Goal: Task Accomplishment & Management: Manage account settings

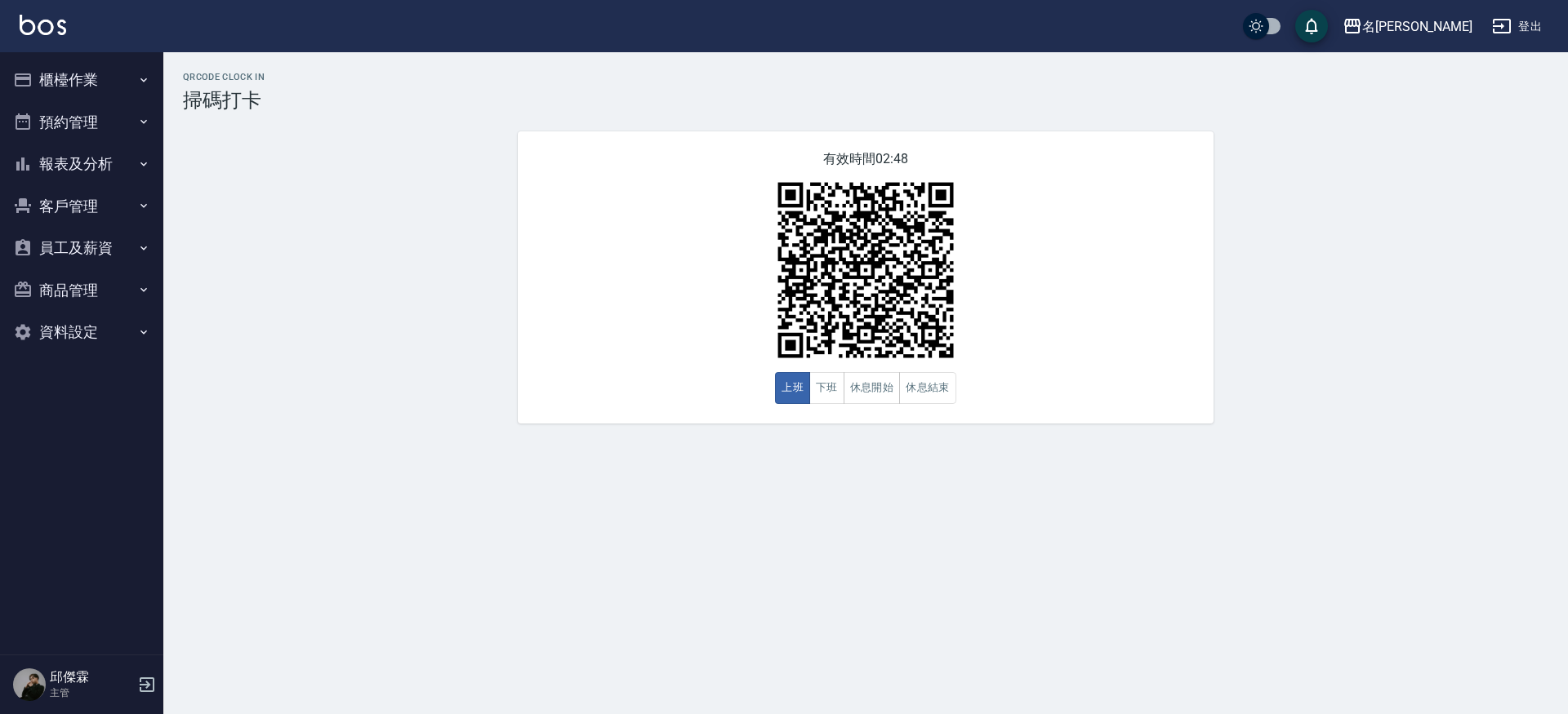
click at [39, 85] on button "櫃檯作業" at bounding box center [81, 79] width 150 height 42
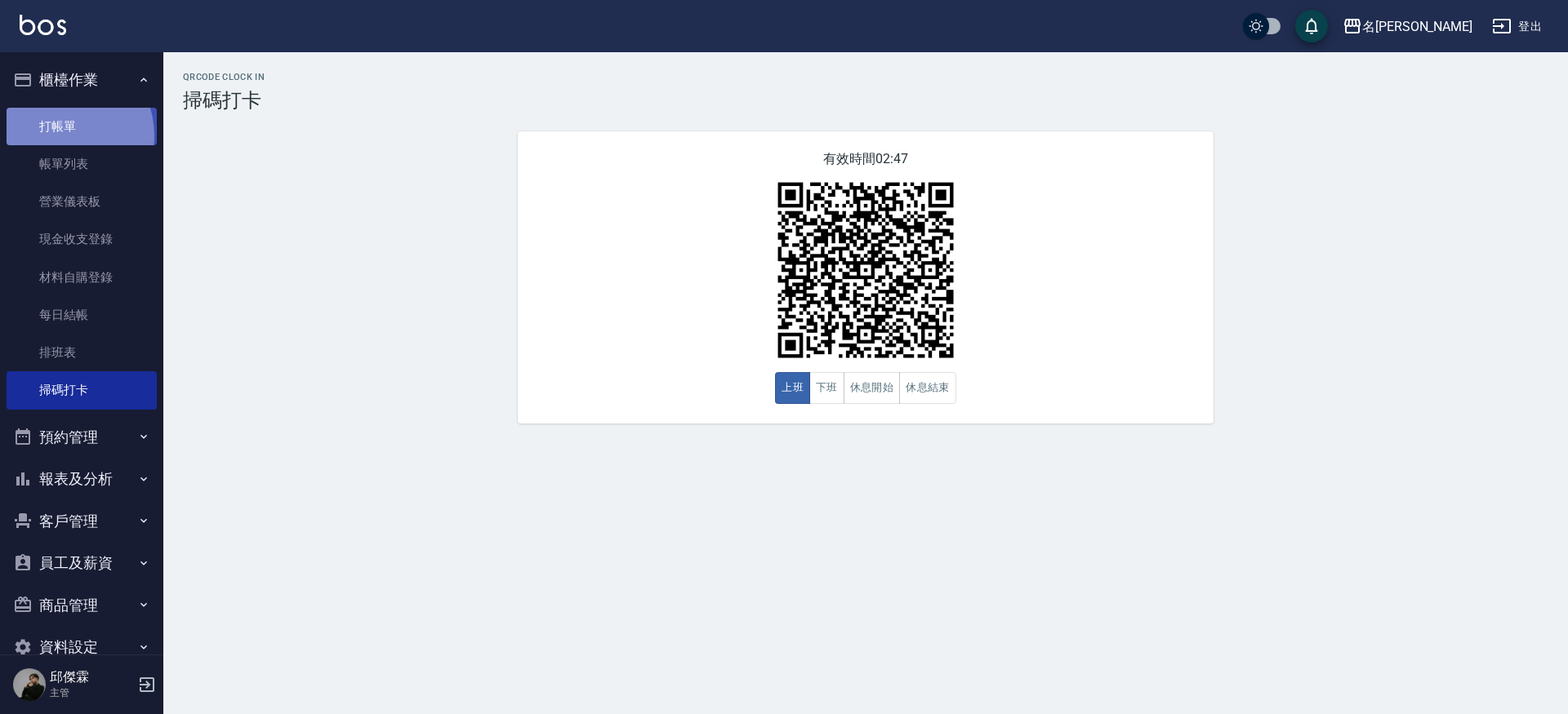
click at [57, 135] on link "打帳單" at bounding box center [81, 126] width 150 height 37
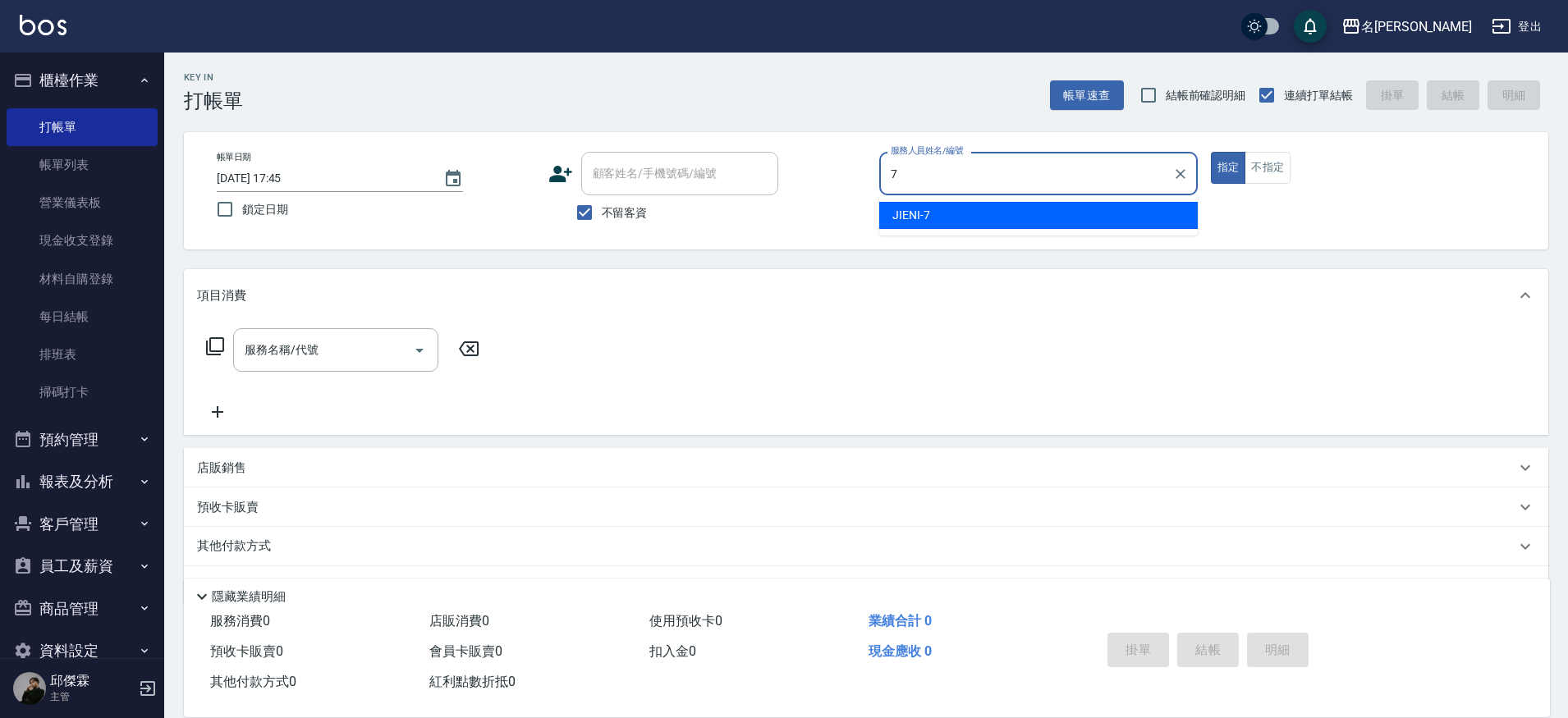
type input "JIENI-7"
type button "true"
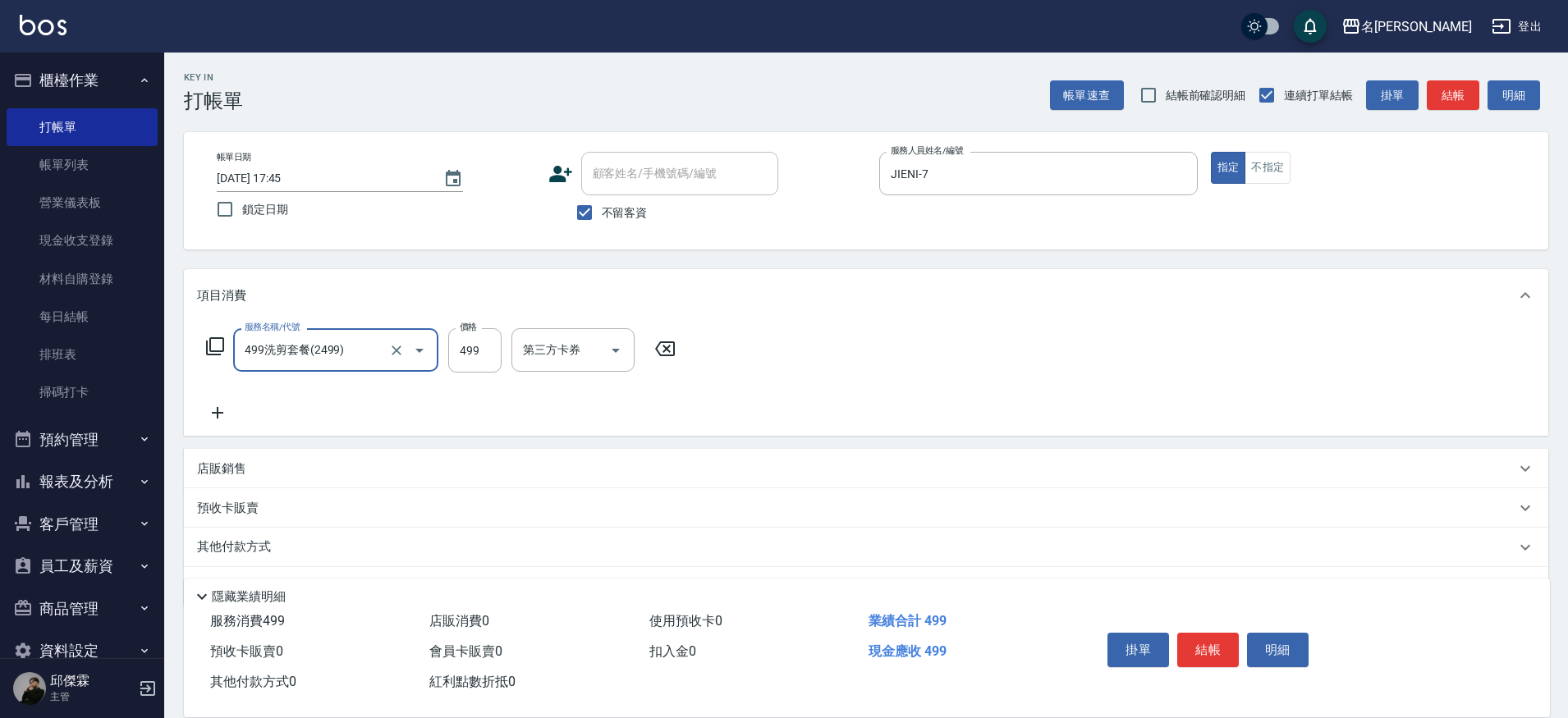
type input "499洗剪套餐(2499)"
type input "妞妞-66"
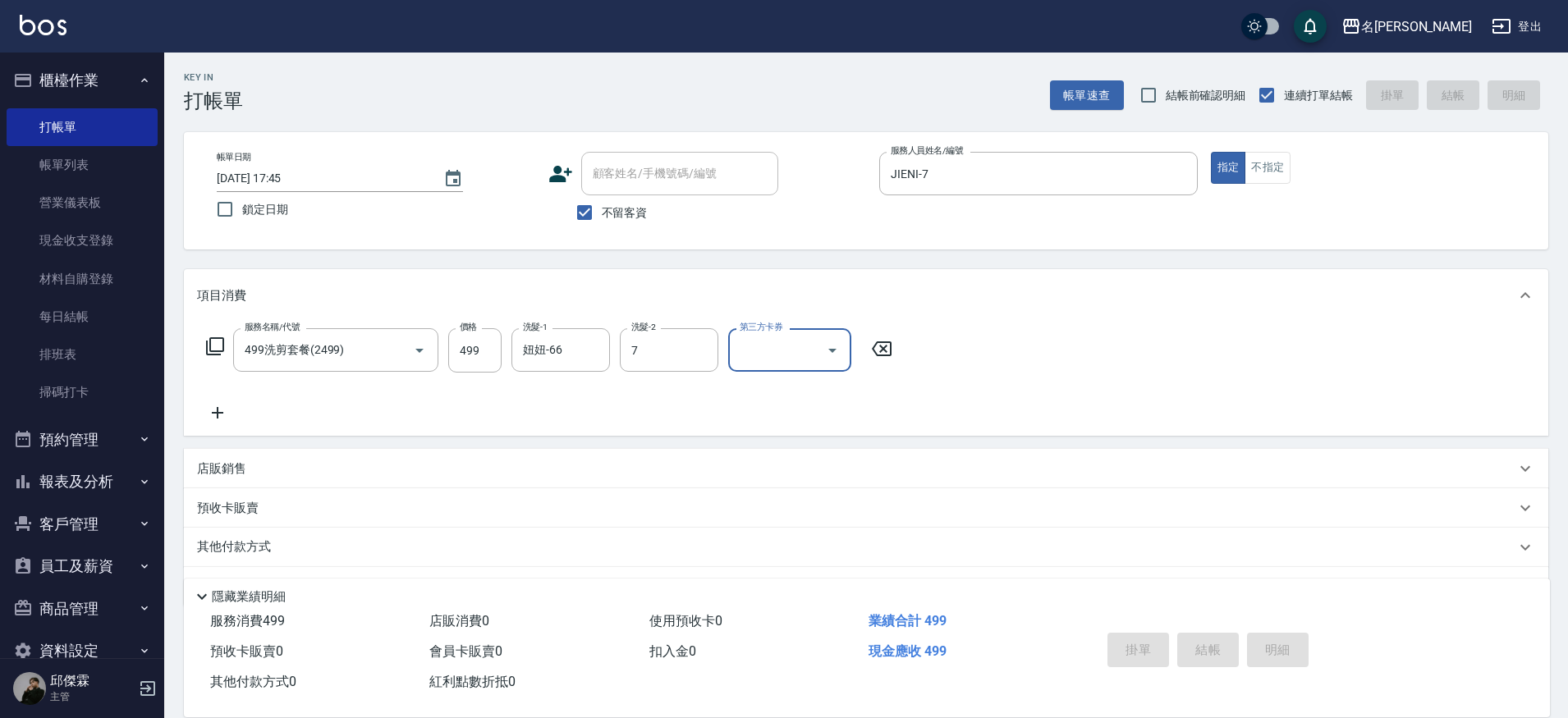
type input "JIENI-7"
click at [1211, 152] on button "指定" at bounding box center [1229, 167] width 35 height 33
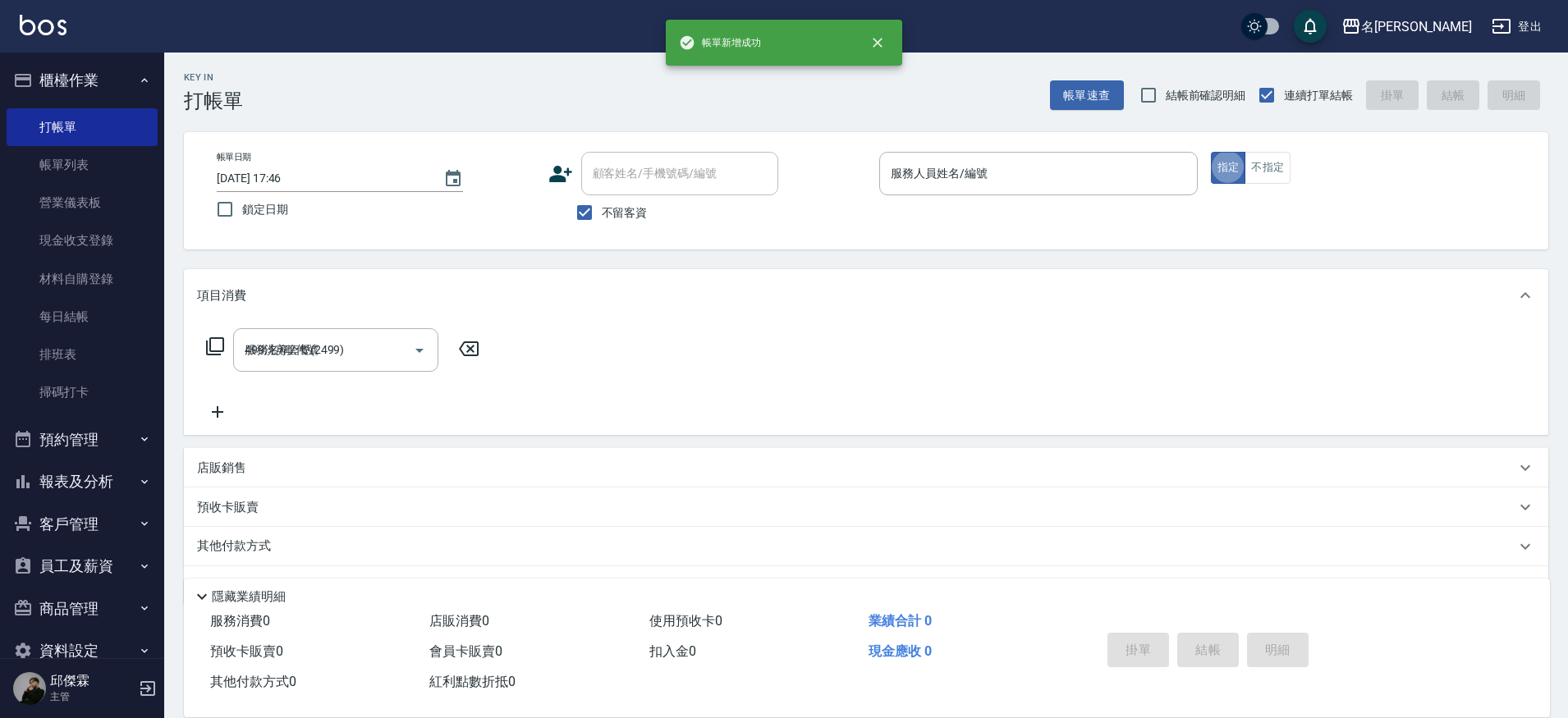
type input "[DATE] 17:46"
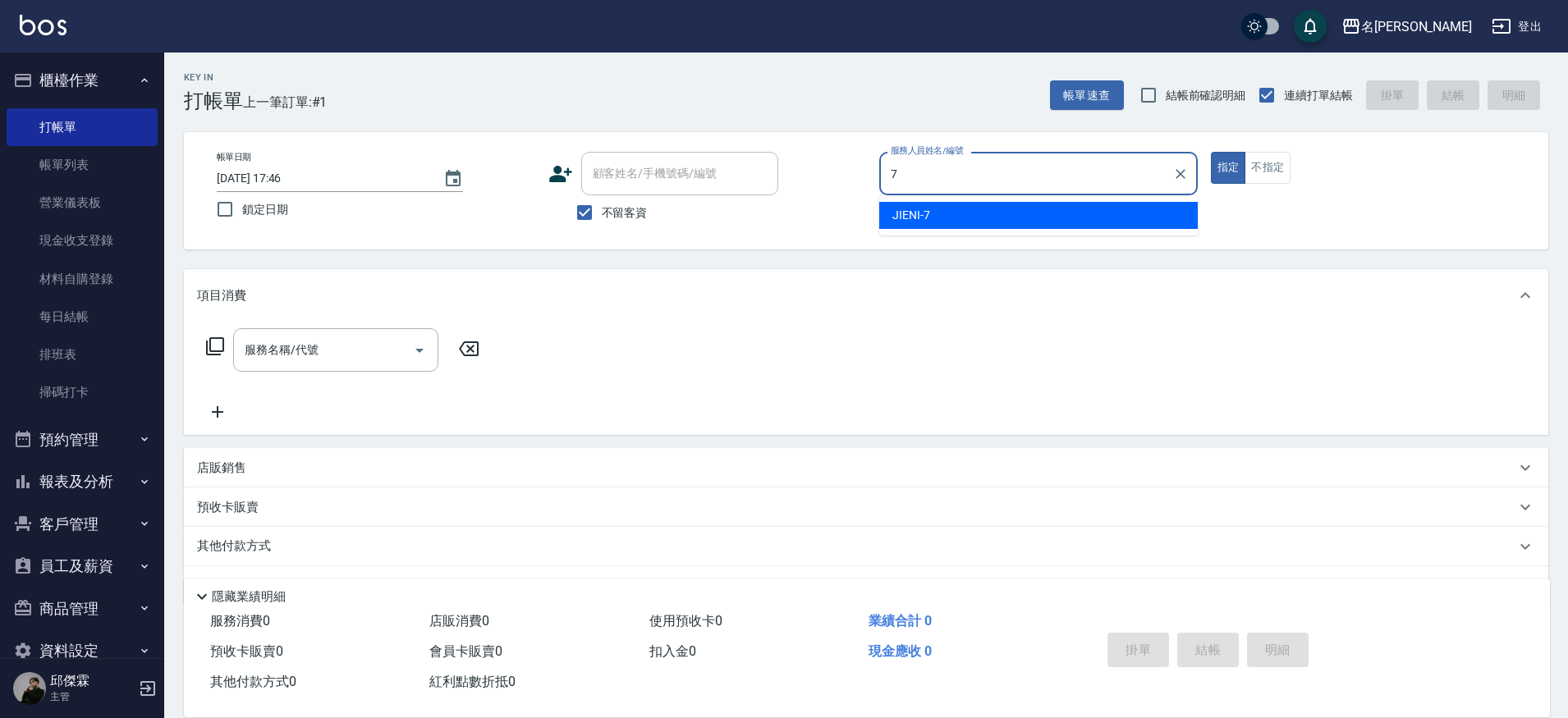
type input "JIENI-7"
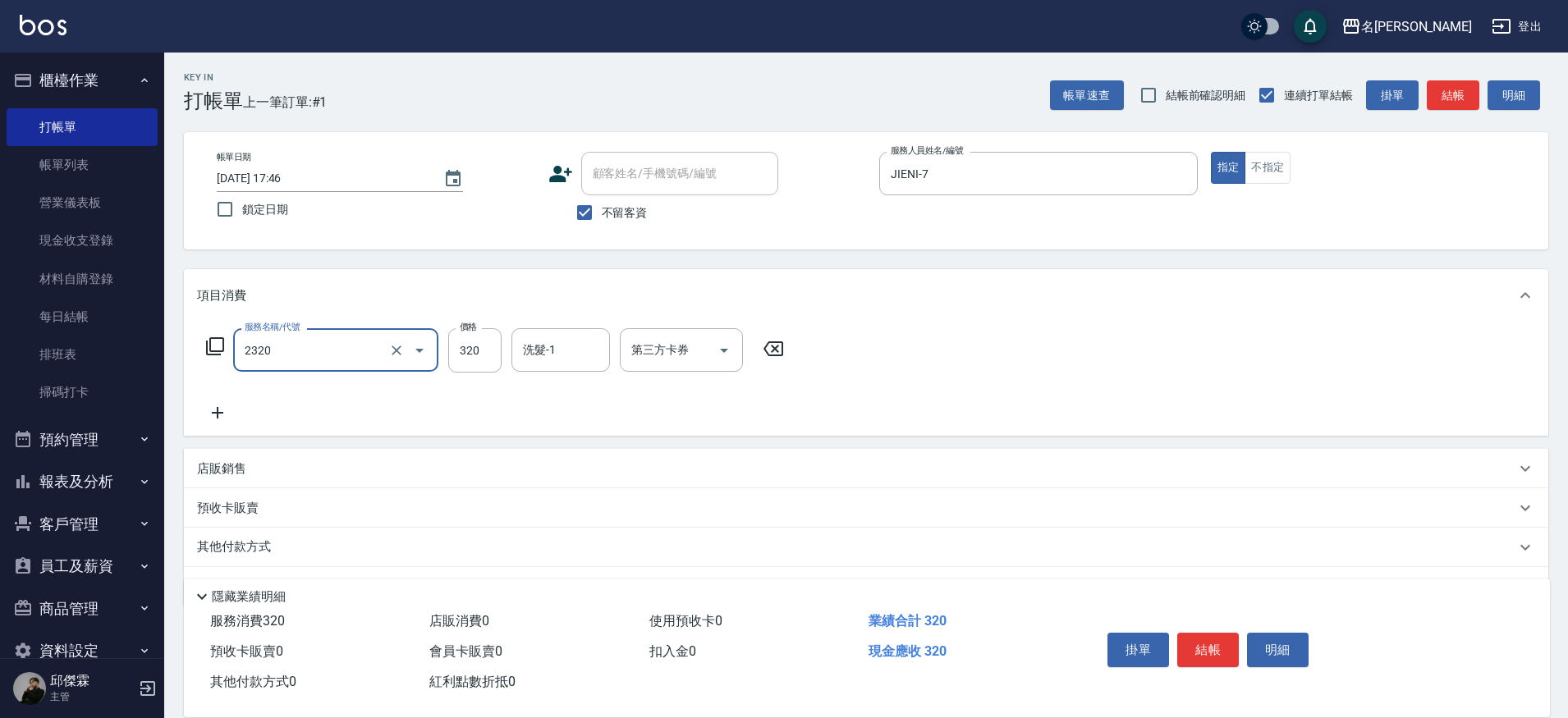
type input "洗剪320(2320)"
type input "[PERSON_NAME]-13"
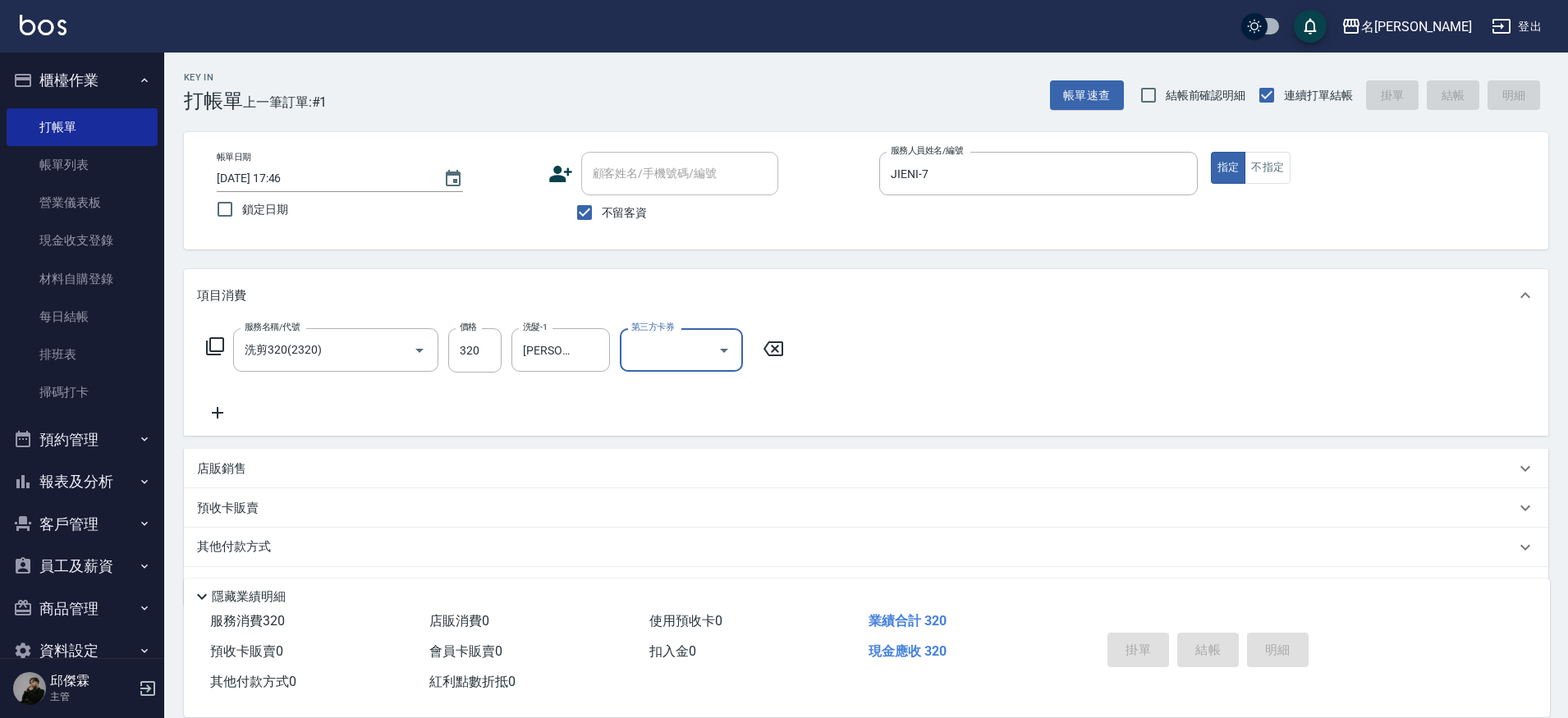
type input "[DATE] 17:47"
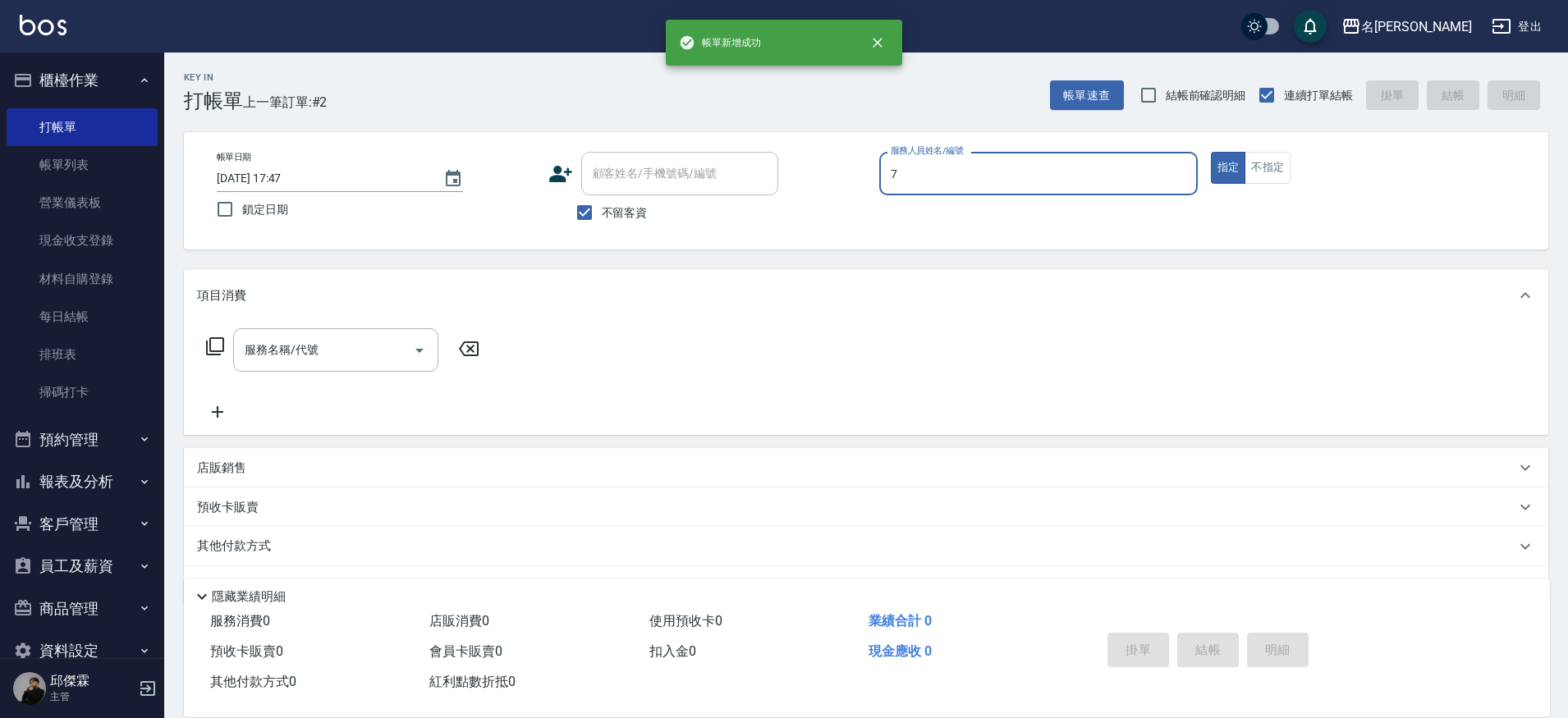
type input "JIENI-7"
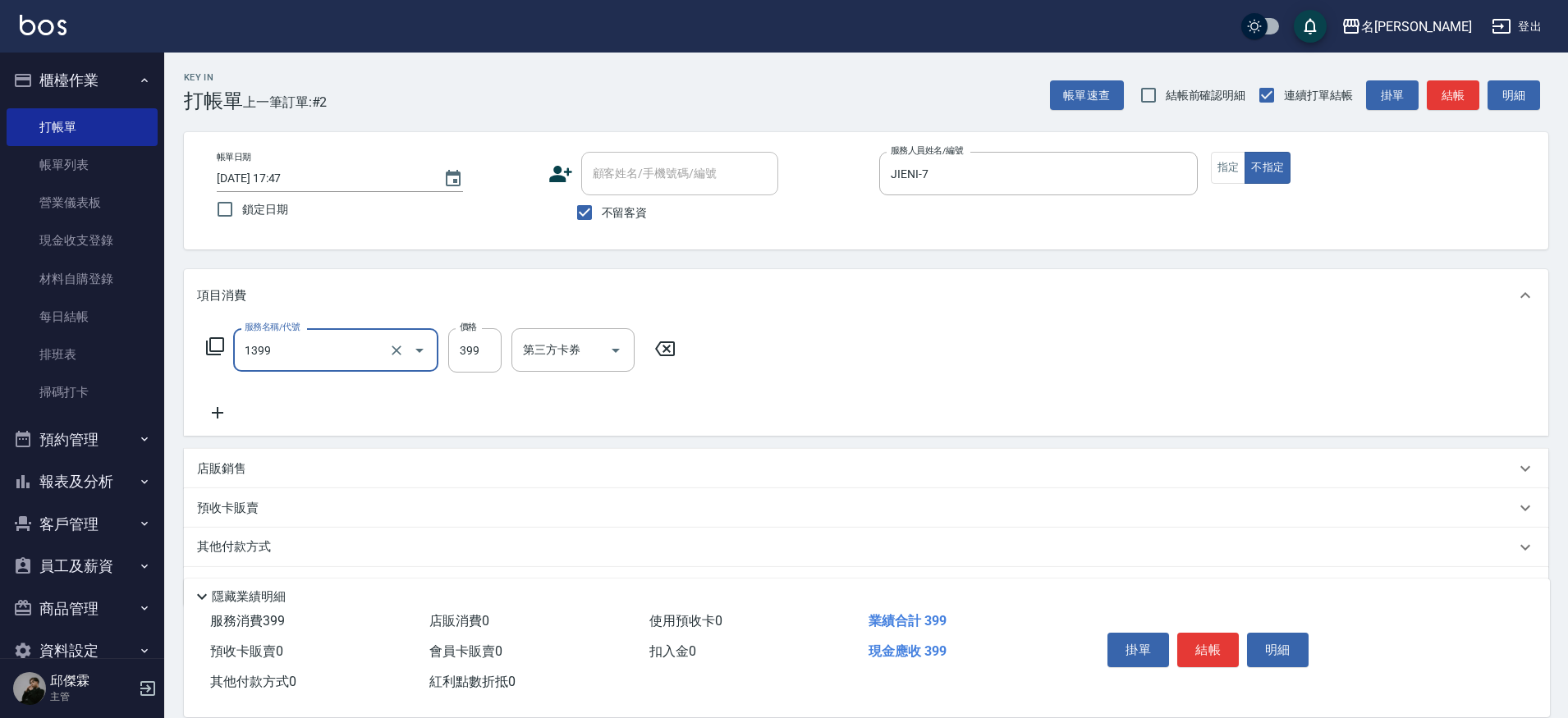
type input "海鹽洗髮(1399)"
type input "[PERSON_NAME]-30"
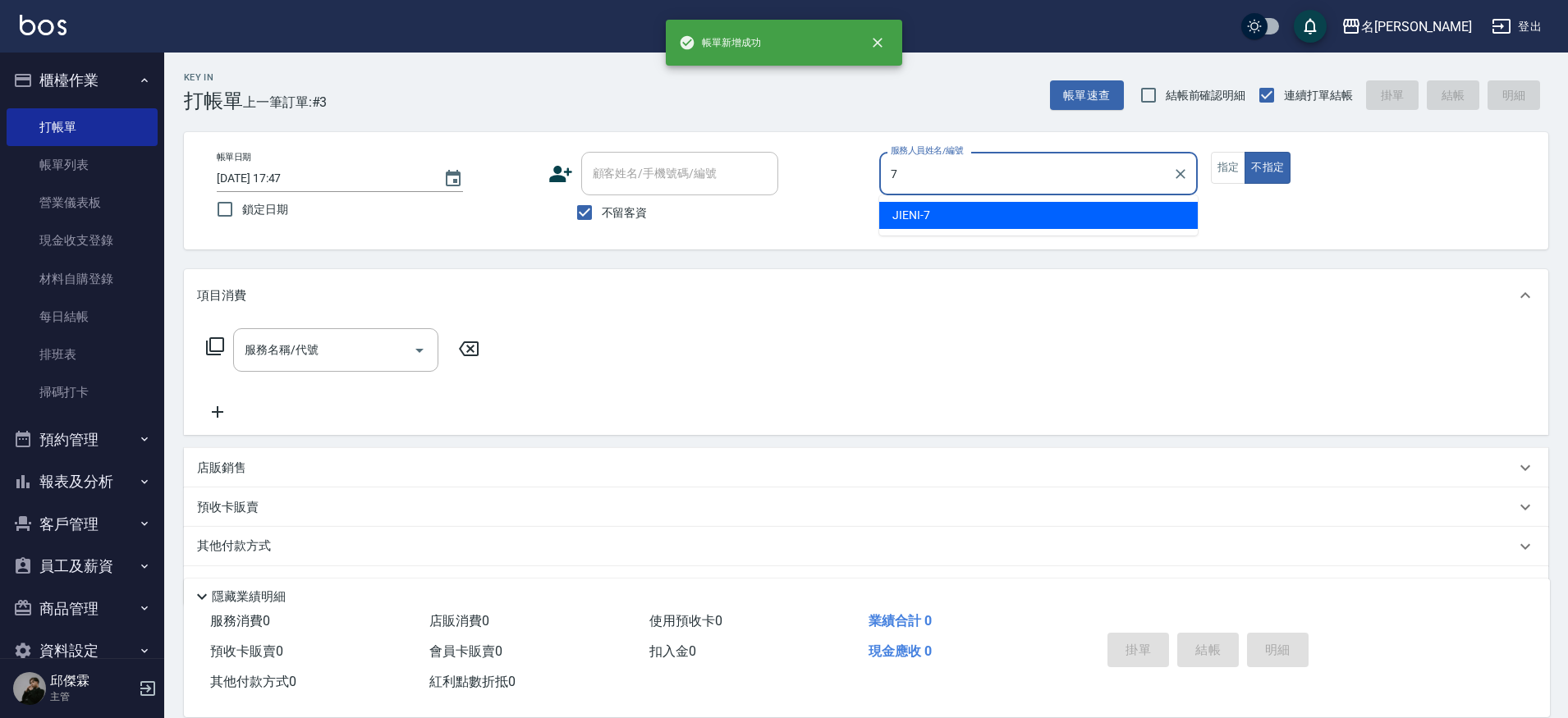
type input "JIENI-7"
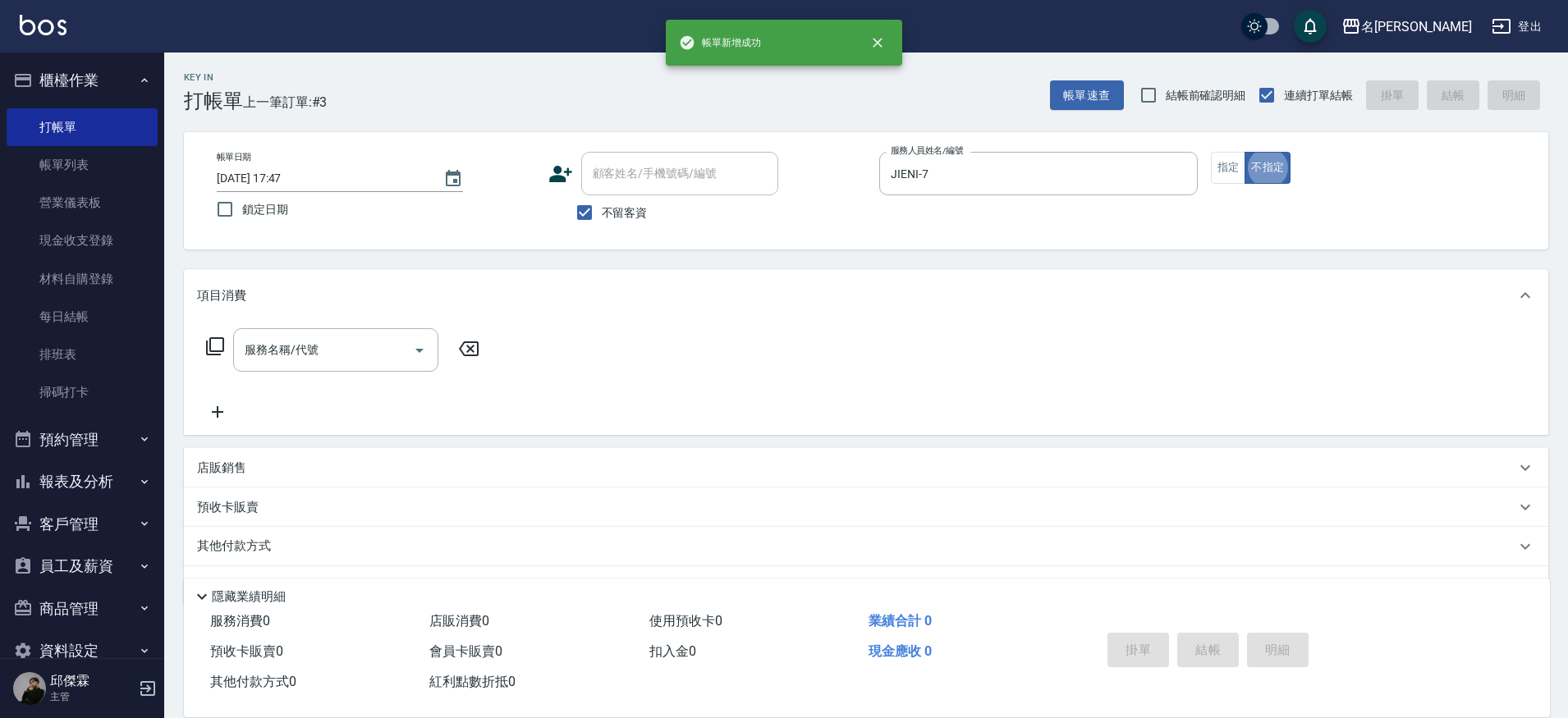
type button "false"
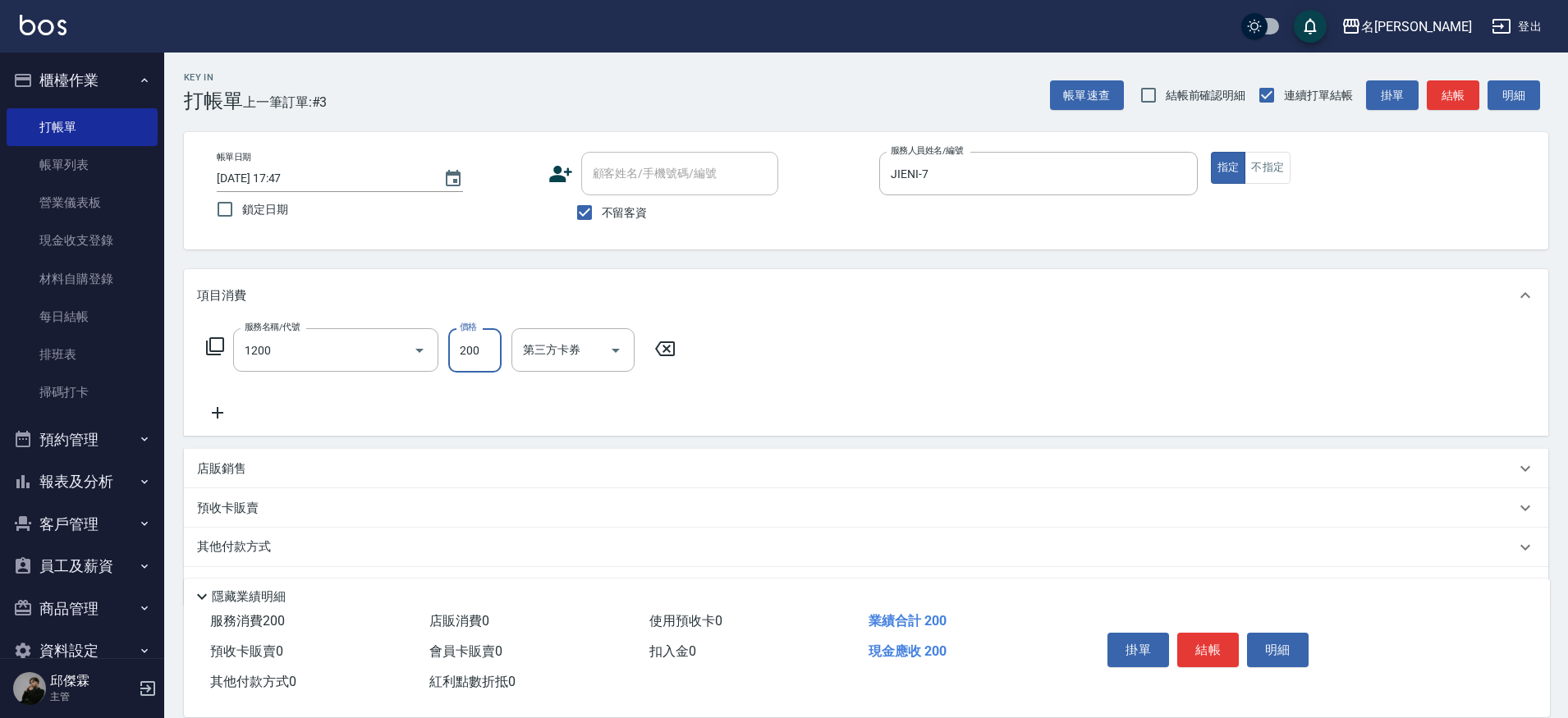
type input "一般洗+精油(1200)"
type input "250"
type input "妞妞-66"
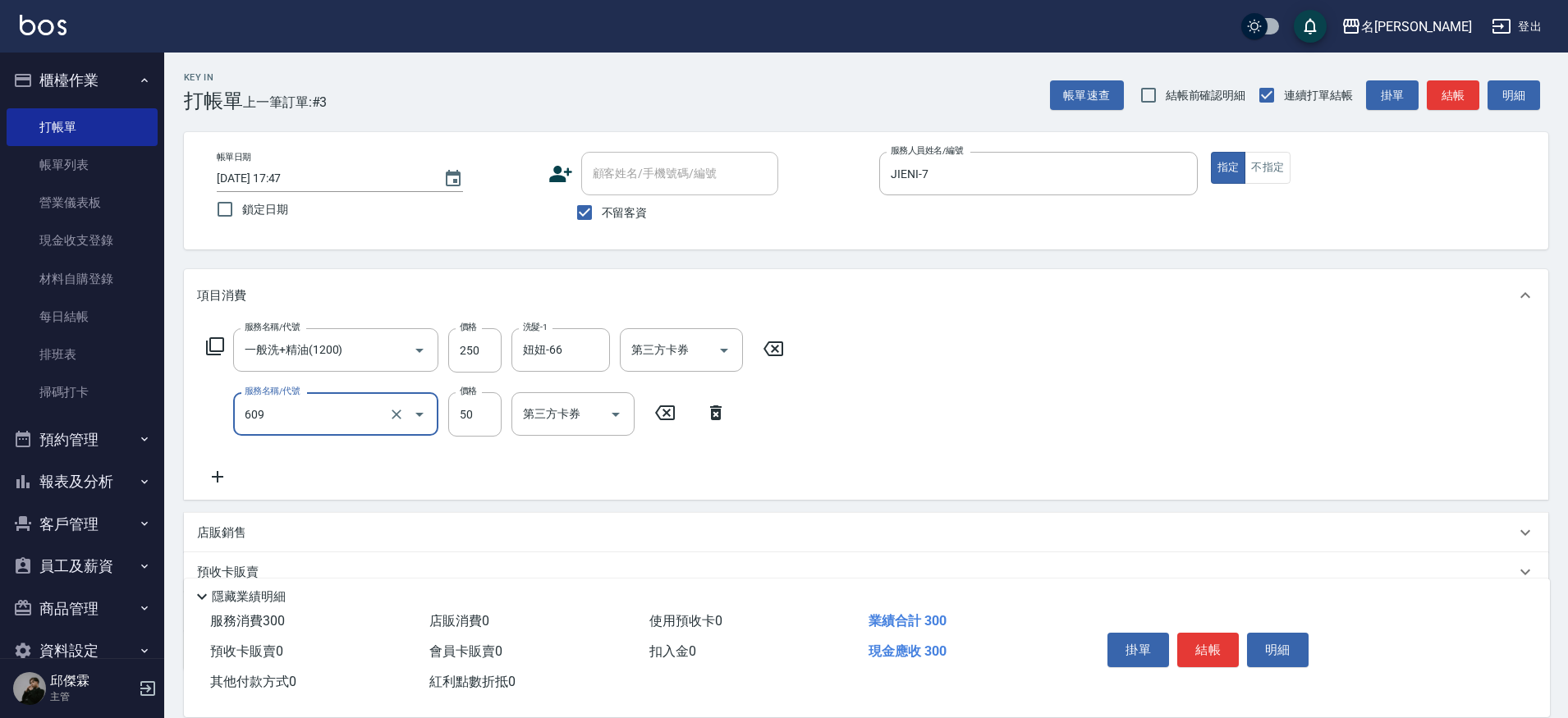
type input "精油(609)"
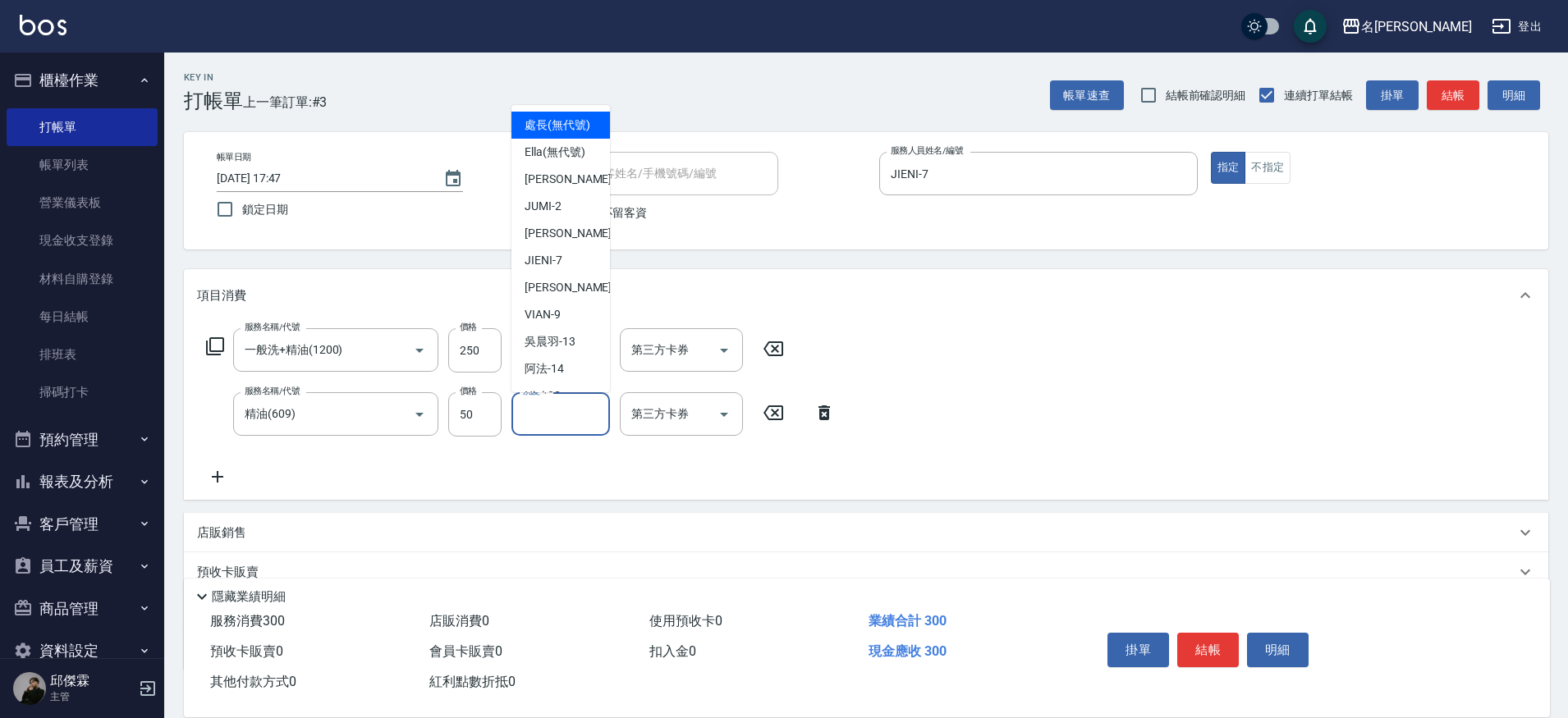
drag, startPoint x: 570, startPoint y: 409, endPoint x: 560, endPoint y: 399, distance: 14.1
click at [570, 409] on input "洗髮-1" at bounding box center [560, 414] width 84 height 29
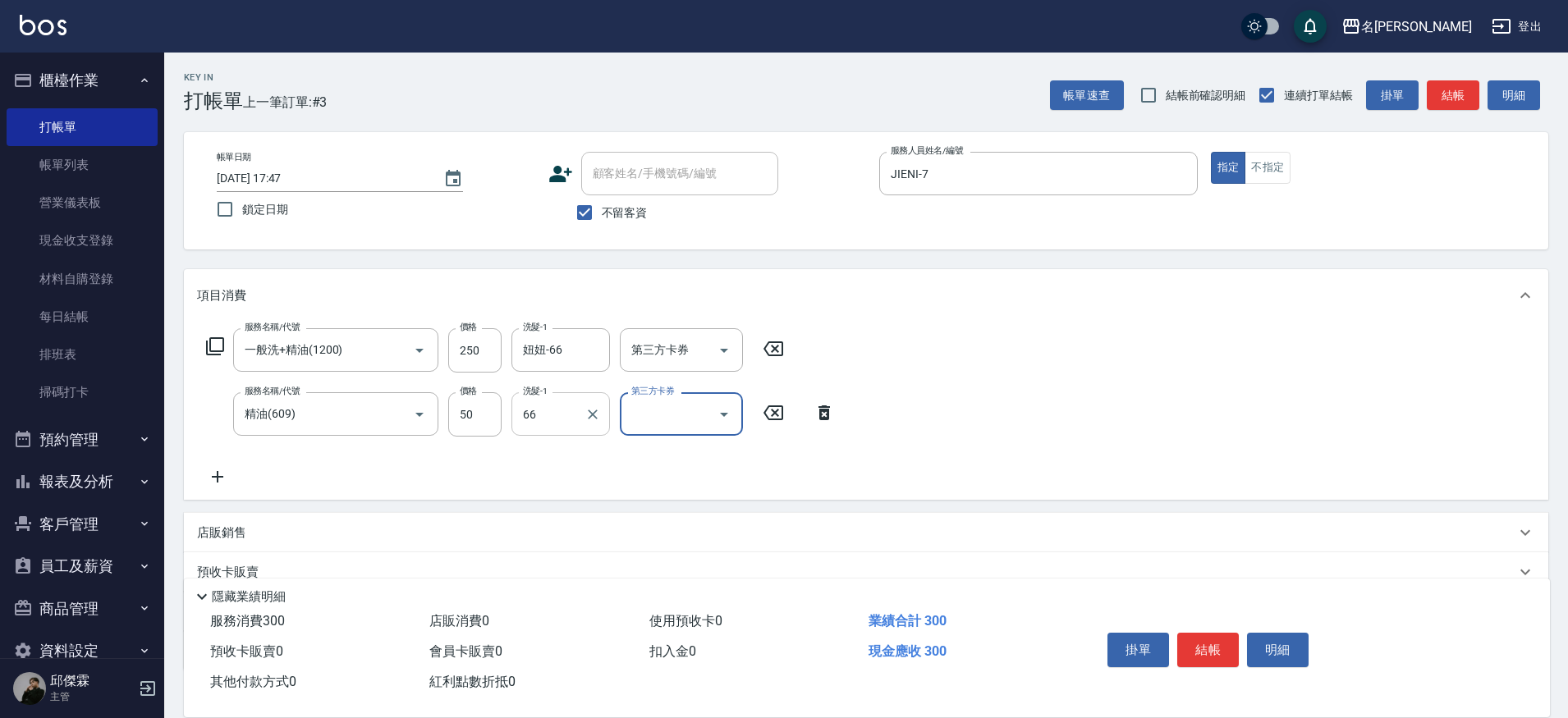
type input "妞妞-66"
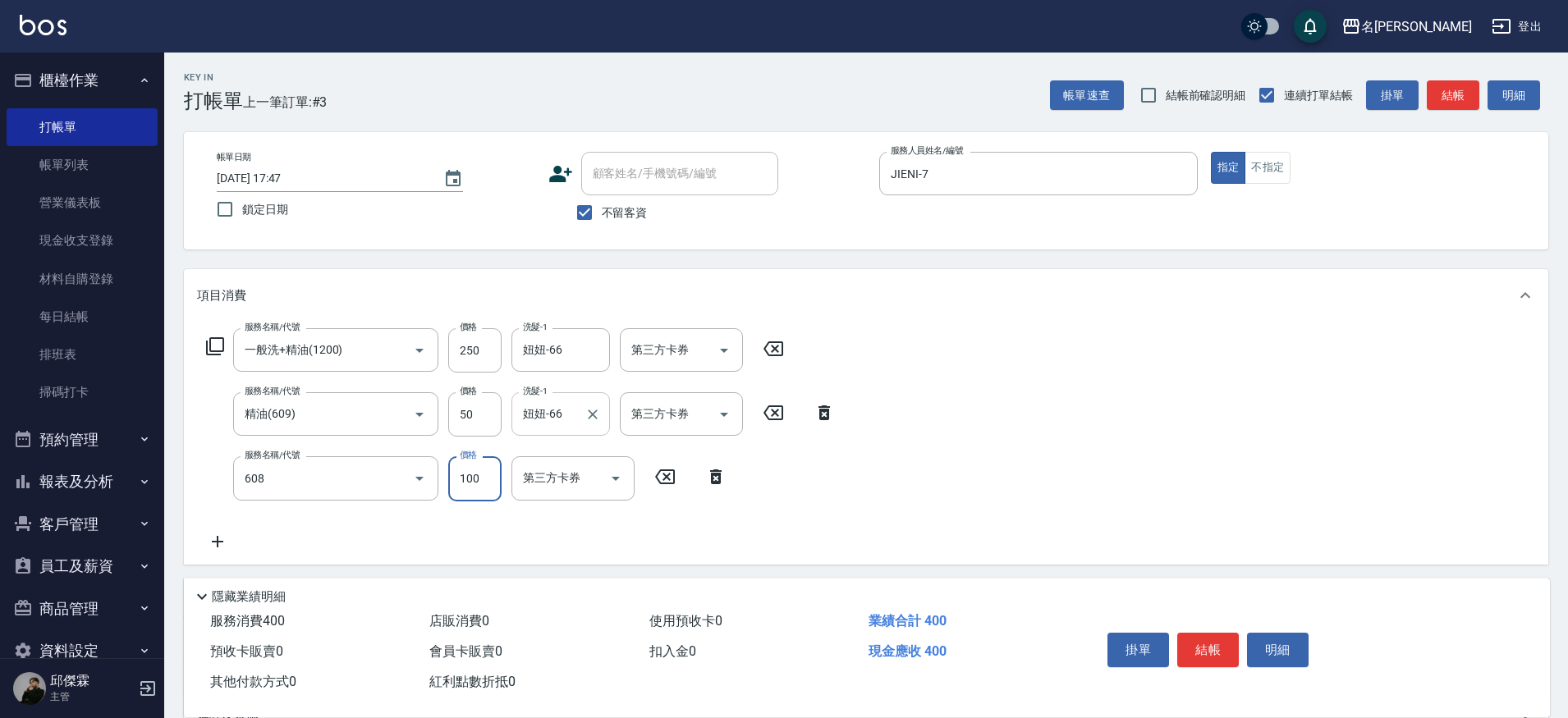
type input "精油(長)(608)"
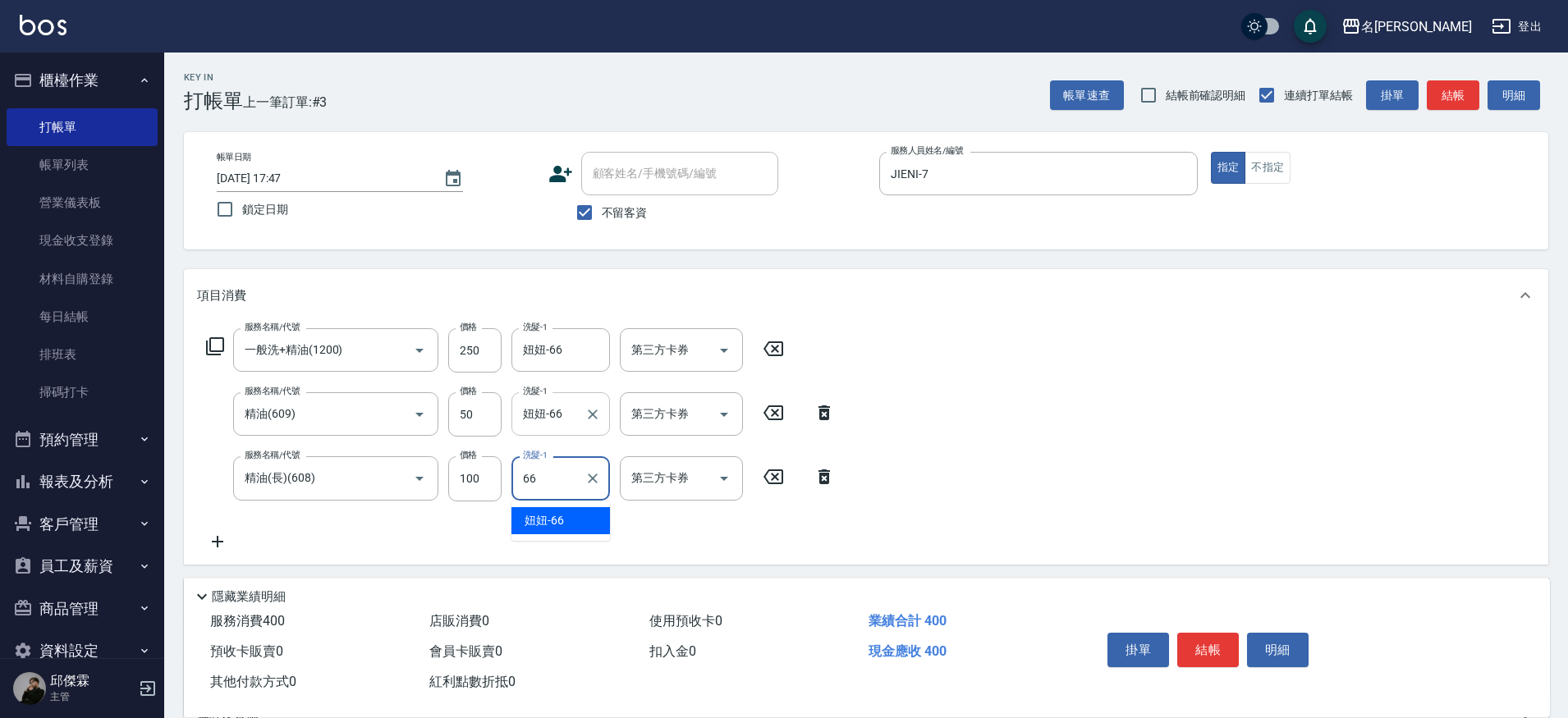
type input "妞妞-66"
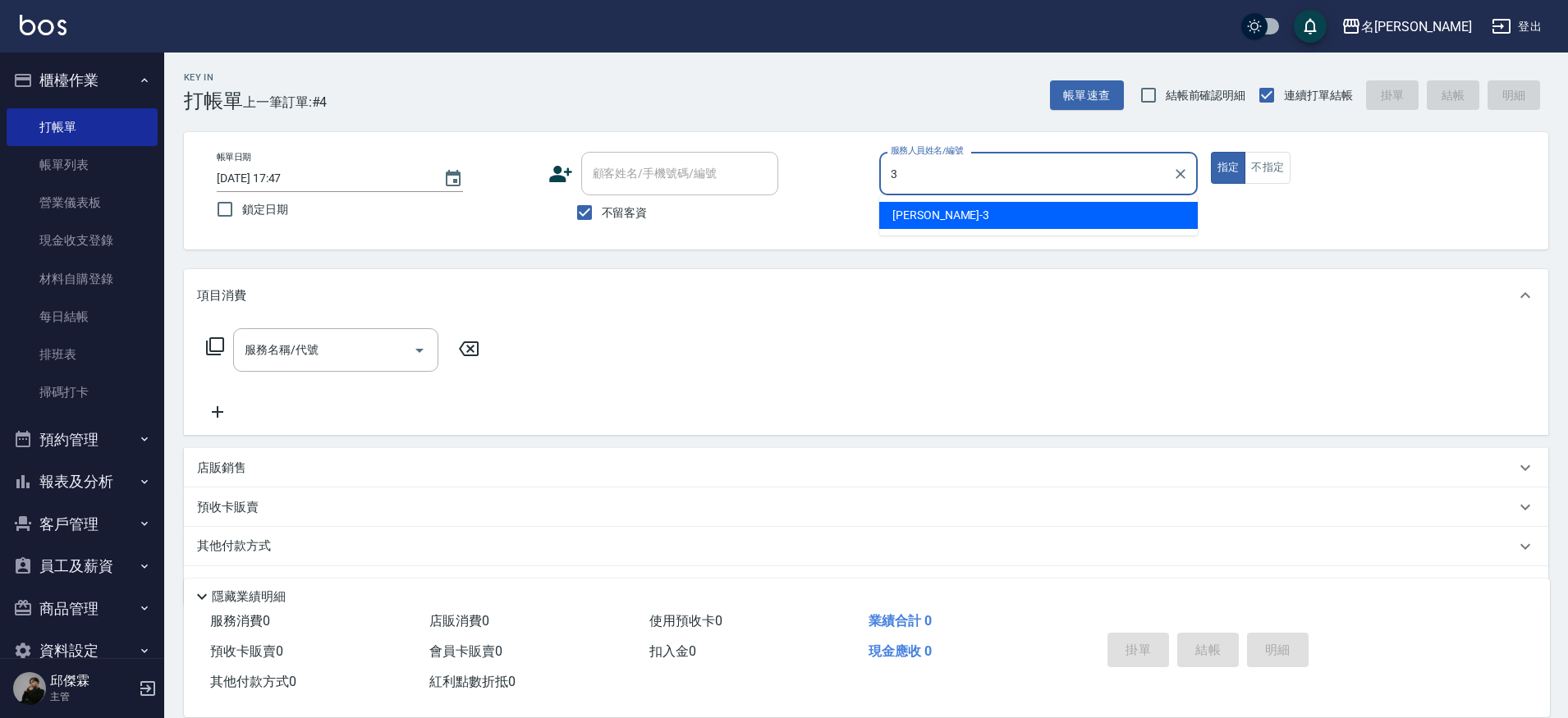
type input "Mina-3"
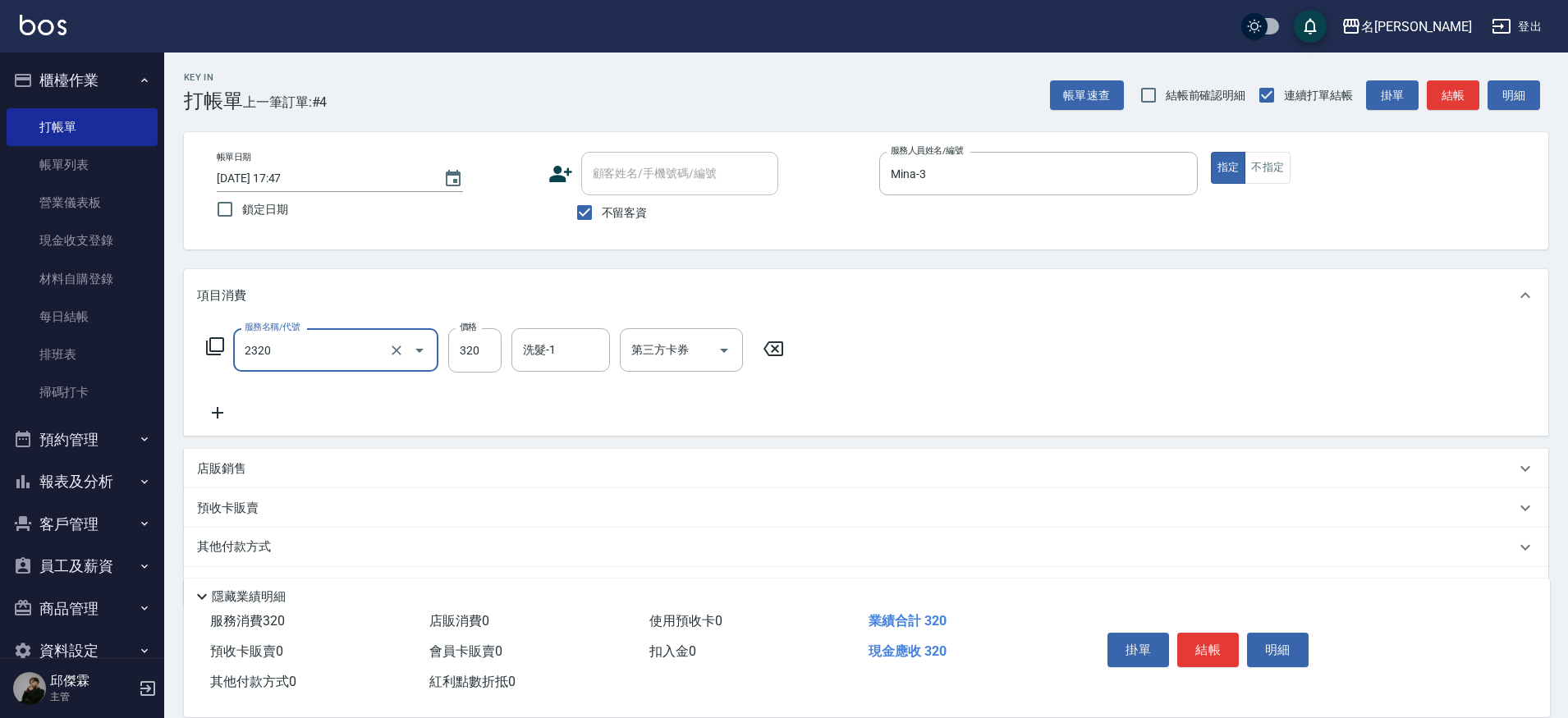
type input "洗剪320(2320)"
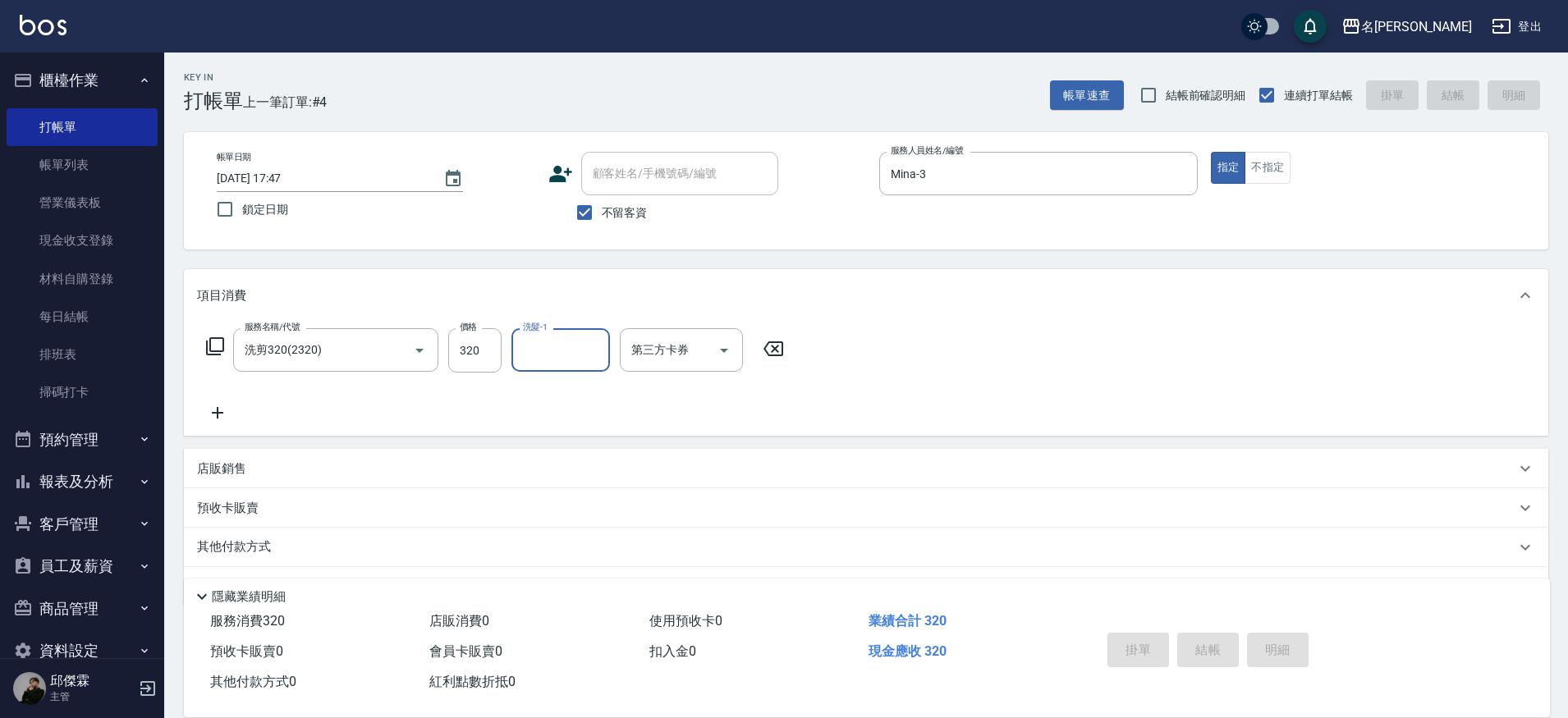
type input "[DATE] 17:48"
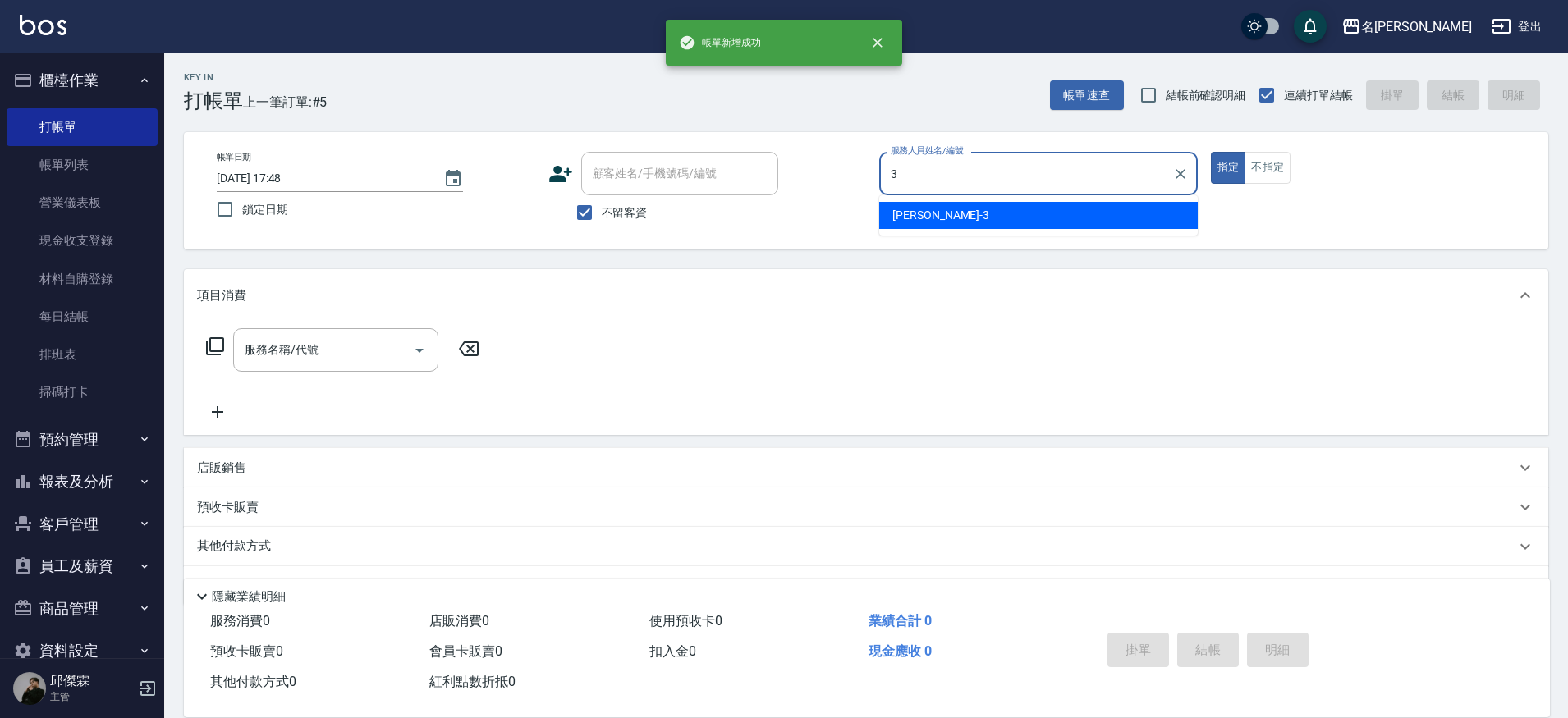
type input "Mina-3"
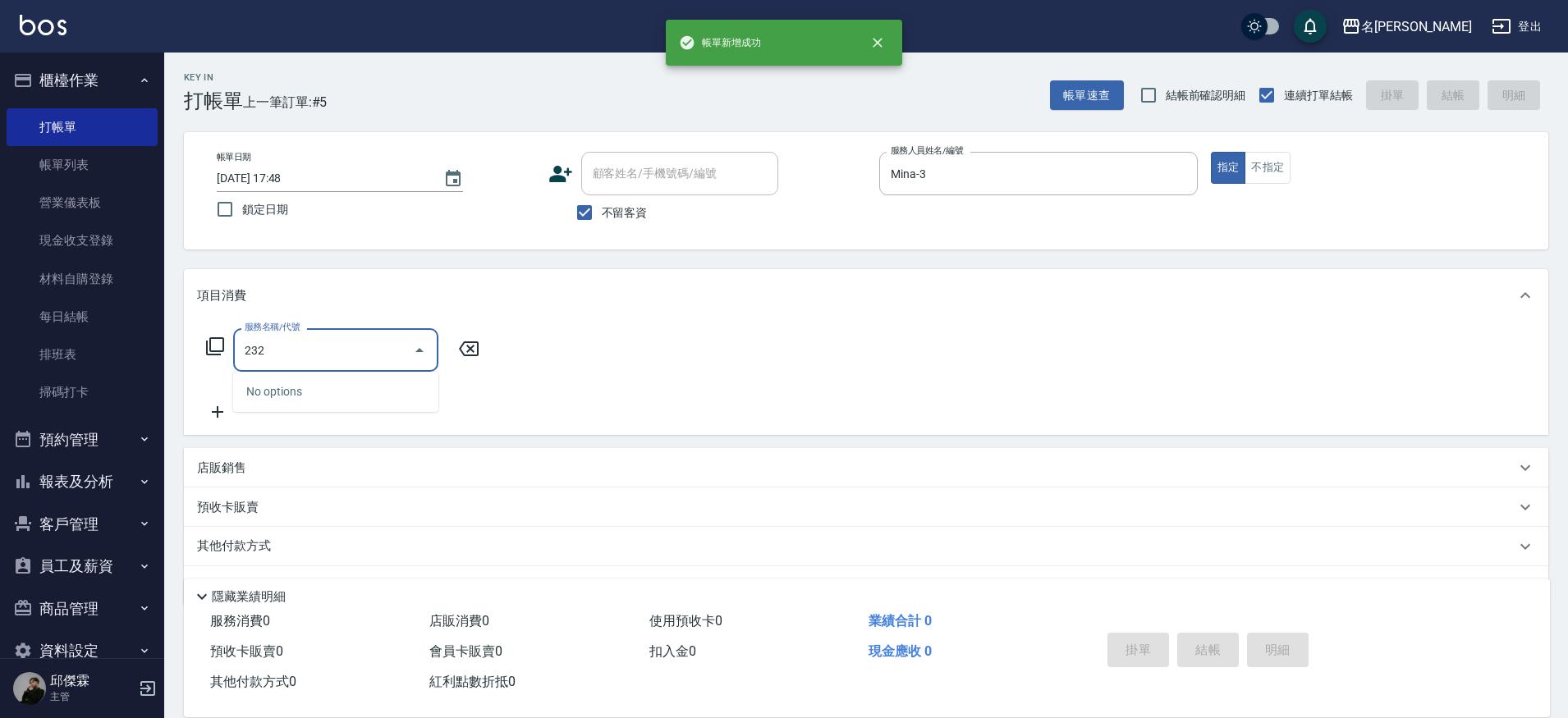
type input "2320"
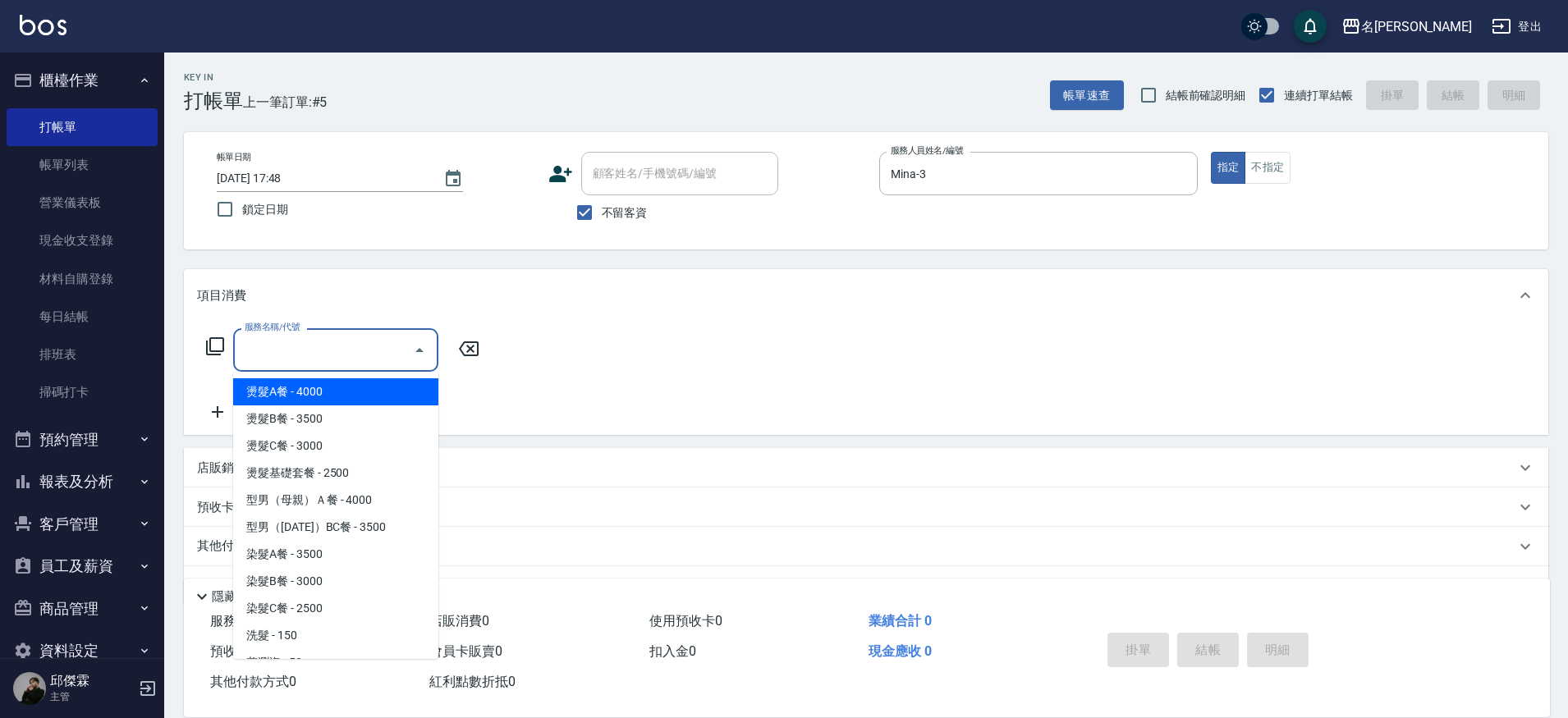
type input "燙髮A餐(31)"
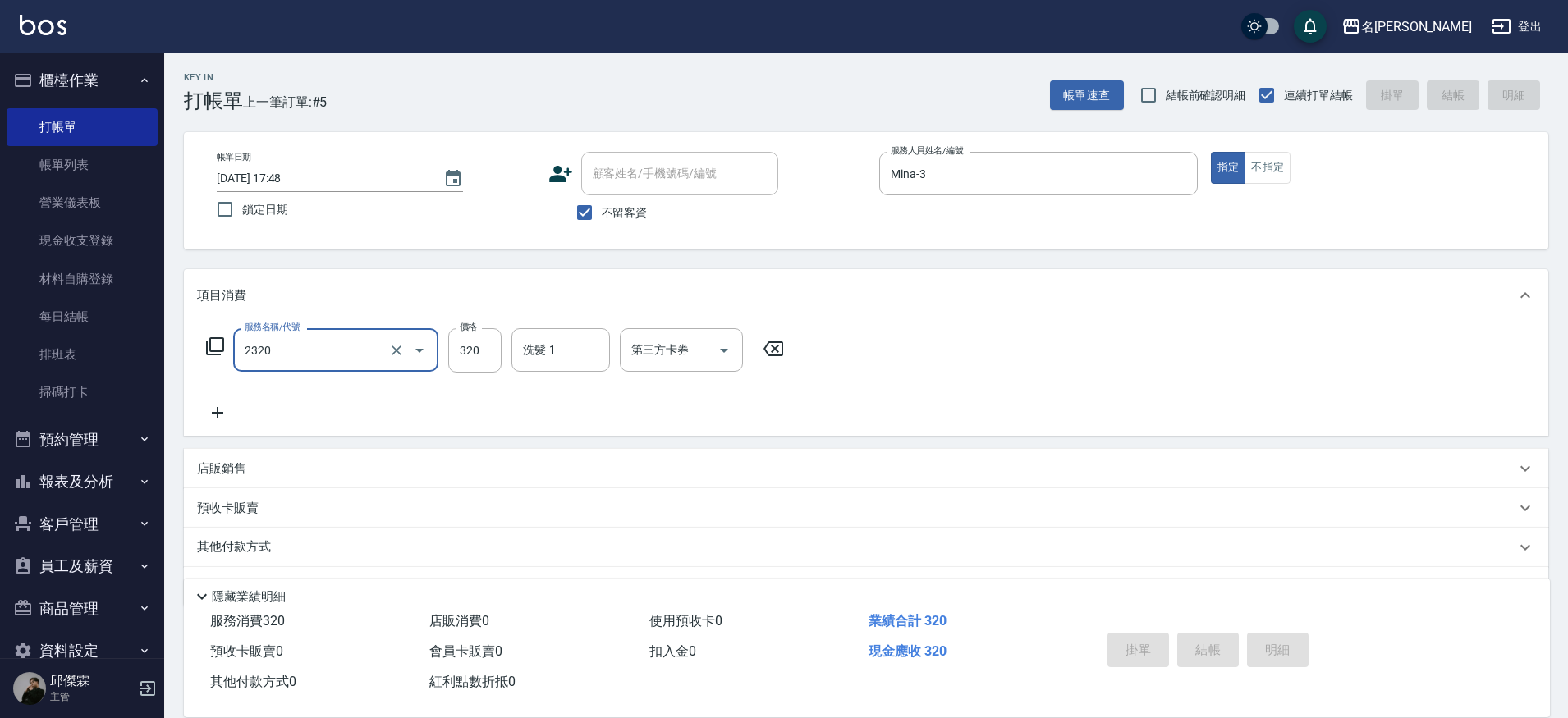
type input "2320"
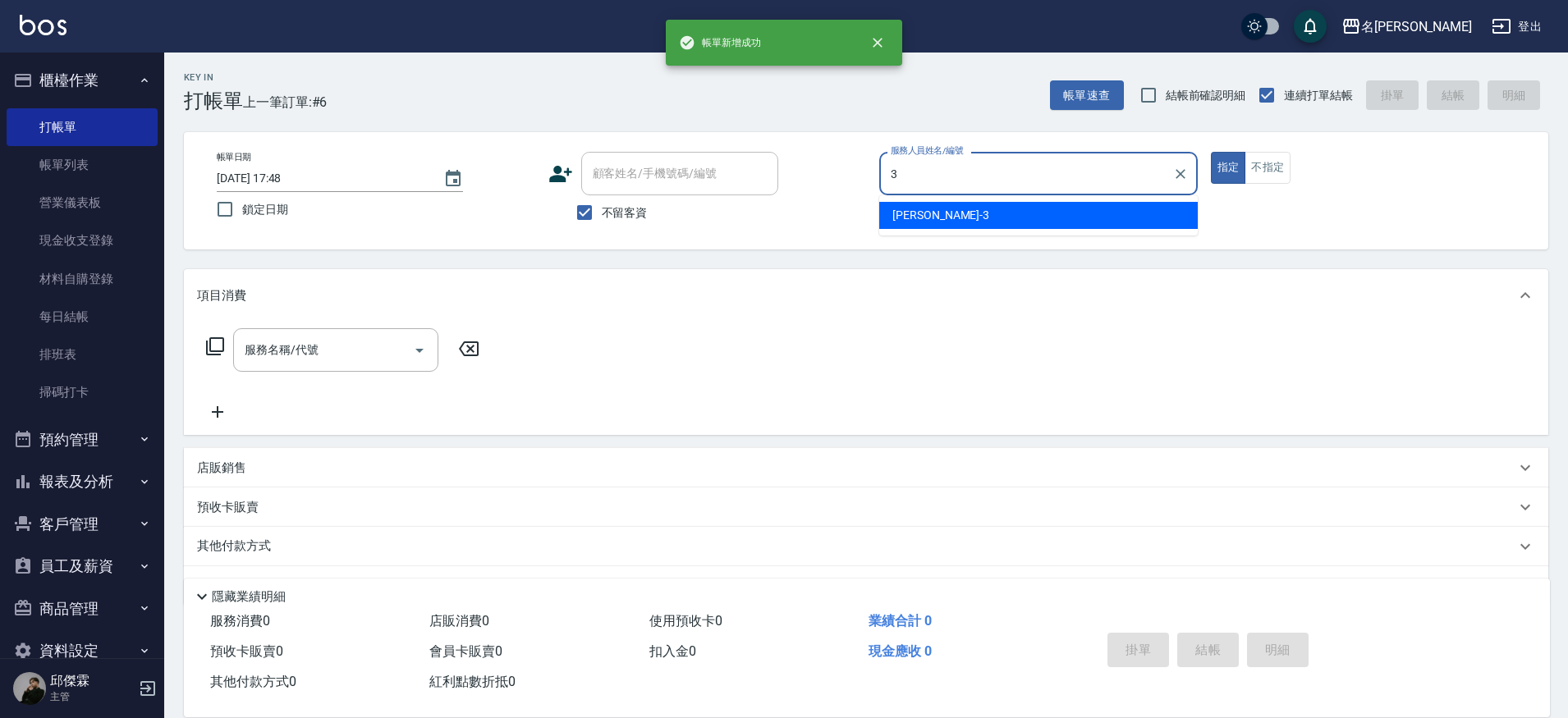
type input "Mina-3"
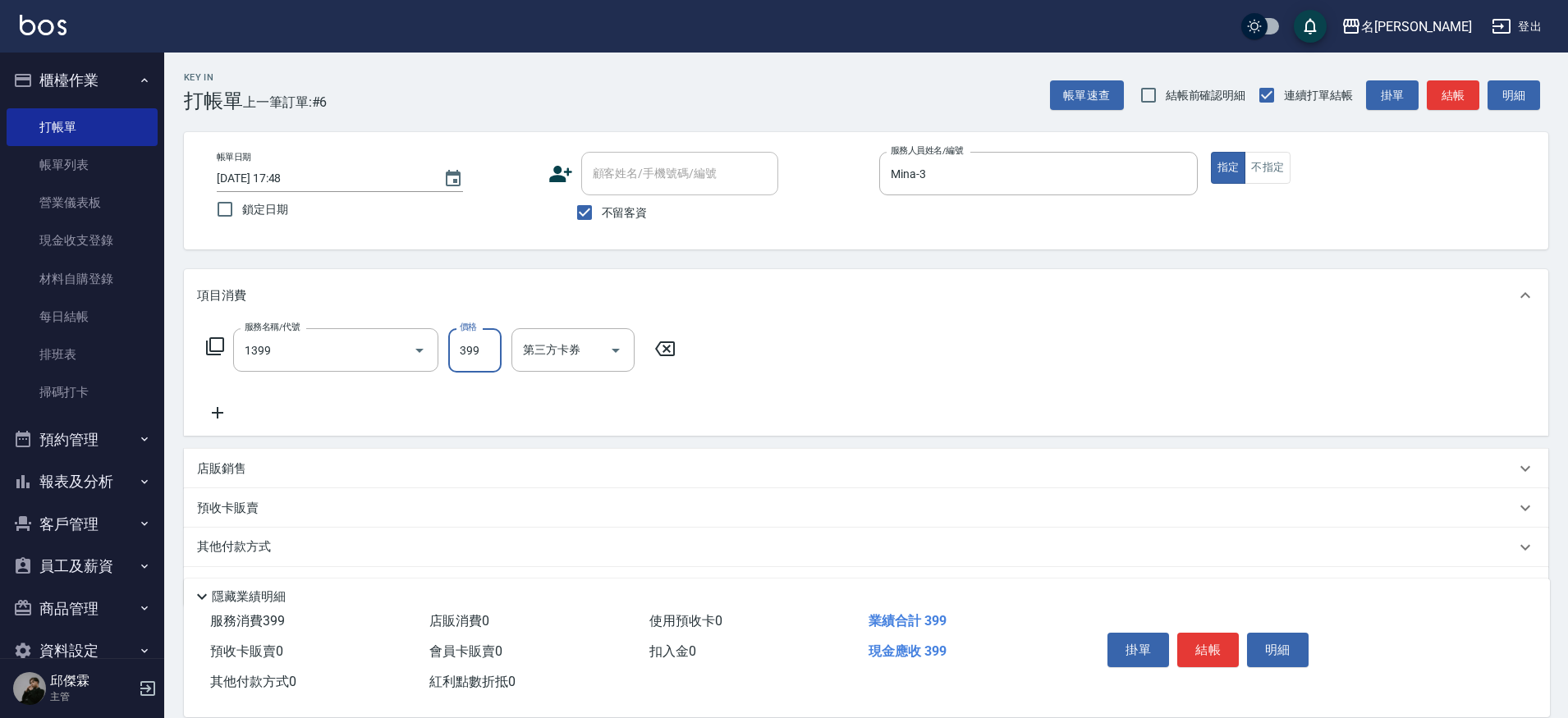
type input "海鹽洗髮(1399)"
type input "[PERSON_NAME]-13"
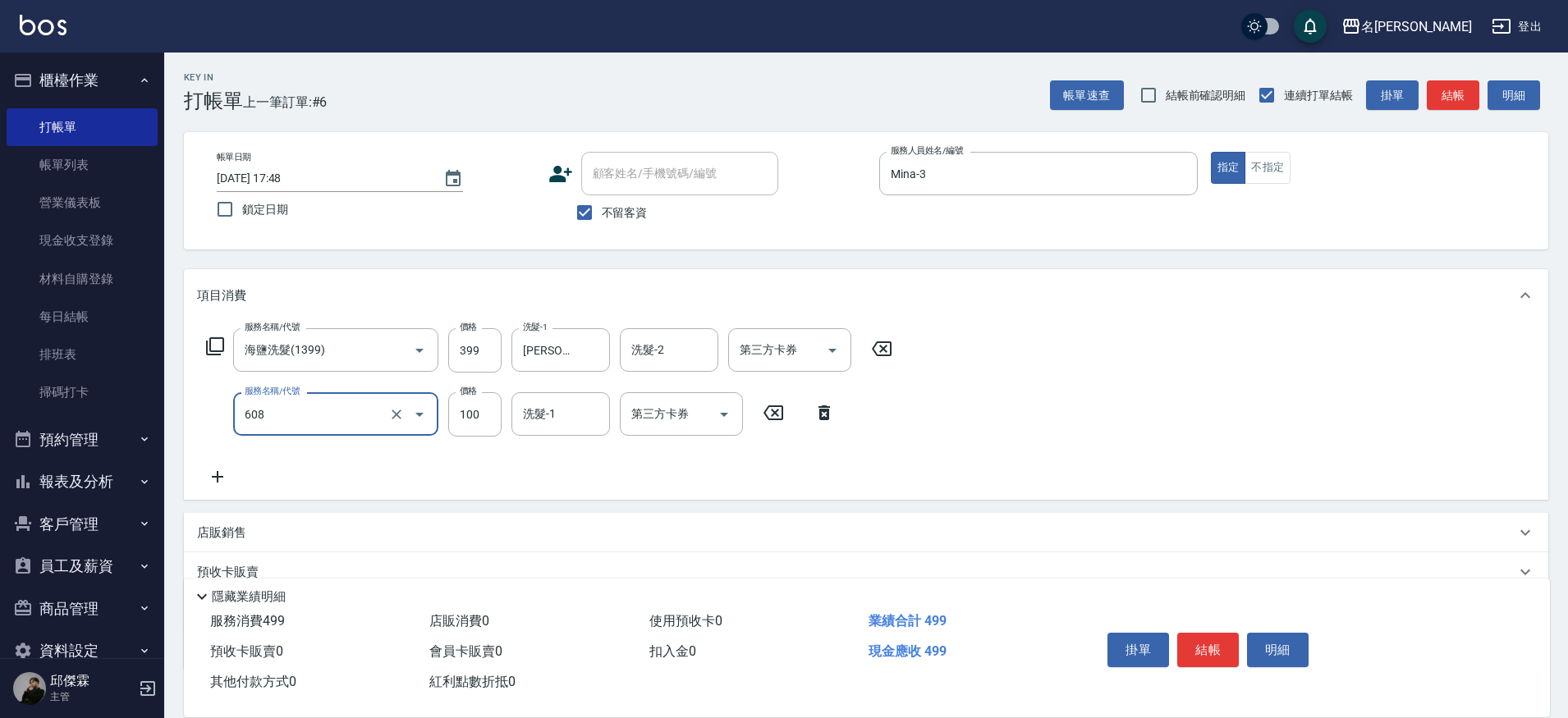
type input "精油(長)(608)"
type input "[PERSON_NAME]-13"
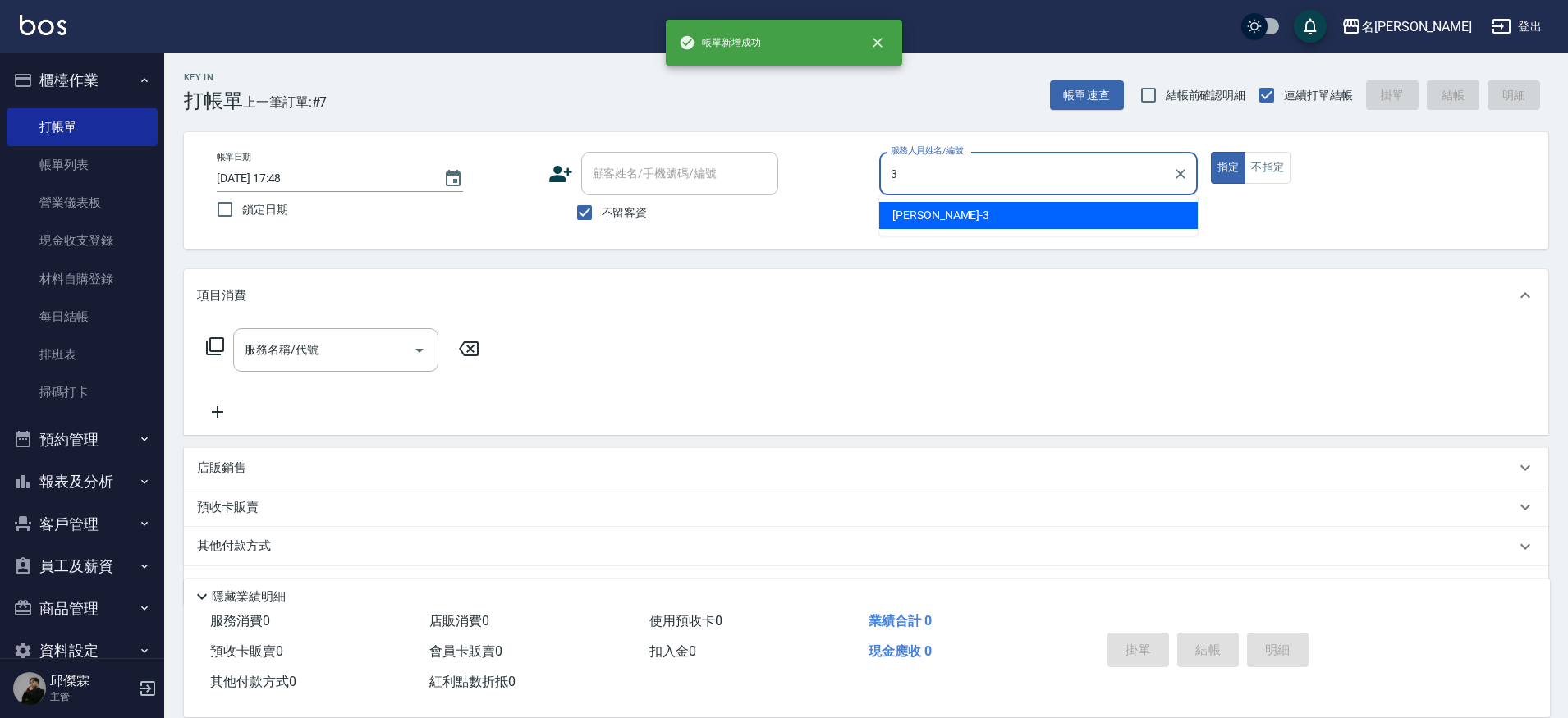
type input "Mina-3"
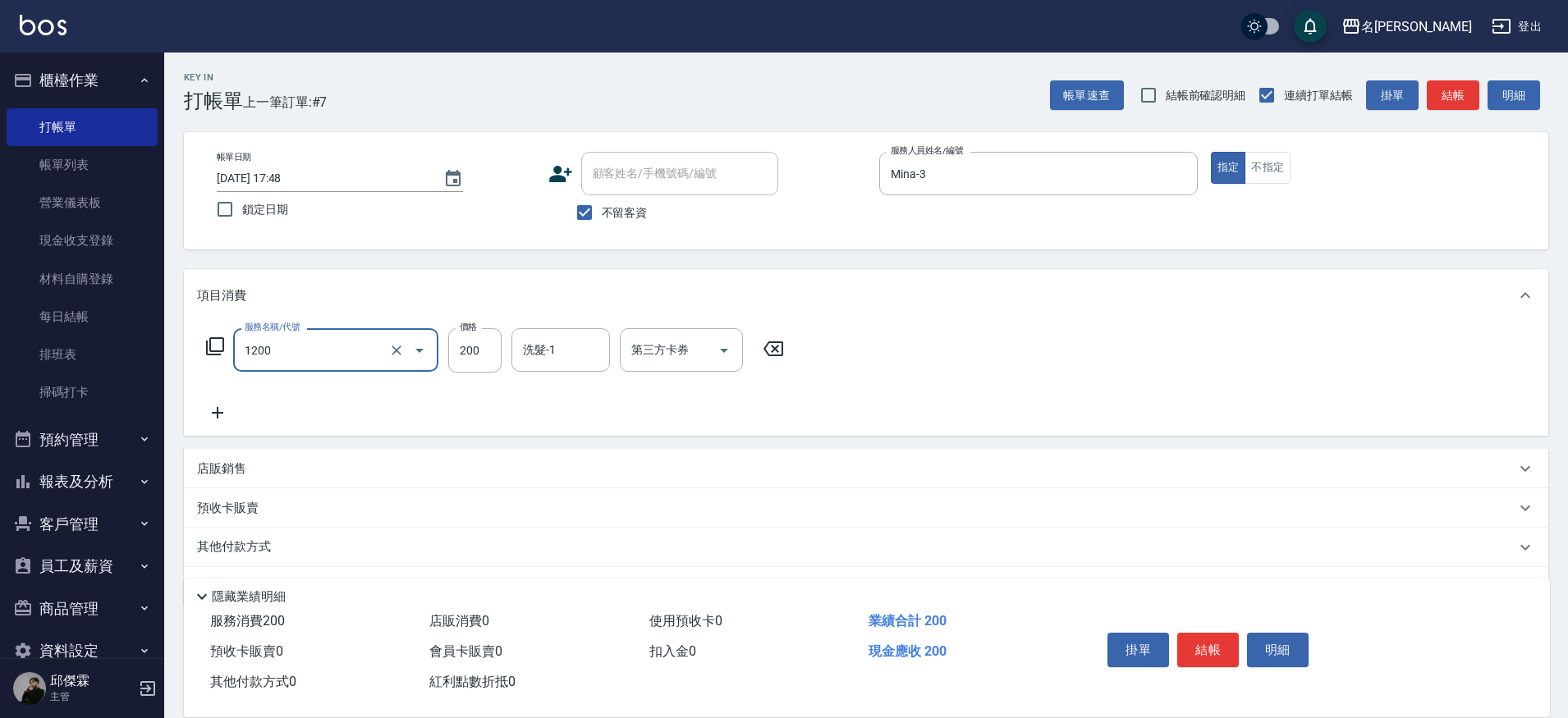
type input "一般洗+精油(1200)"
type input "250"
type input "妞妞-66"
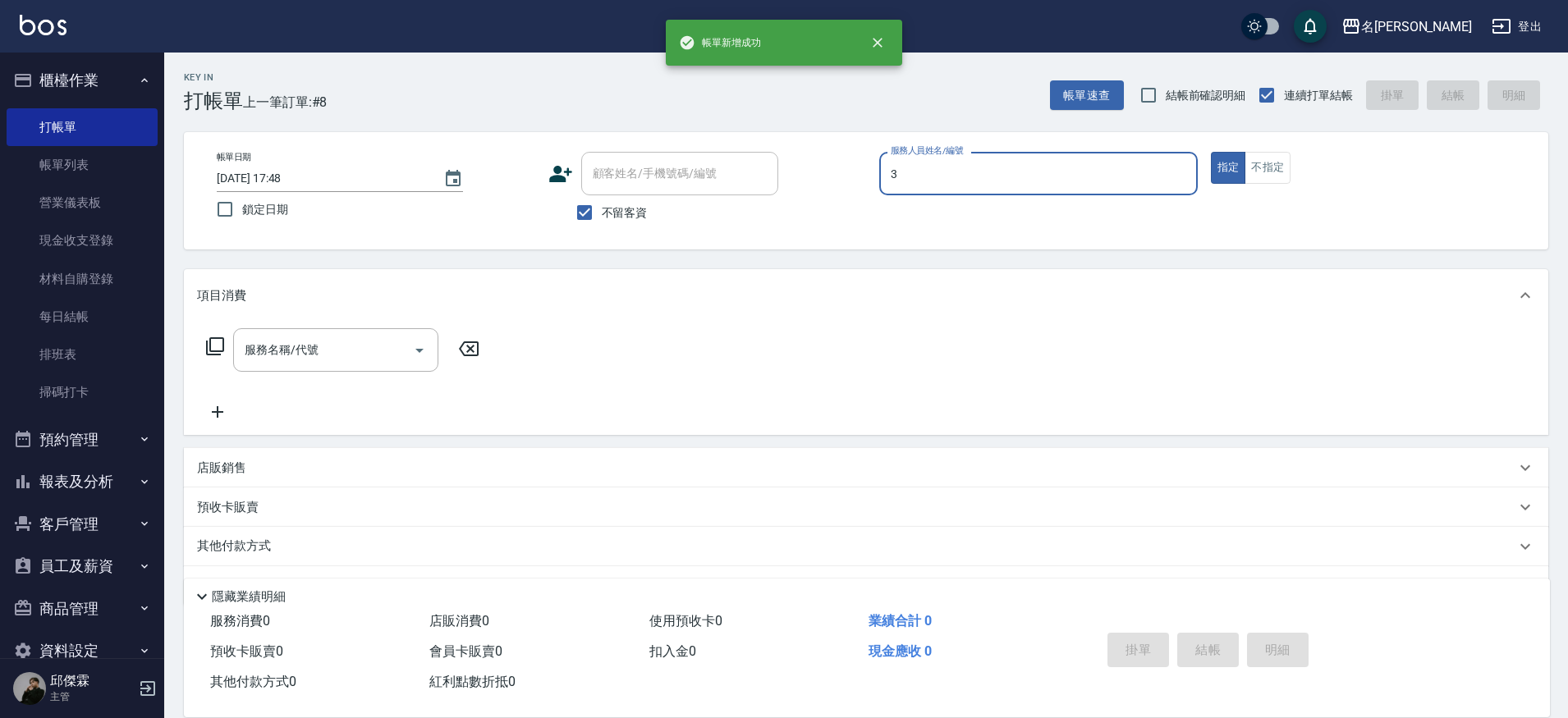
type input "Mina-3"
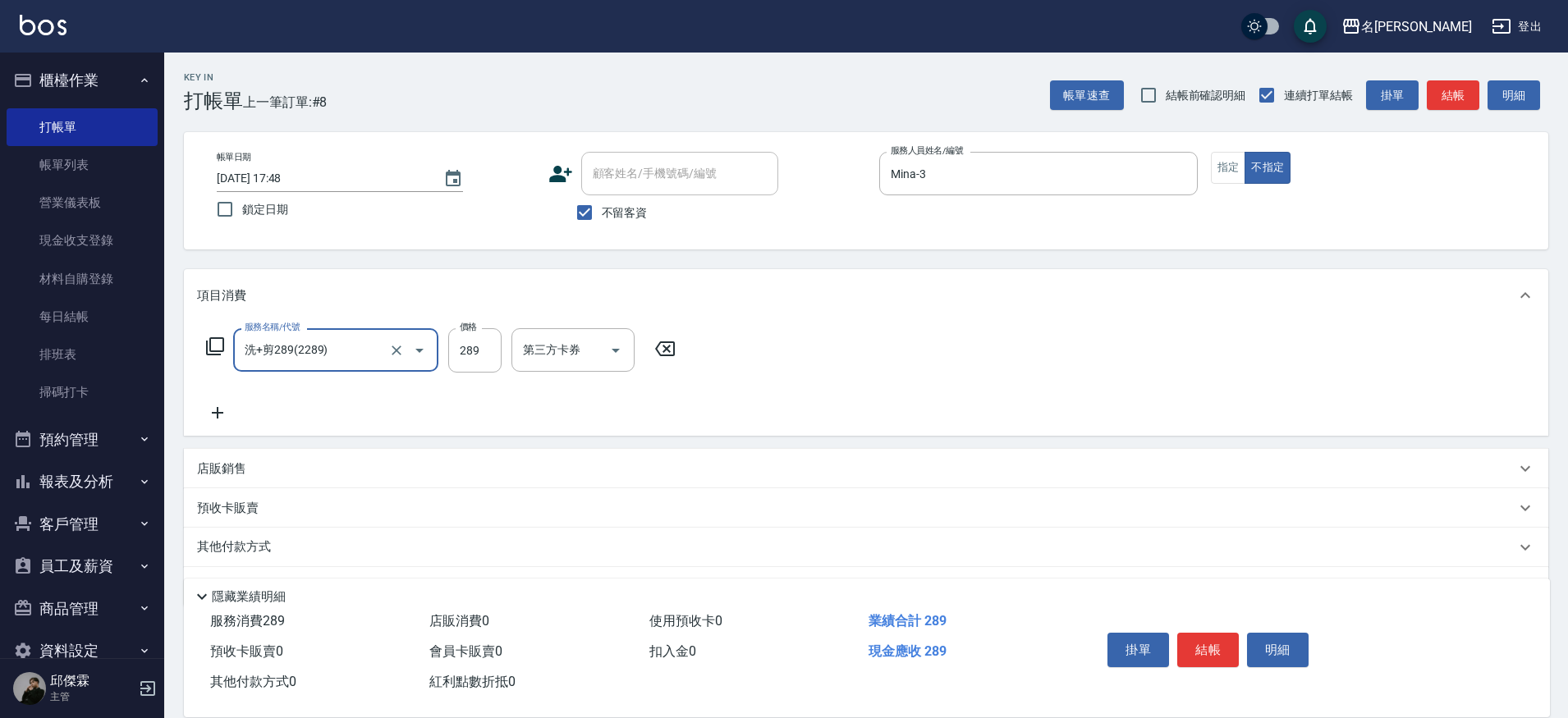
type input "洗+剪289(2289)"
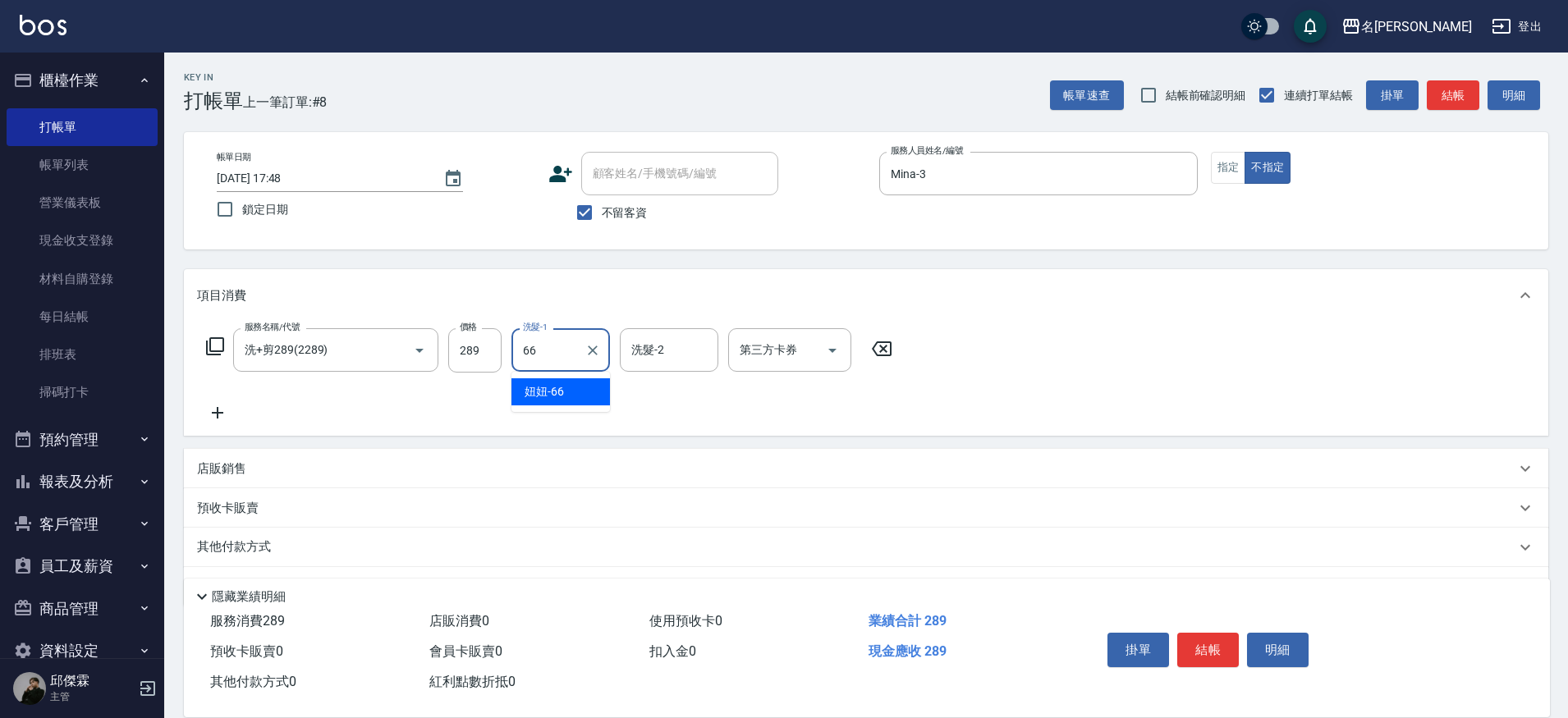
type input "妞妞-66"
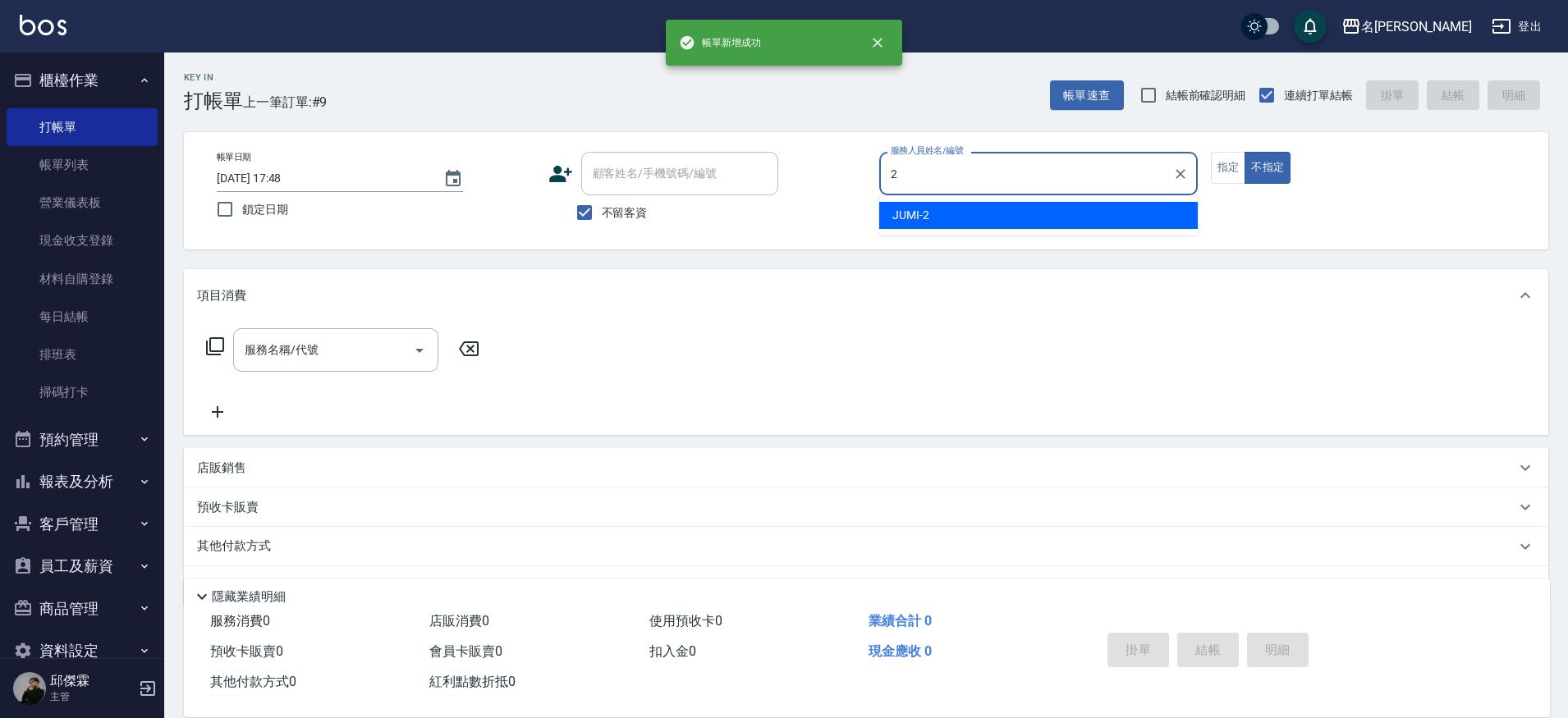
type input "JUMI-2"
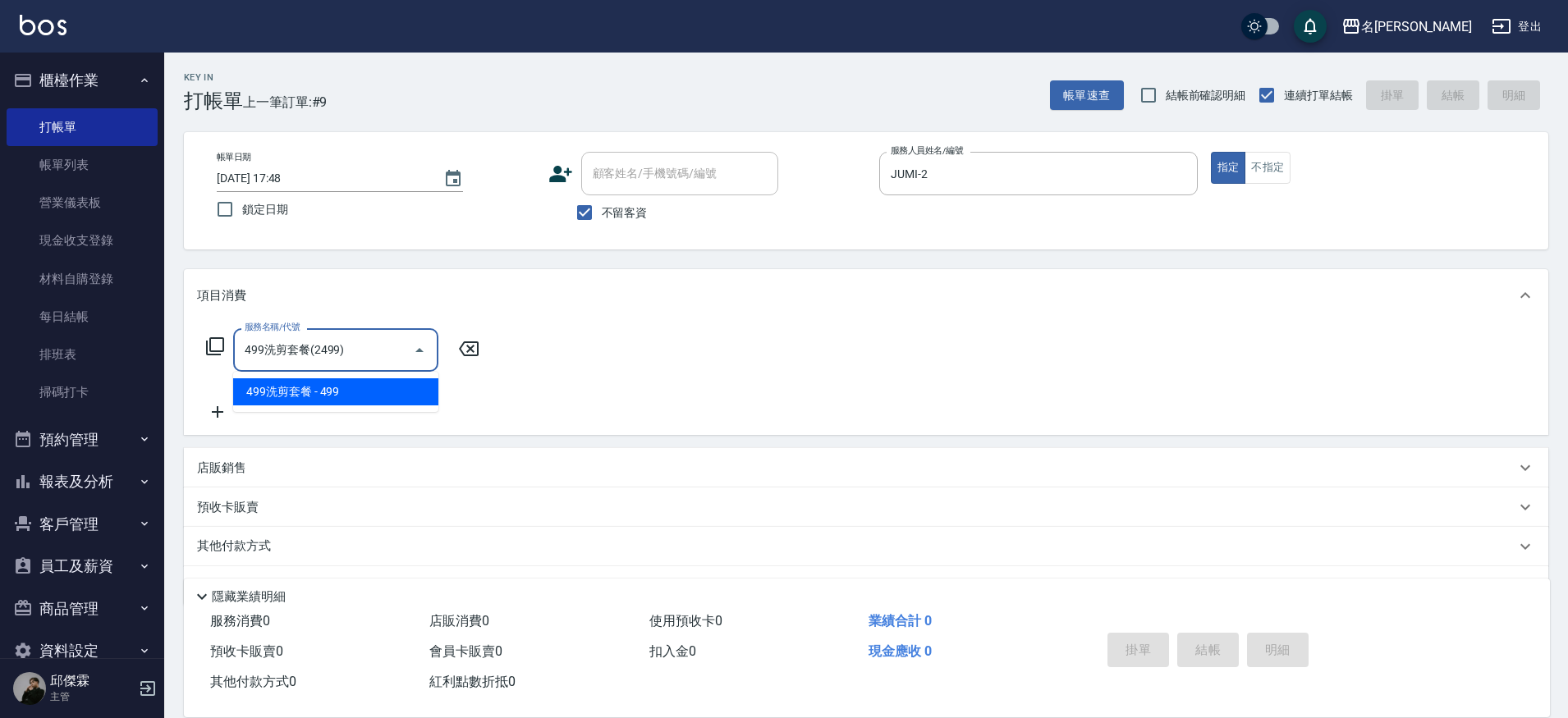
type input "499洗剪套餐(2499)"
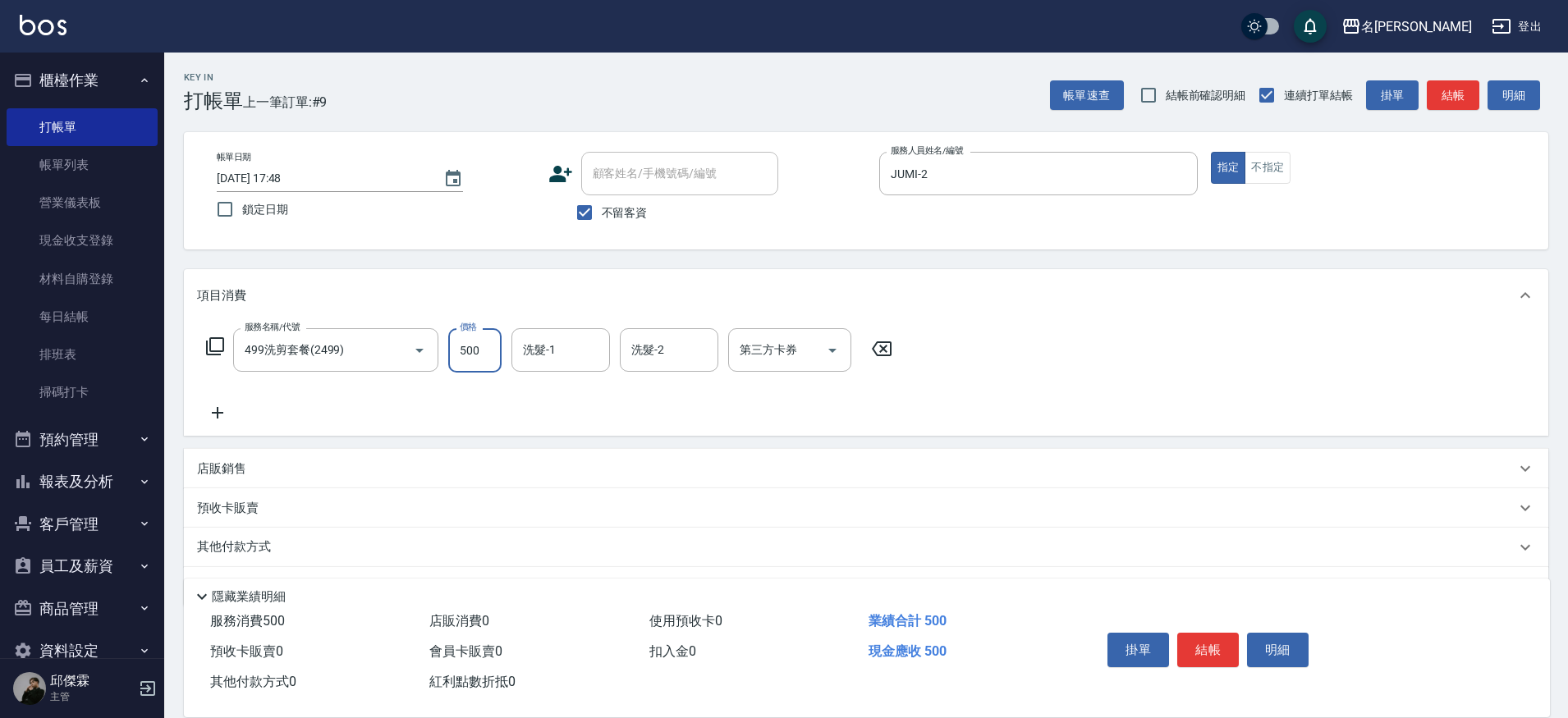
type input "500"
type input "妞妞-66"
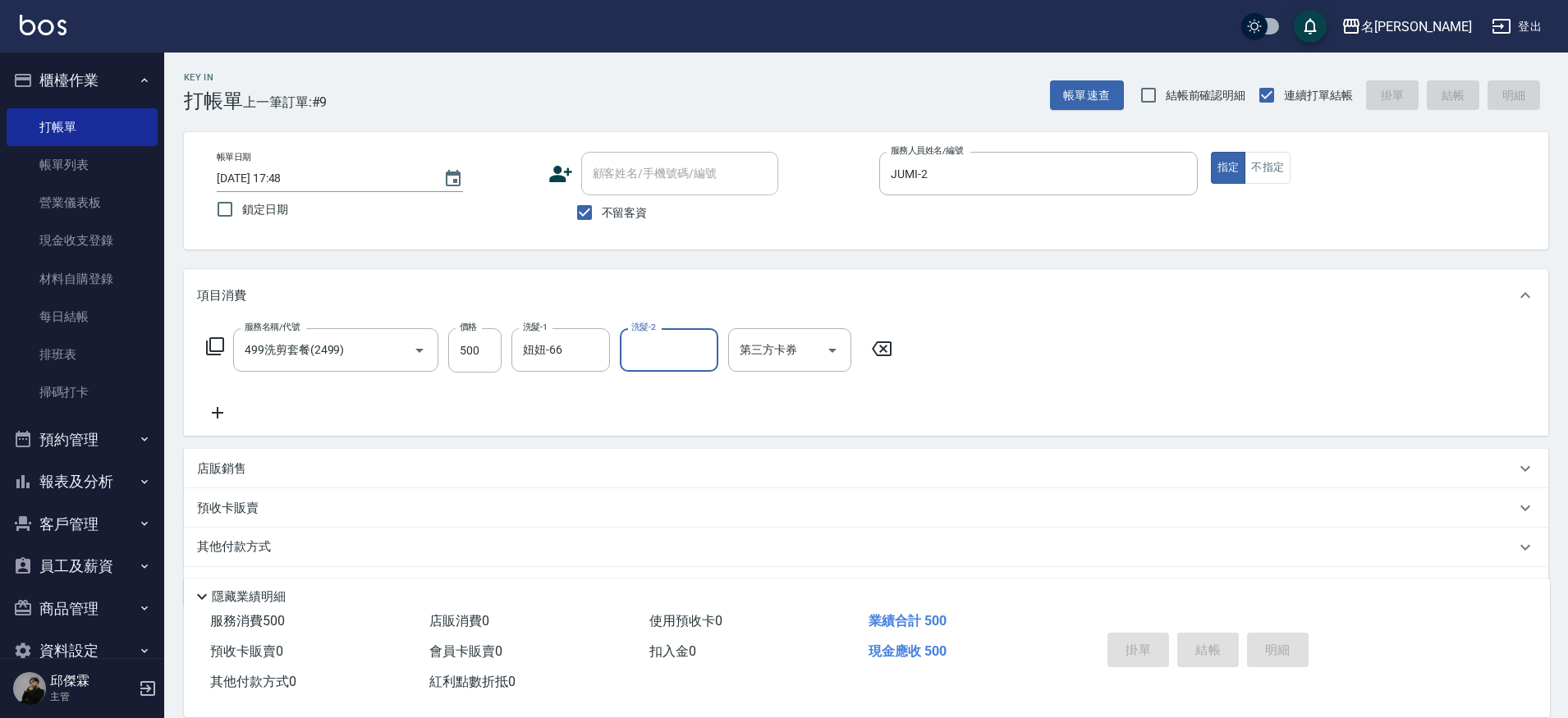
type input "[DATE] 17:49"
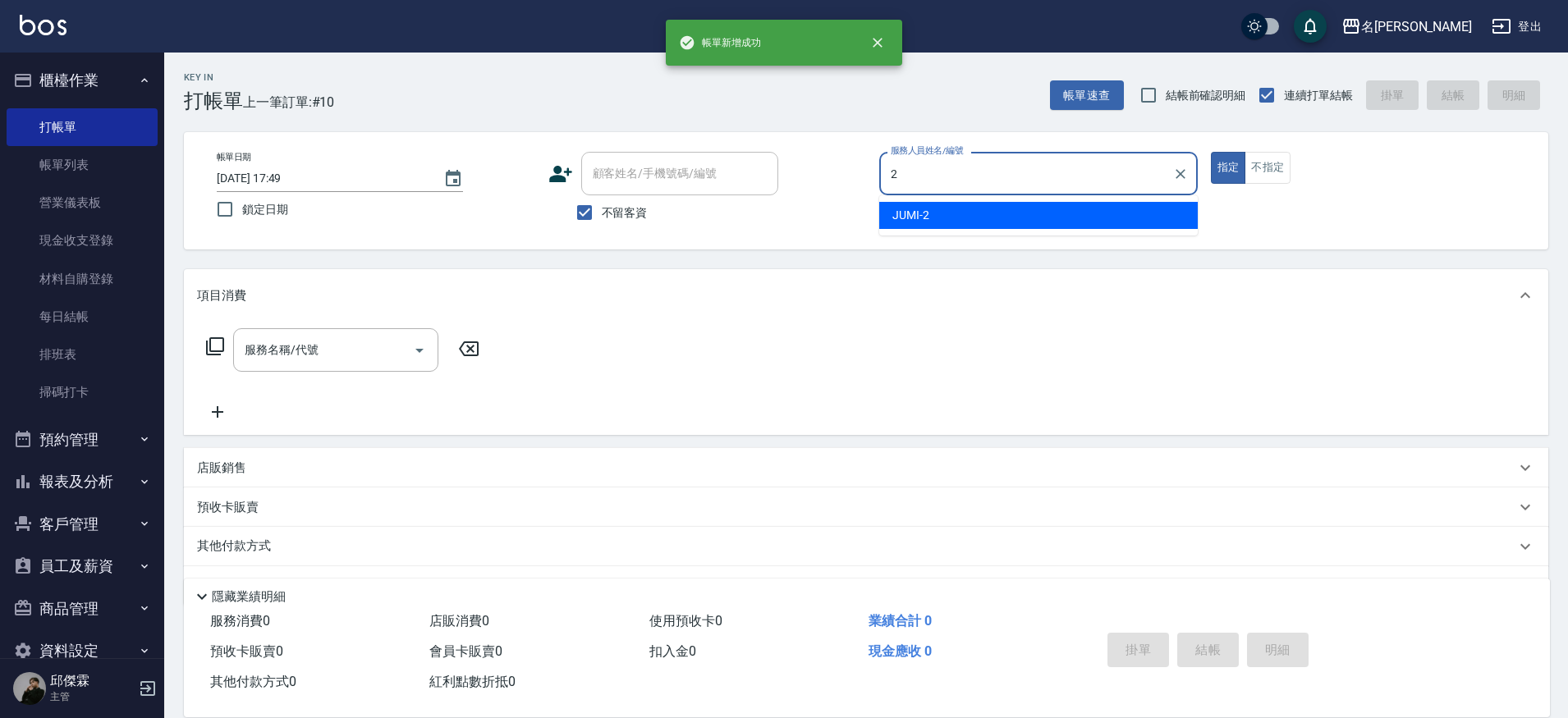
type input "JUMI-2"
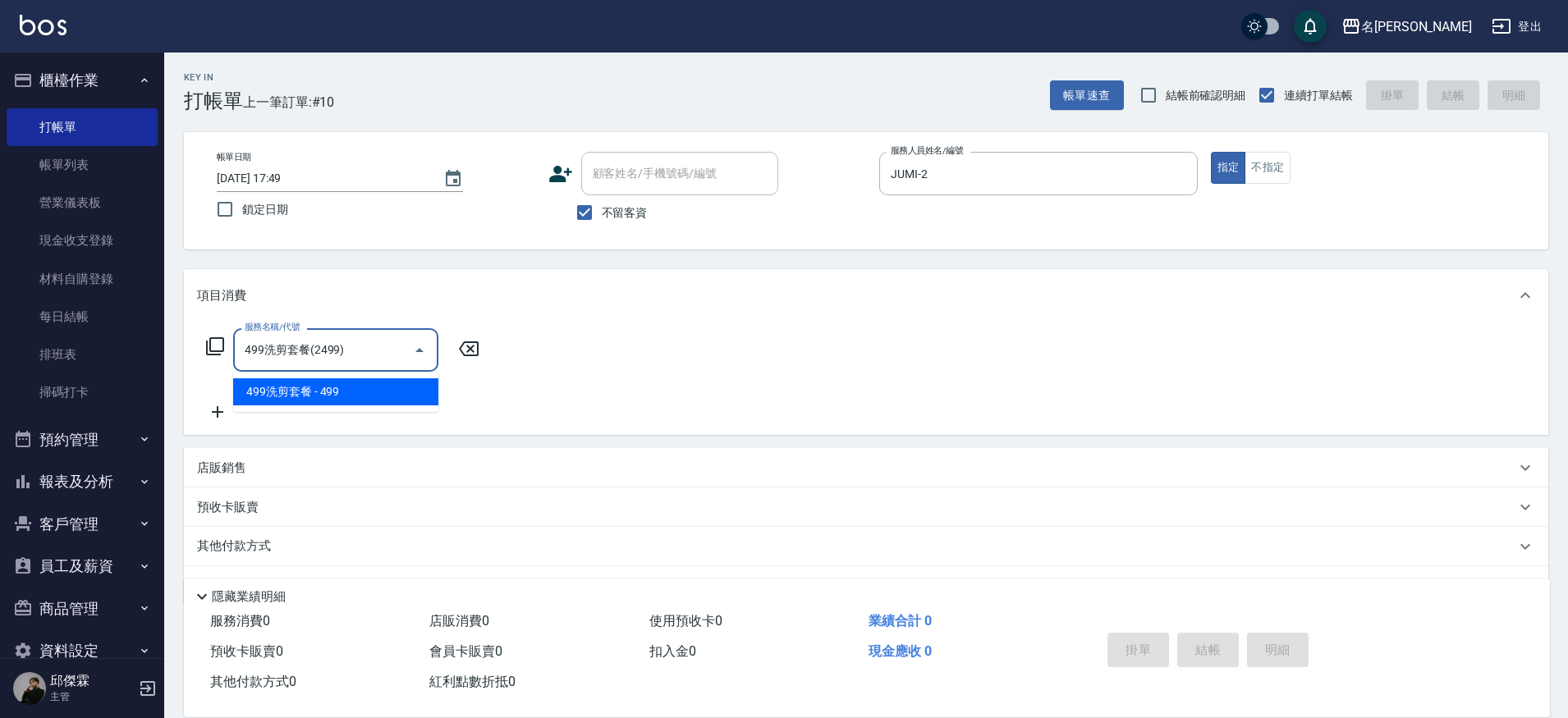
type input "499洗剪套餐(2499)"
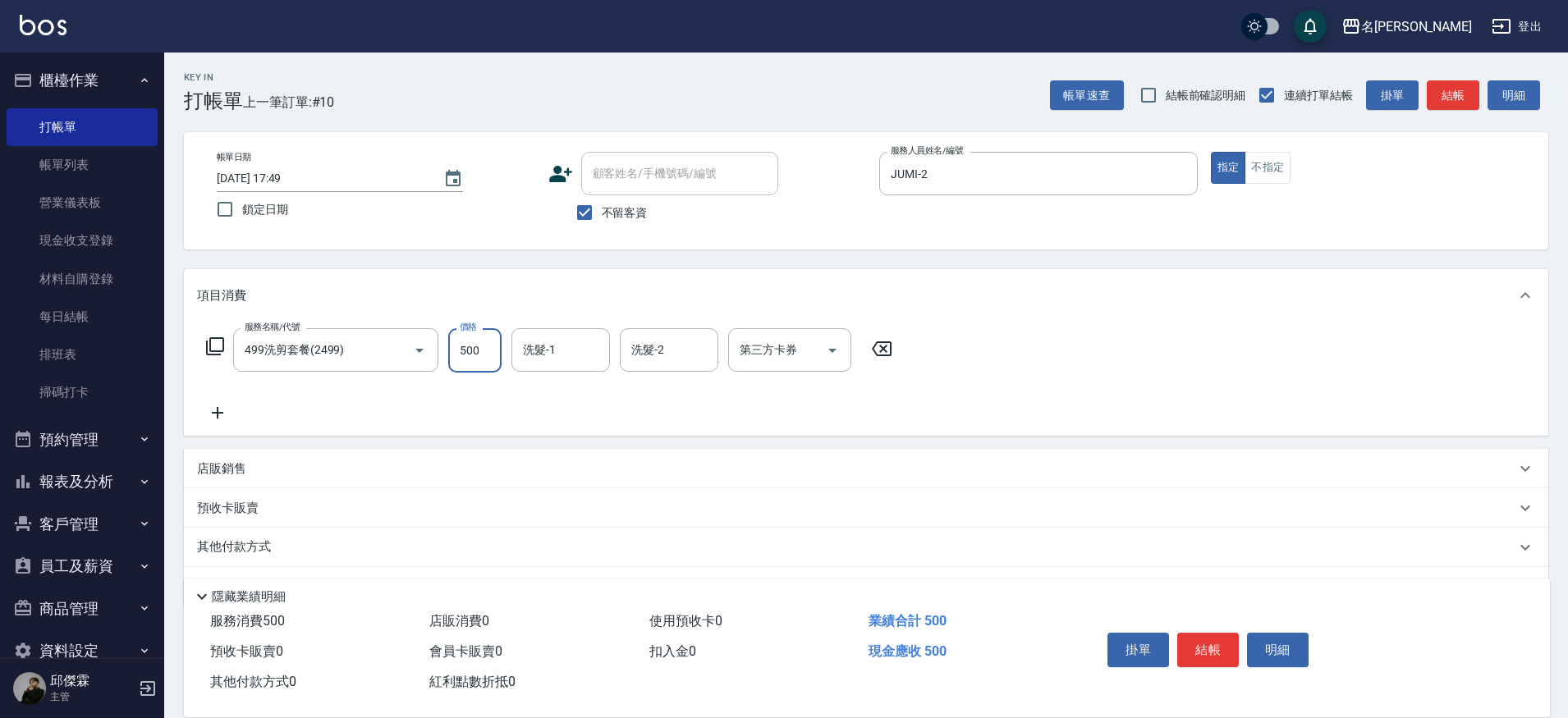
type input "500"
type input "[PERSON_NAME]-13"
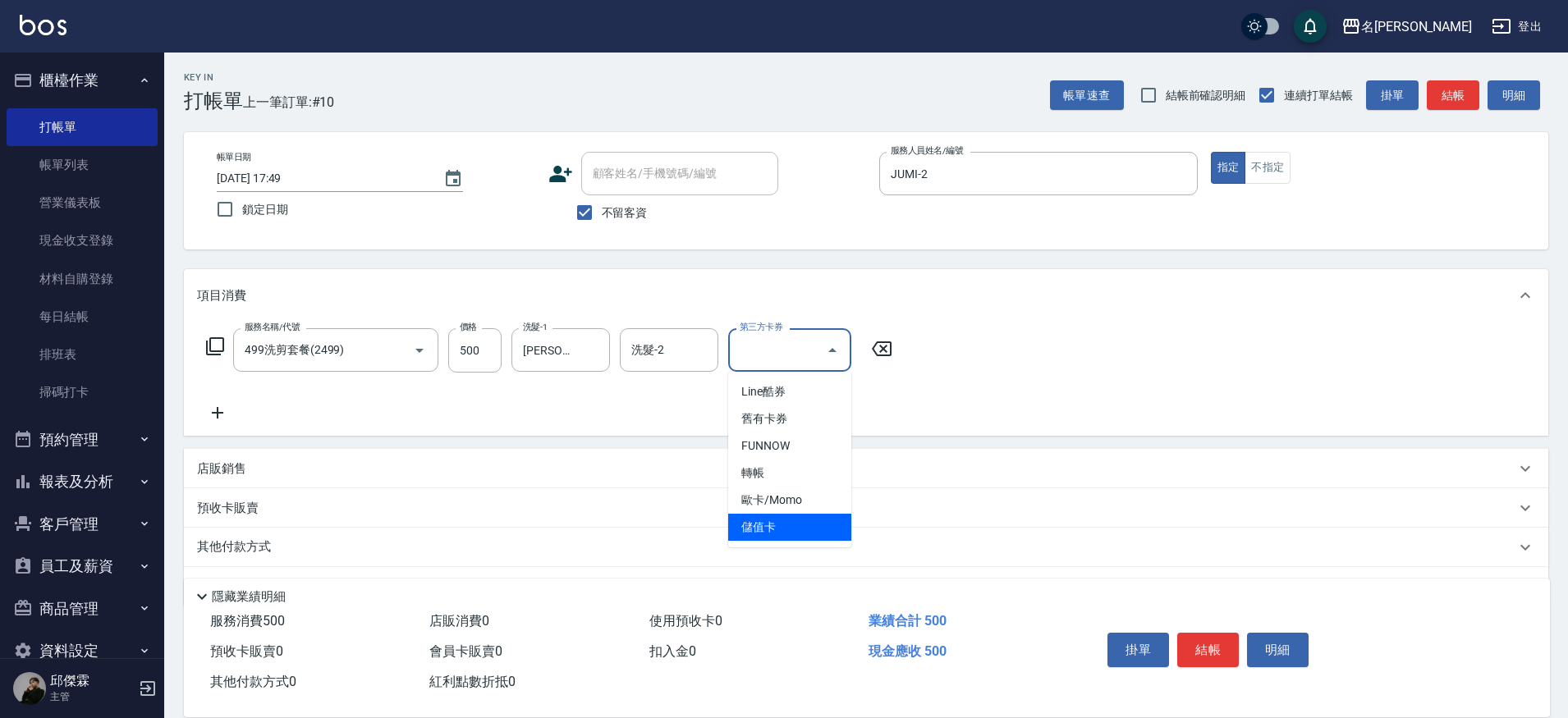
type input "儲值卡"
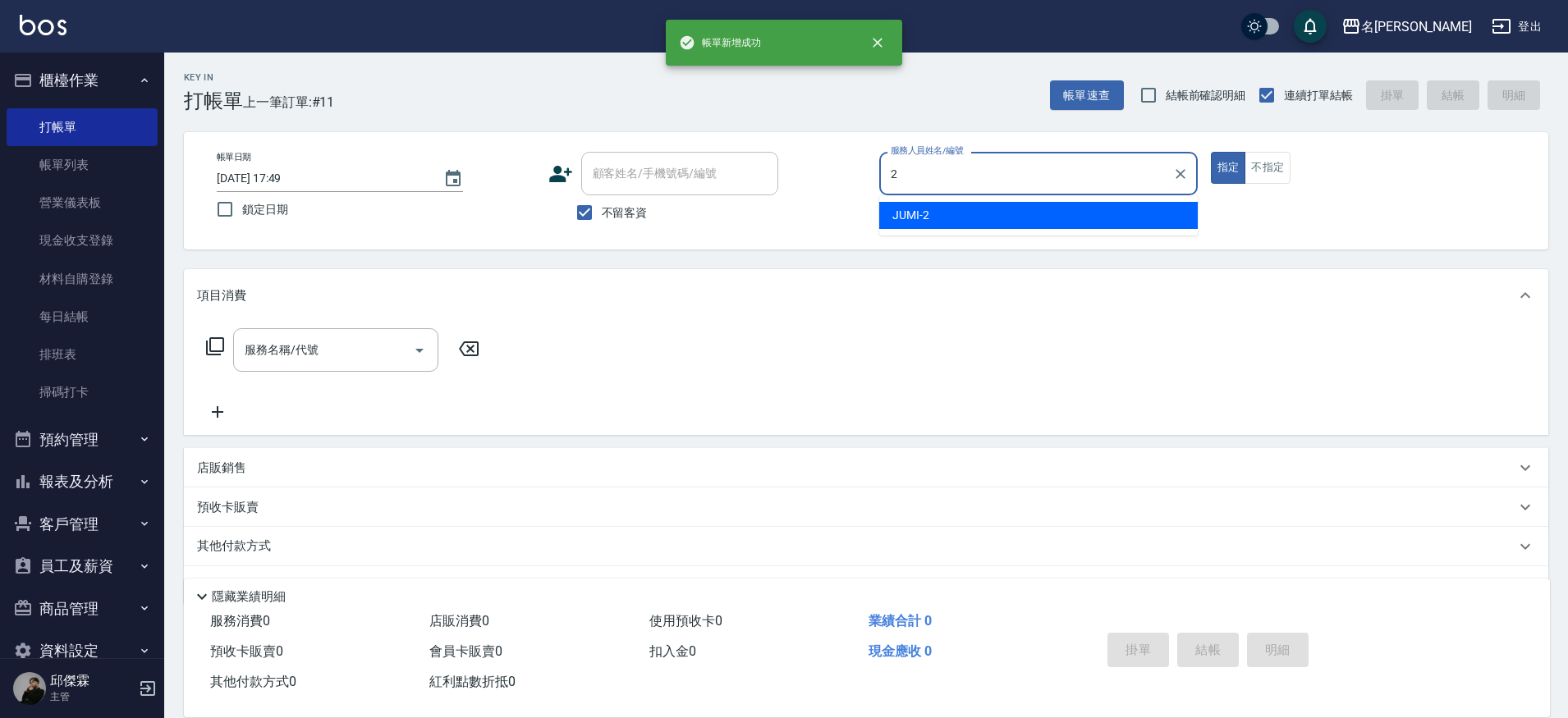
type input "JUMI-2"
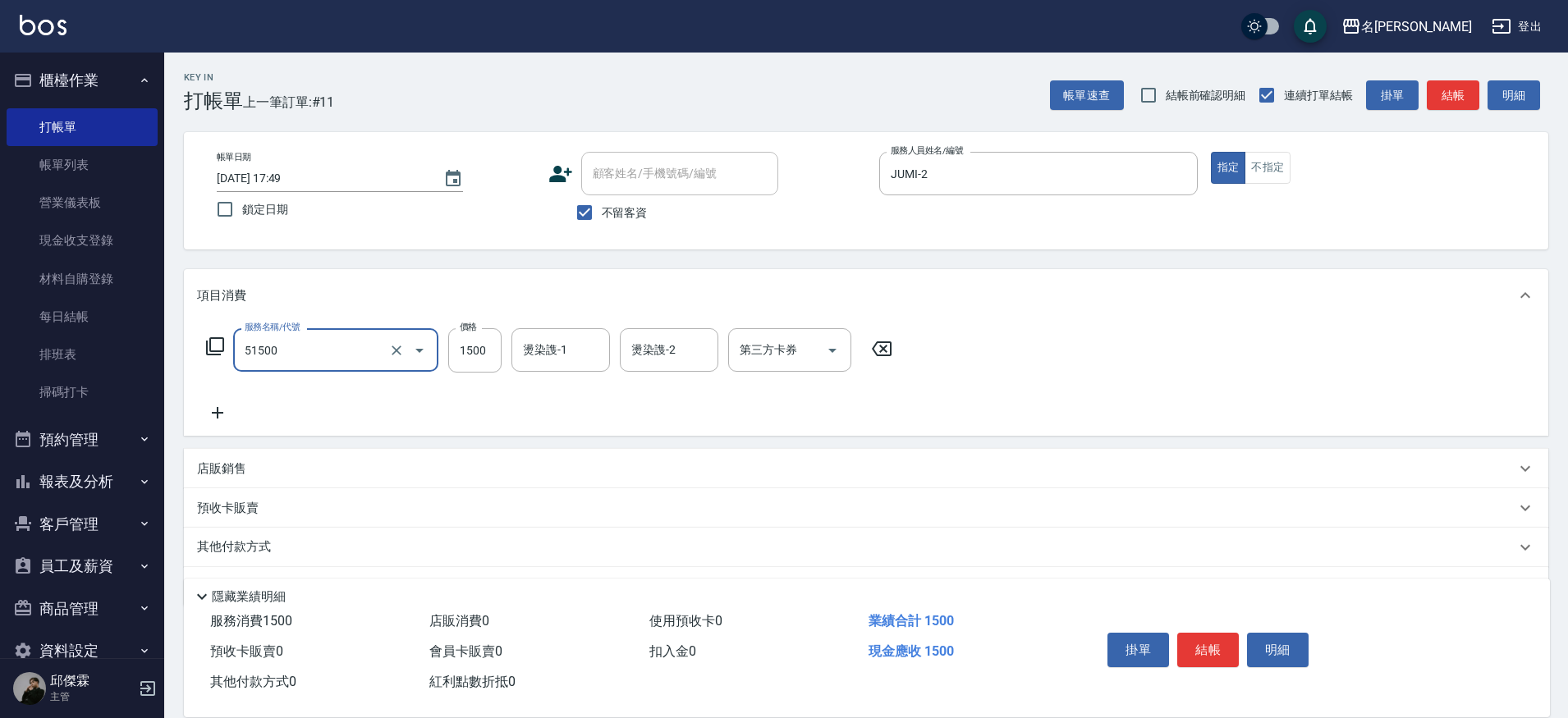
type input "鉑金護髮(51500)"
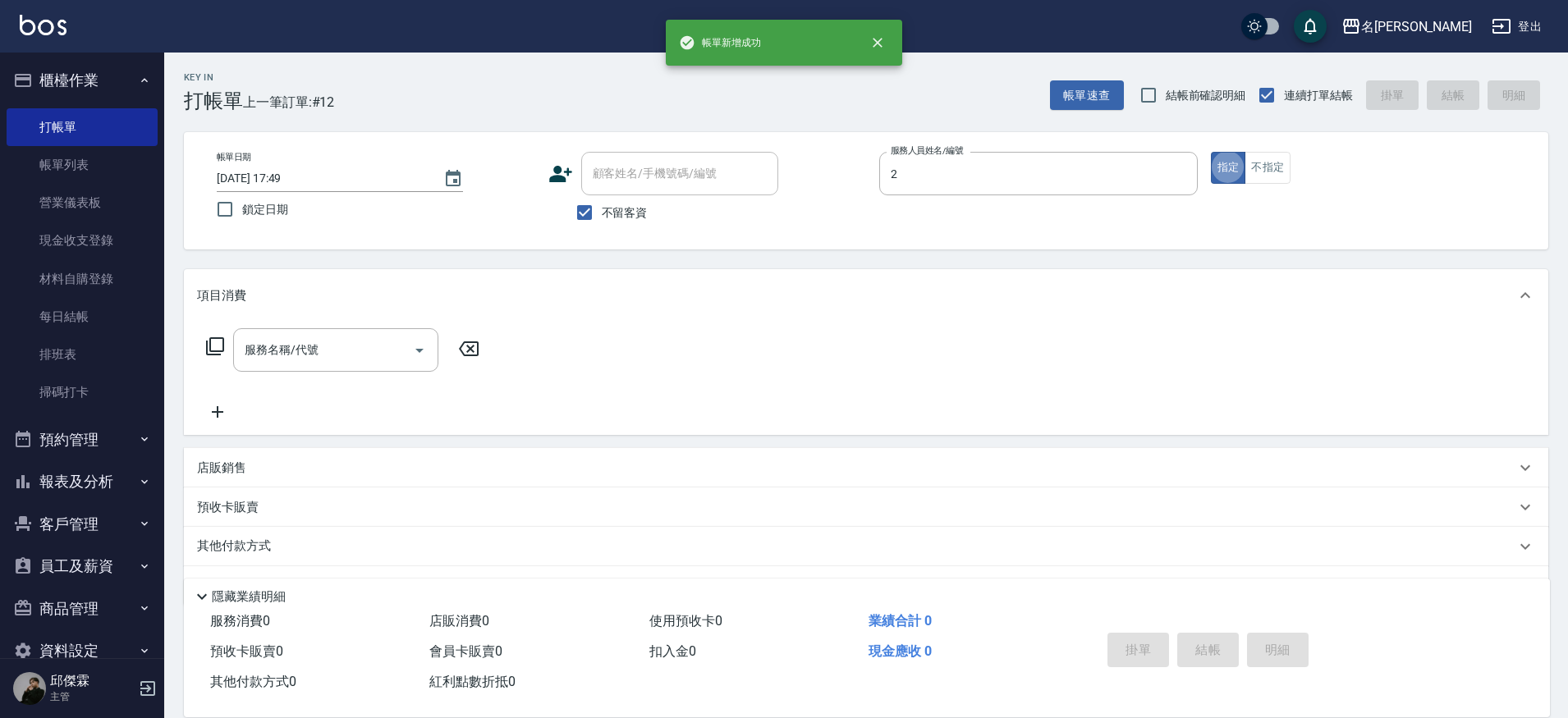
type input "JUMI-2"
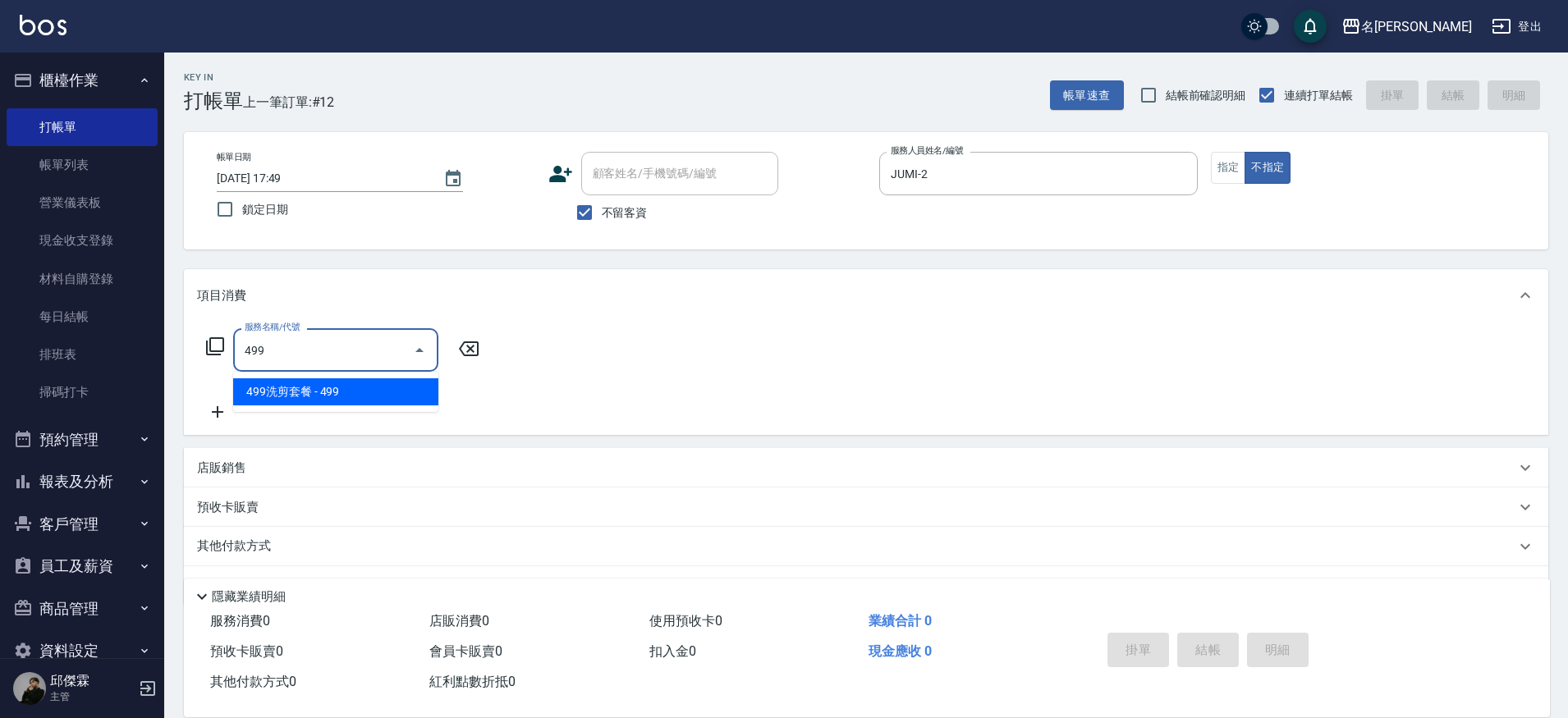
type input "499洗剪套餐(2499)"
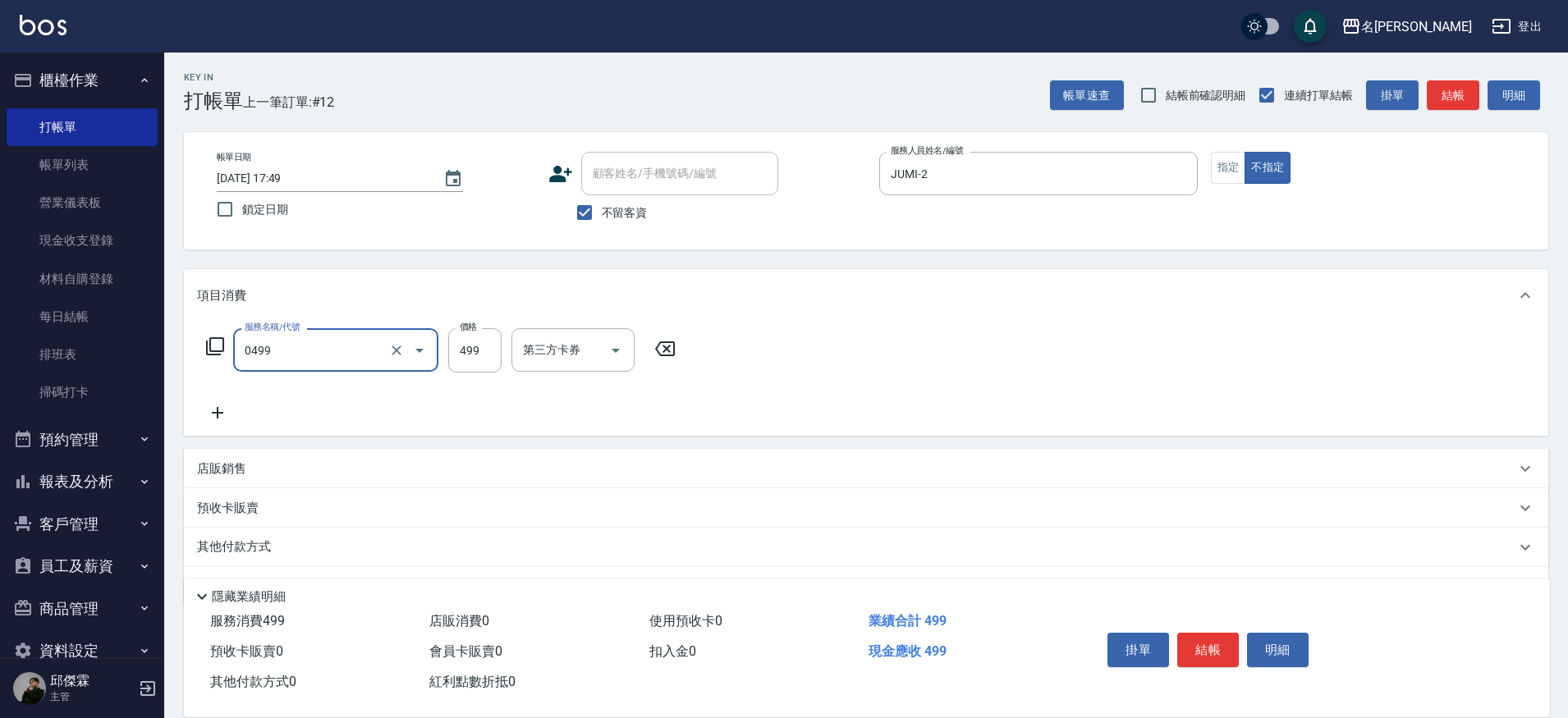
type input "[PERSON_NAME]spa(0499)"
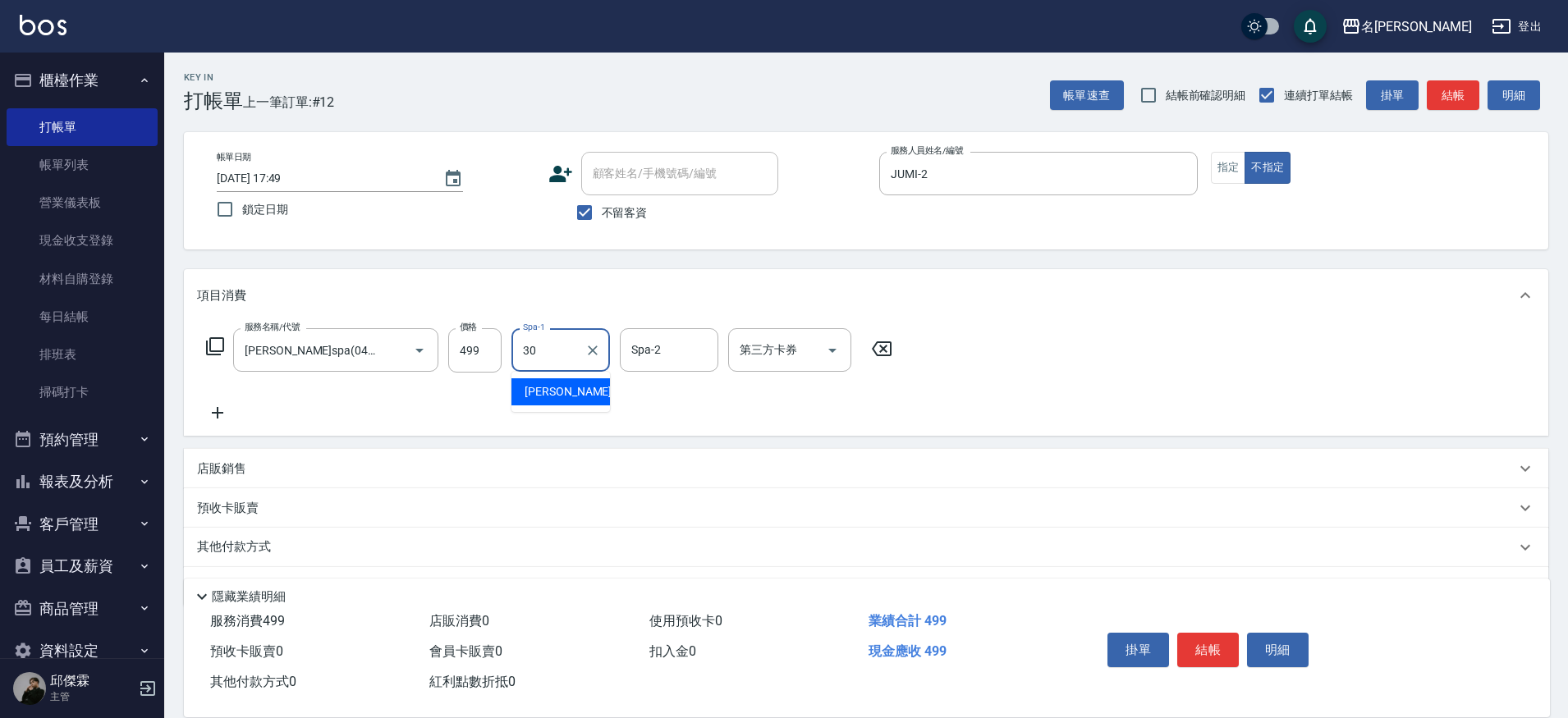
type input "[PERSON_NAME]-30"
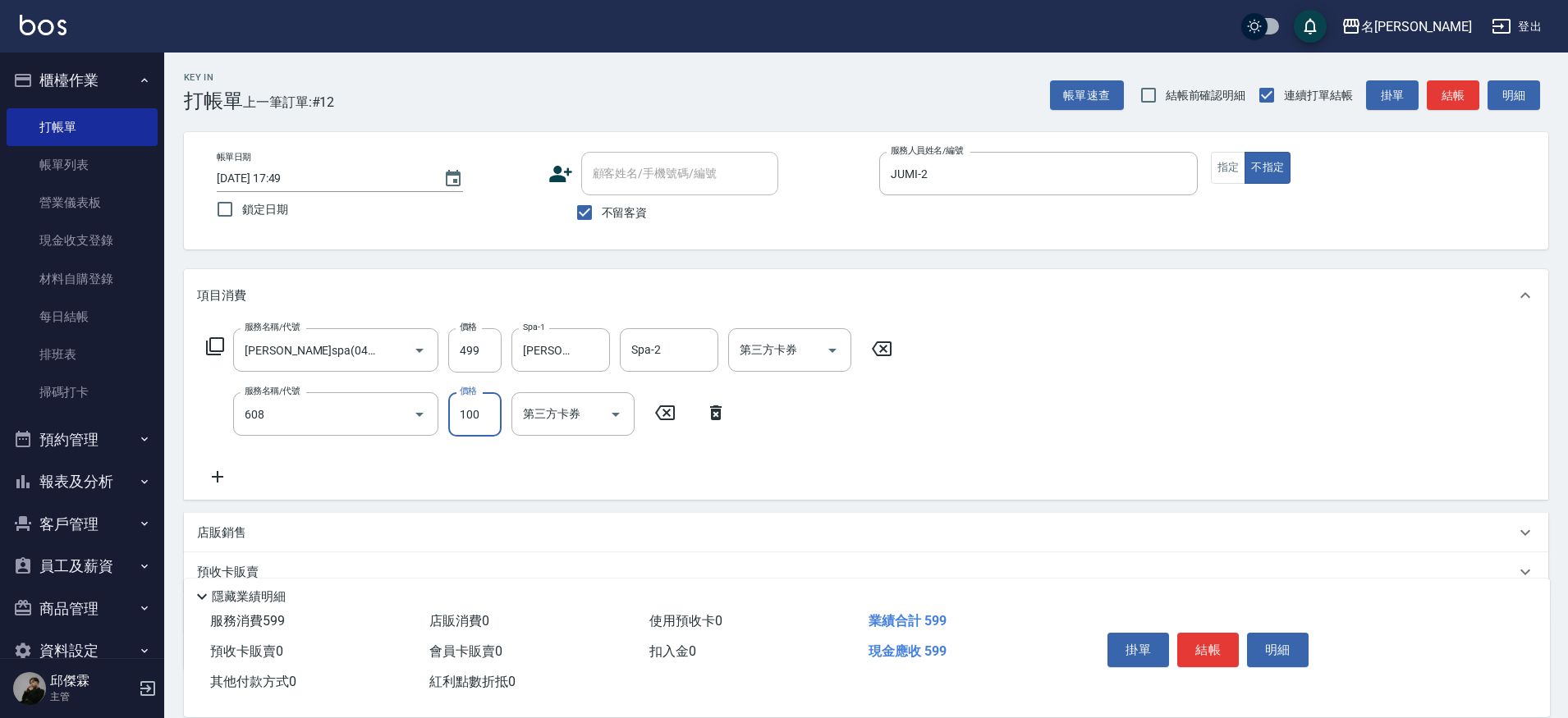
type input "精油(長)(608)"
type input "[PERSON_NAME]-30"
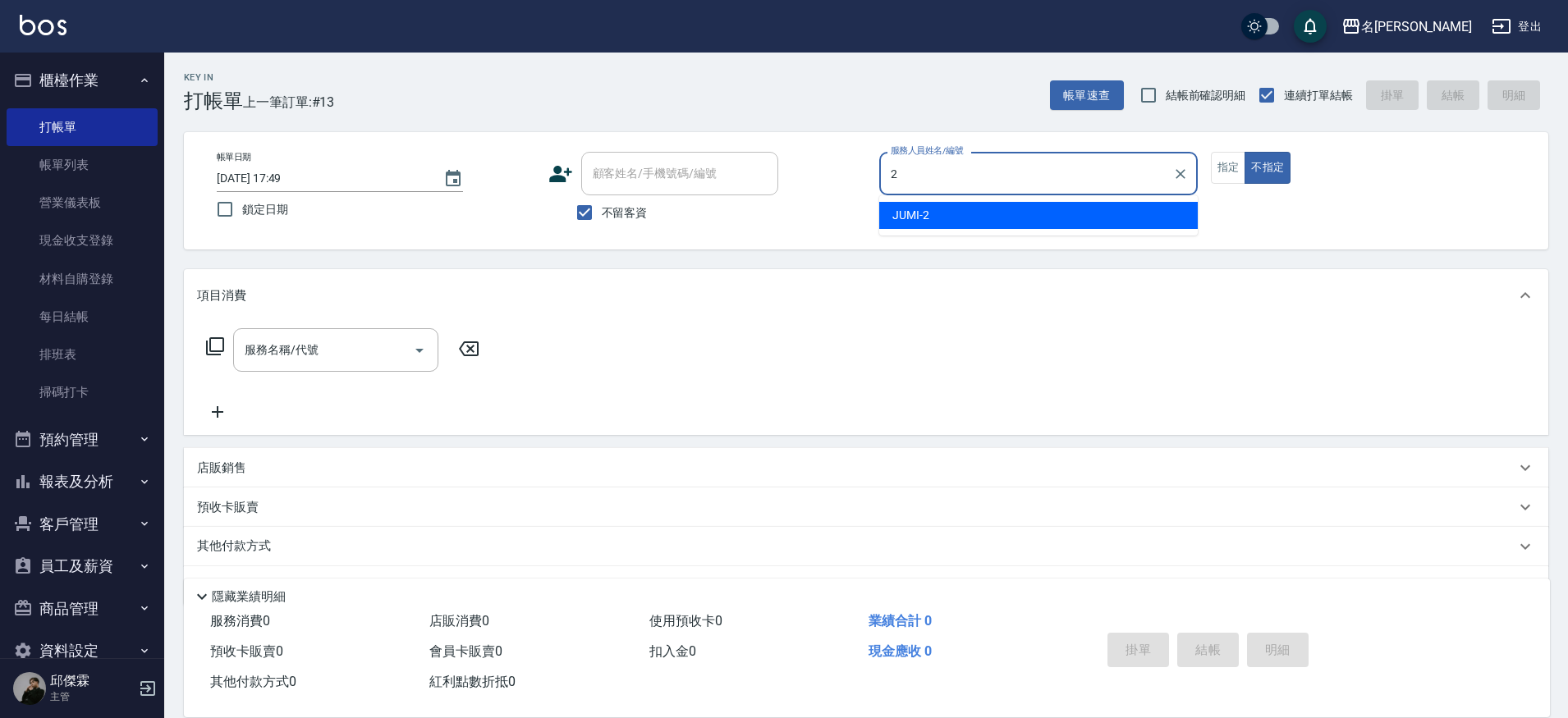
type input "JUMI-2"
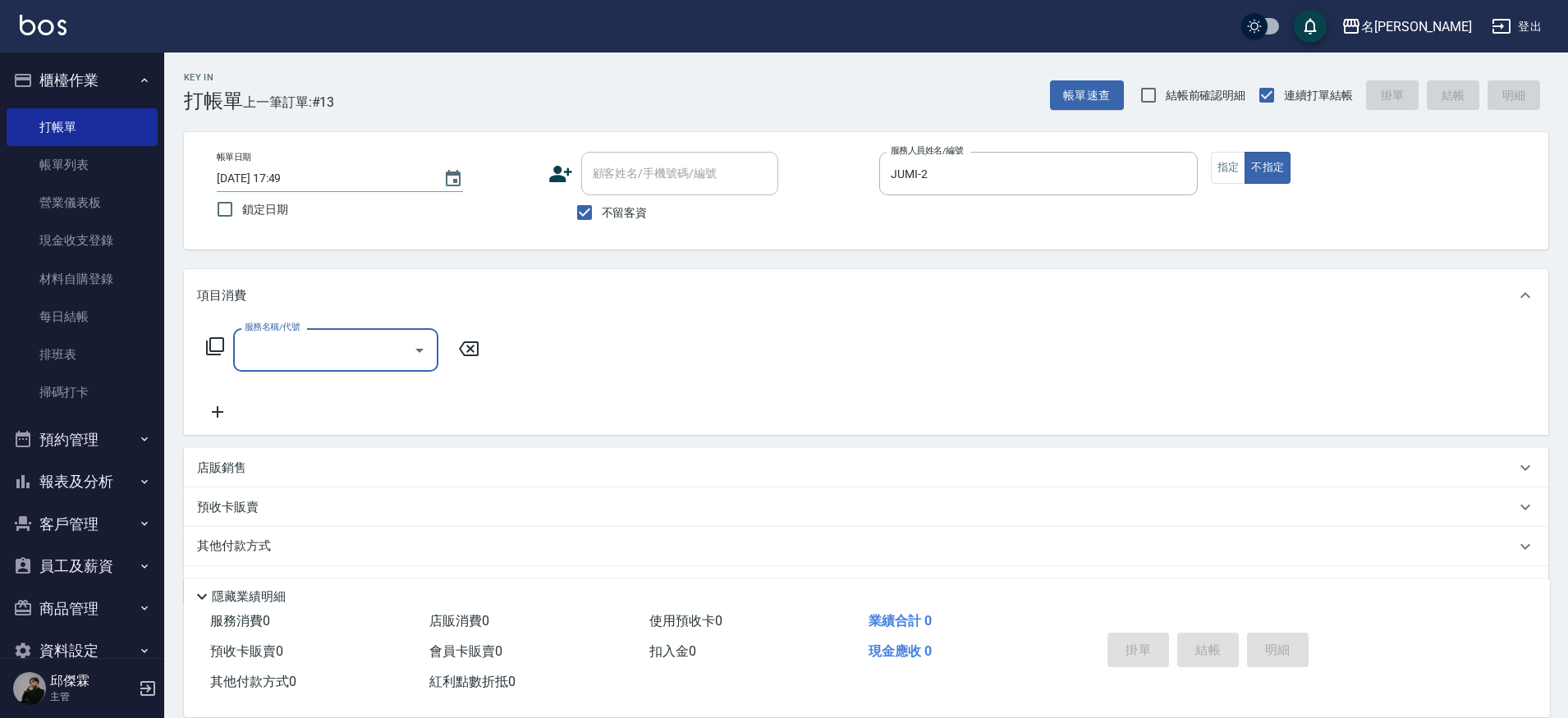
click at [1218, 174] on button "指定" at bounding box center [1229, 167] width 35 height 33
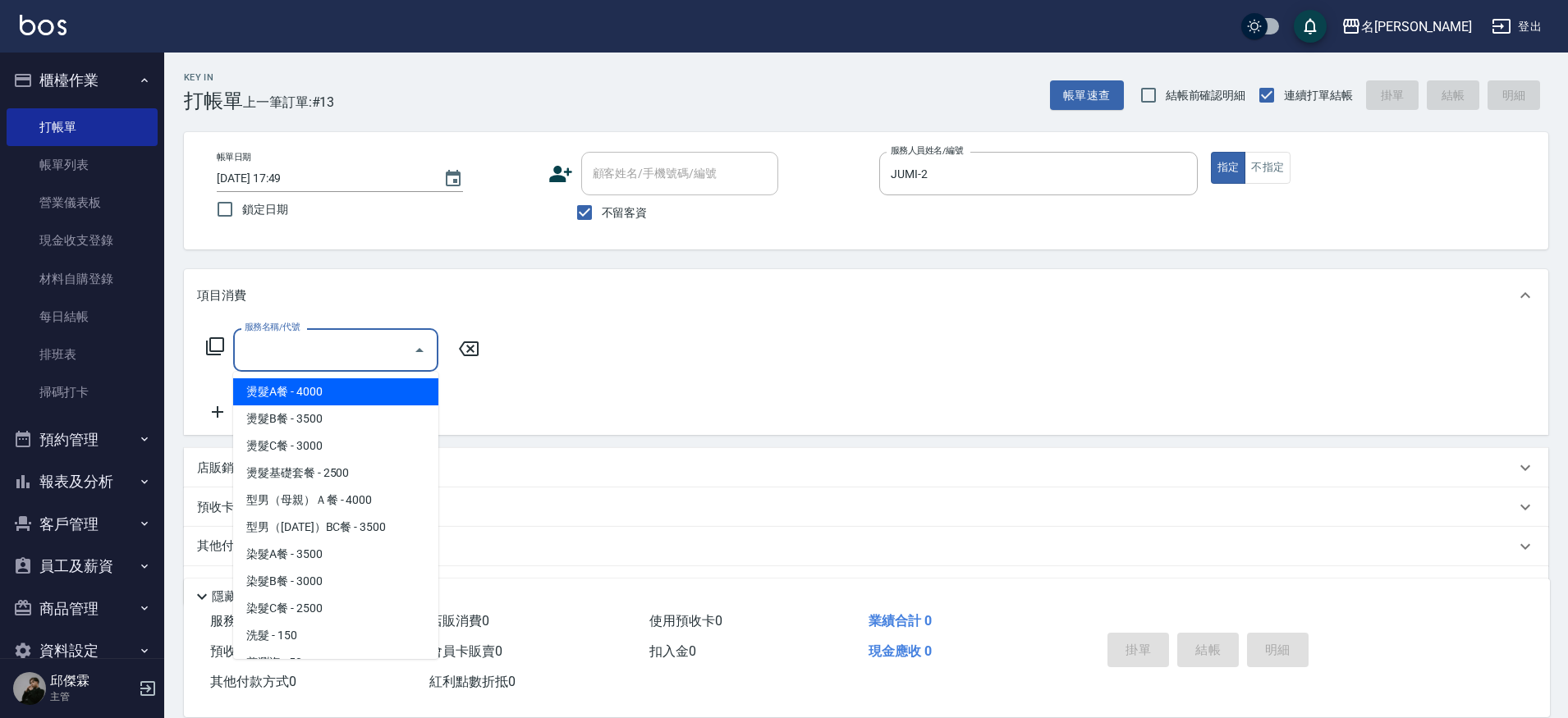
click at [314, 354] on input "服務名稱/代號" at bounding box center [323, 350] width 165 height 29
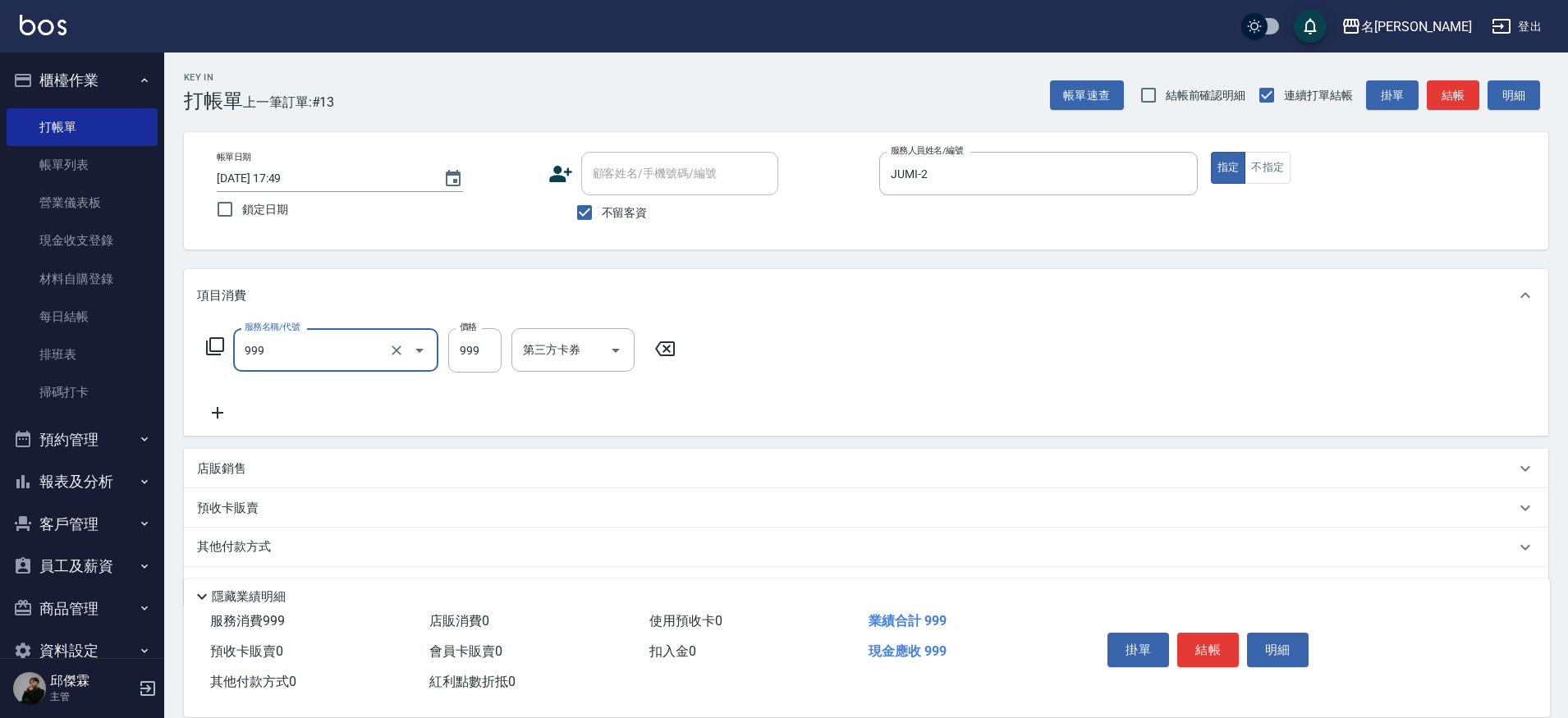
type input "精油SPA+剪髮(999)"
type input "1099"
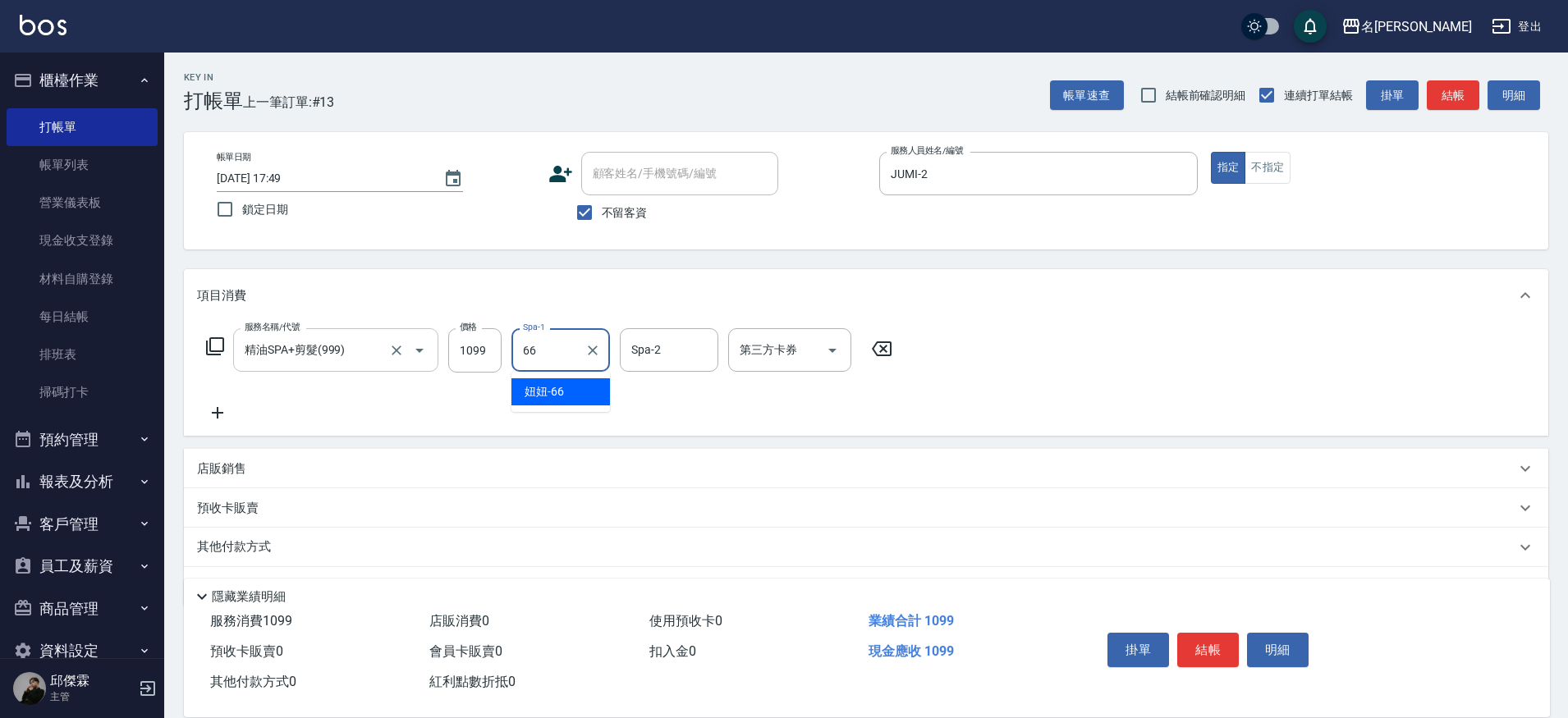
type input "妞妞-66"
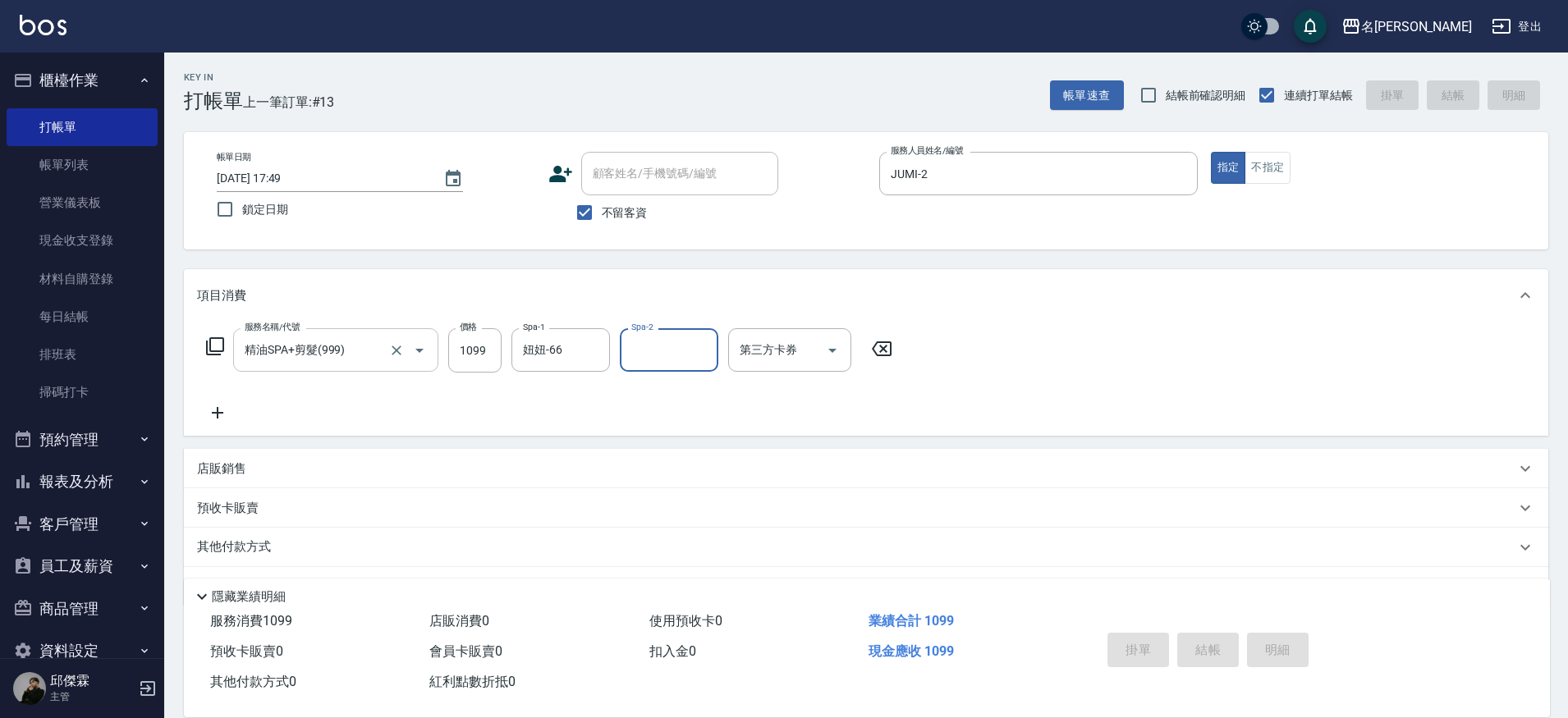
type input "[DATE] 17:51"
type input "JUMI-2"
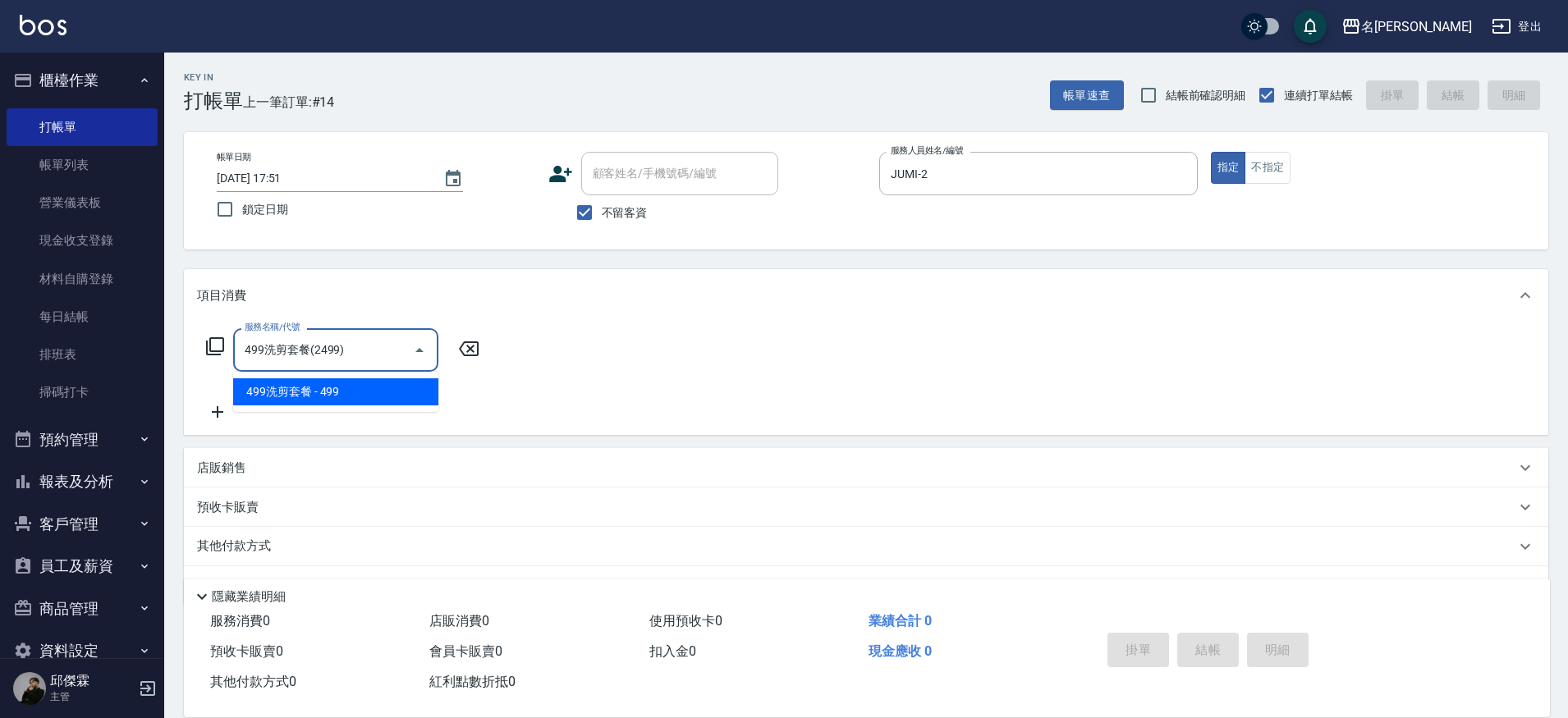
type input "499洗剪套餐(2499)"
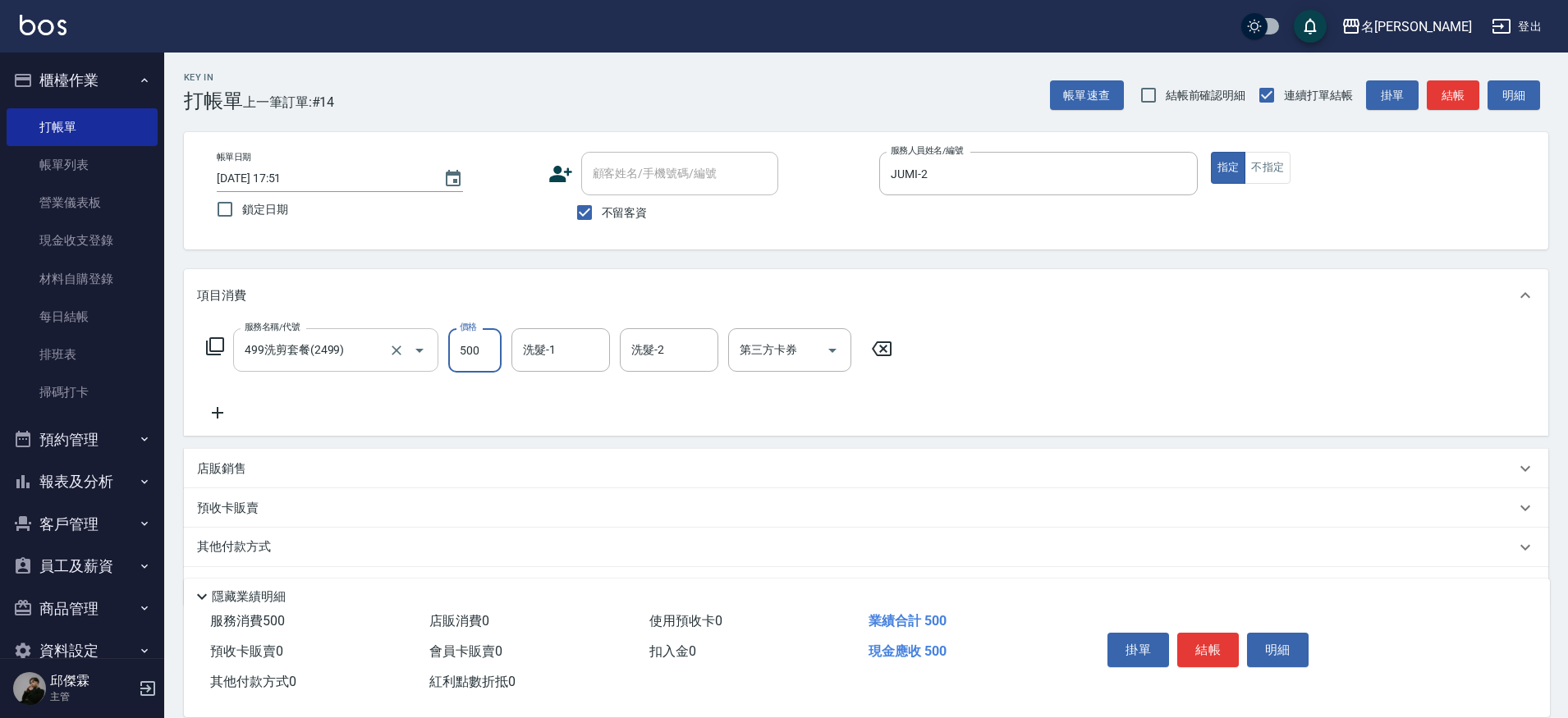
type input "500"
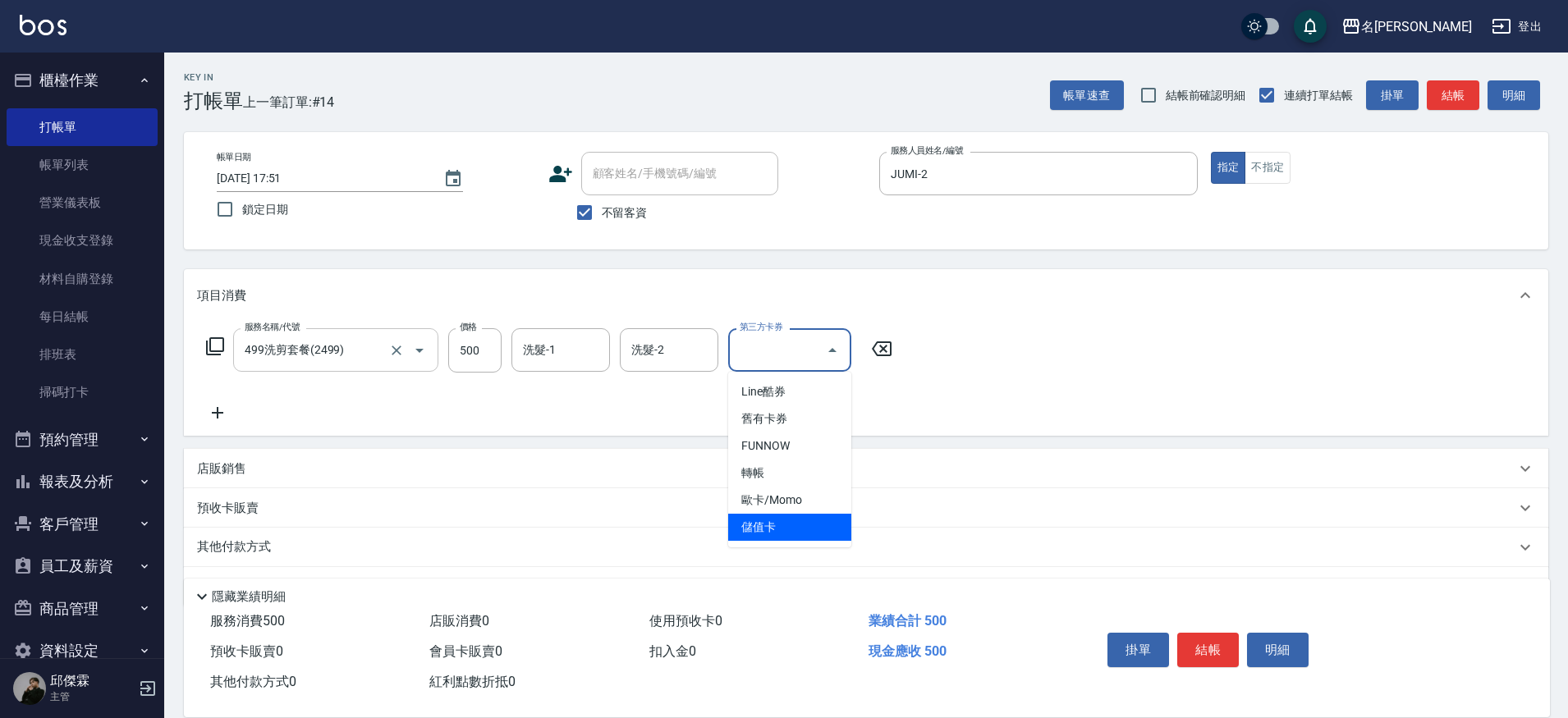
type input "儲值卡"
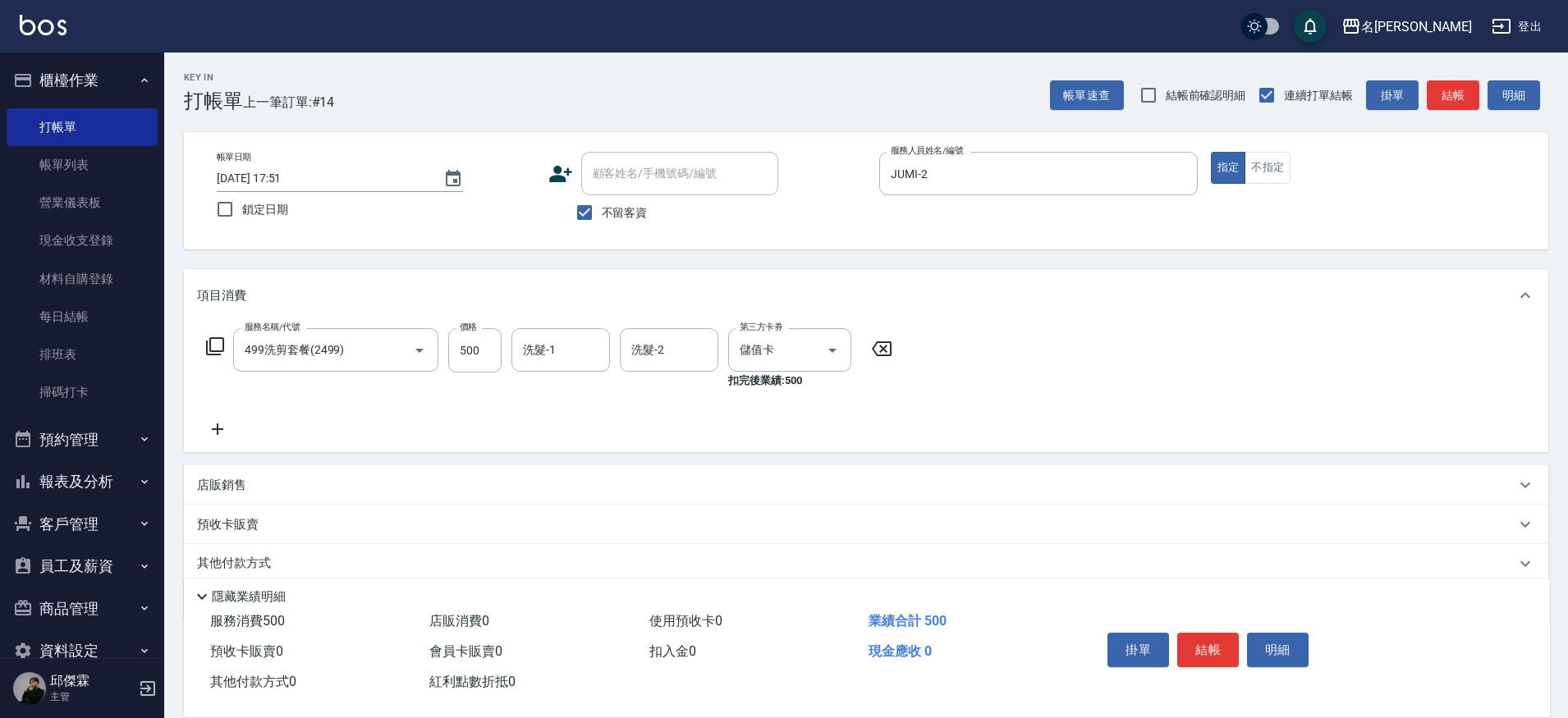
click at [580, 320] on div "項目消費" at bounding box center [866, 294] width 1364 height 52
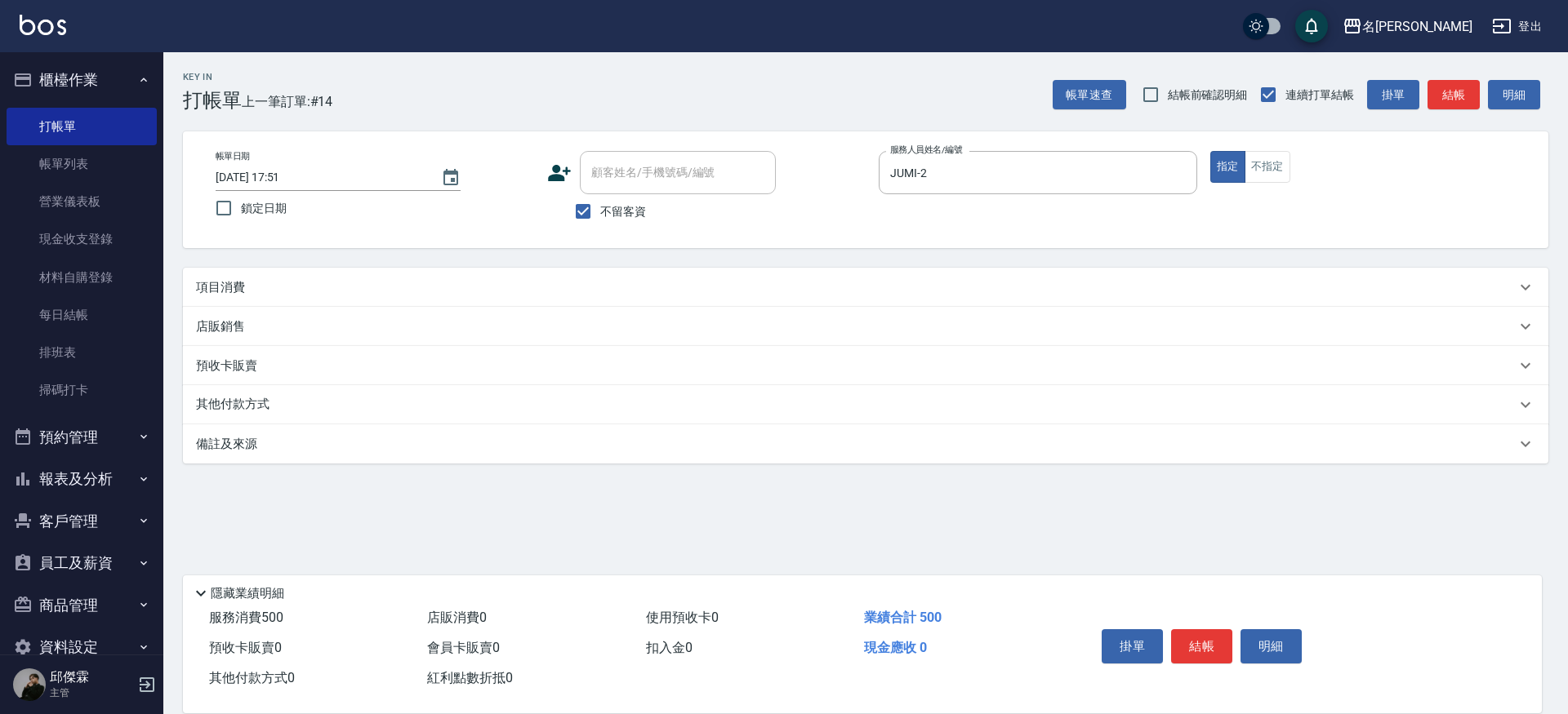
click at [585, 346] on div "項目消費 服務名稱/代號 499洗剪套餐(2499) 服務名稱/代號 價格 500 價格 洗髮-1 洗髮-1 洗髮-2 洗髮-2 第三方卡券 儲值卡 第三方卡…" at bounding box center [866, 365] width 1365 height 196
drag, startPoint x: 402, startPoint y: 255, endPoint x: 424, endPoint y: 282, distance: 34.8
click at [407, 262] on div "Key In 打帳單 上一筆訂單:#14 帳單速查 結帳前確認明細 連續打單結帳 掛單 結帳 明細 帳單日期 [DATE] 17:51 鎖定日期 顧客姓名/手…" at bounding box center [866, 336] width 1404 height 568
click at [429, 296] on div "項目消費" at bounding box center [855, 288] width 1319 height 18
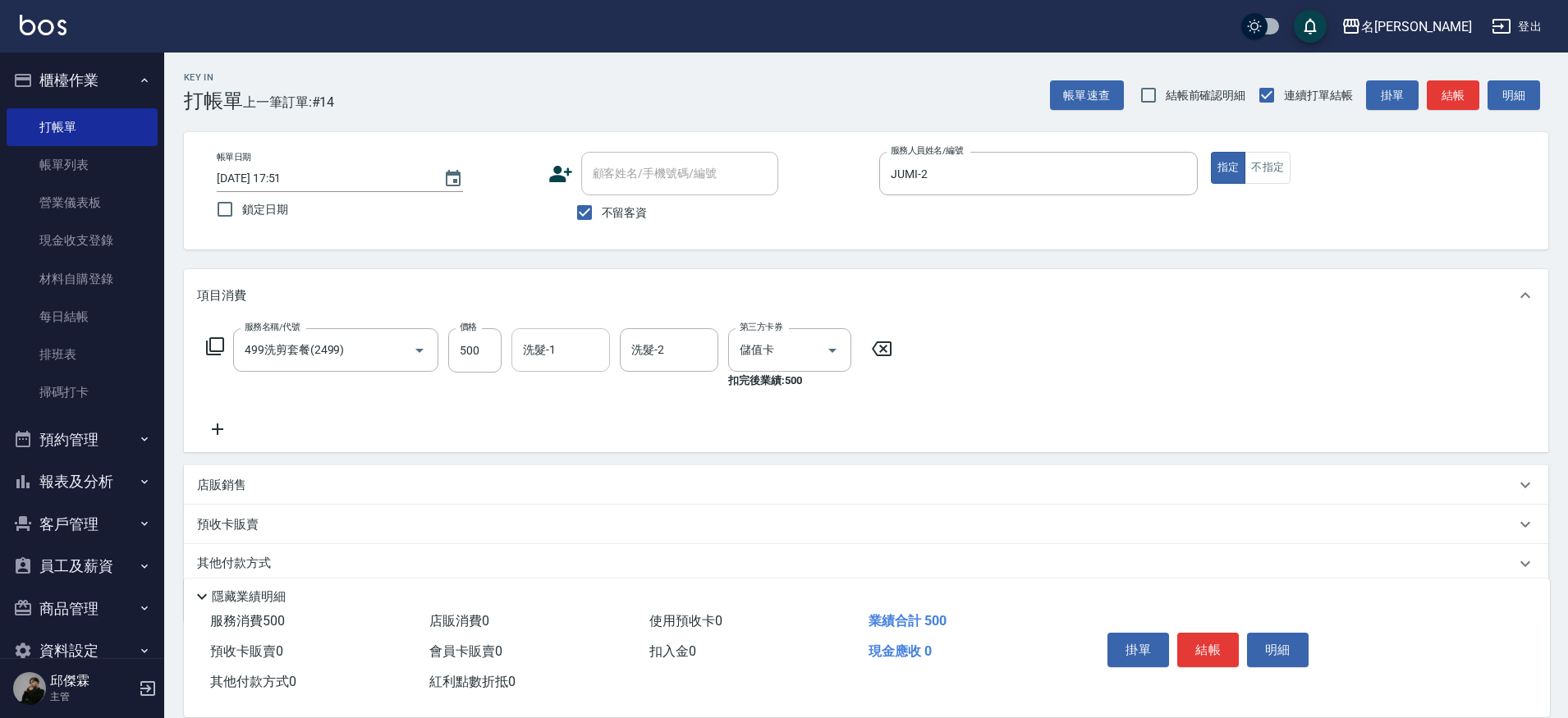
click at [565, 363] on input "洗髮-1" at bounding box center [560, 350] width 84 height 29
type input "[PERSON_NAME]-30"
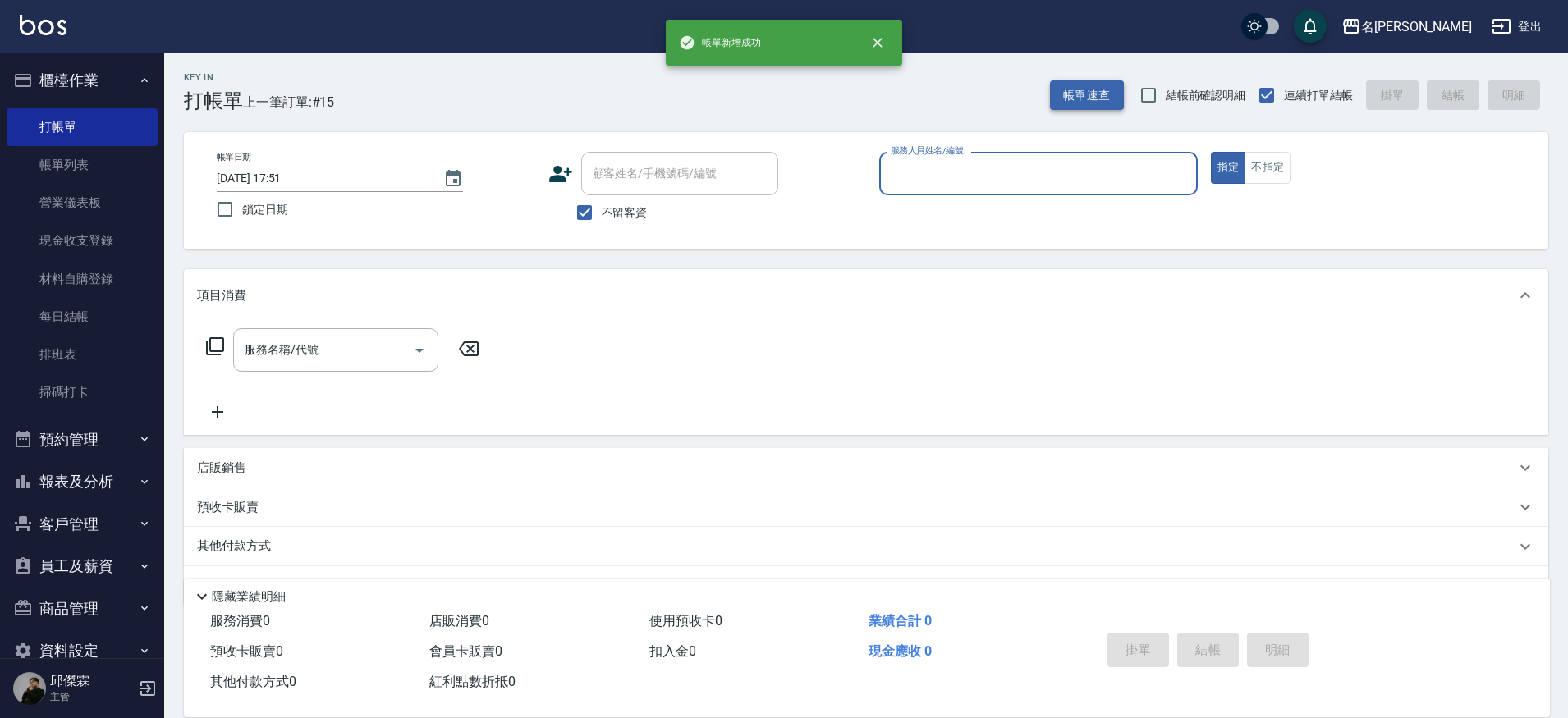
click at [1096, 92] on button "帳單速查" at bounding box center [1086, 96] width 74 height 31
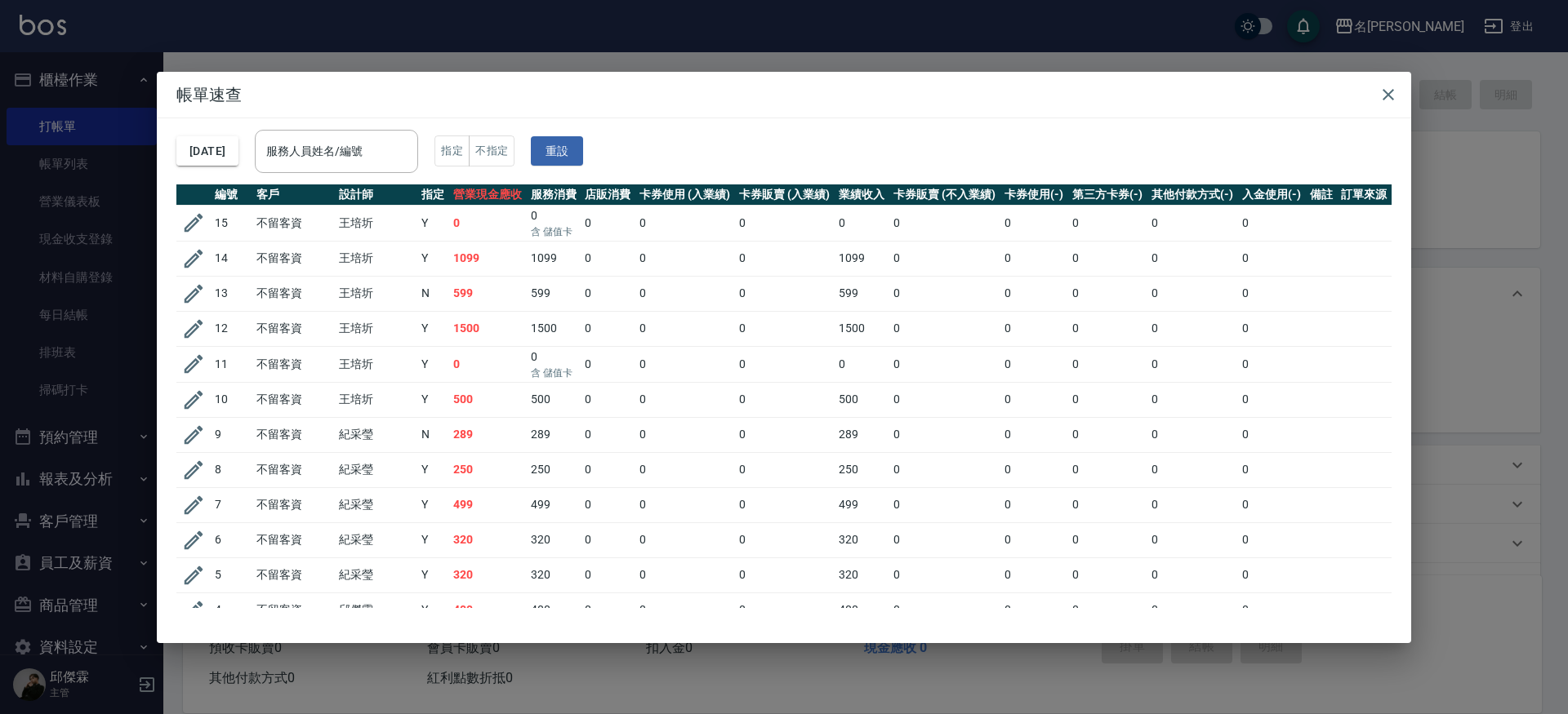
click at [194, 223] on icon "button" at bounding box center [193, 222] width 19 height 19
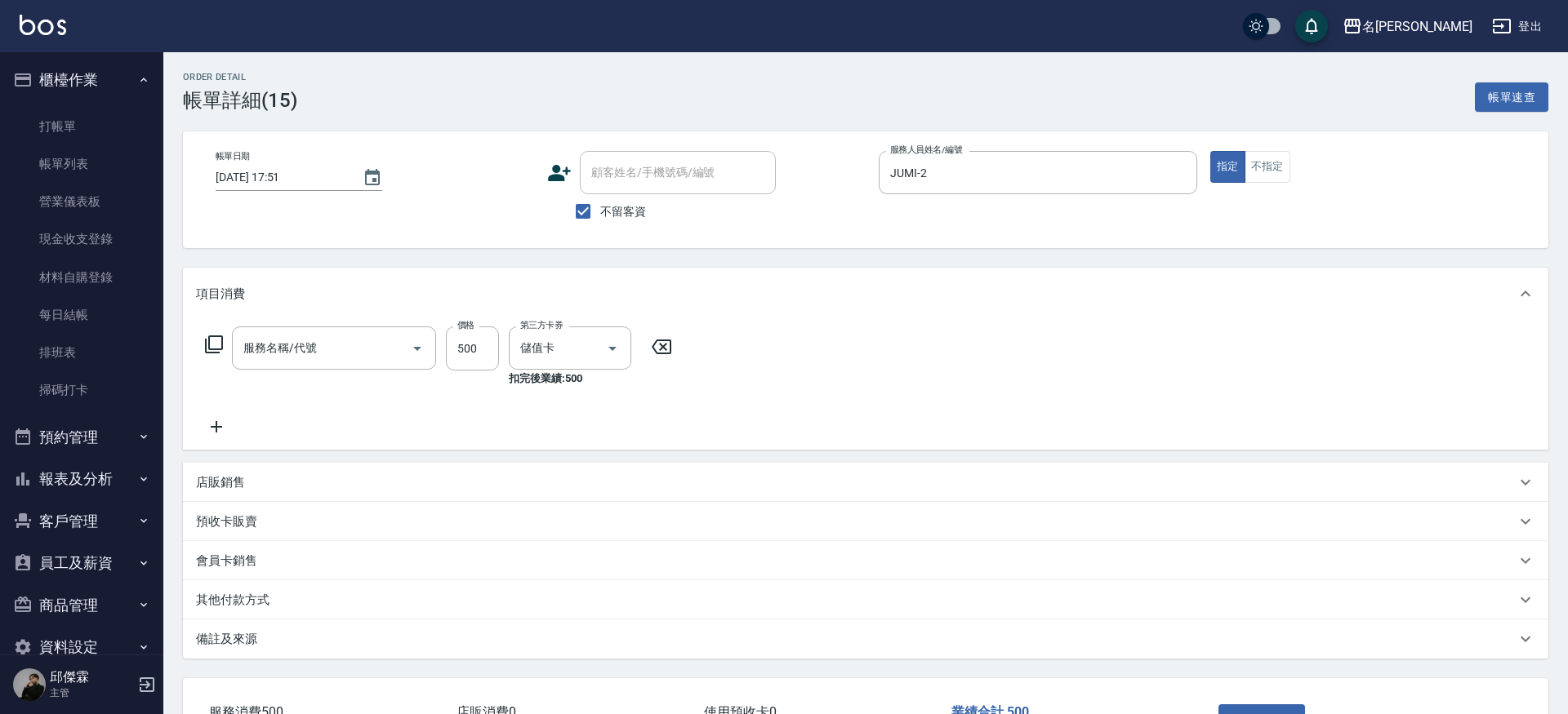
checkbox input "true"
type input "JUMI-2"
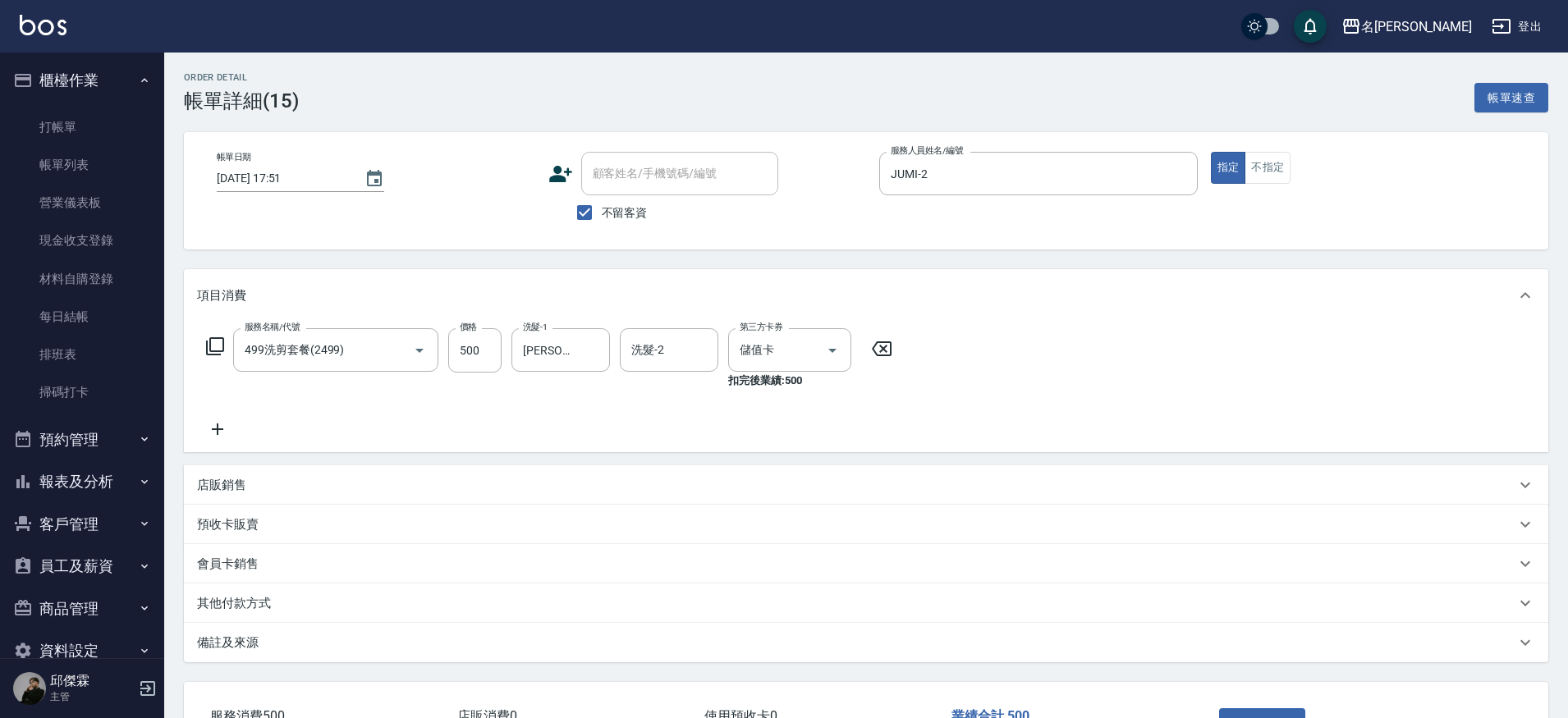
type input "499洗剪套餐(2499)"
click at [579, 356] on div "[PERSON_NAME]-30 洗髮-1" at bounding box center [560, 350] width 98 height 43
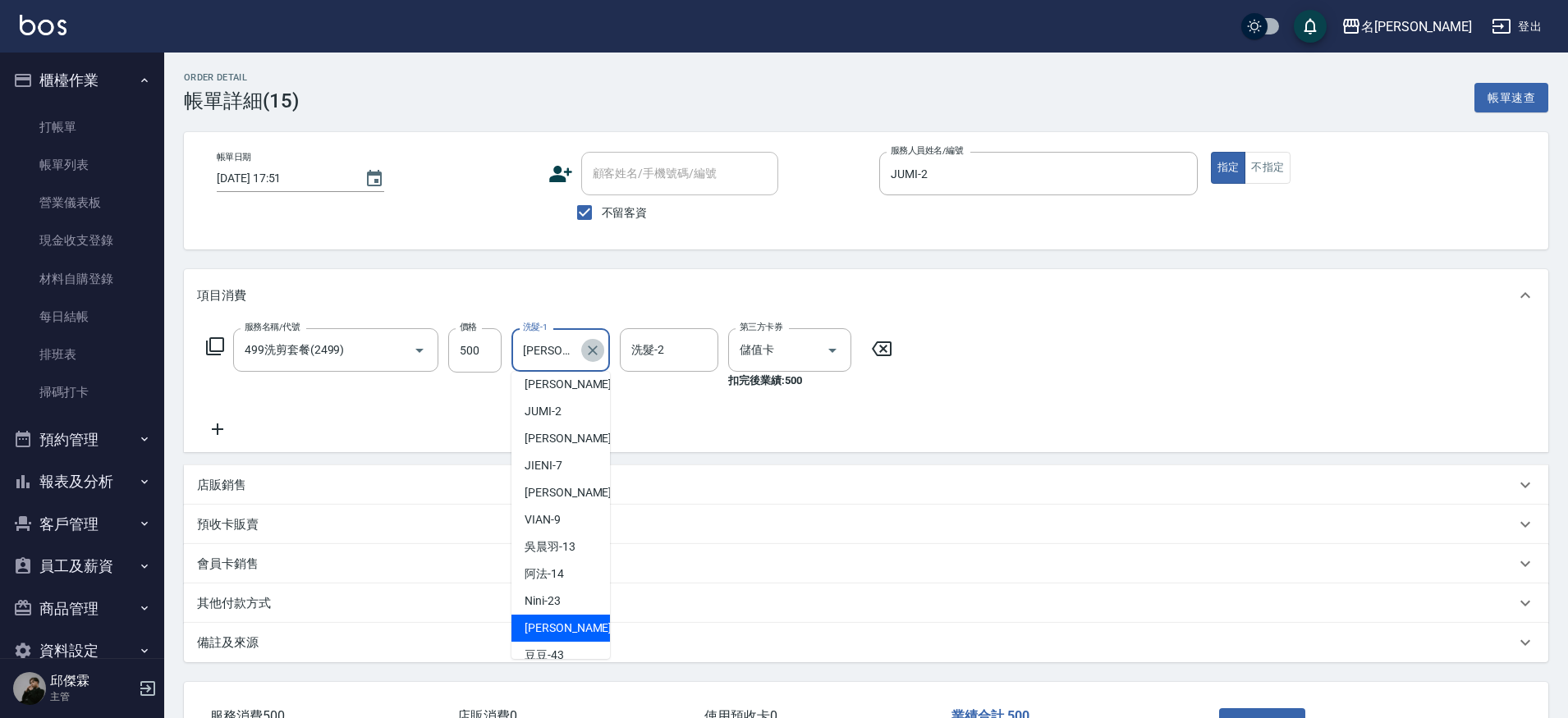
click at [593, 354] on icon "Clear" at bounding box center [593, 351] width 17 height 17
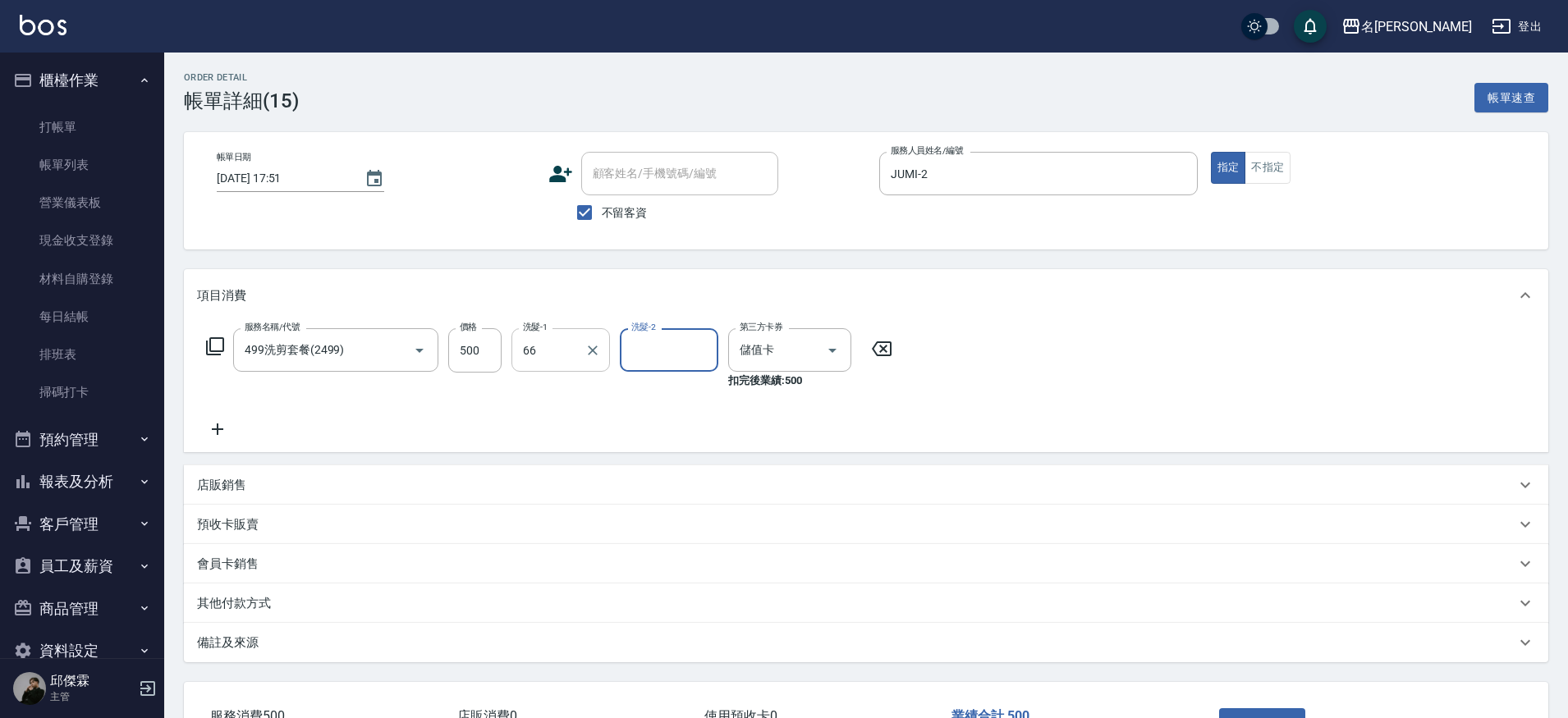
type input "妞妞-66"
type input "JUMI-2"
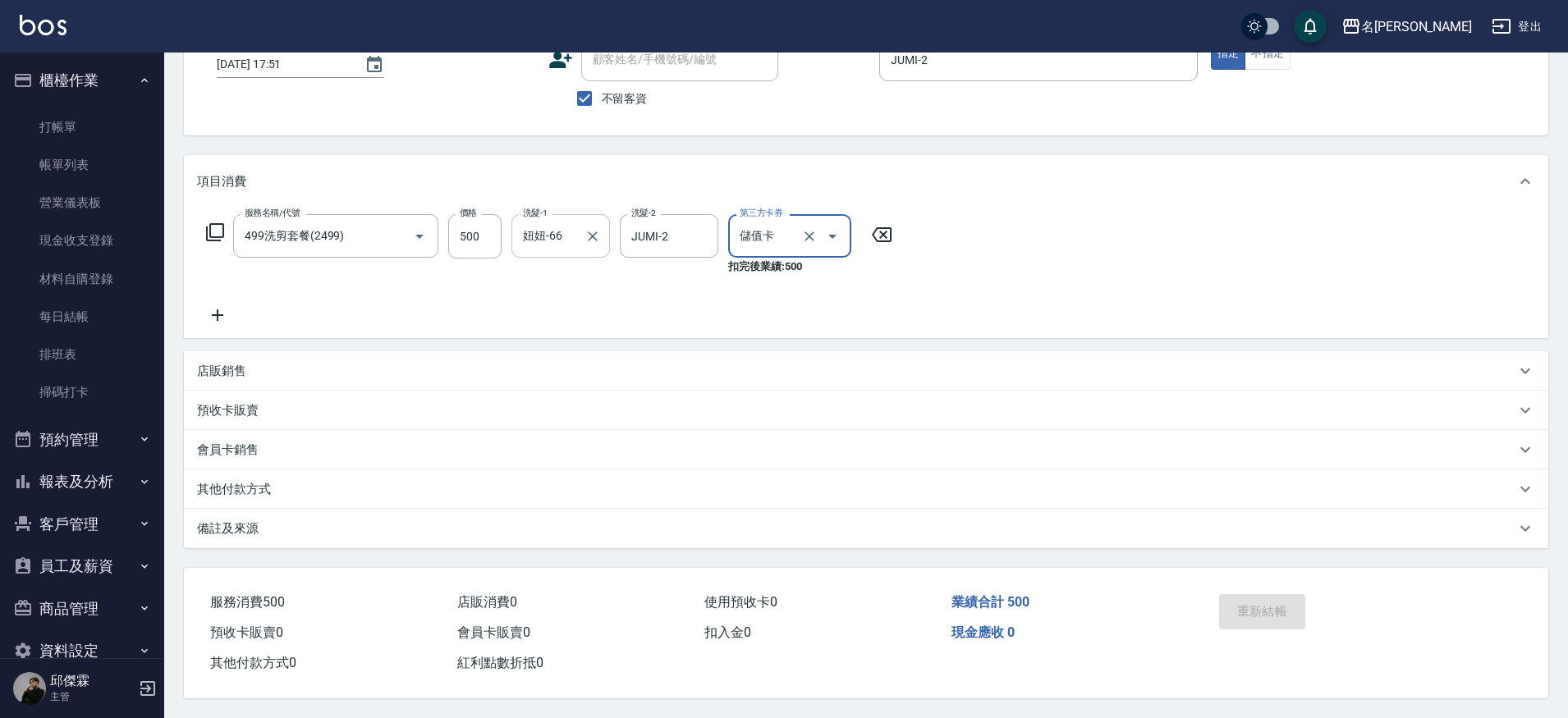
drag, startPoint x: 811, startPoint y: 228, endPoint x: 768, endPoint y: 227, distance: 43.0
click at [811, 231] on icon "Clear" at bounding box center [810, 236] width 10 height 10
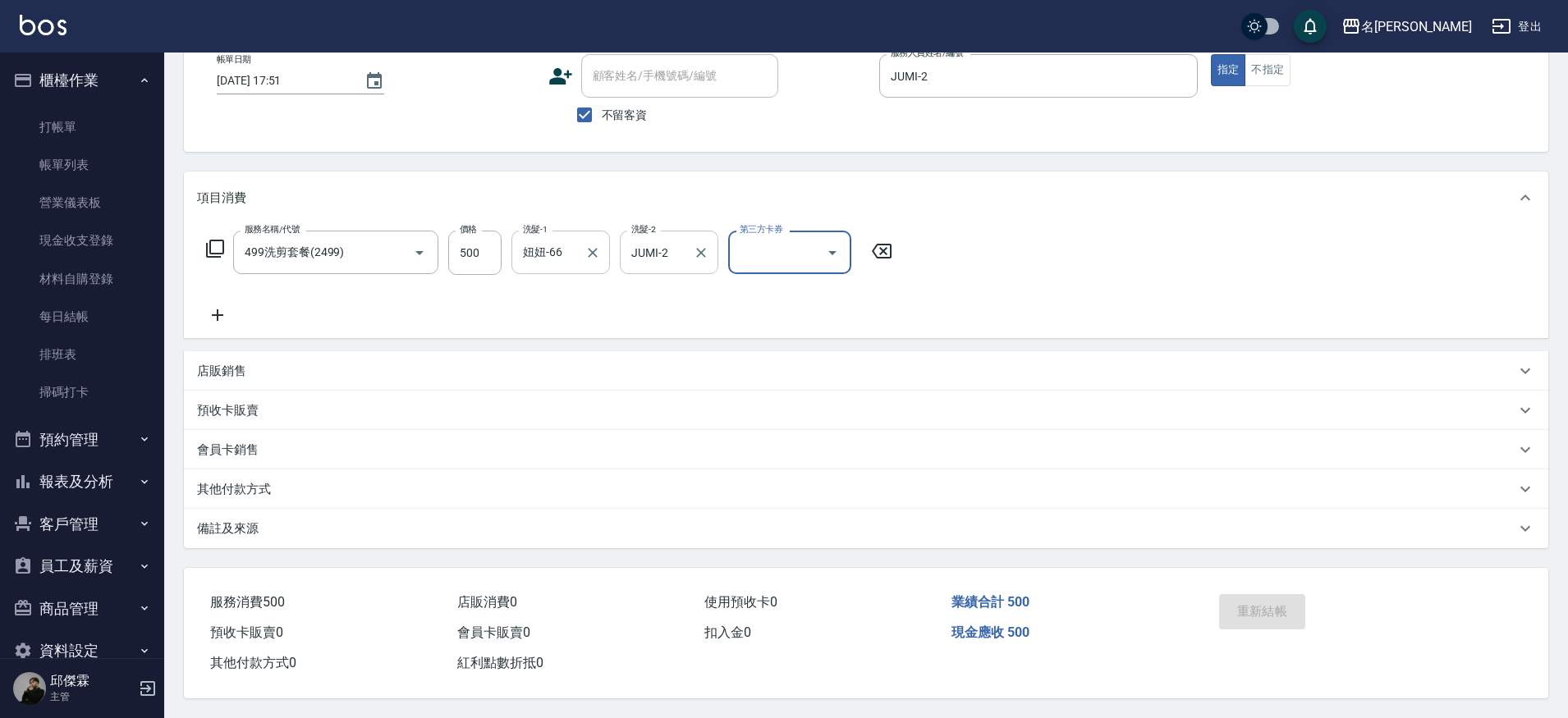
scroll to position [105, 0]
click at [700, 244] on icon "Clear" at bounding box center [701, 252] width 17 height 17
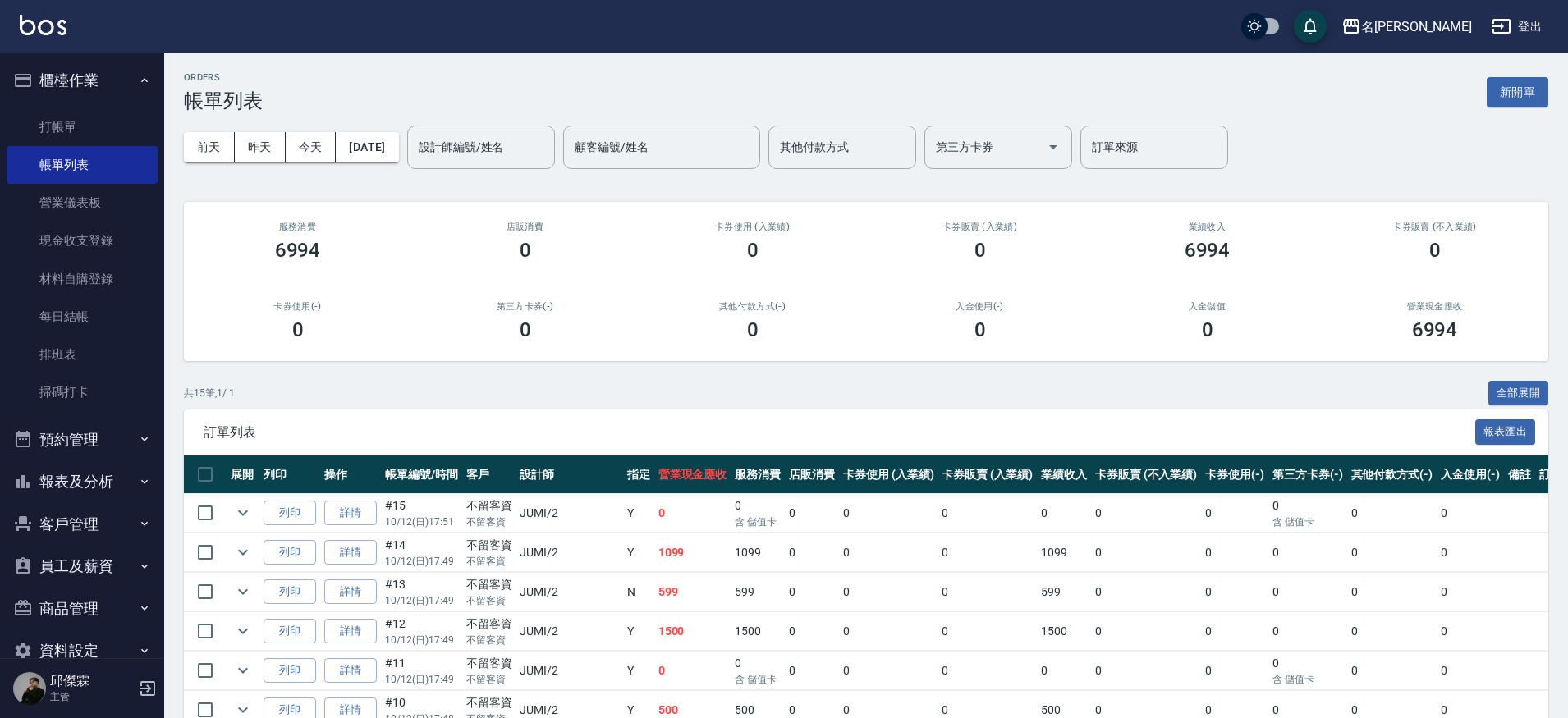
drag, startPoint x: 82, startPoint y: 111, endPoint x: 210, endPoint y: 128, distance: 129.1
click at [82, 111] on link "打帳單" at bounding box center [82, 127] width 151 height 37
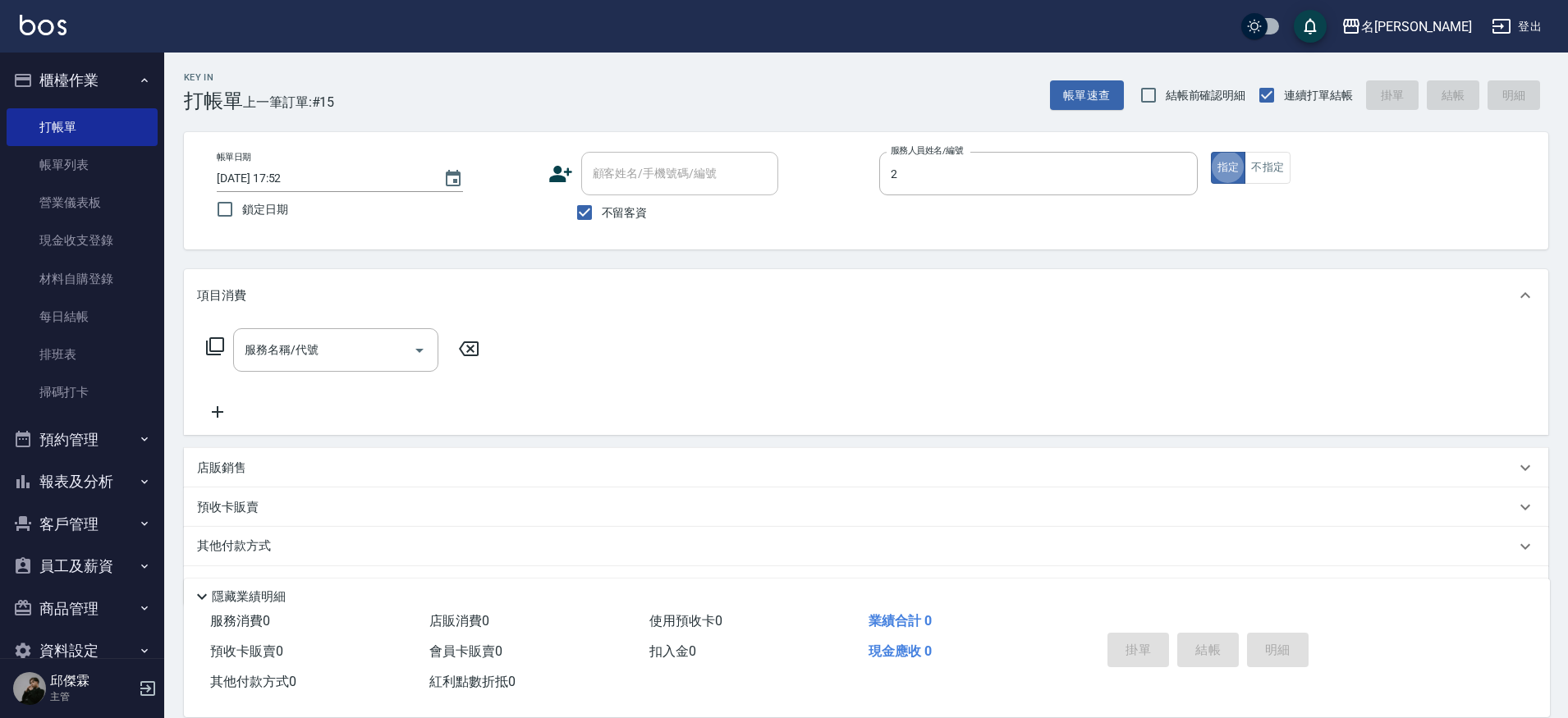
type input "JUMI-2"
type button "true"
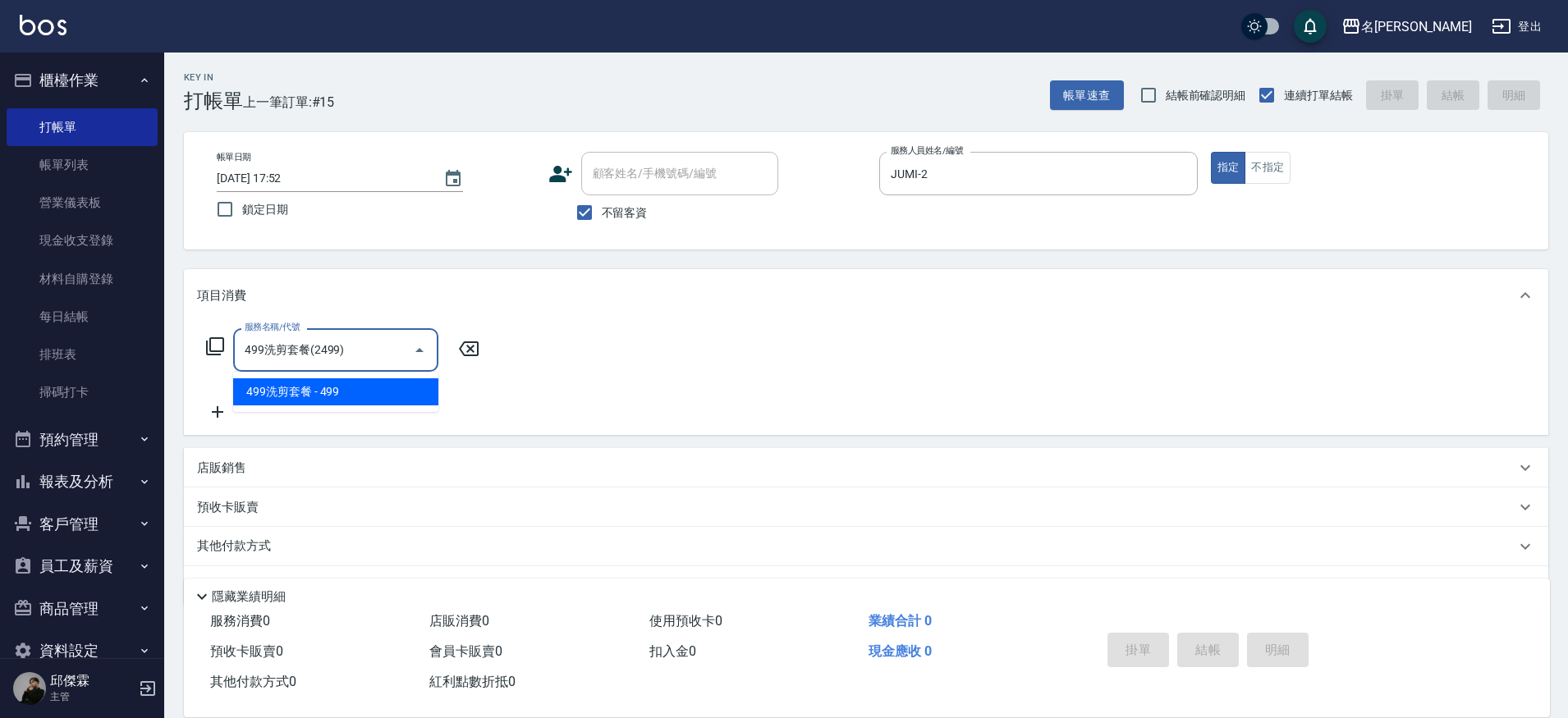
type input "499洗剪套餐(2499)"
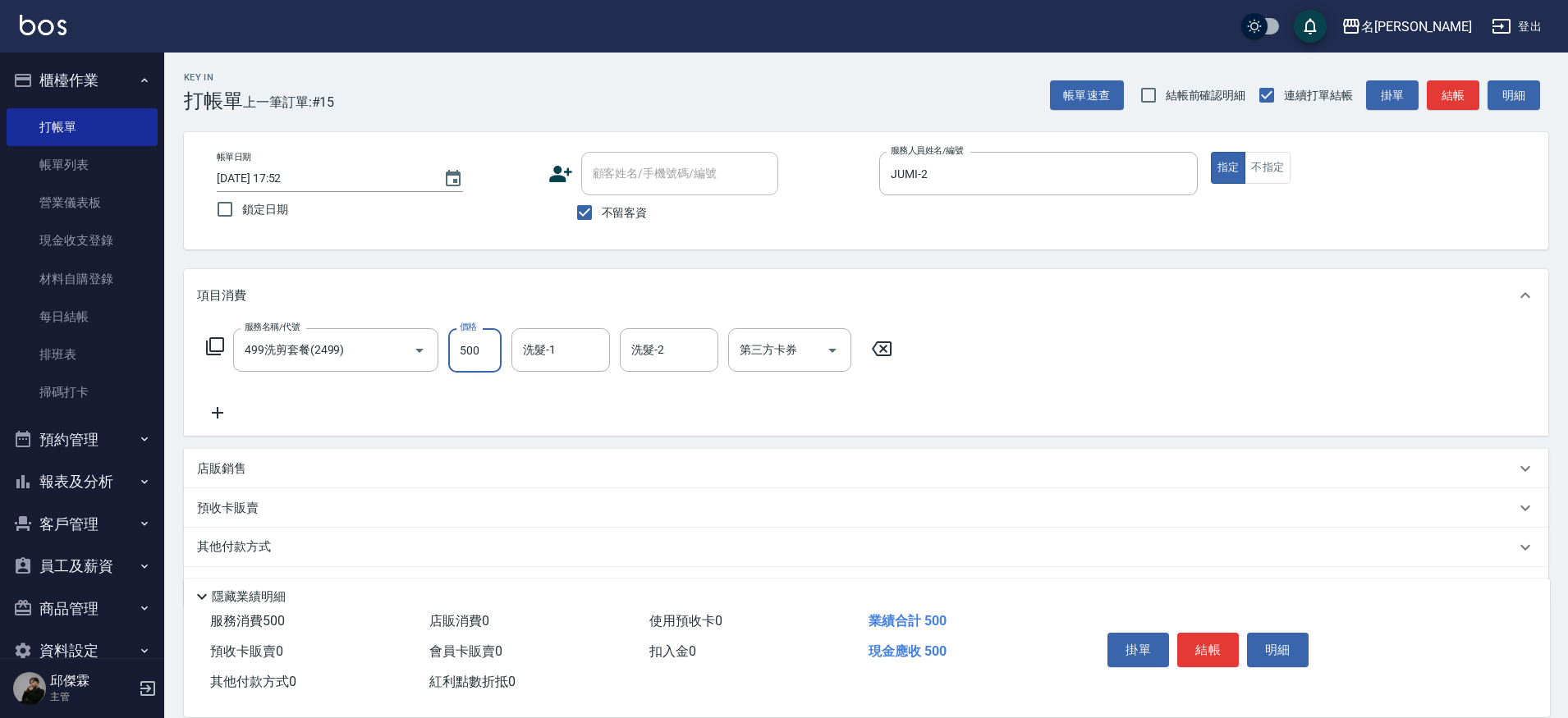
type input "500"
type input "[PERSON_NAME]-13"
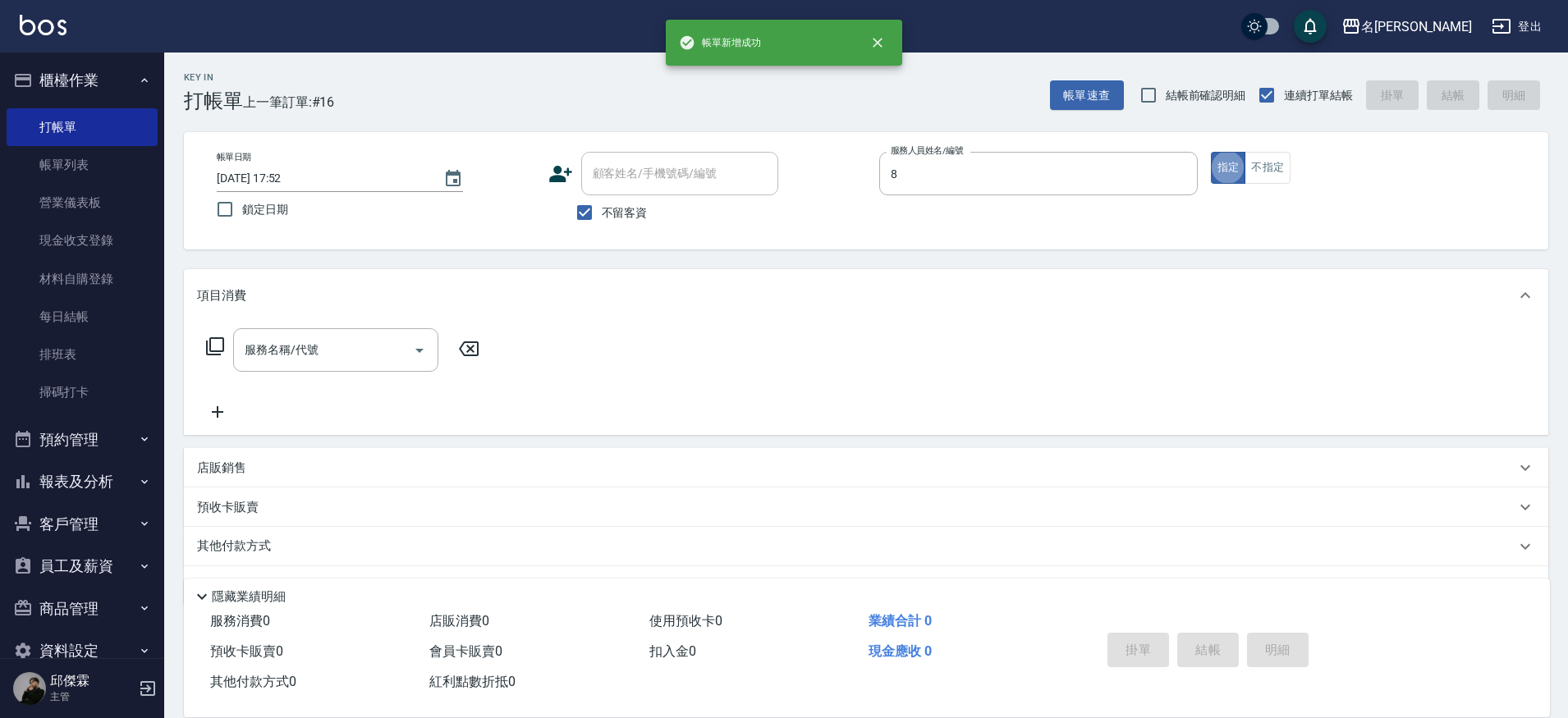
type input "Kira-8"
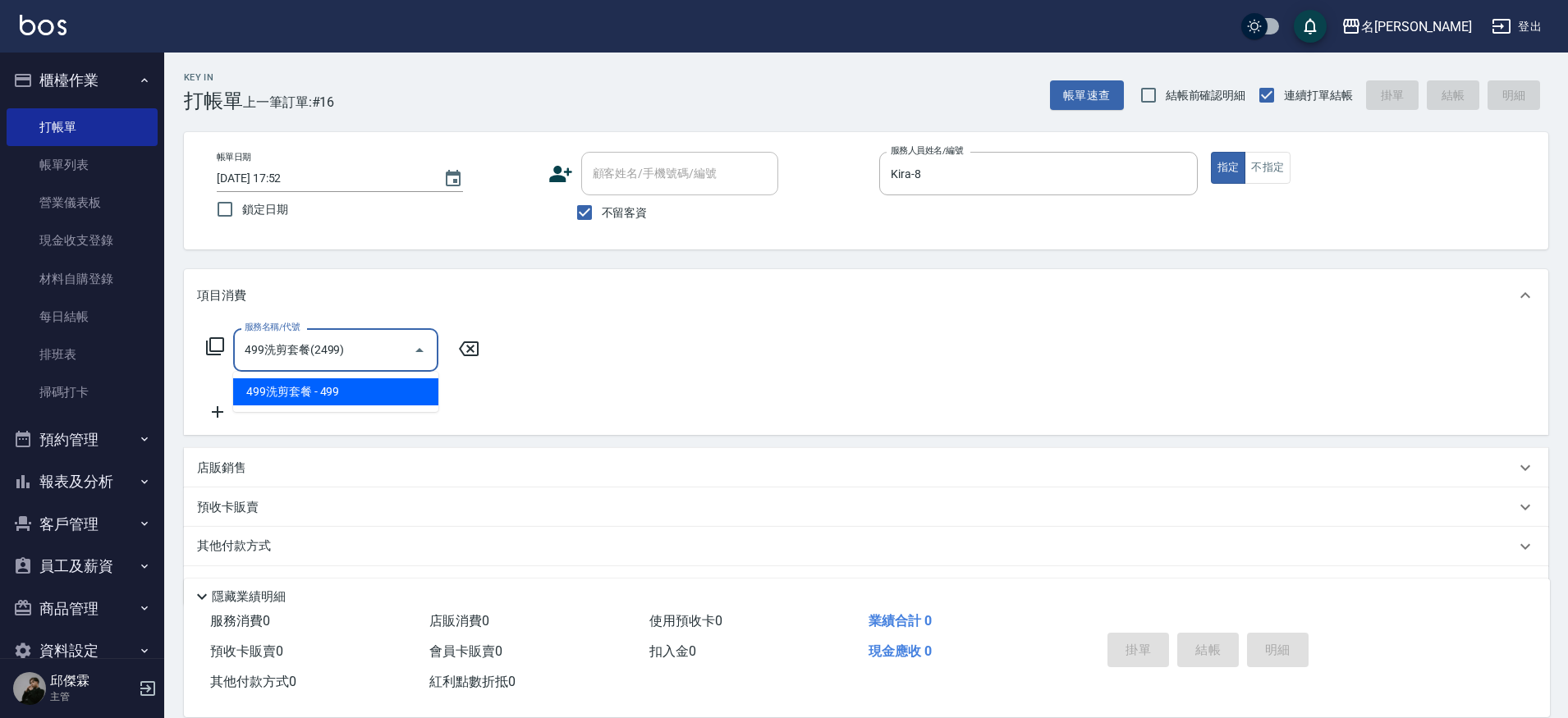
type input "499洗剪套餐(2499)"
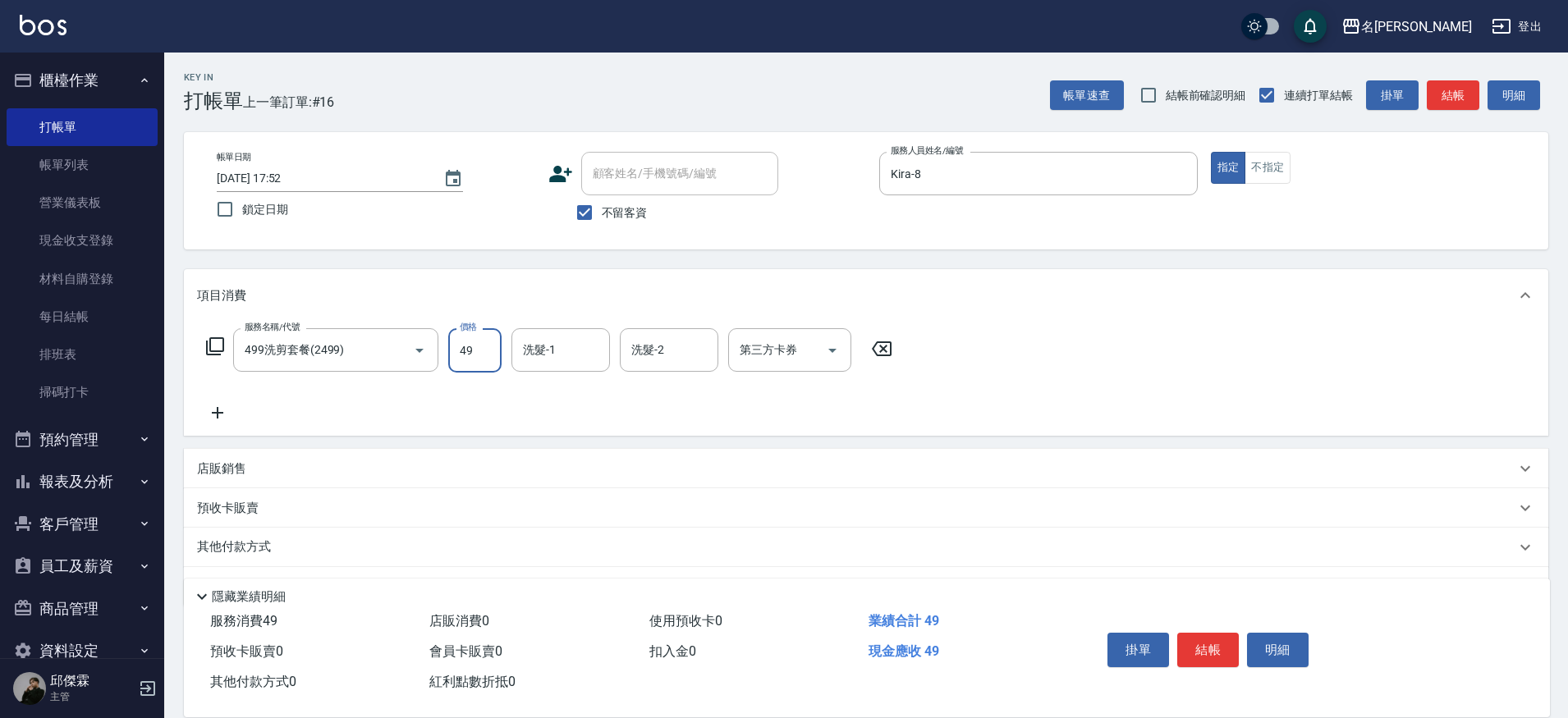
type input "499"
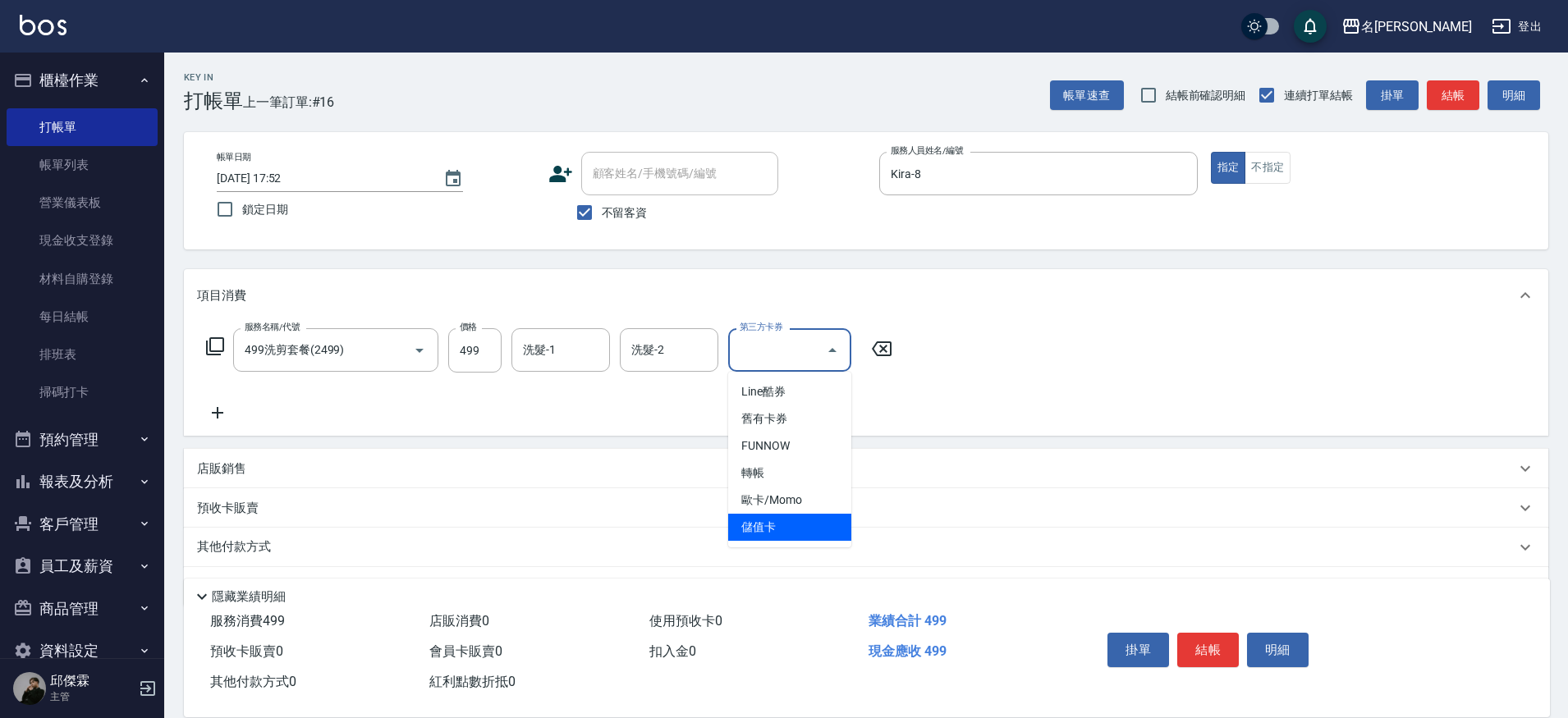
type input "儲值卡"
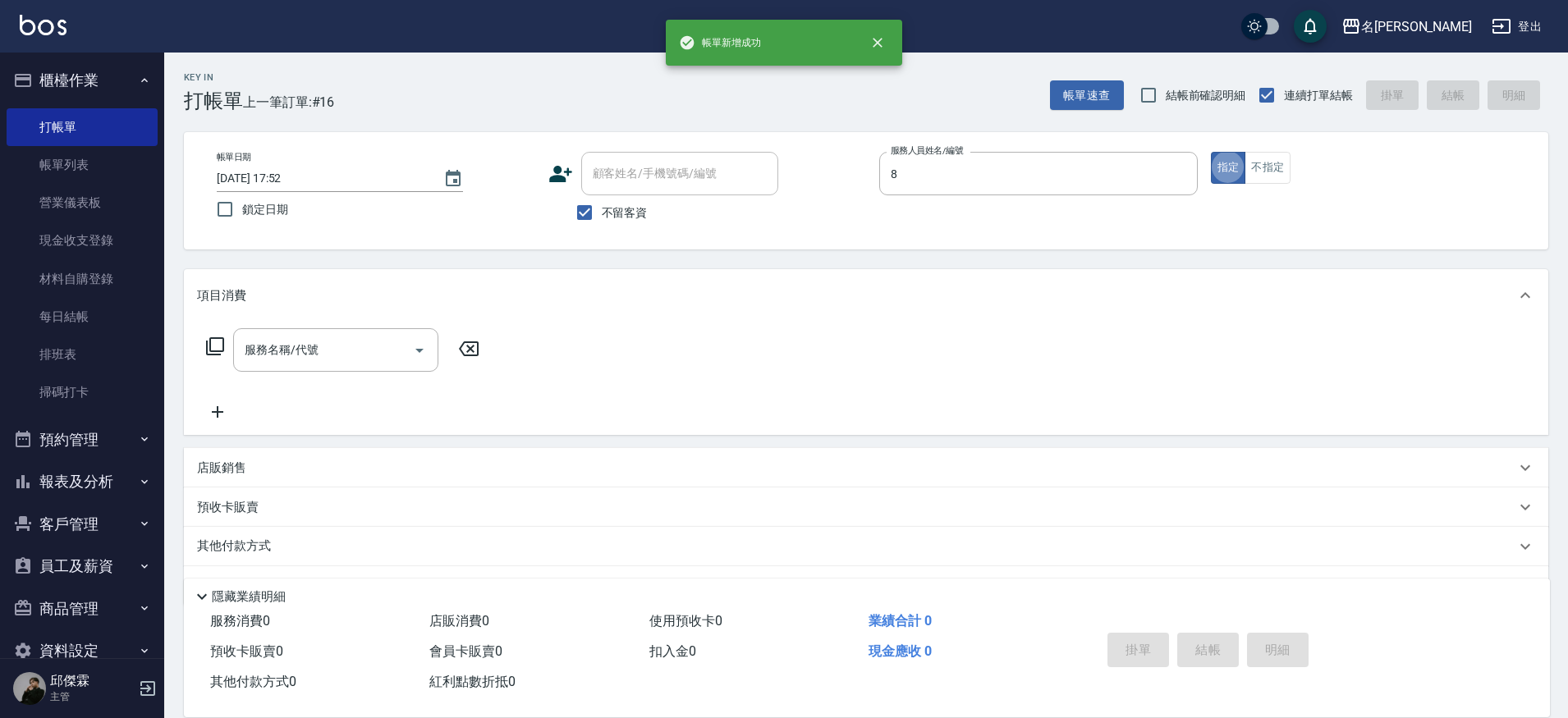
type input "Kira-8"
type input "499洗剪套餐(2499)"
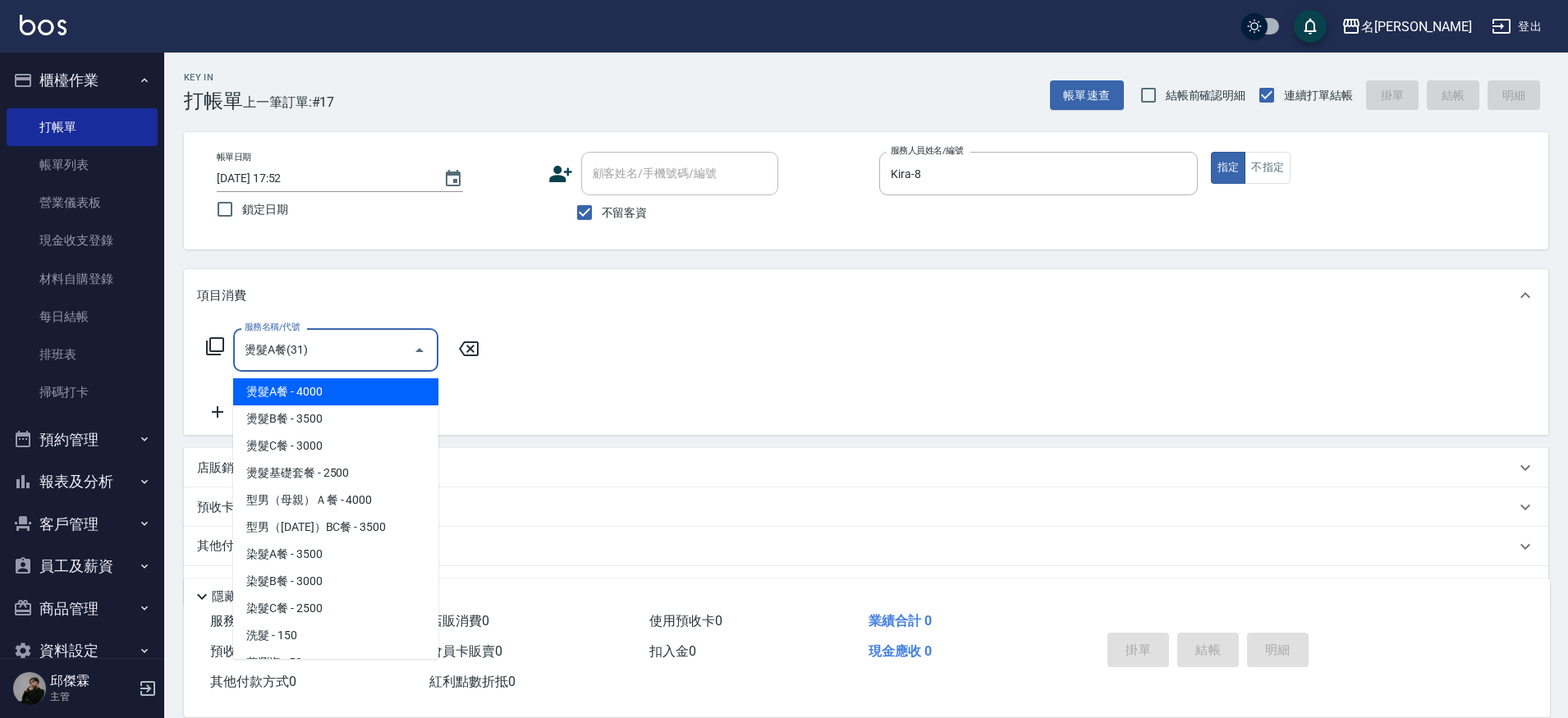
type input "燙髮A餐(31)"
click at [1211, 152] on button "指定" at bounding box center [1229, 167] width 35 height 33
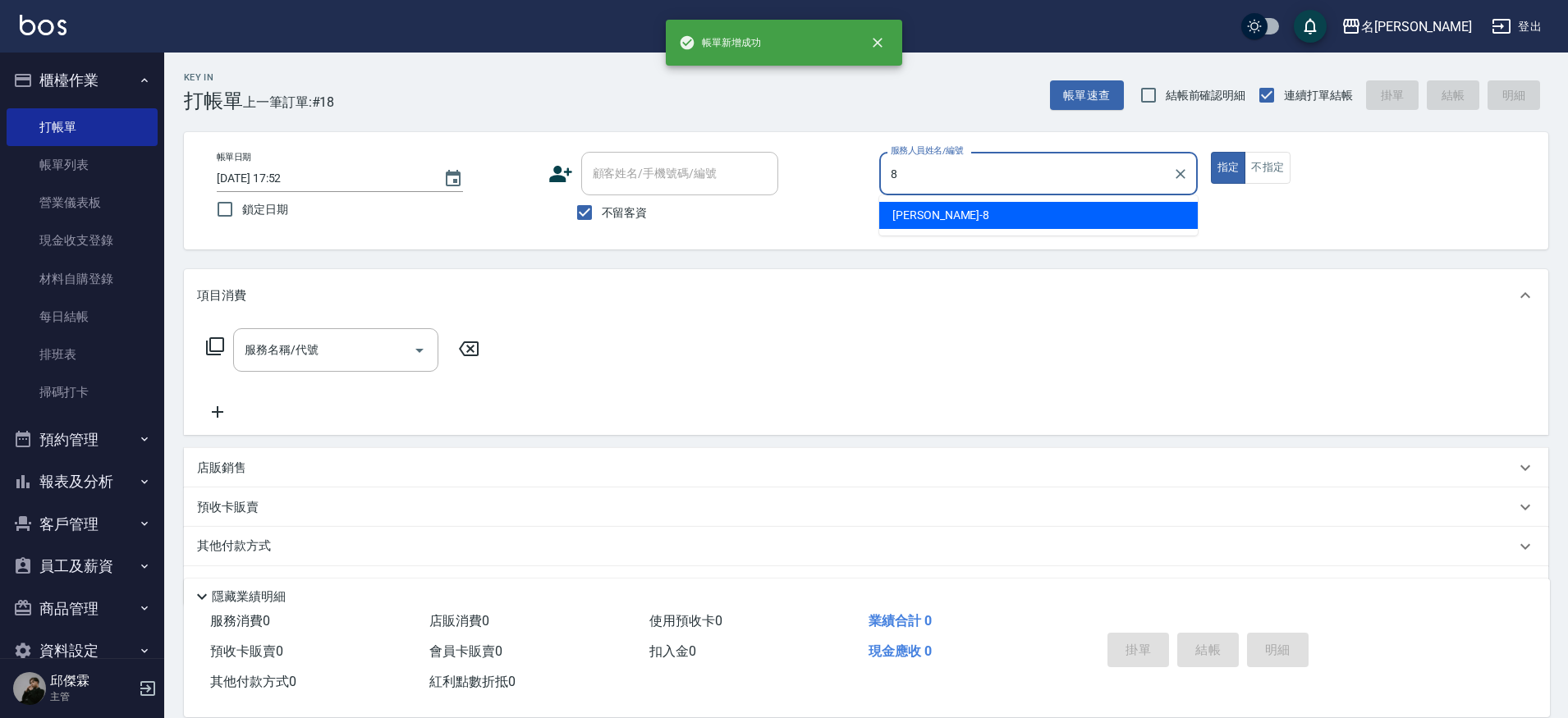
type input "Kira-8"
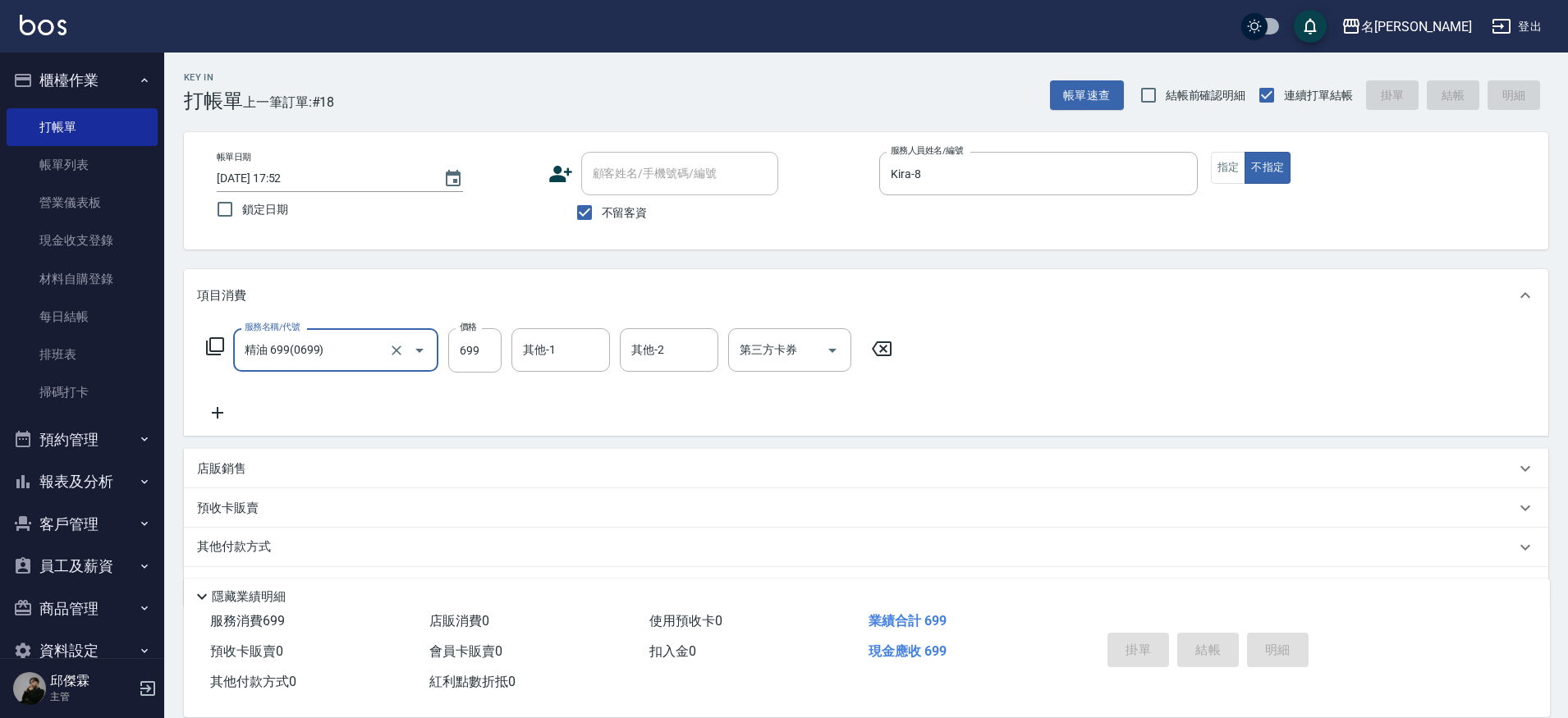
type input "精油 699(0699)"
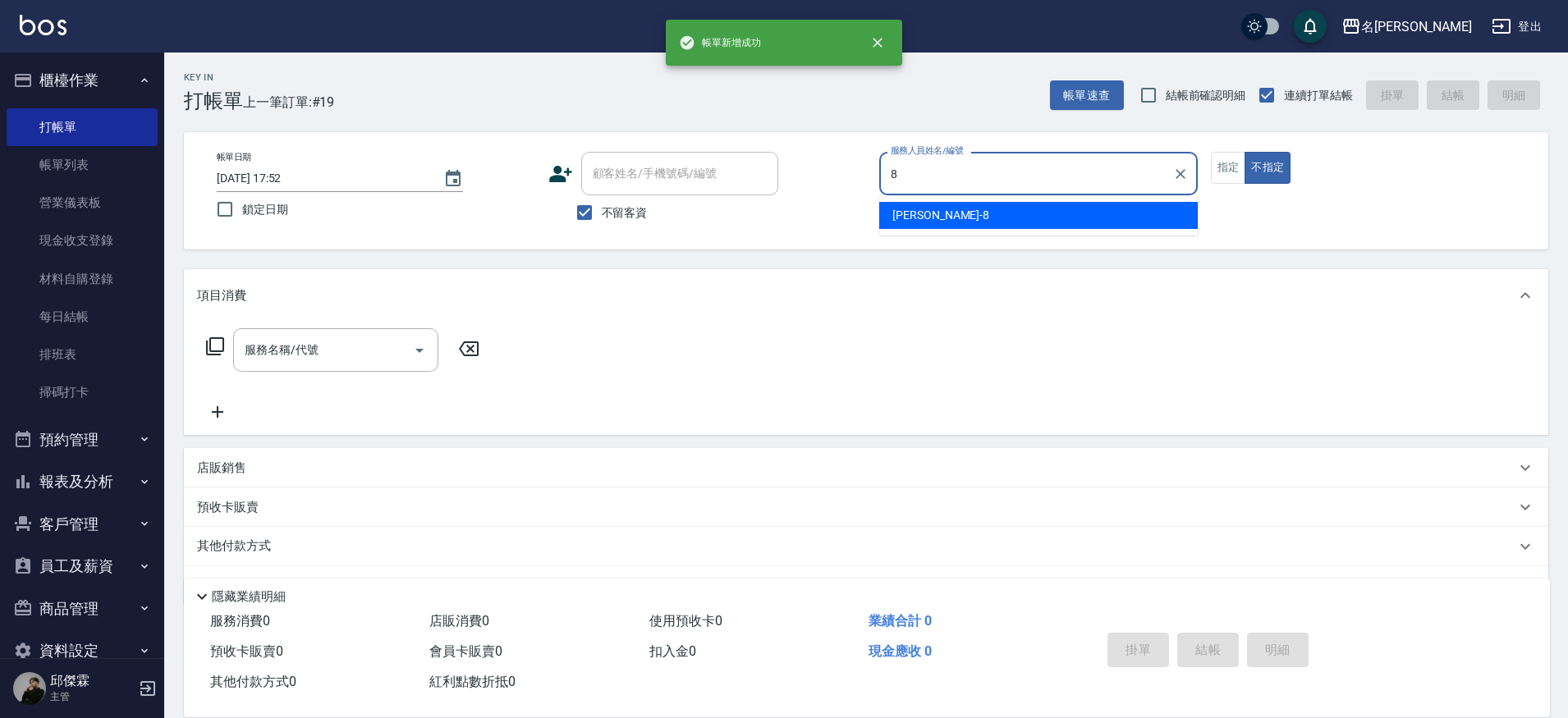
type input "Kira-8"
type button "false"
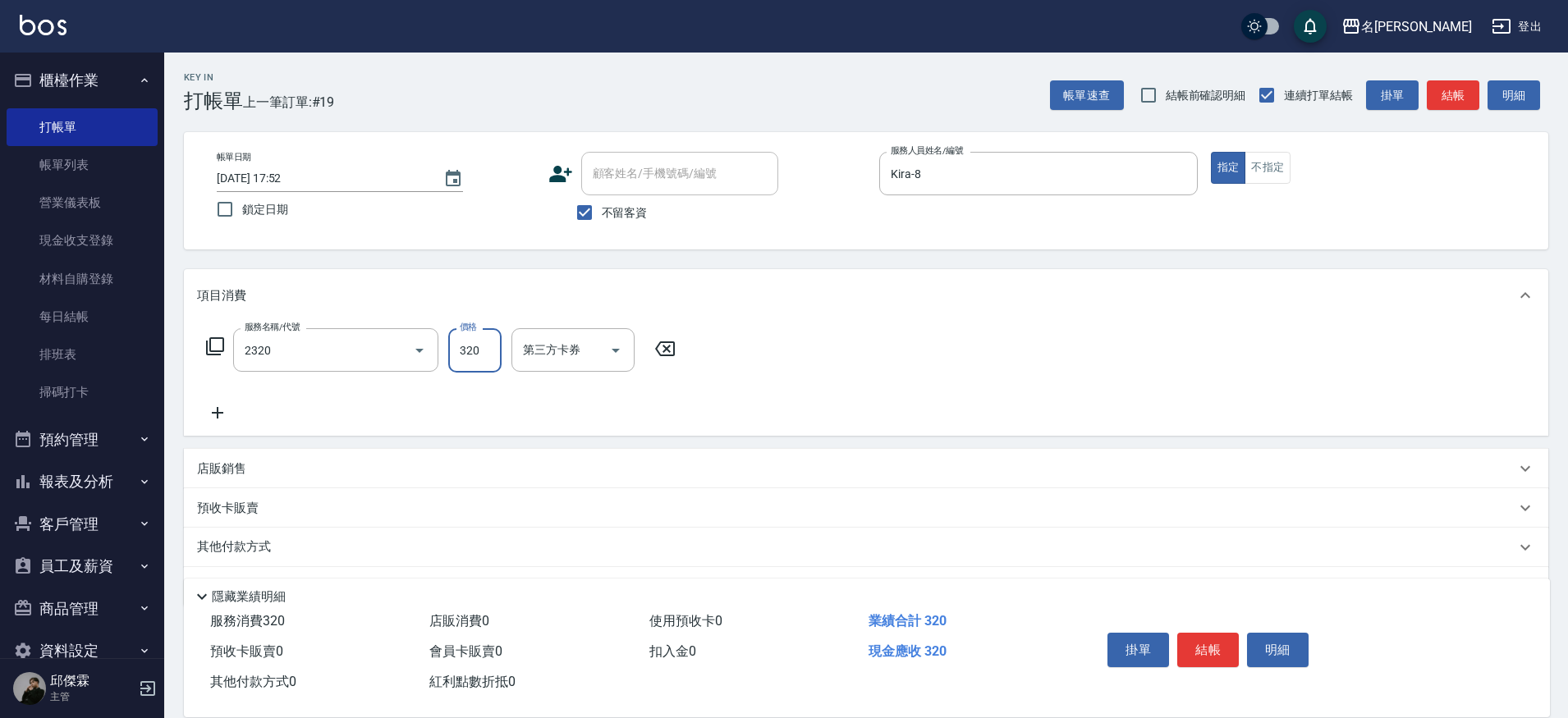
type input "洗剪320(2320)"
type input "妞妞-66"
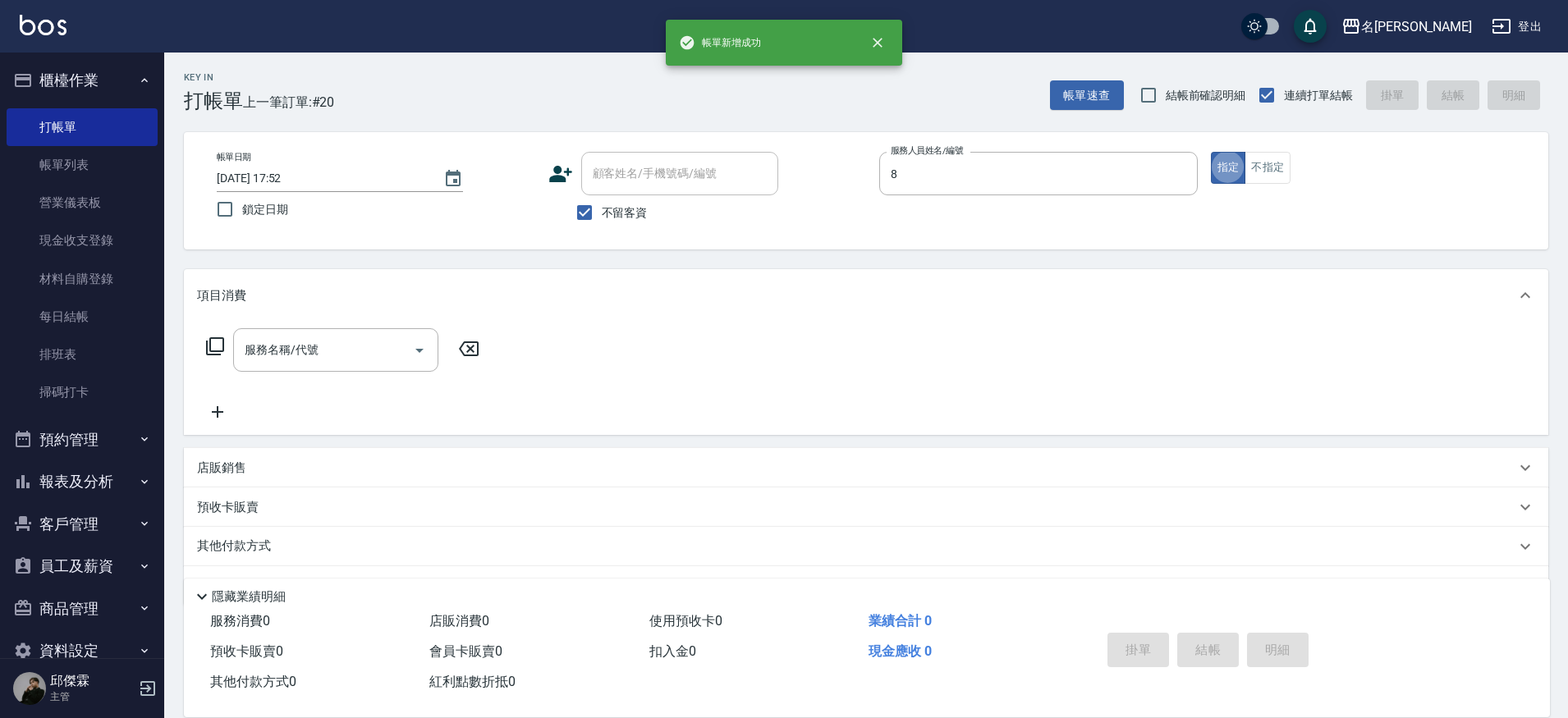
type input "Kira-8"
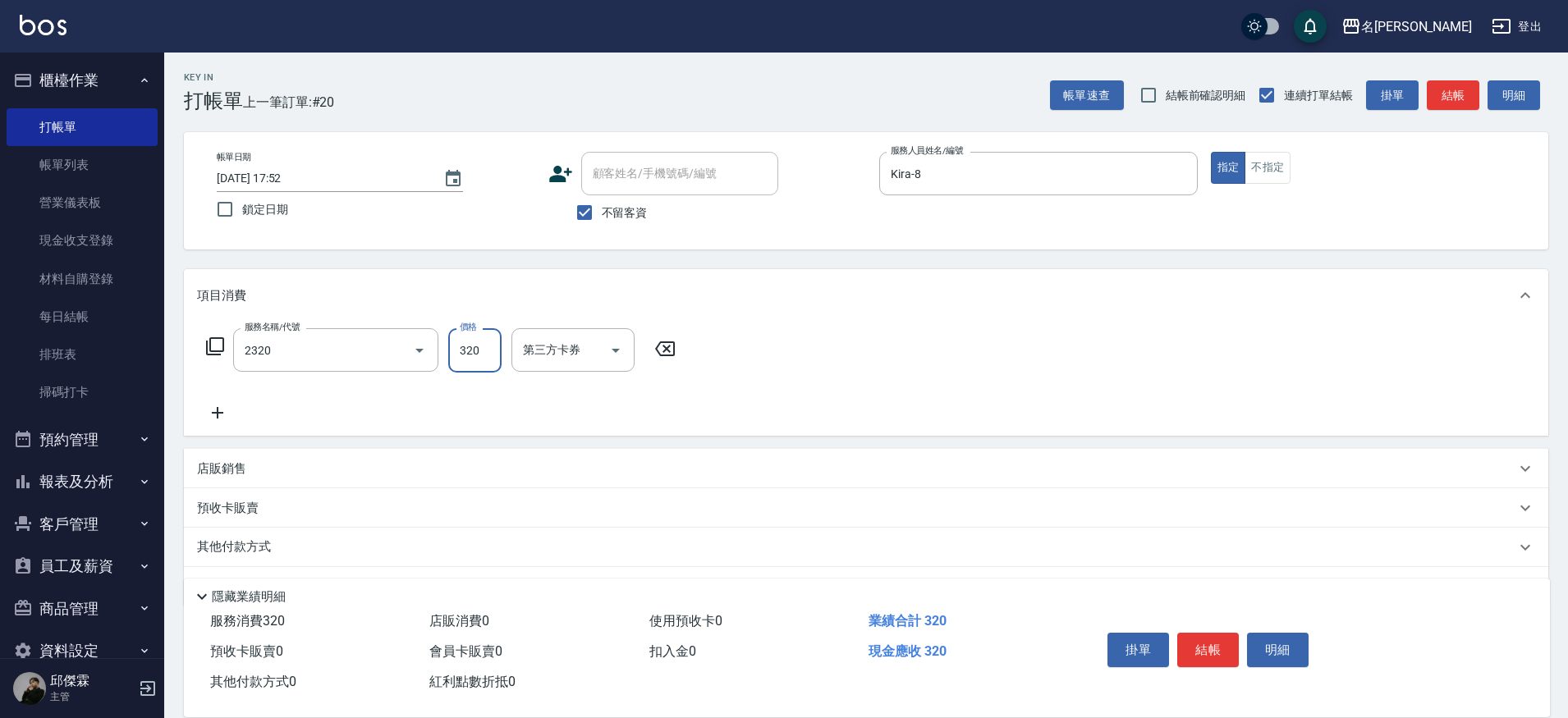
type input "洗剪320(2320)"
type input "[PERSON_NAME]-13"
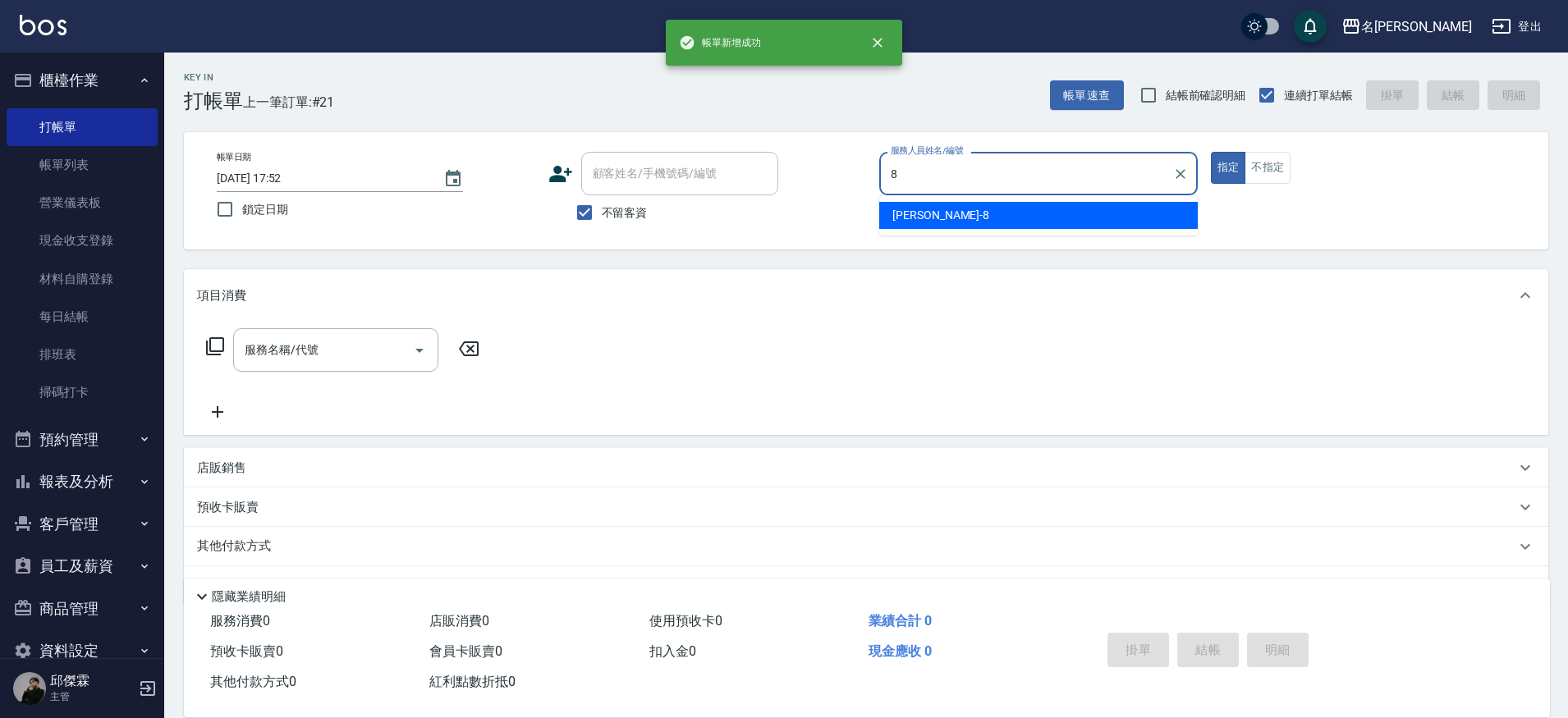
type input "Kira-8"
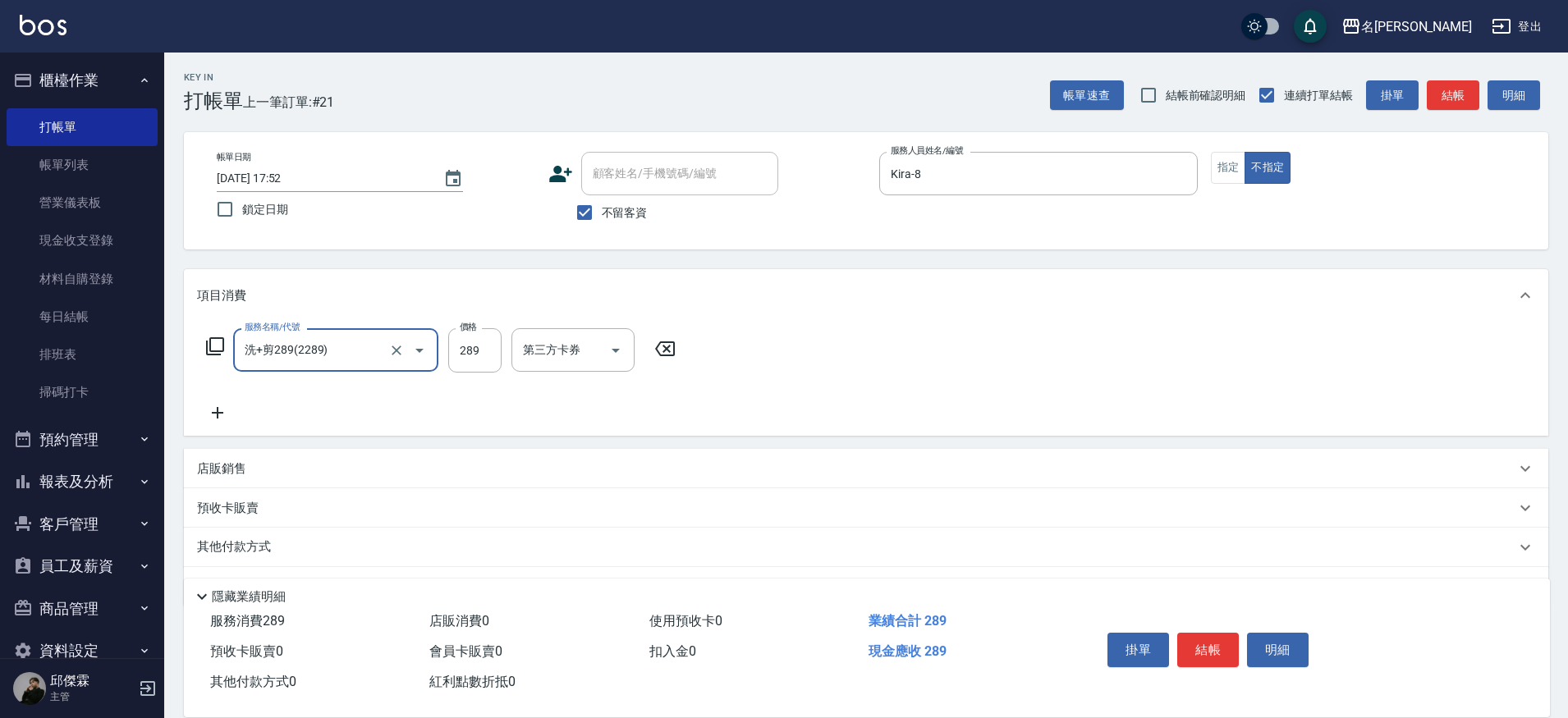
type input "洗+剪289(2289)"
type input "[PERSON_NAME]-13"
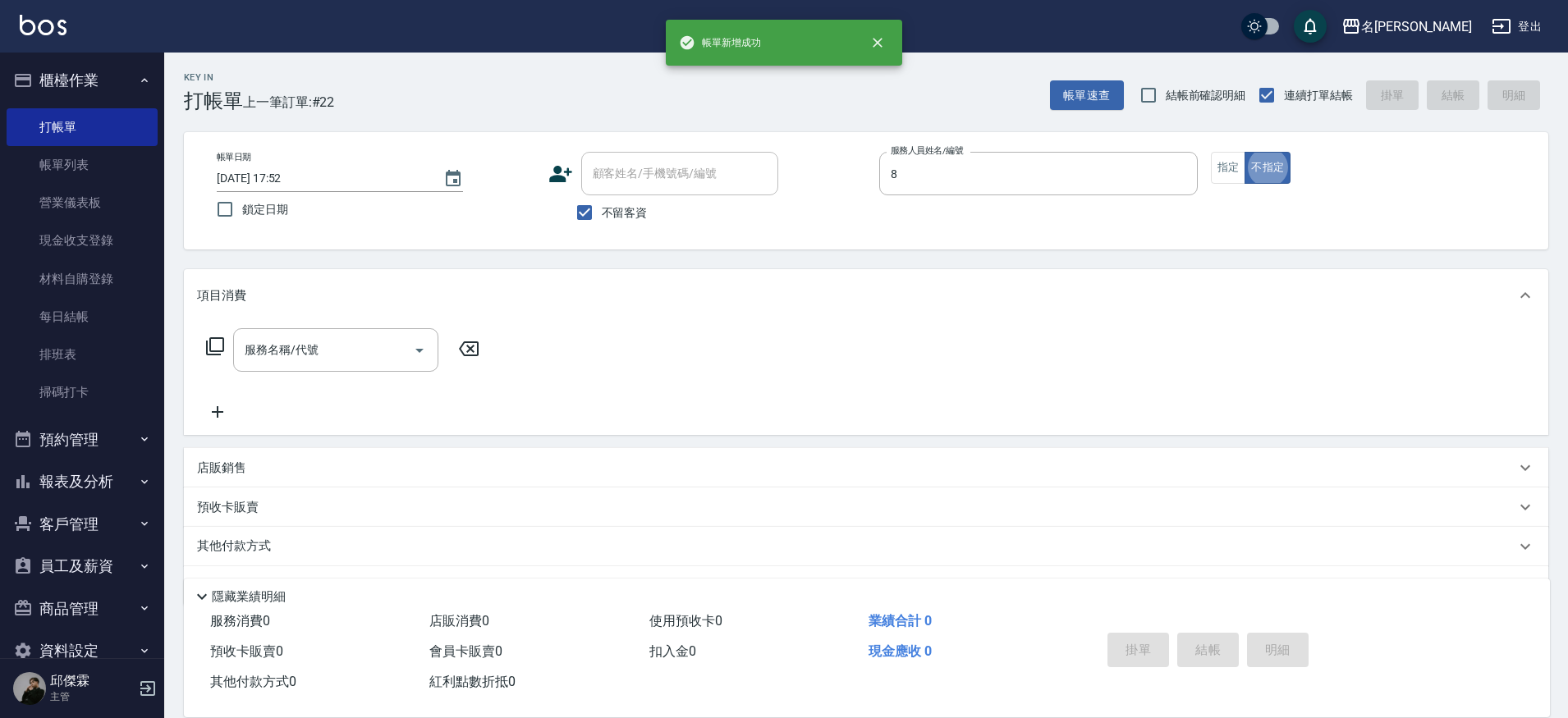
type input "Kira-8"
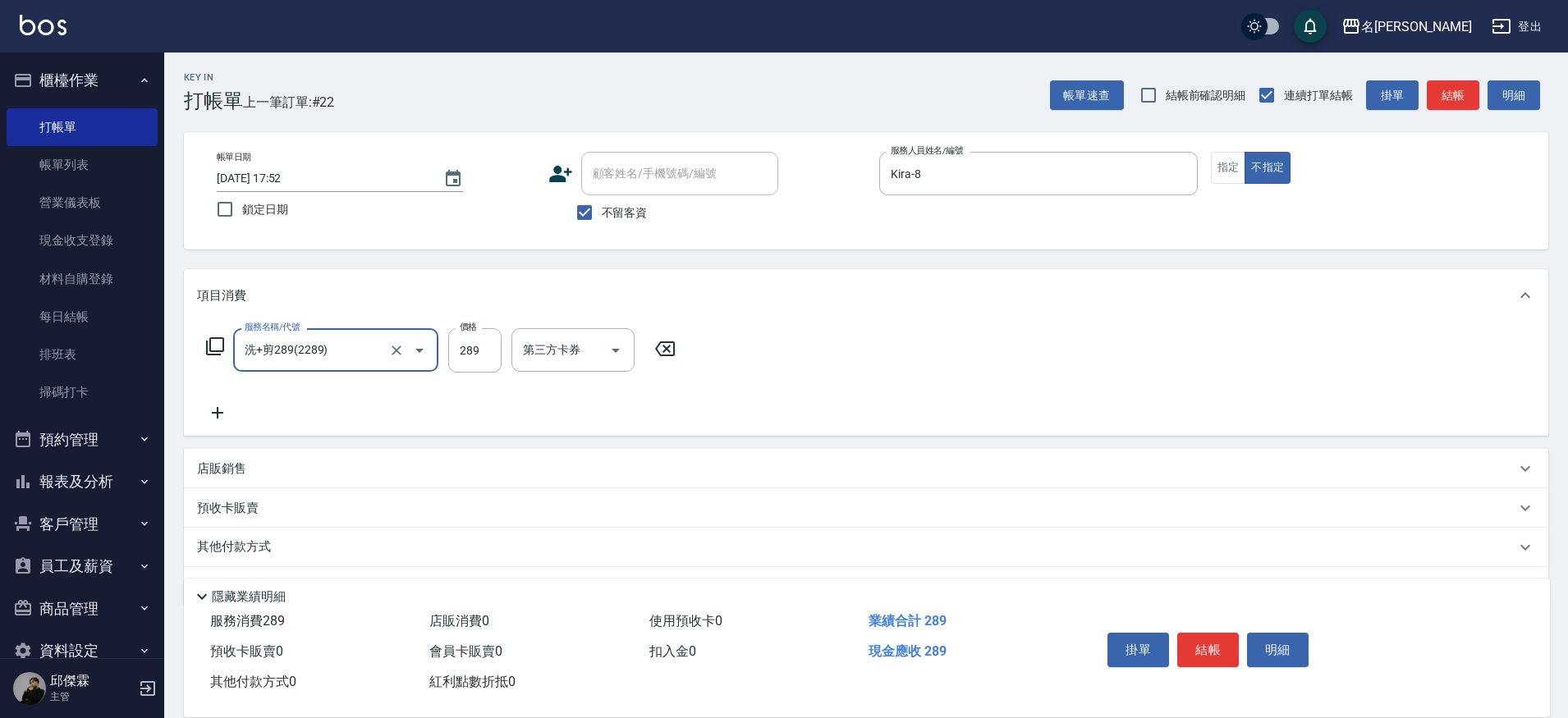
type input "洗+剪289(2289)"
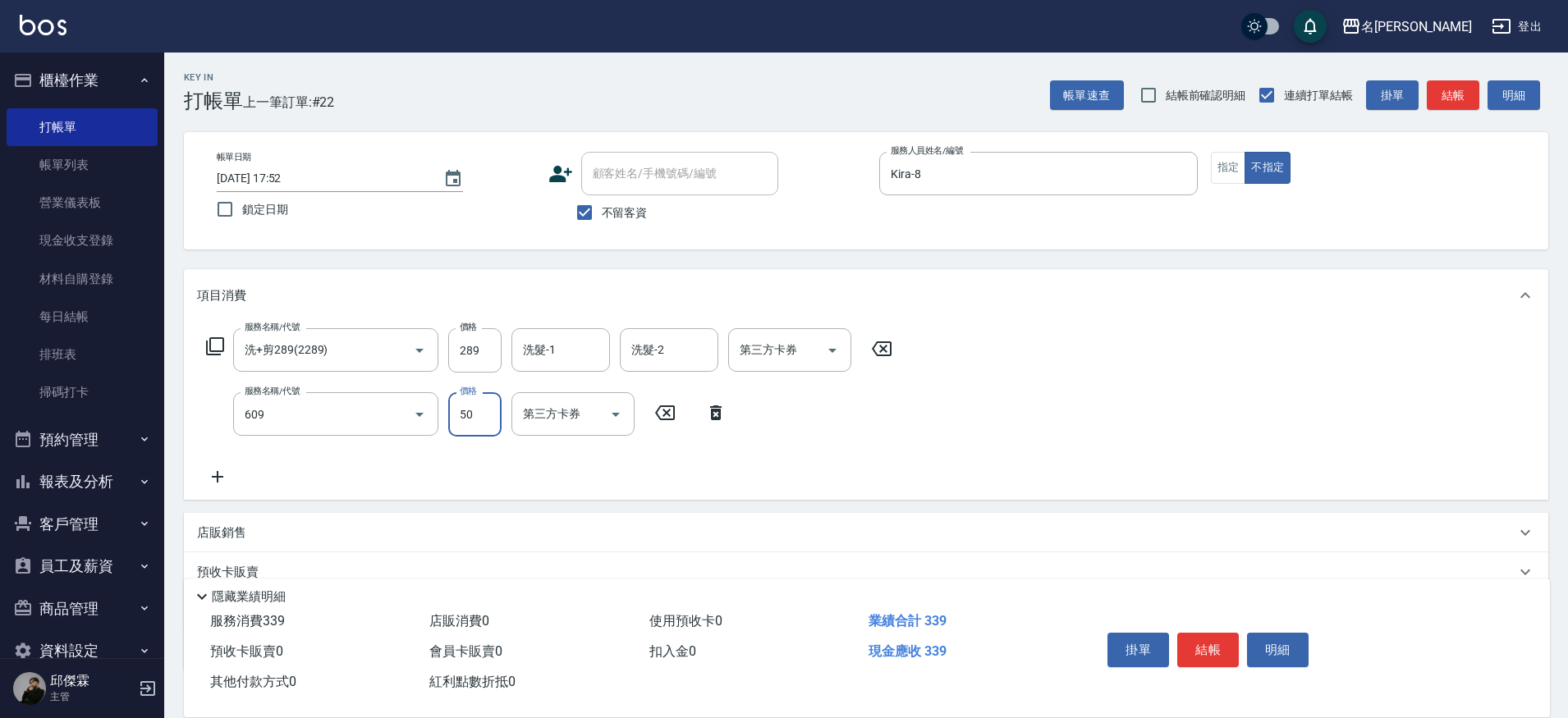
type input "精油(609)"
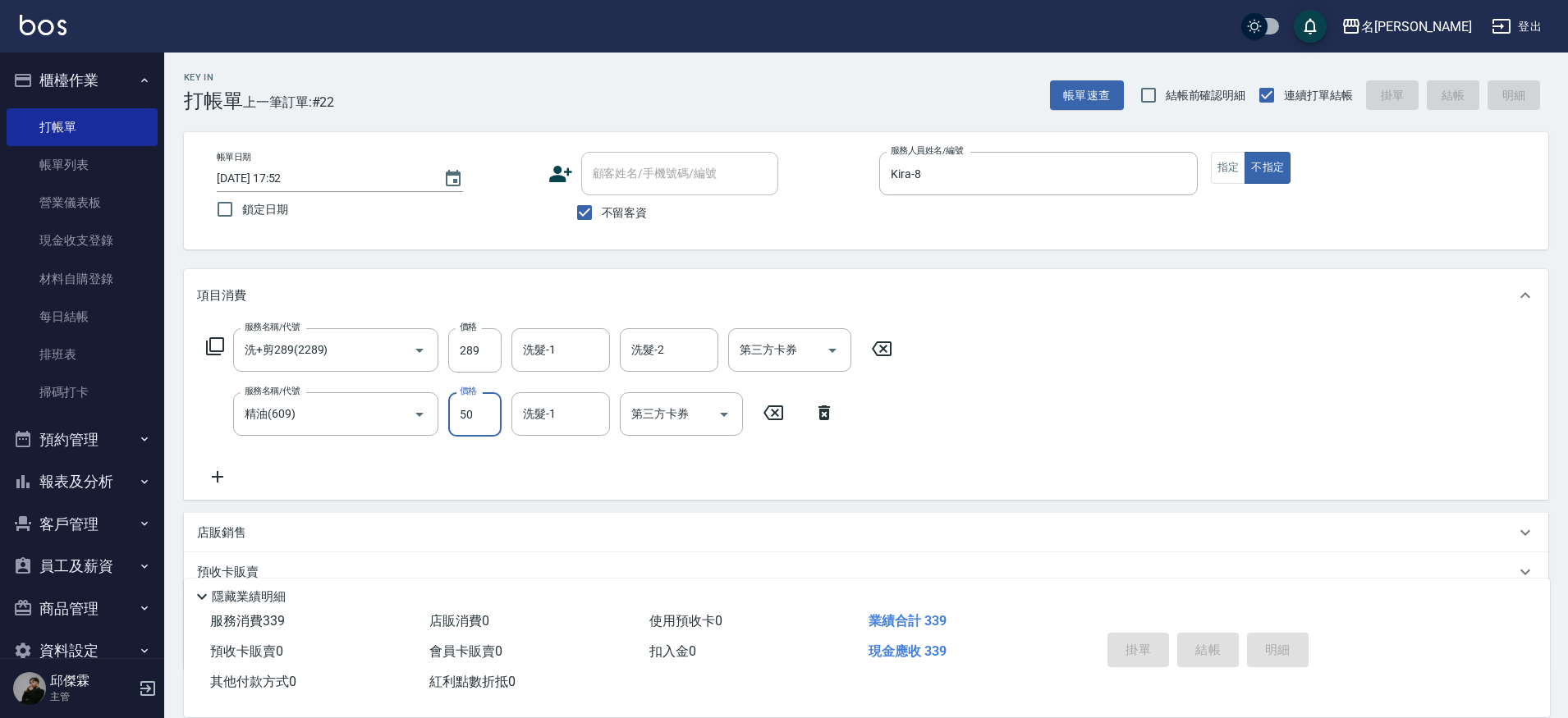
type input "[DATE] 17:53"
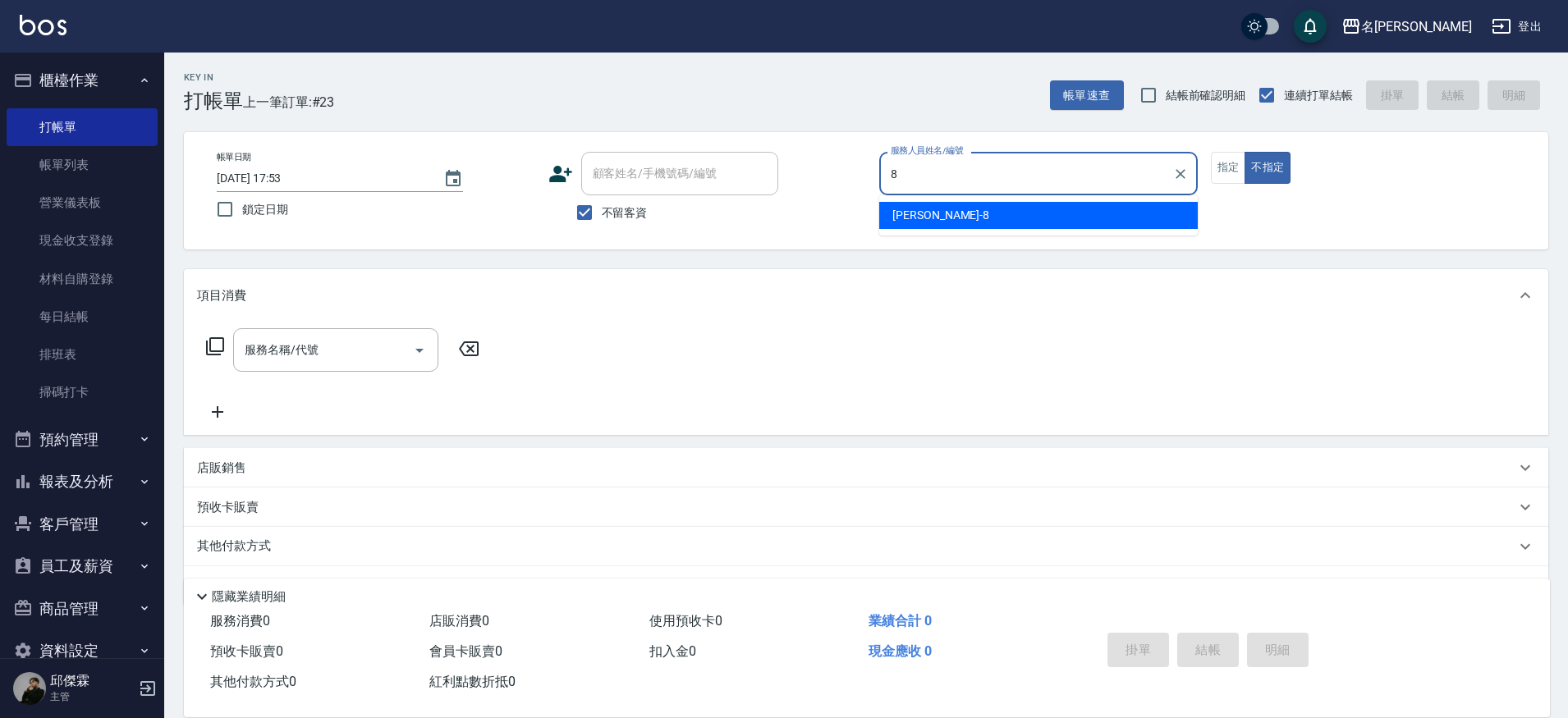
type input "Kira-8"
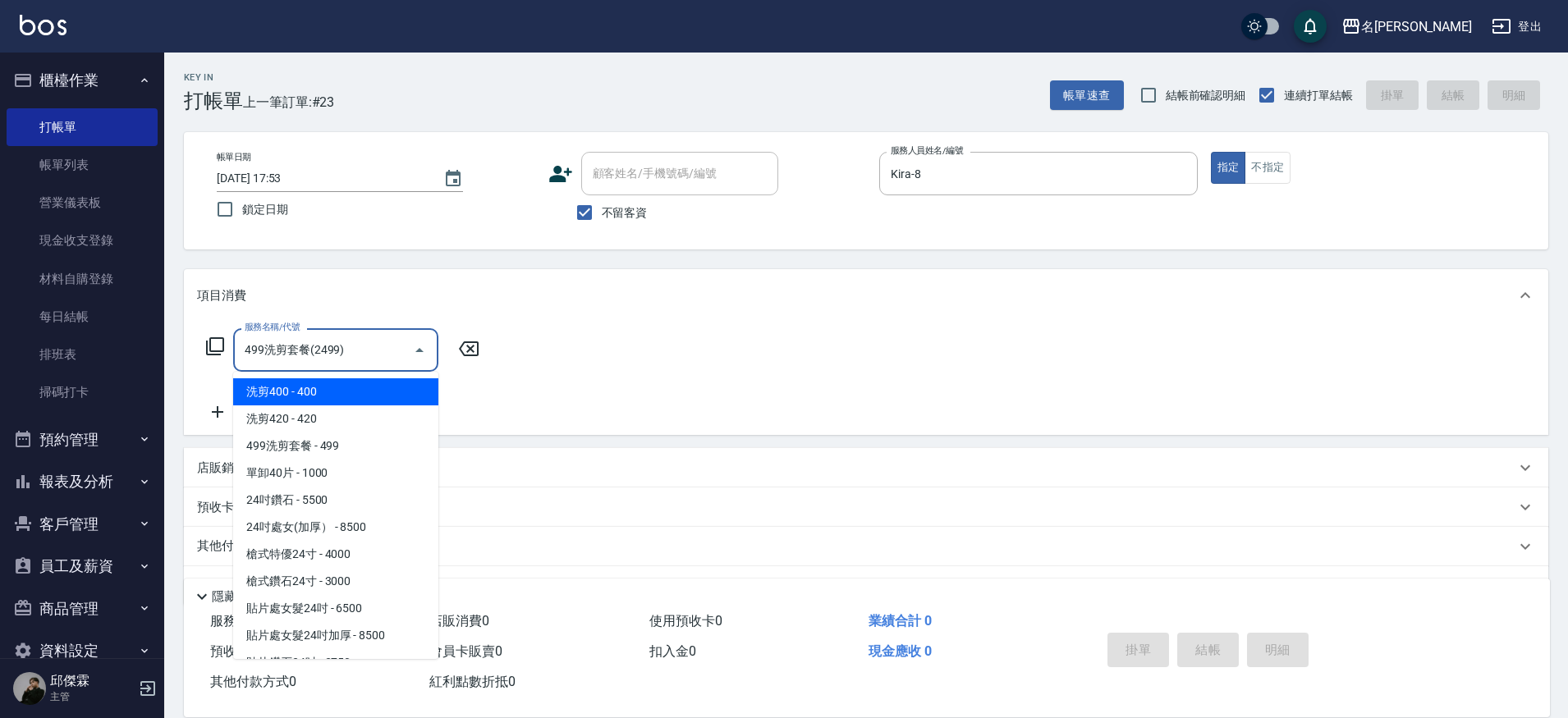
type input "499洗剪套餐(2499)"
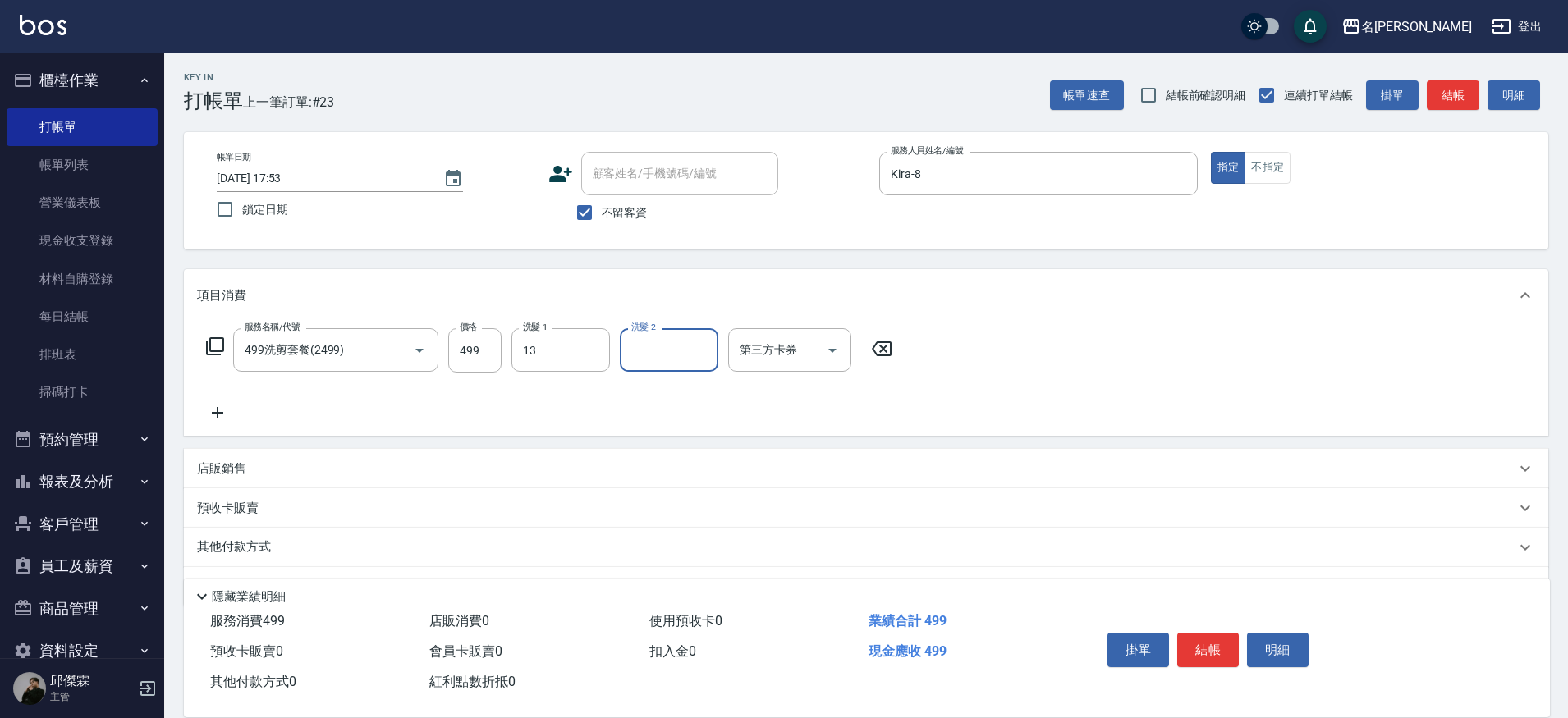
type input "[PERSON_NAME]-13"
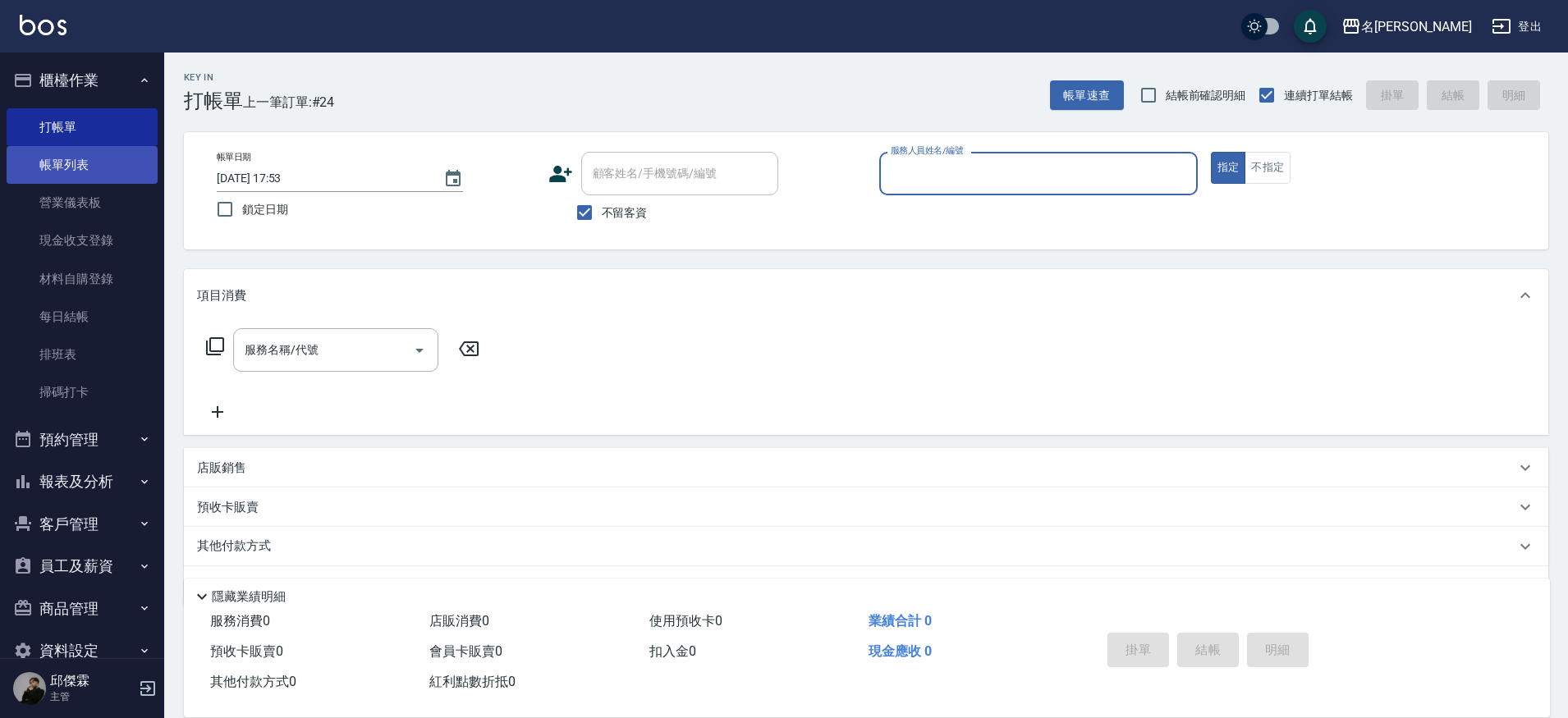
click at [69, 166] on link "帳單列表" at bounding box center [82, 164] width 151 height 37
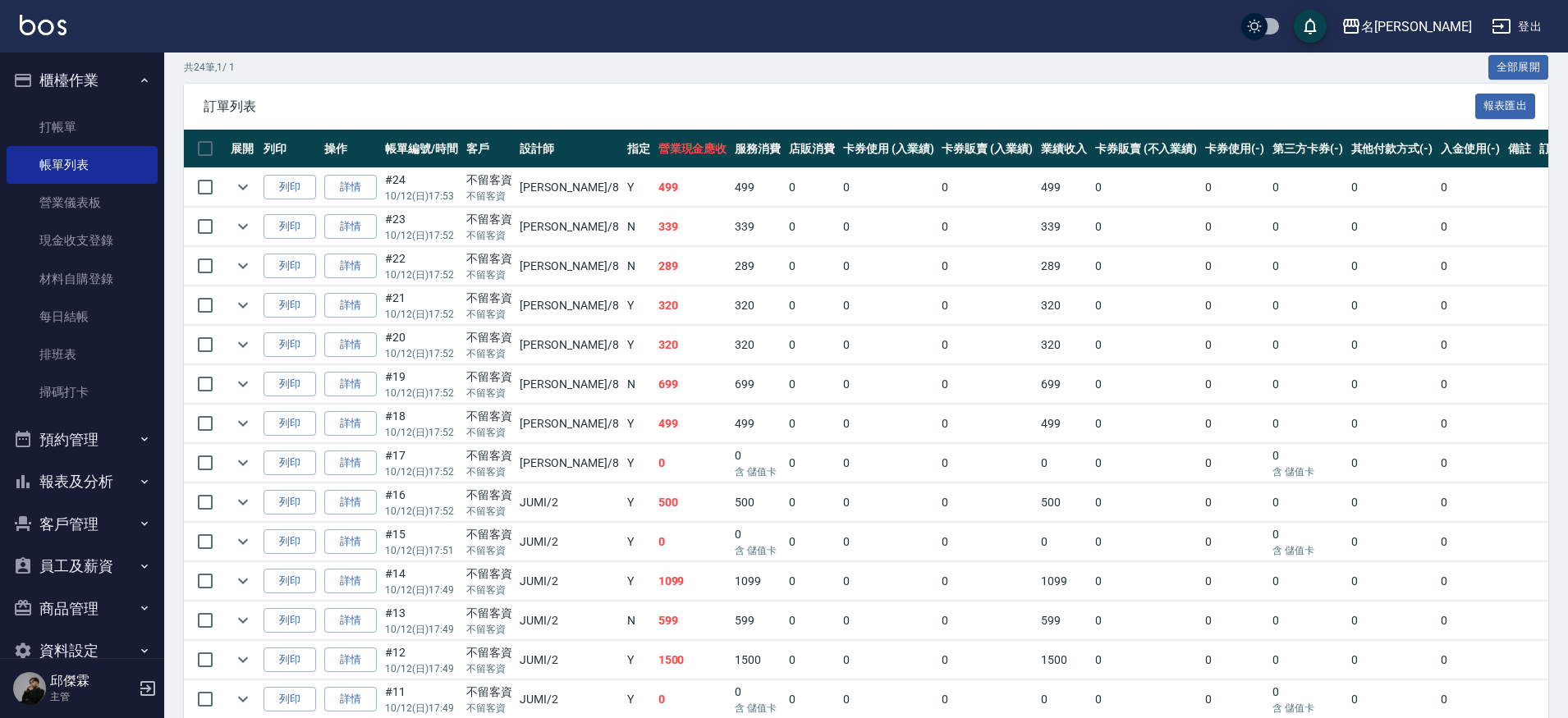
scroll to position [328, 0]
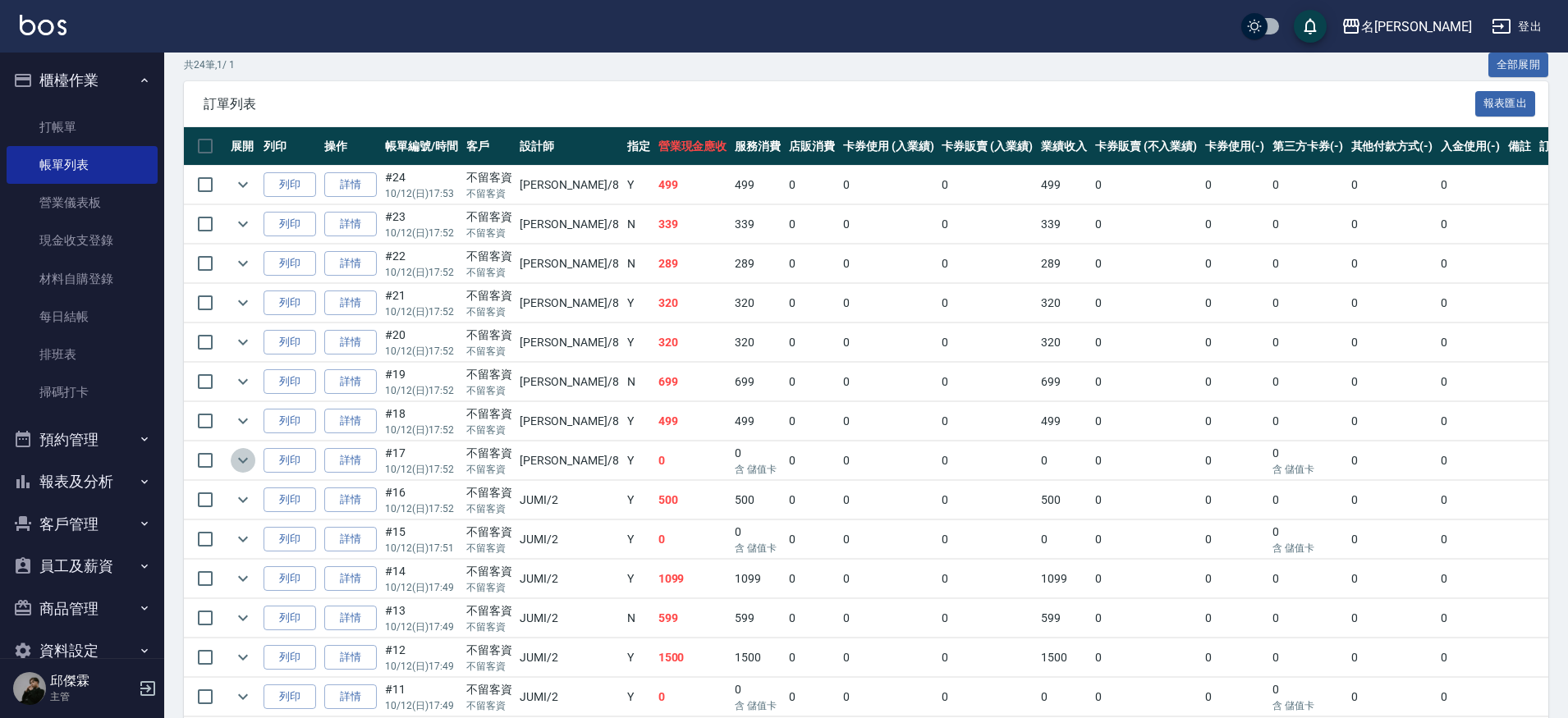
click at [234, 463] on icon "expand row" at bounding box center [243, 461] width 20 height 20
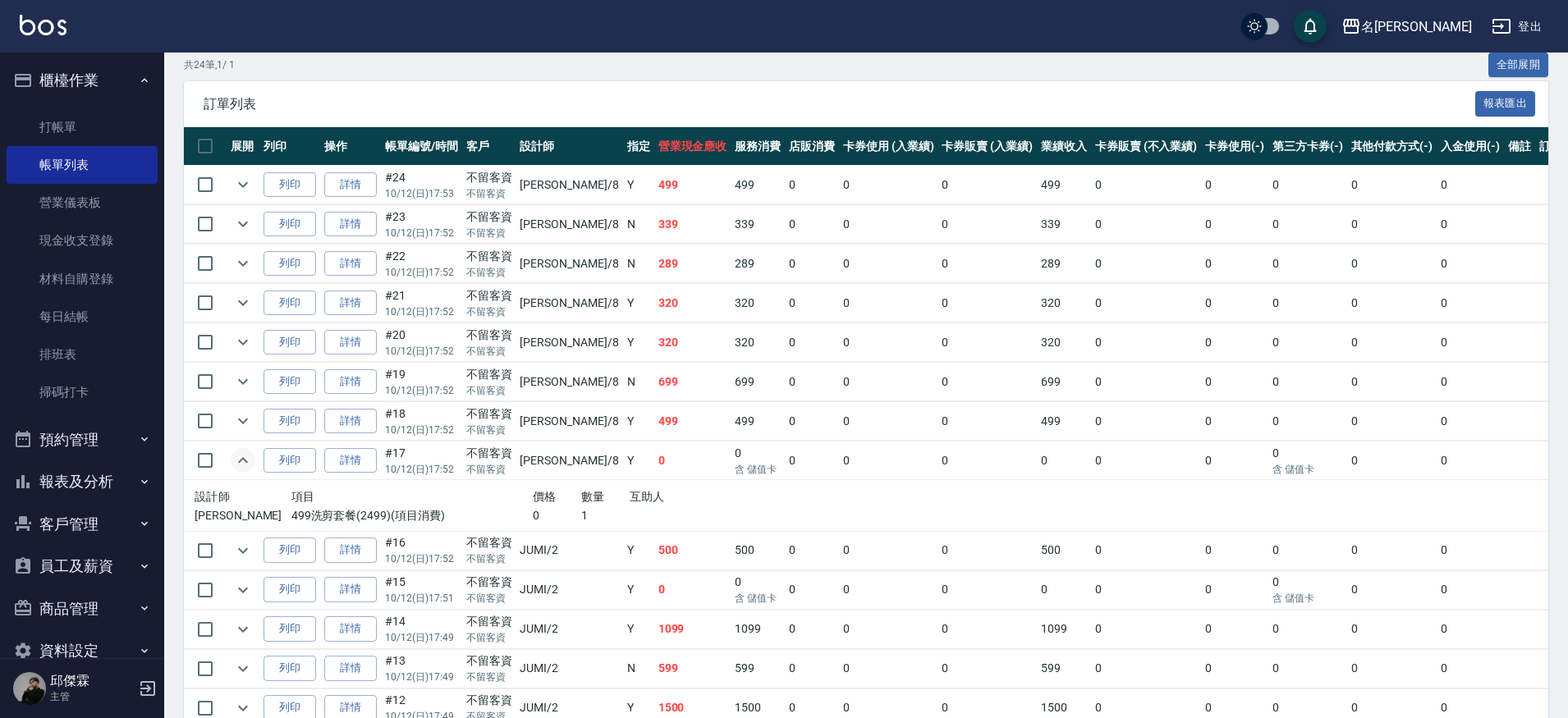
click at [387, 462] on p "10/12 (日) 17:52" at bounding box center [422, 469] width 73 height 15
click at [343, 456] on link "詳情" at bounding box center [350, 461] width 52 height 26
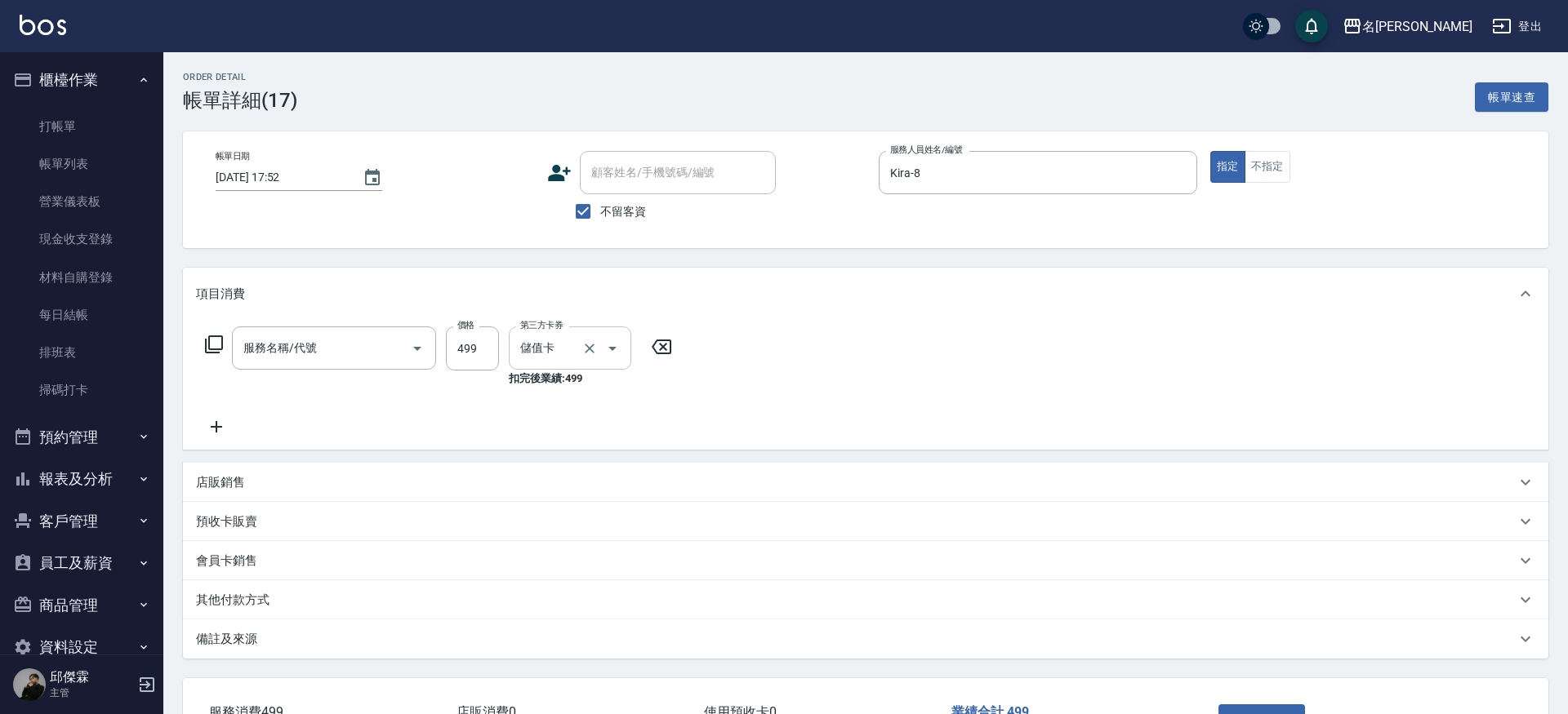
type input "[DATE] 17:52"
checkbox input "true"
type input "Kira-8"
type input "499洗剪套餐(2499)"
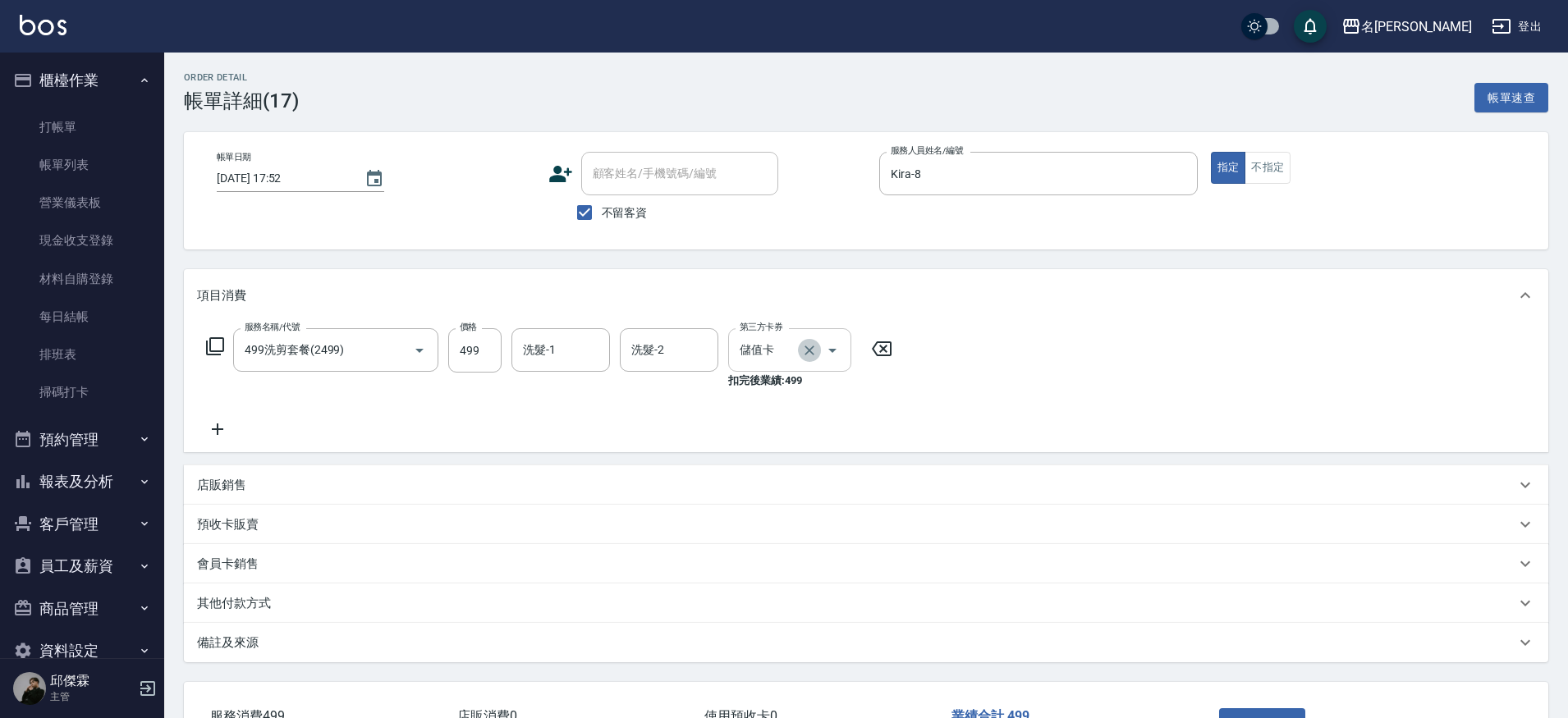
click at [806, 350] on icon "Clear" at bounding box center [810, 351] width 17 height 17
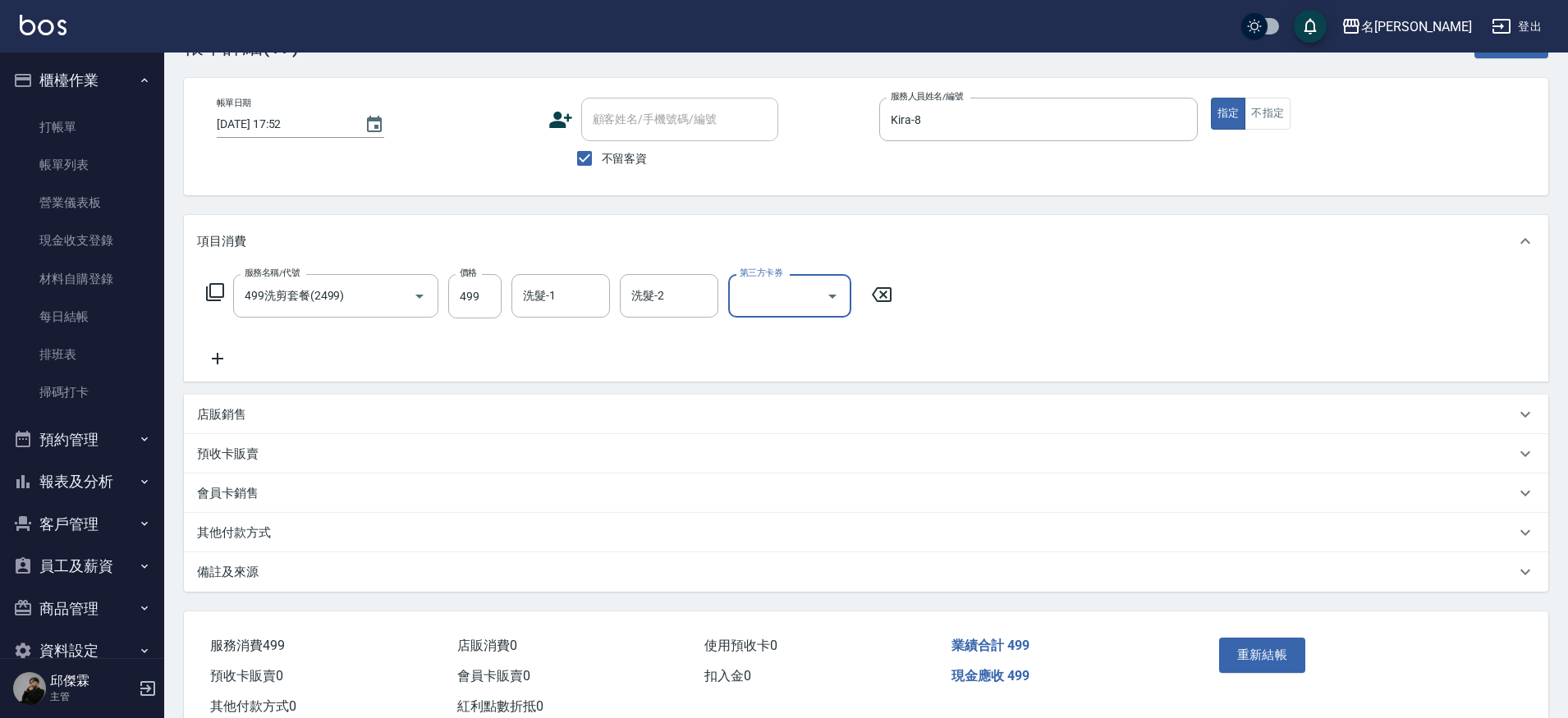
scroll to position [105, 0]
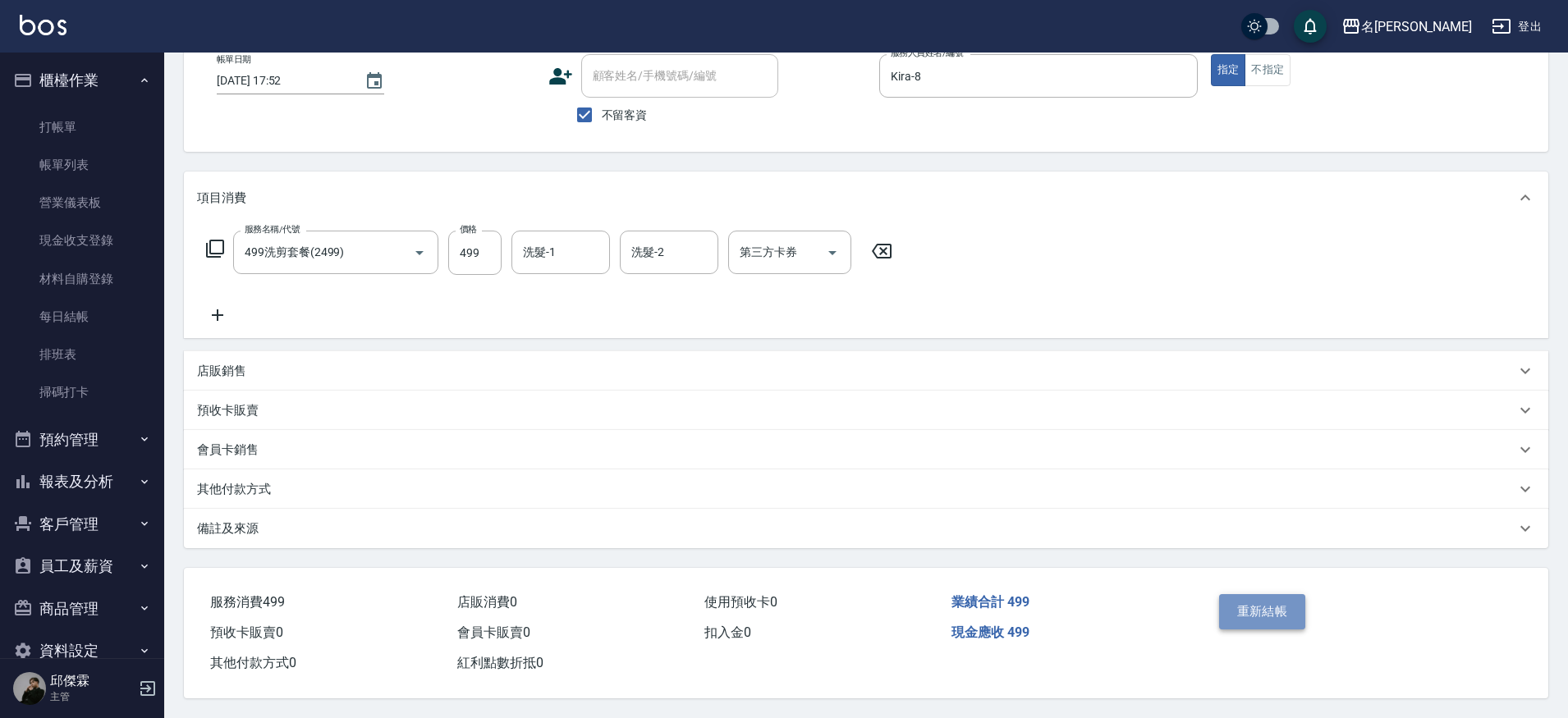
click at [1221, 598] on button "重新結帳" at bounding box center [1263, 612] width 87 height 34
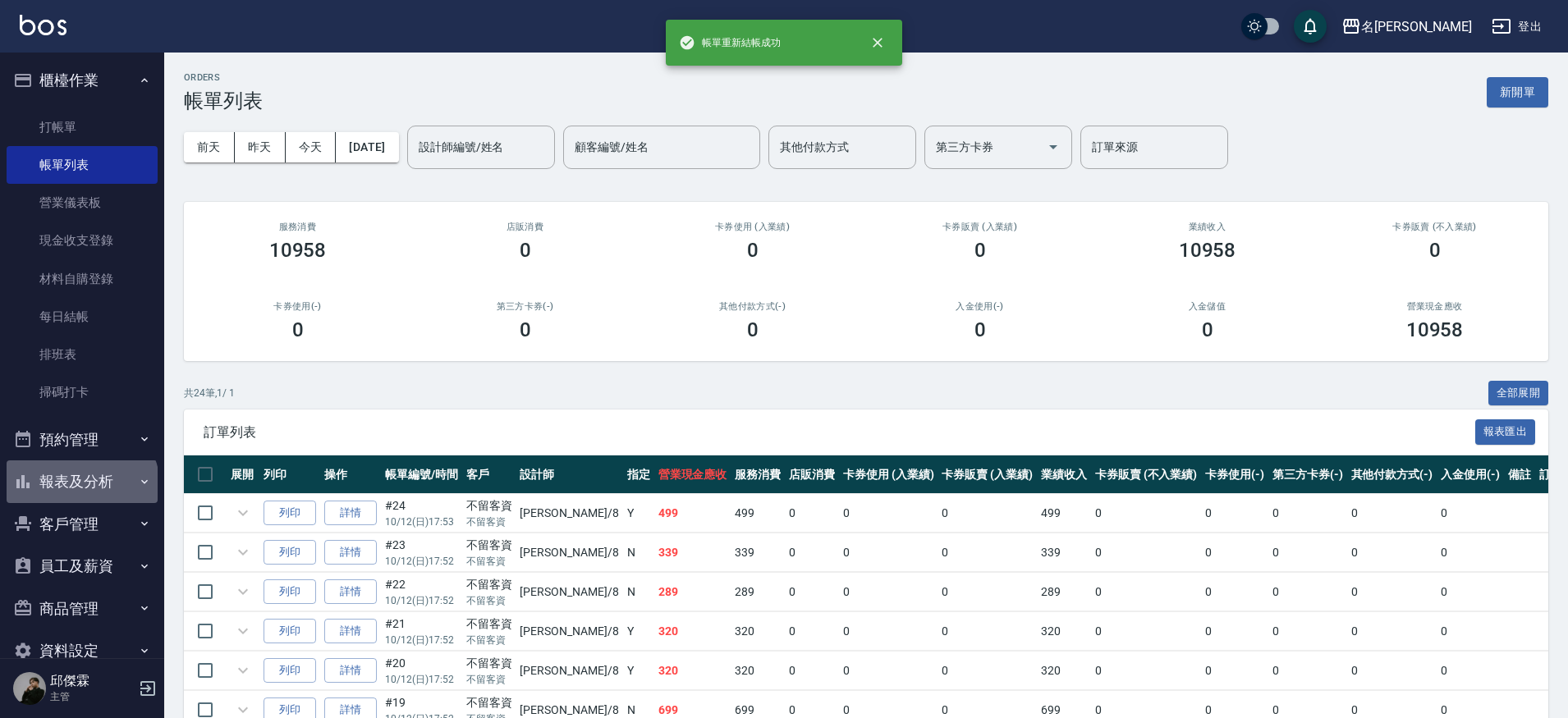
click at [81, 485] on button "報表及分析" at bounding box center [82, 482] width 151 height 42
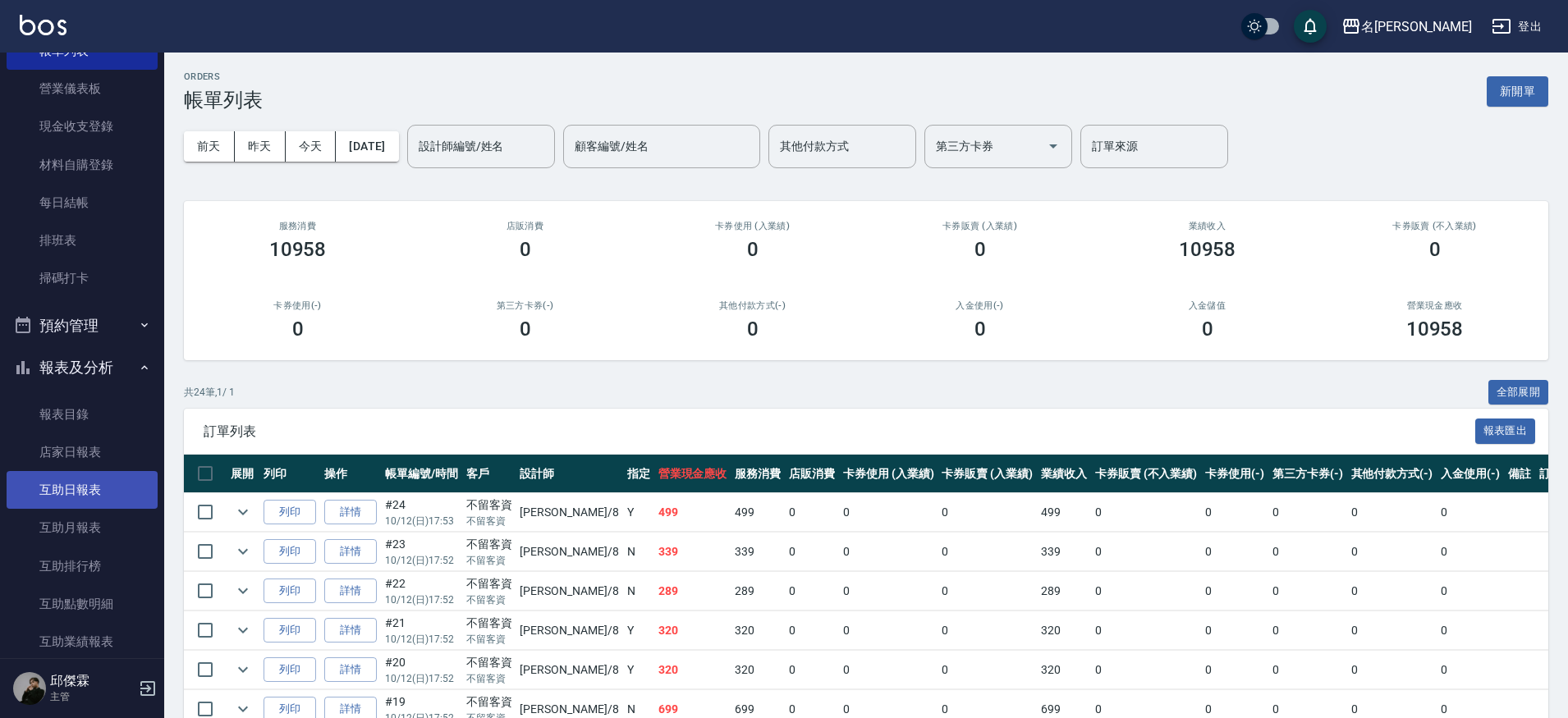
scroll to position [132, 0]
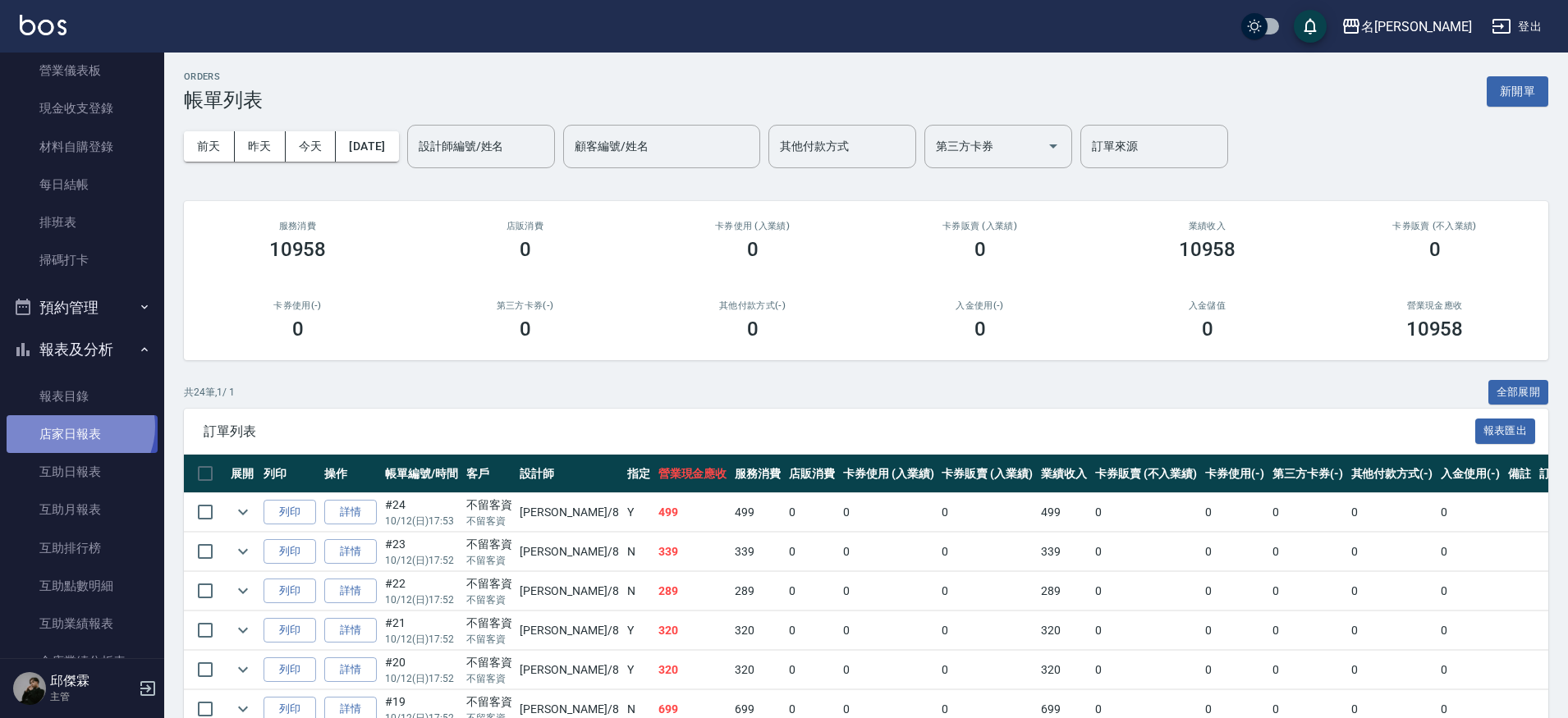
click at [78, 424] on link "店家日報表" at bounding box center [82, 434] width 151 height 37
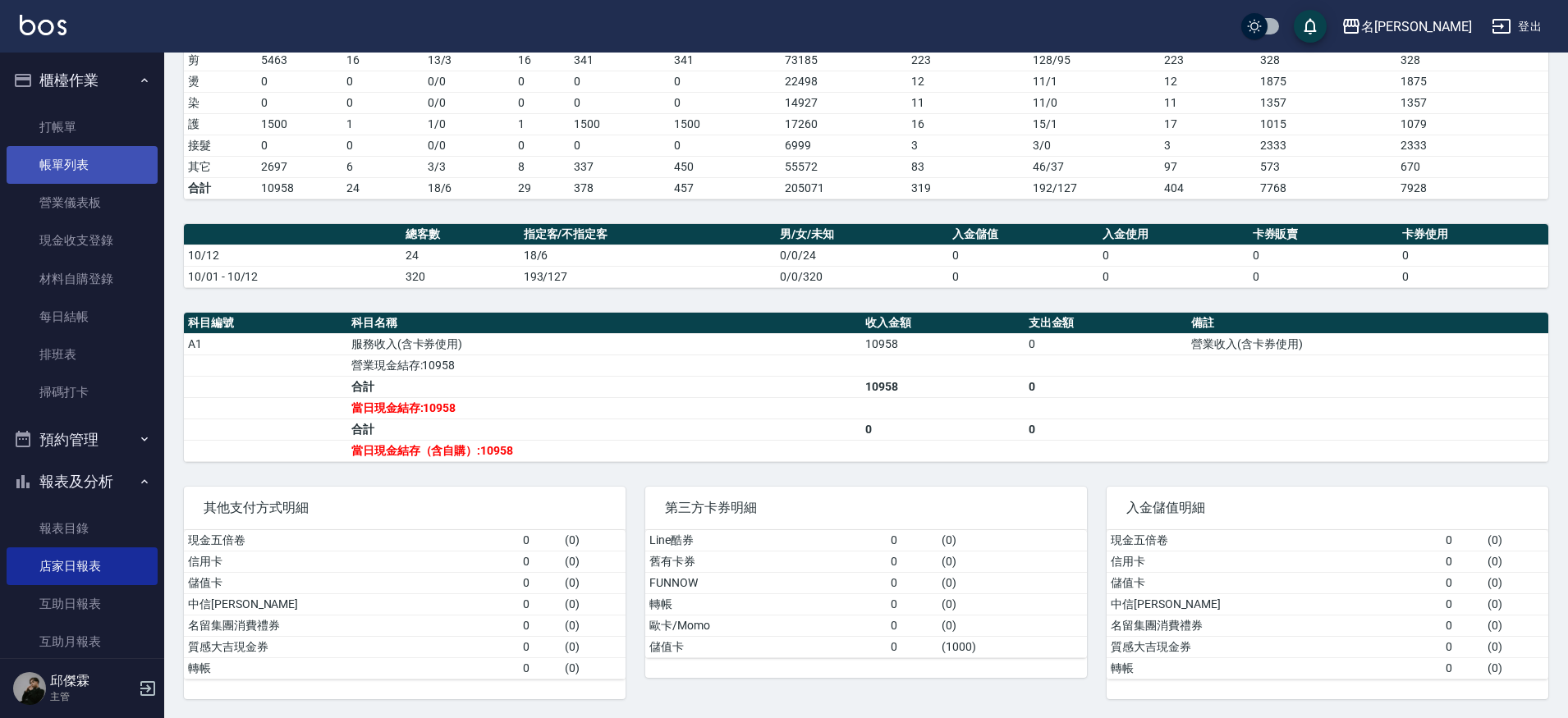
click at [83, 164] on link "帳單列表" at bounding box center [82, 164] width 151 height 37
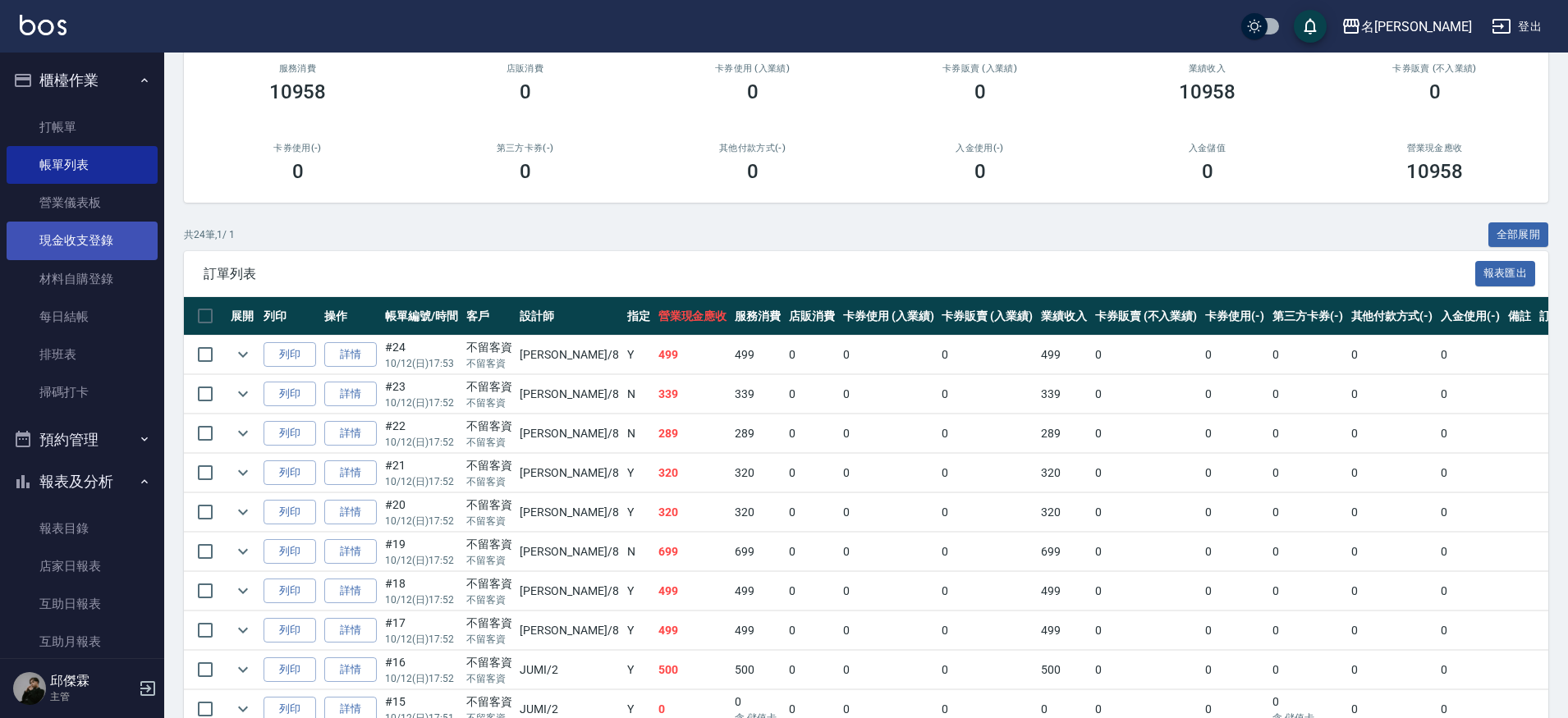
click at [101, 228] on link "現金收支登錄" at bounding box center [82, 240] width 151 height 37
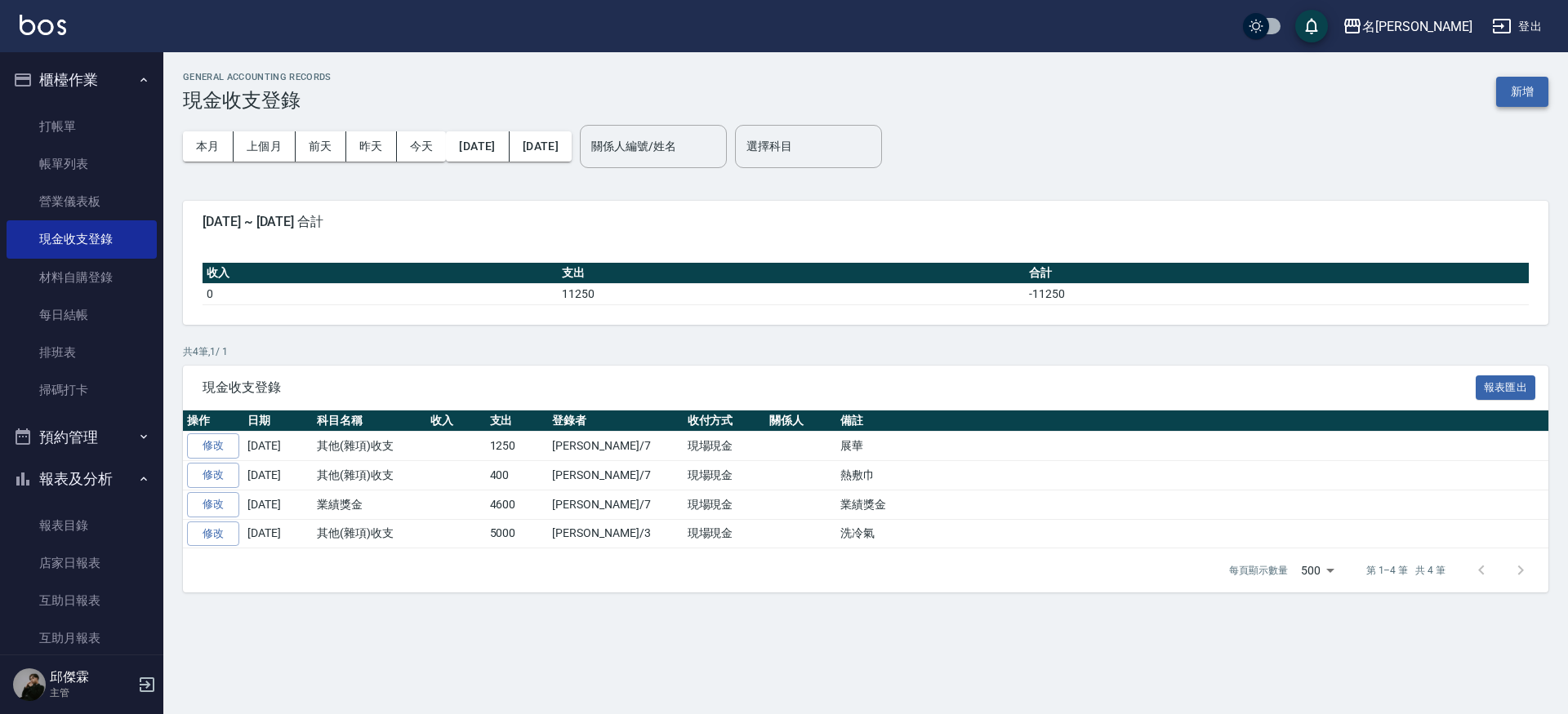
click at [1534, 99] on button "新增" at bounding box center [1521, 91] width 52 height 30
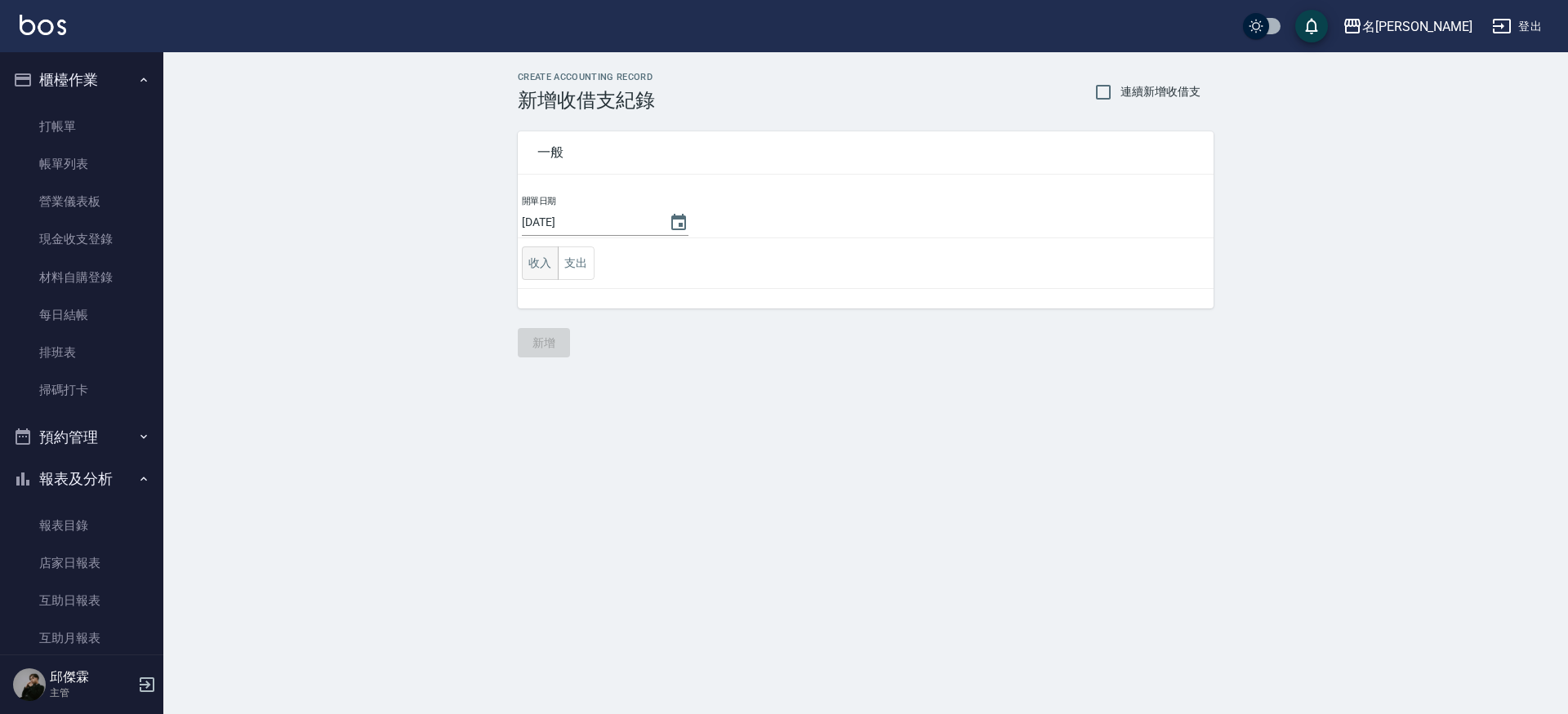
click at [551, 262] on button "收入" at bounding box center [541, 263] width 37 height 33
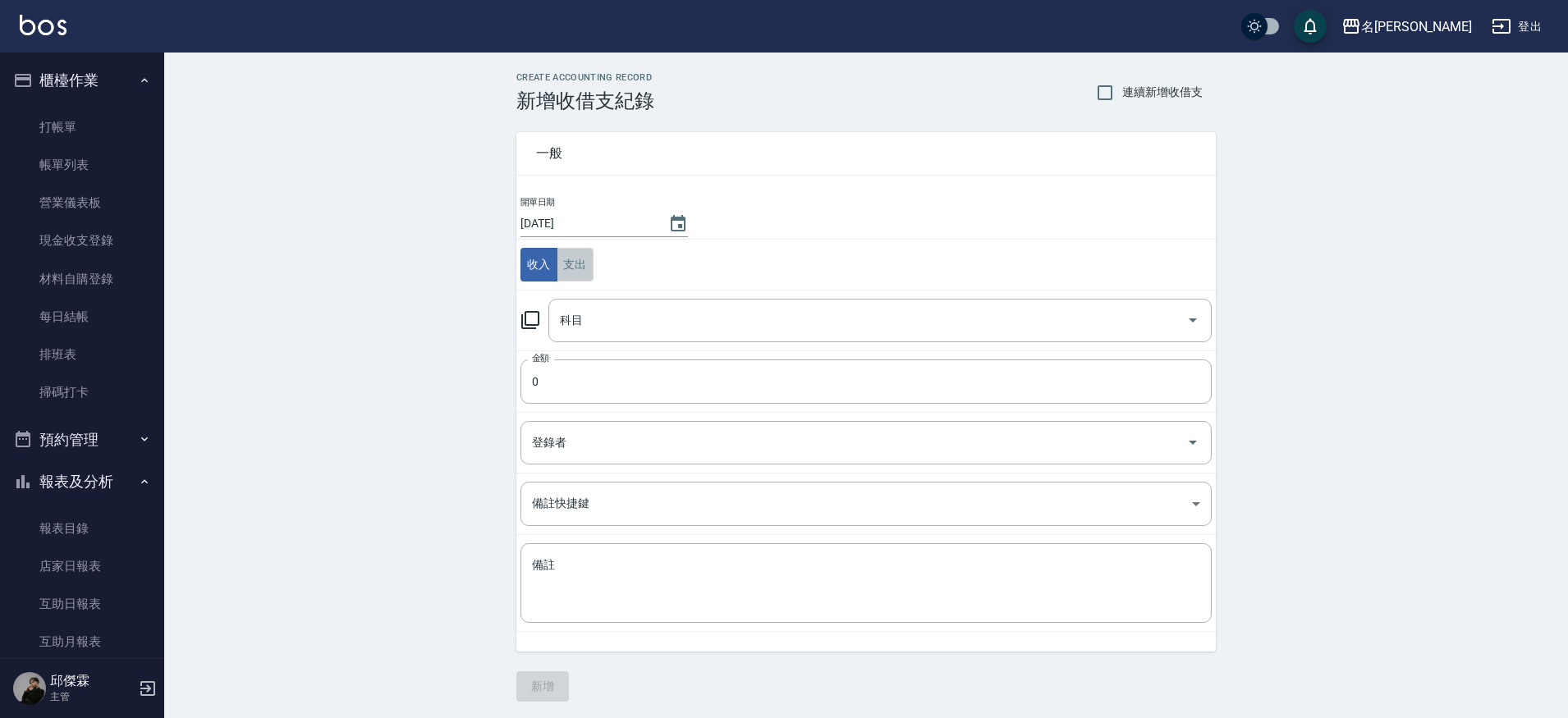
click at [568, 264] on button "支出" at bounding box center [575, 265] width 37 height 33
click at [582, 316] on input "科目" at bounding box center [868, 320] width 624 height 29
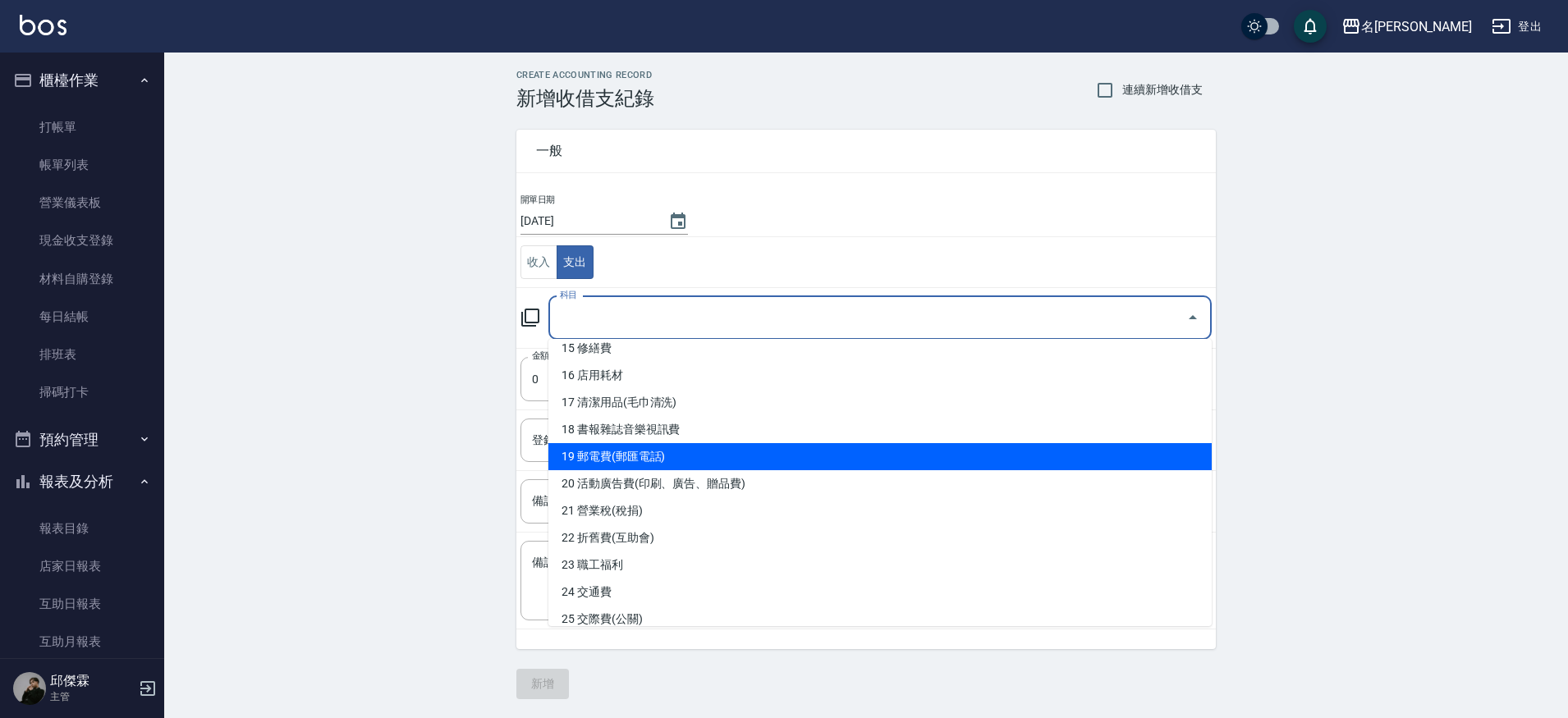
scroll to position [462, 0]
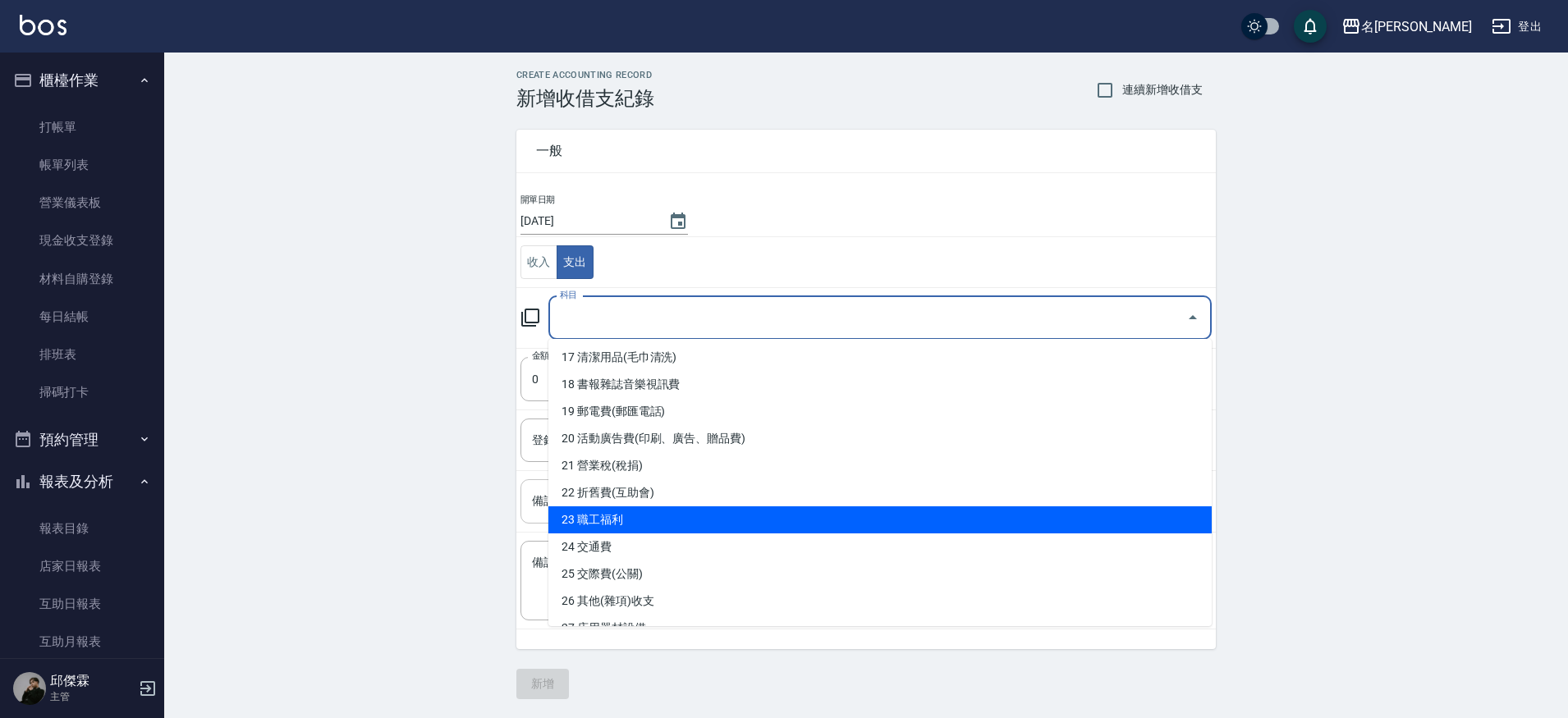
click at [614, 520] on li "23 職工福利" at bounding box center [881, 520] width 664 height 28
type input "23 職工福利"
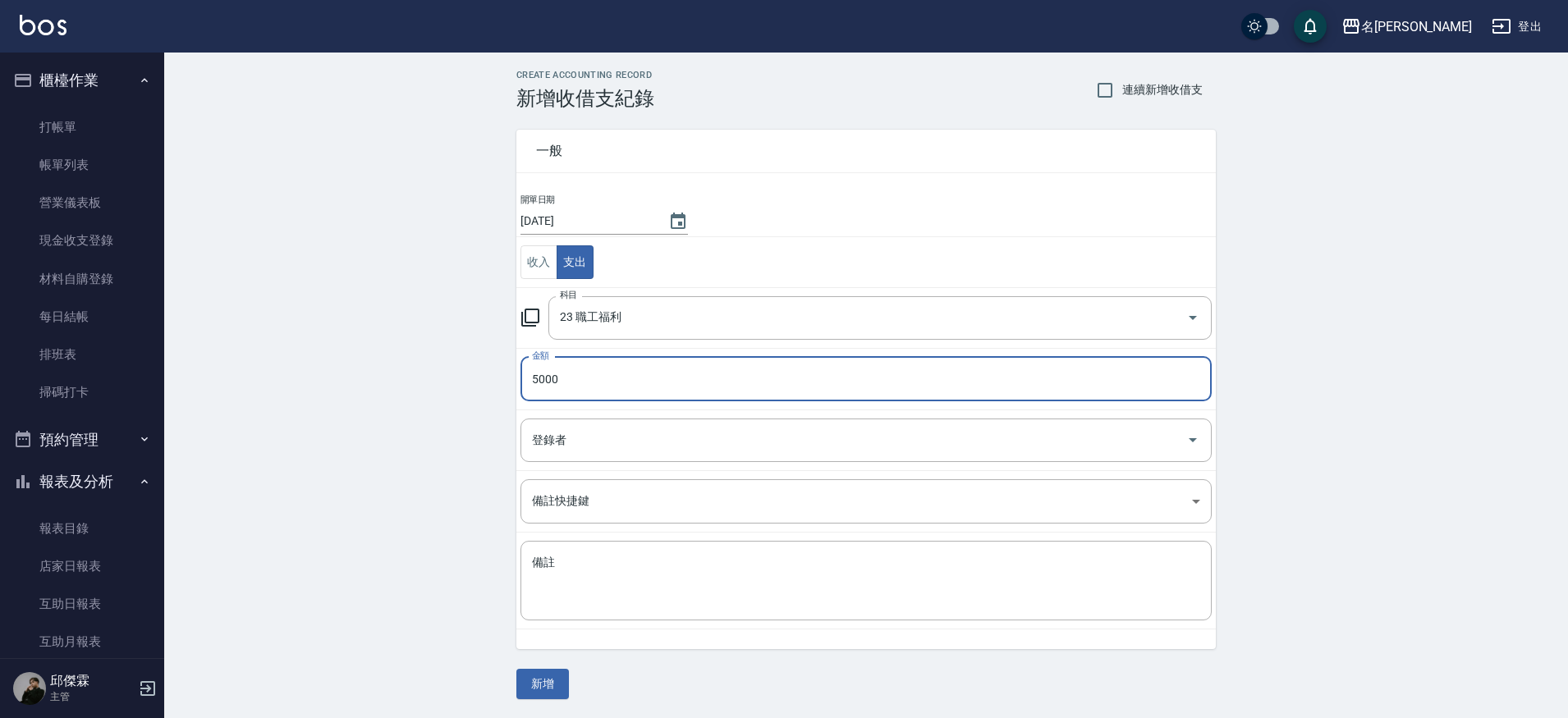
type input "5000"
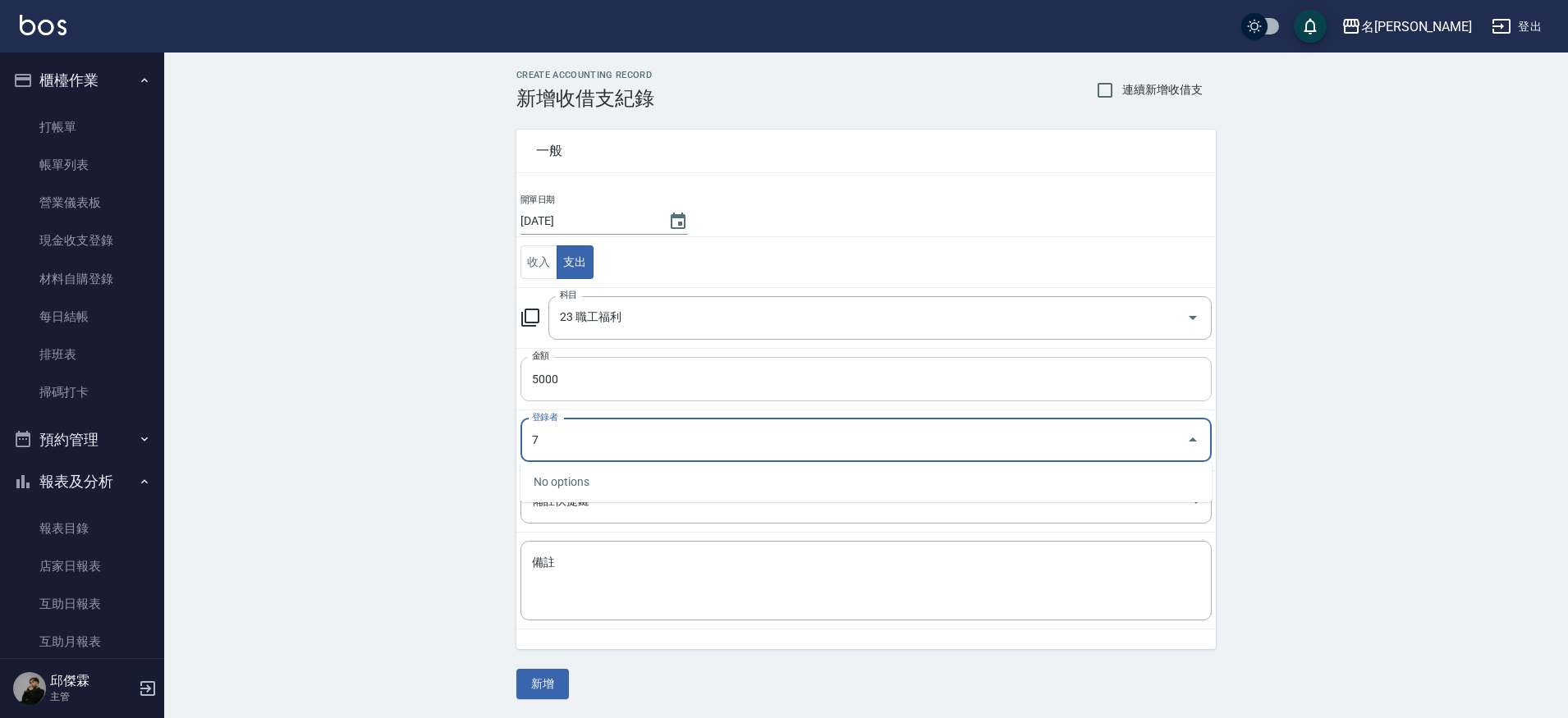
type input "[PERSON_NAME]-7"
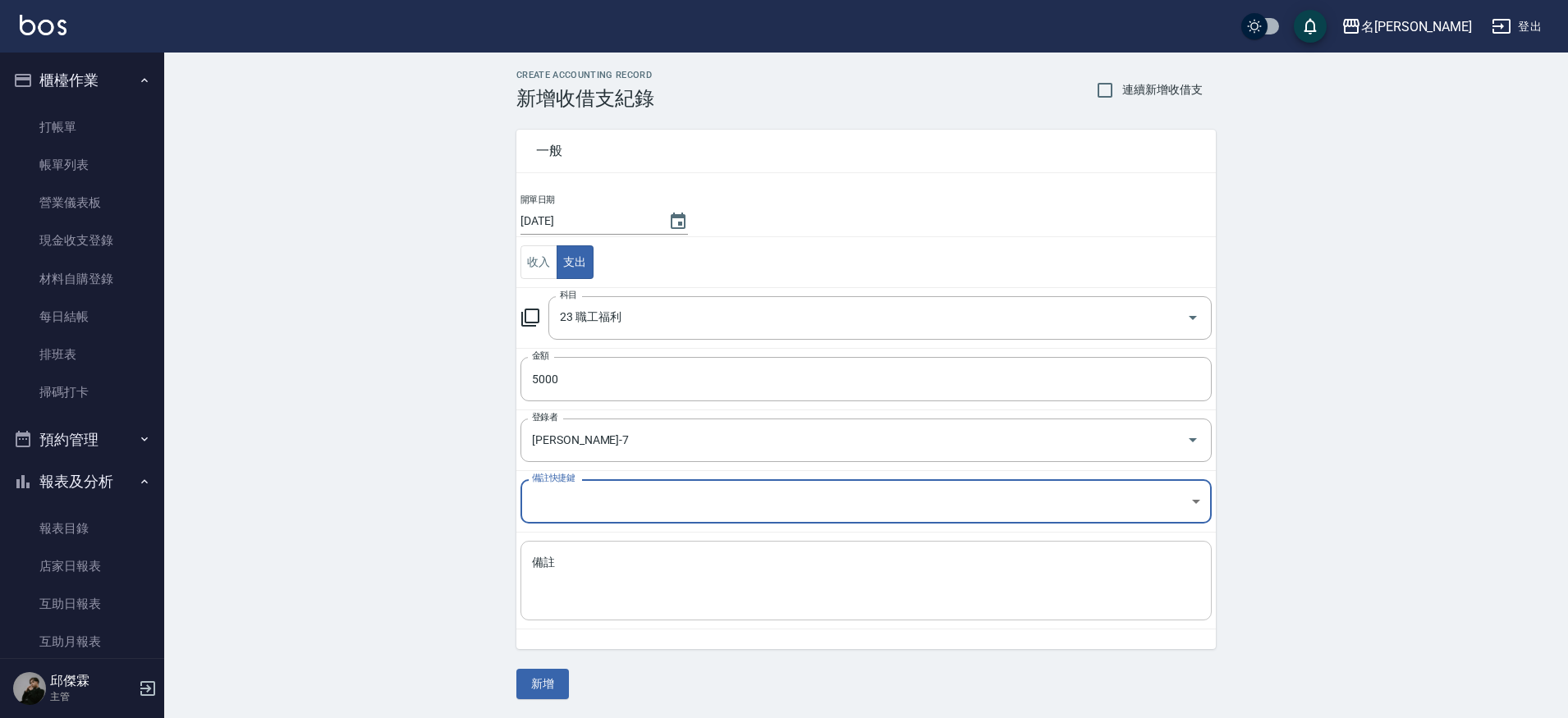
click at [644, 548] on div "x 備註" at bounding box center [867, 580] width 691 height 80
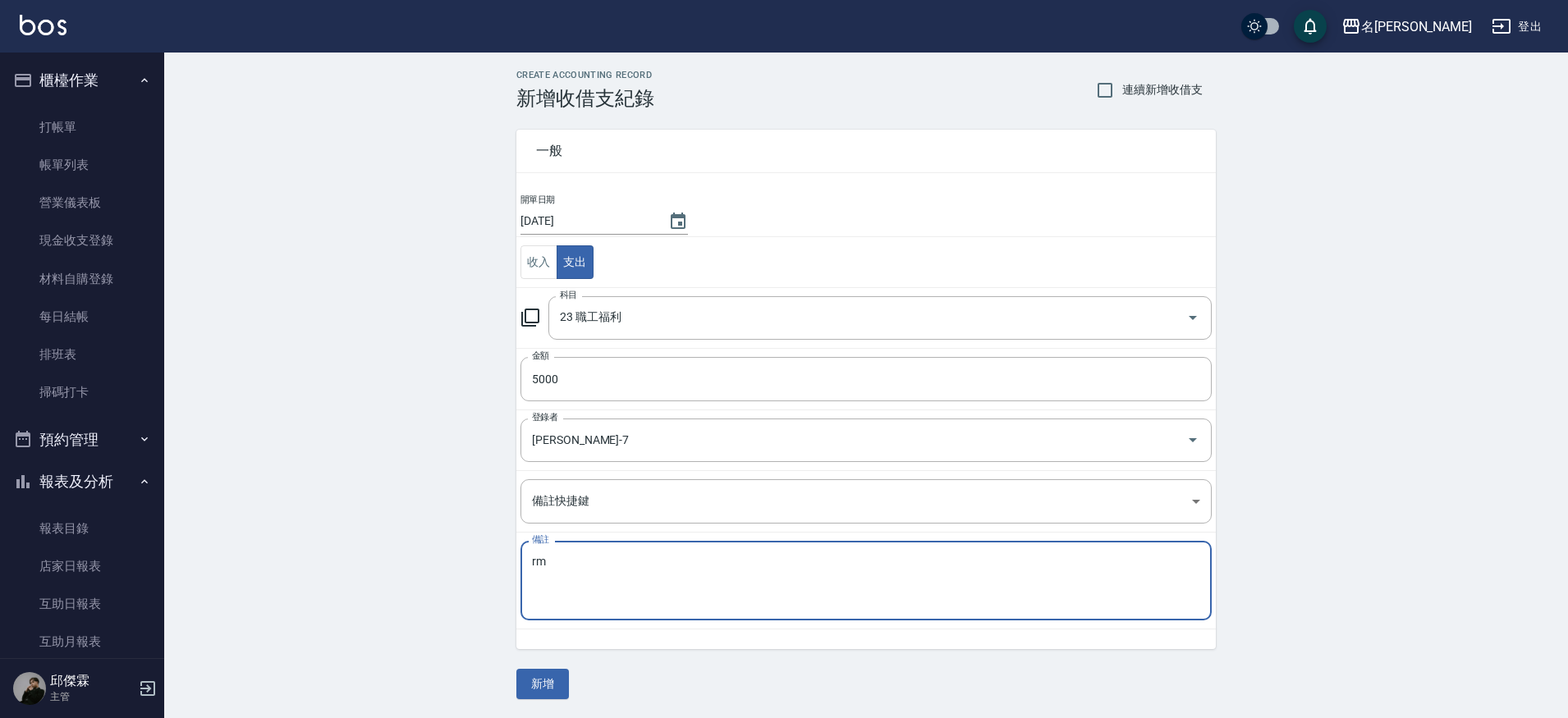
type textarea "r"
type textarea "5"
type textarea "中秋聚餐"
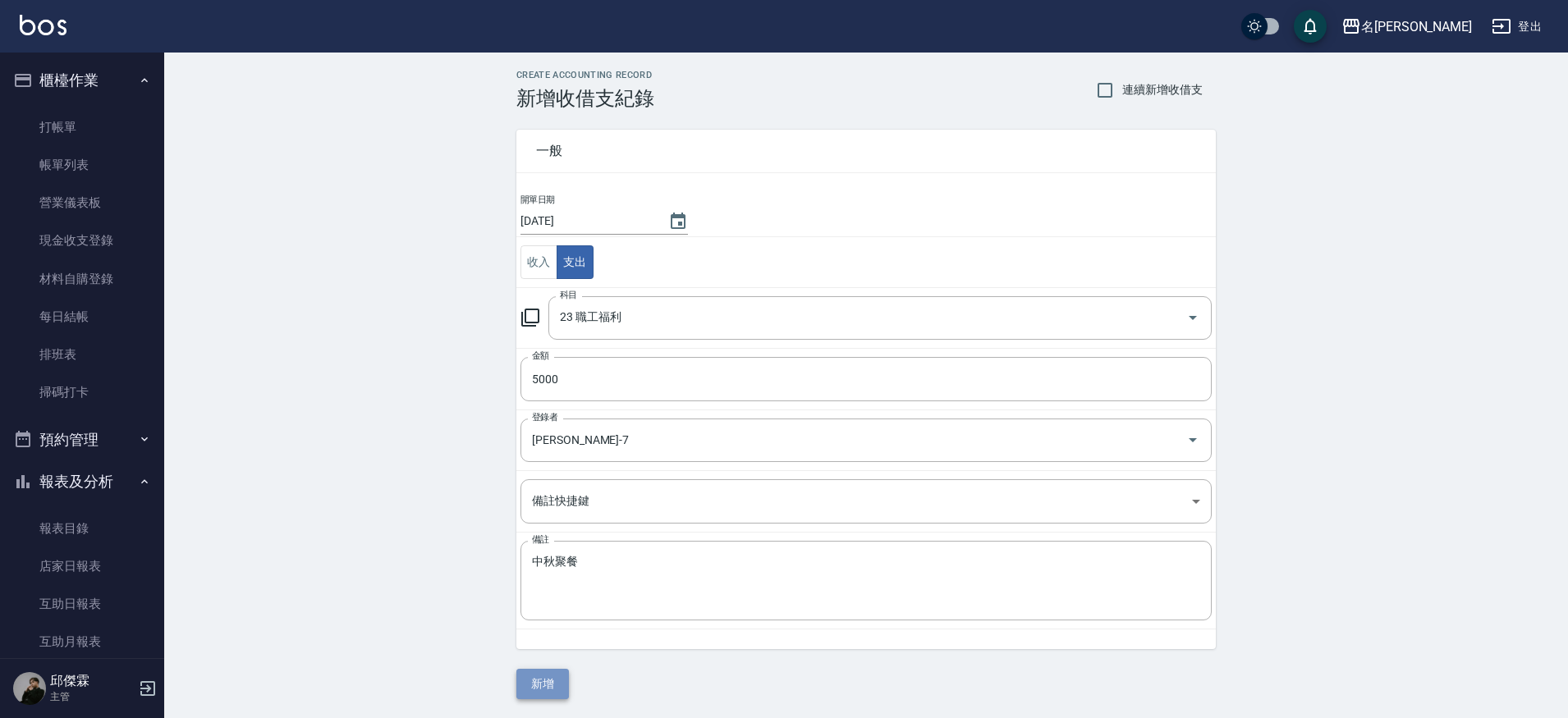
click at [543, 687] on button "新增" at bounding box center [542, 684] width 52 height 31
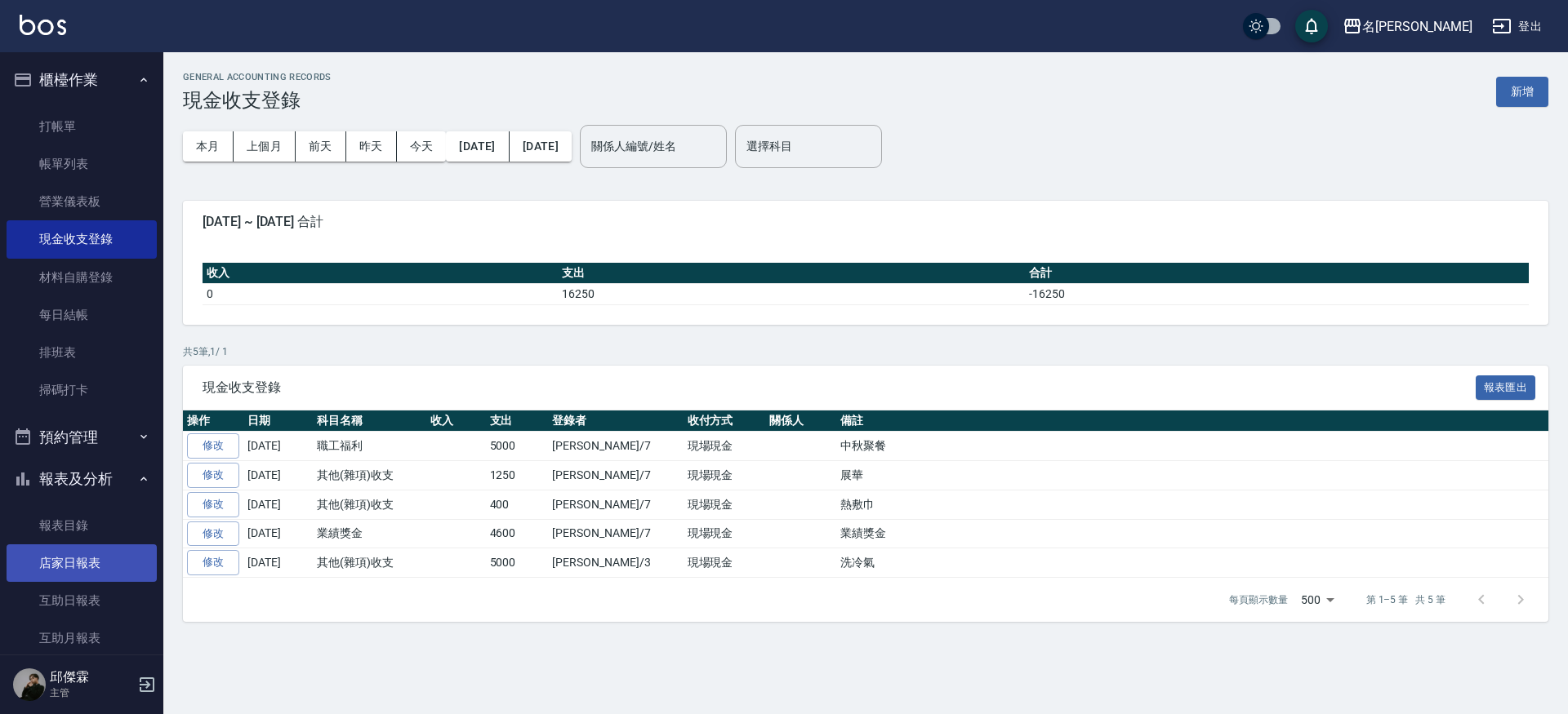
click at [36, 552] on link "店家日報表" at bounding box center [81, 563] width 150 height 37
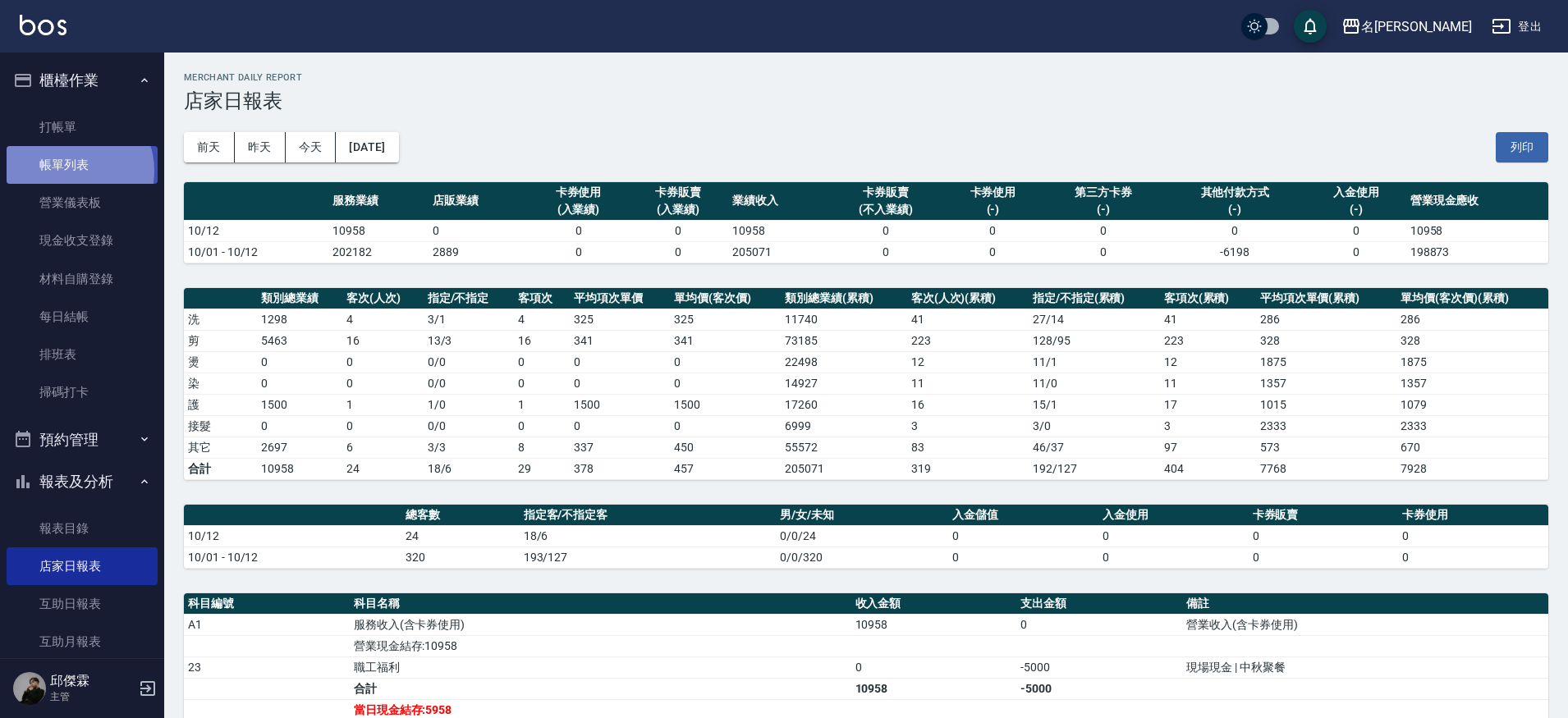
click at [72, 170] on link "帳單列表" at bounding box center [82, 164] width 151 height 37
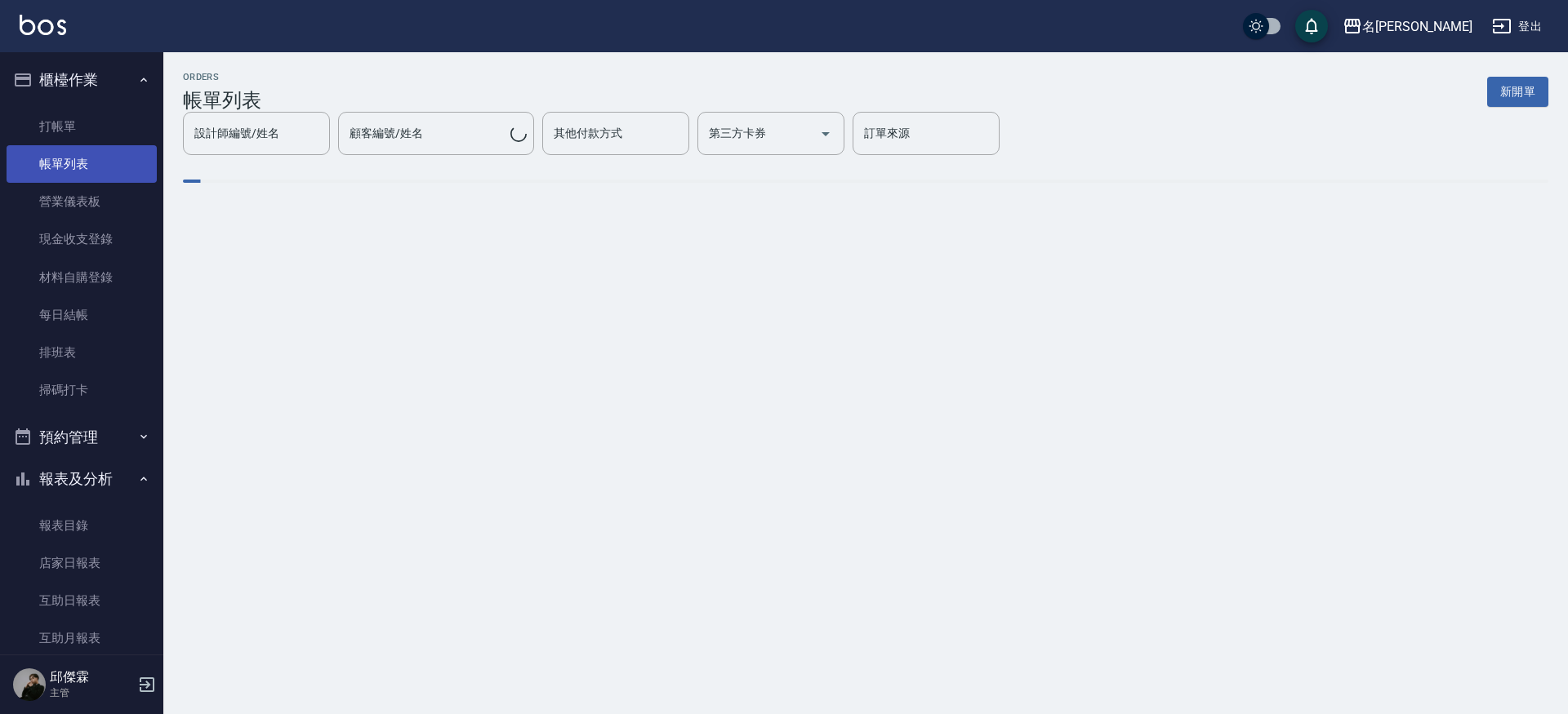
click at [90, 159] on link "帳單列表" at bounding box center [81, 164] width 150 height 37
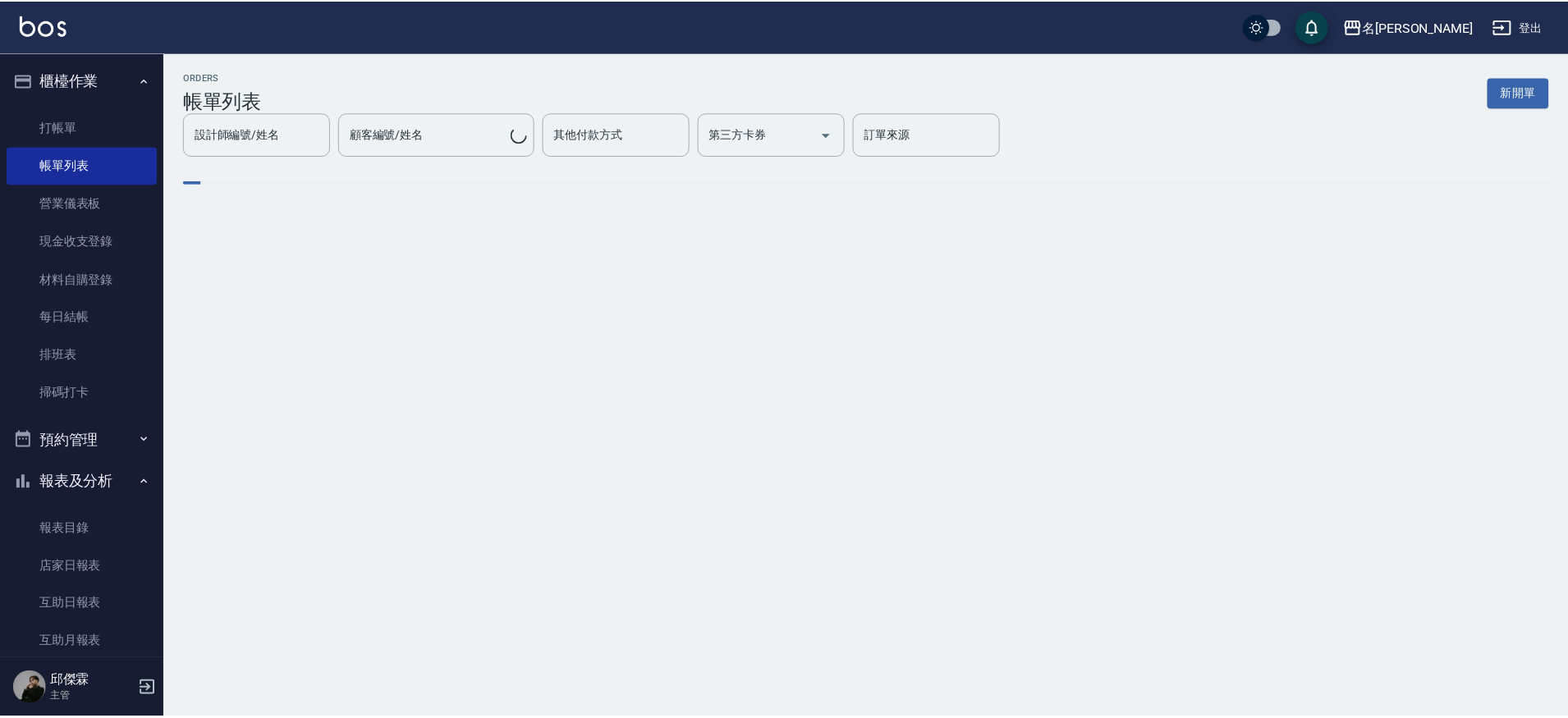
scroll to position [1, 0]
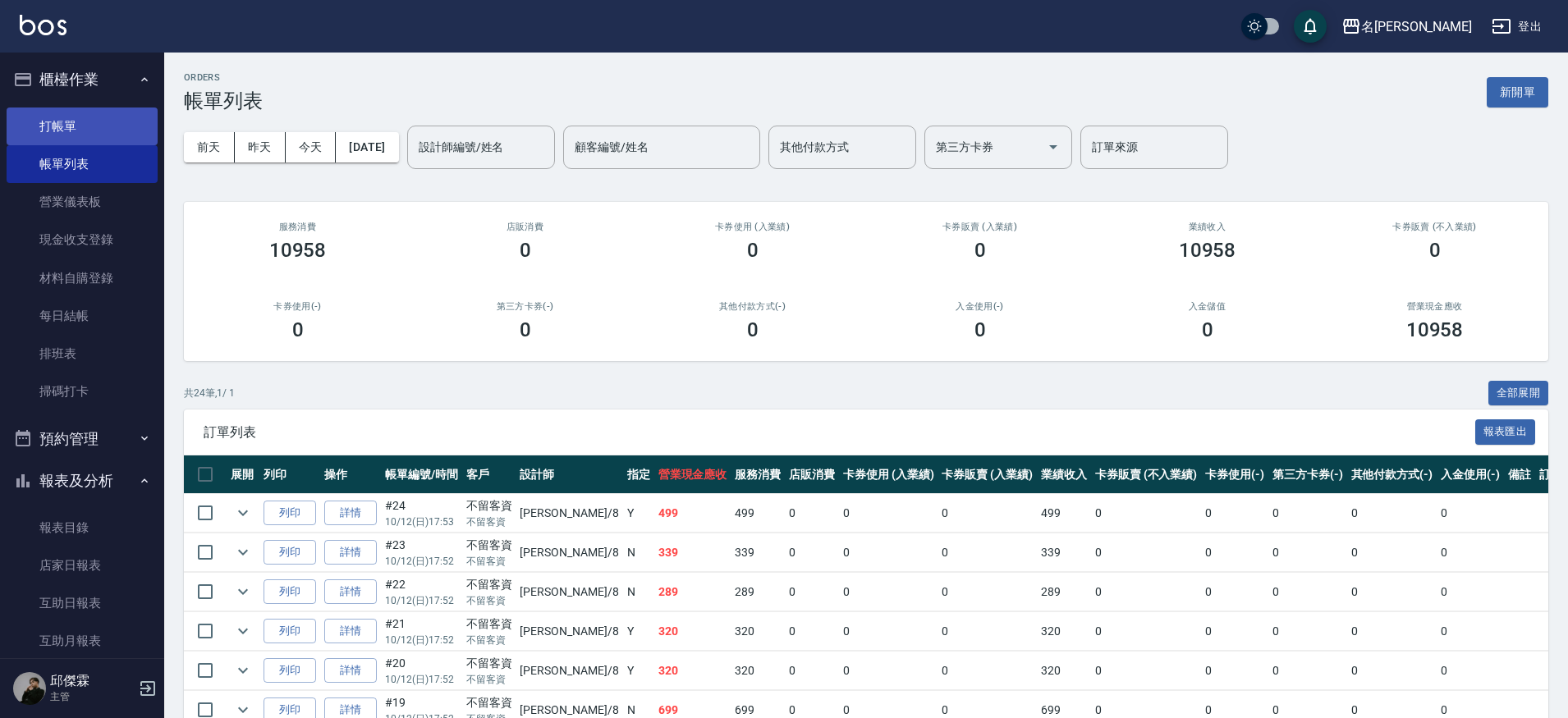
click at [50, 125] on link "打帳單" at bounding box center [82, 126] width 151 height 37
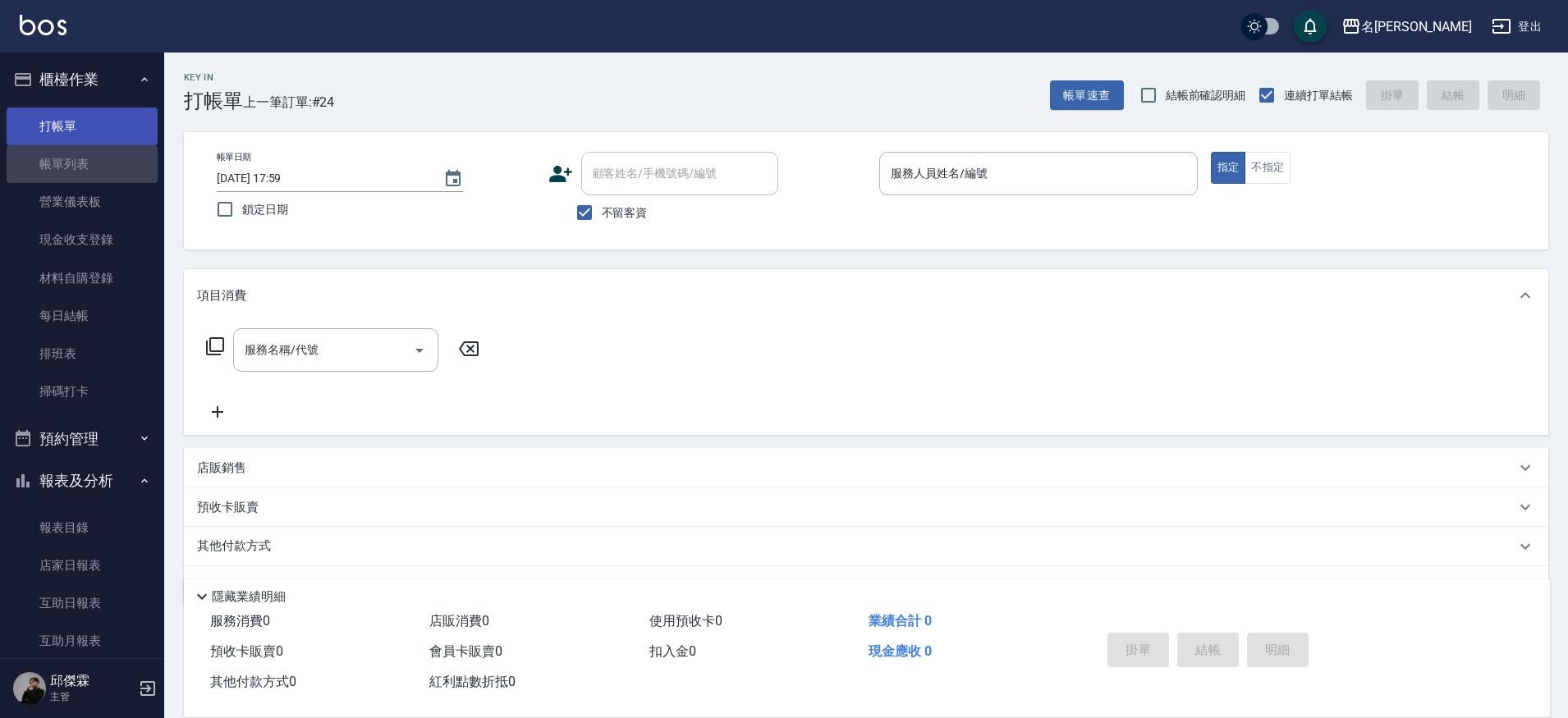
drag, startPoint x: 98, startPoint y: 161, endPoint x: 79, endPoint y: 126, distance: 39.8
click at [98, 161] on link "帳單列表" at bounding box center [82, 164] width 151 height 37
click at [79, 126] on link "打帳單" at bounding box center [82, 126] width 151 height 37
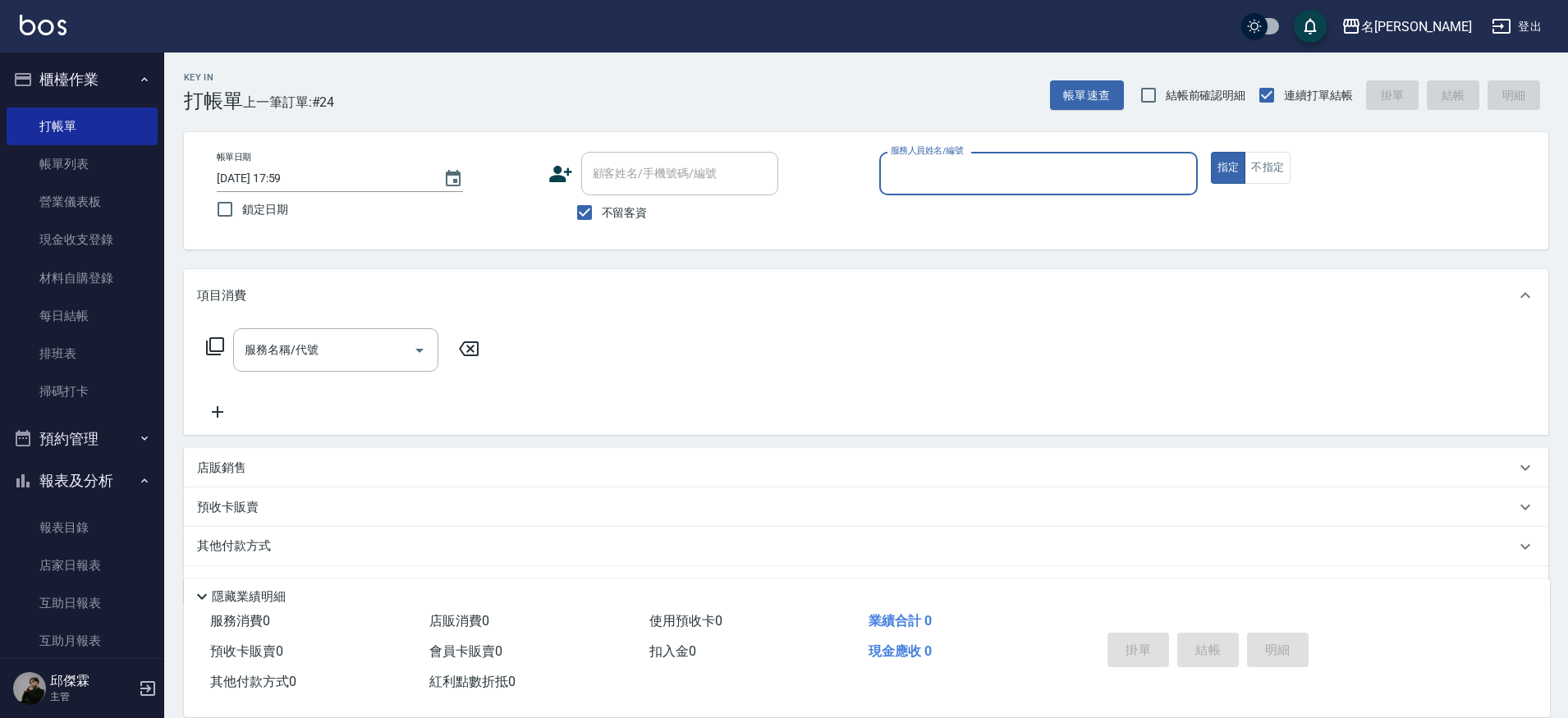
click at [964, 180] on input "服務人員姓名/編號" at bounding box center [1038, 173] width 303 height 29
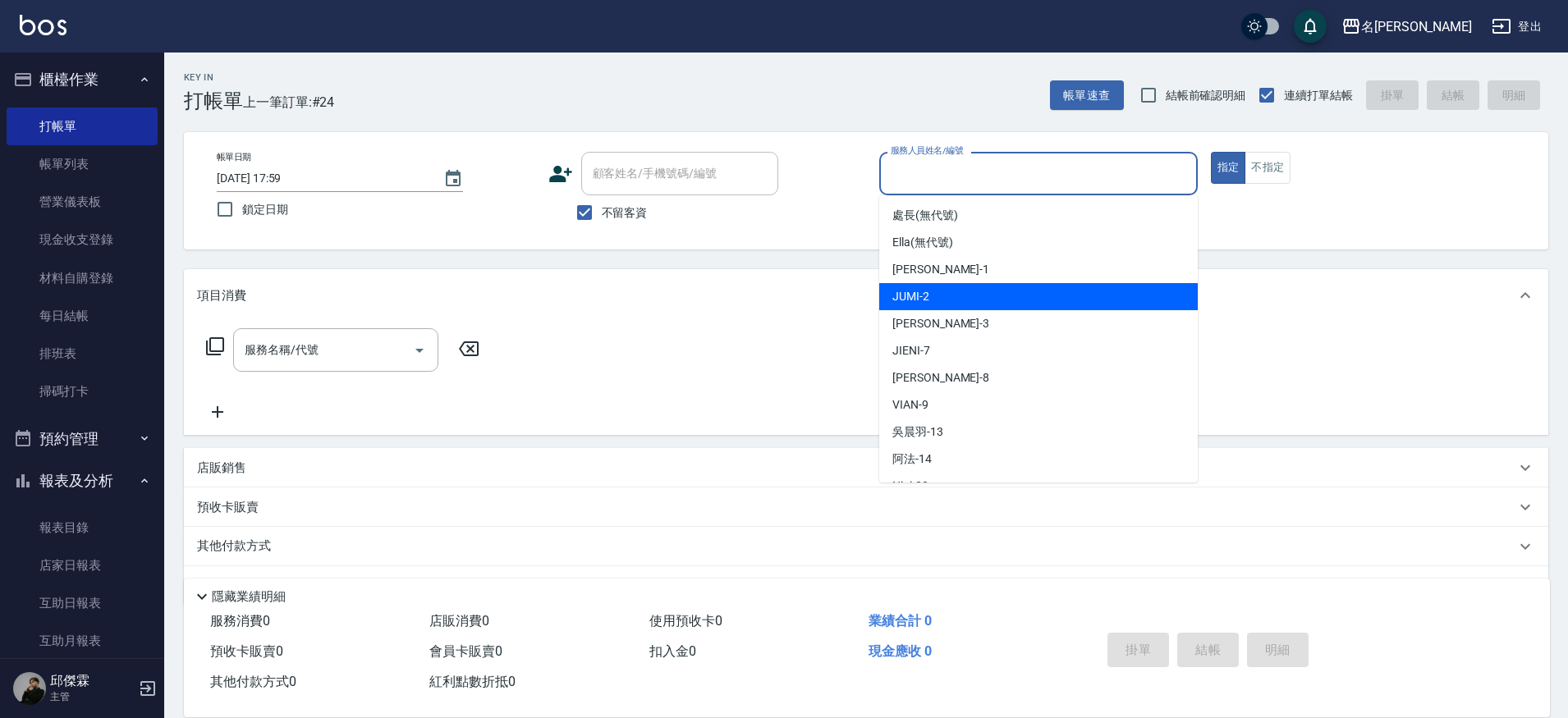
click at [952, 303] on div "JUMI -2" at bounding box center [1038, 297] width 318 height 28
type input "JUMI-2"
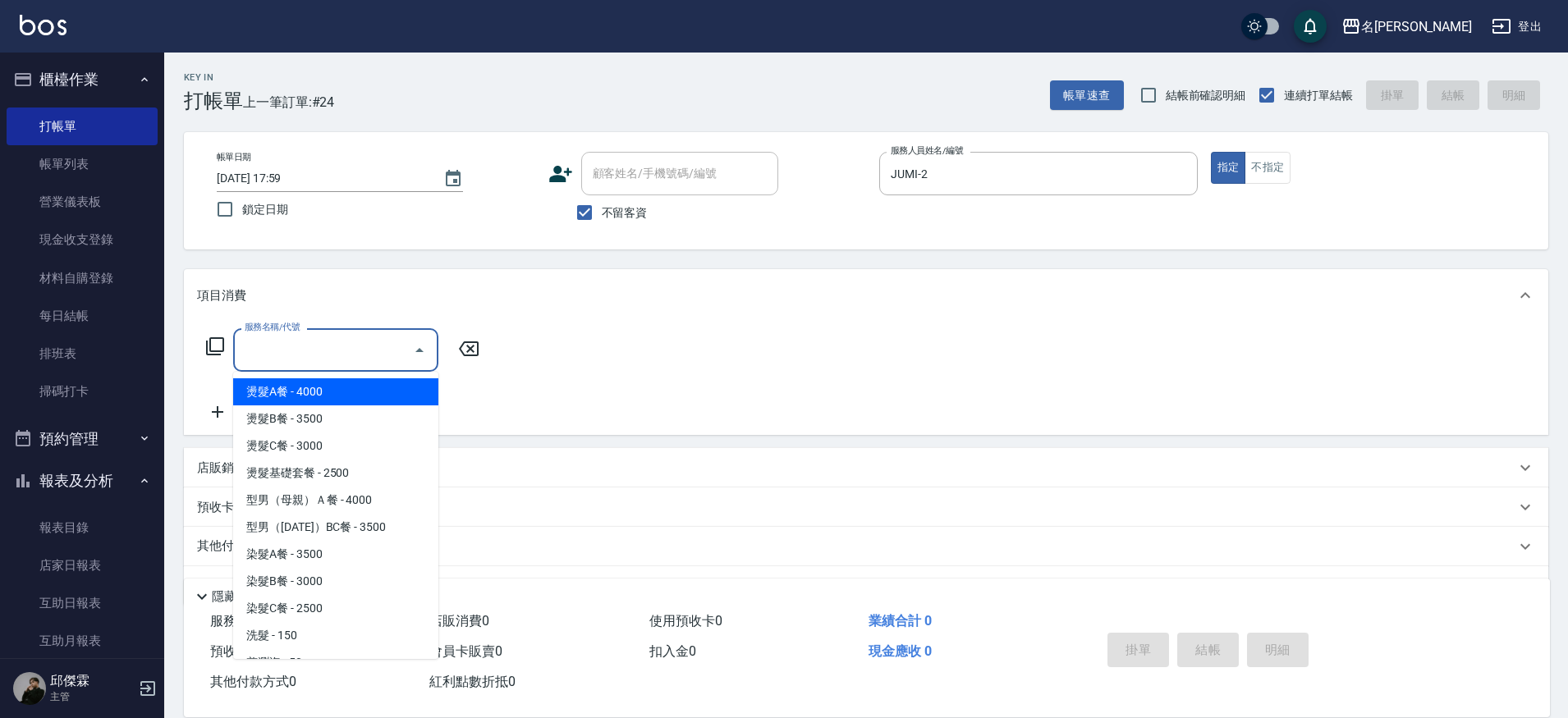
click at [338, 351] on input "服務名稱/代號" at bounding box center [323, 350] width 165 height 29
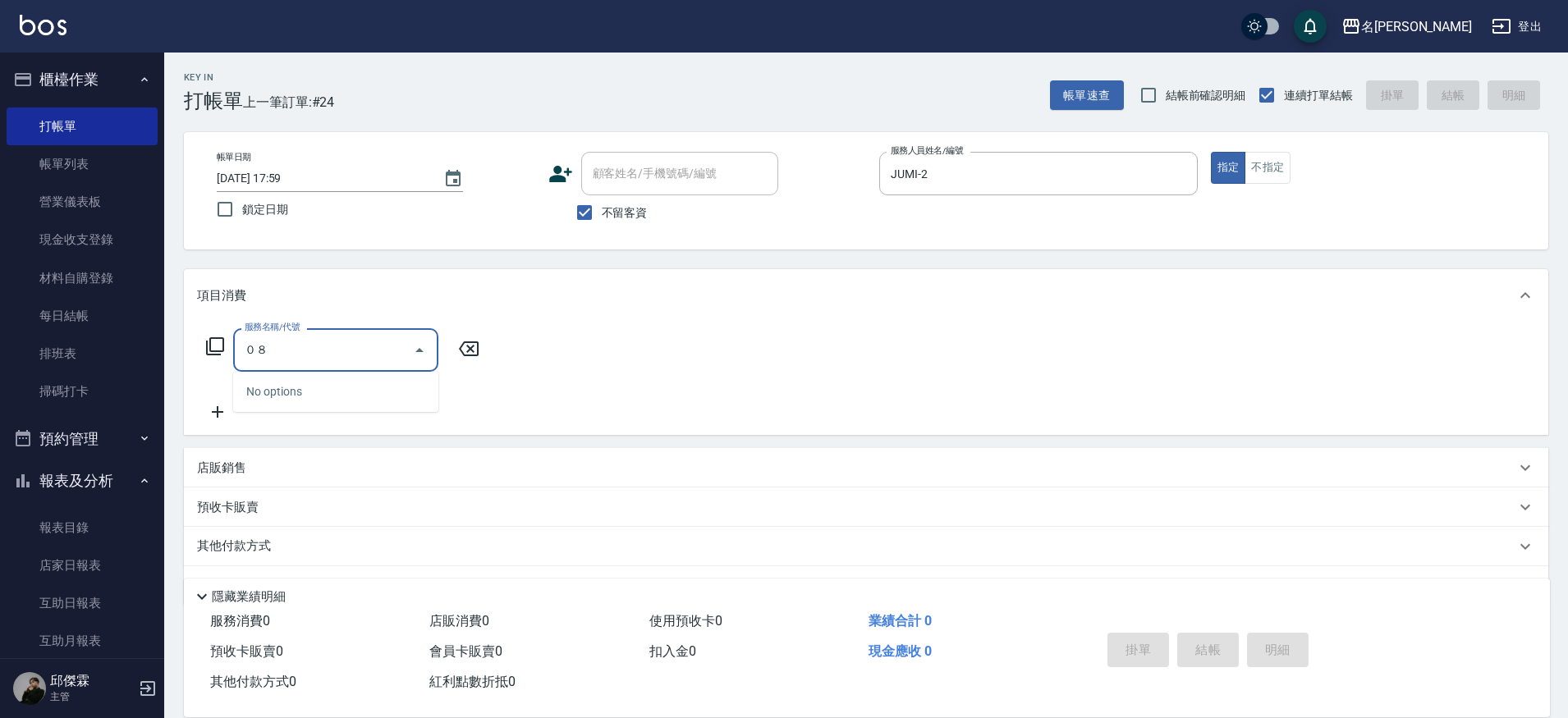
type input "０"
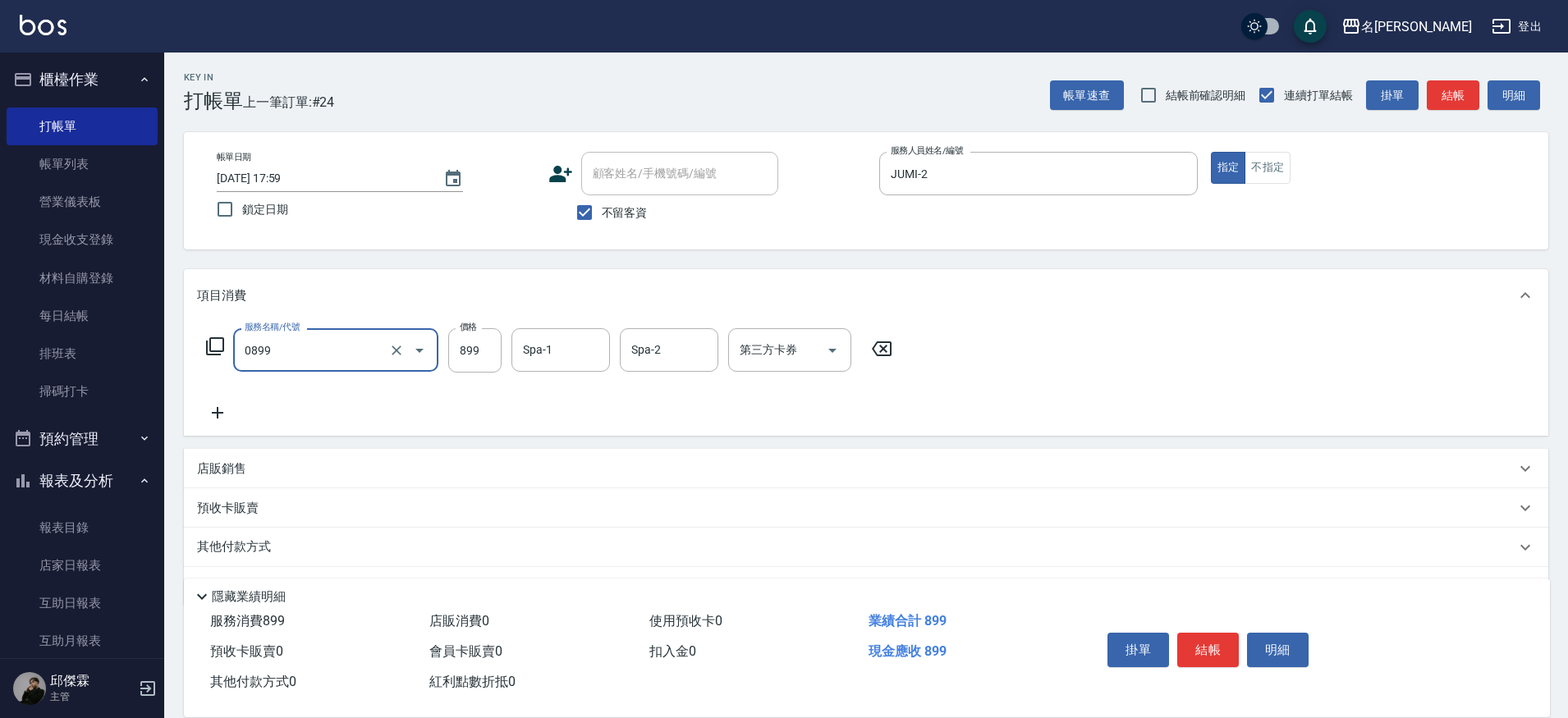
type input "REVIVRE(0899)"
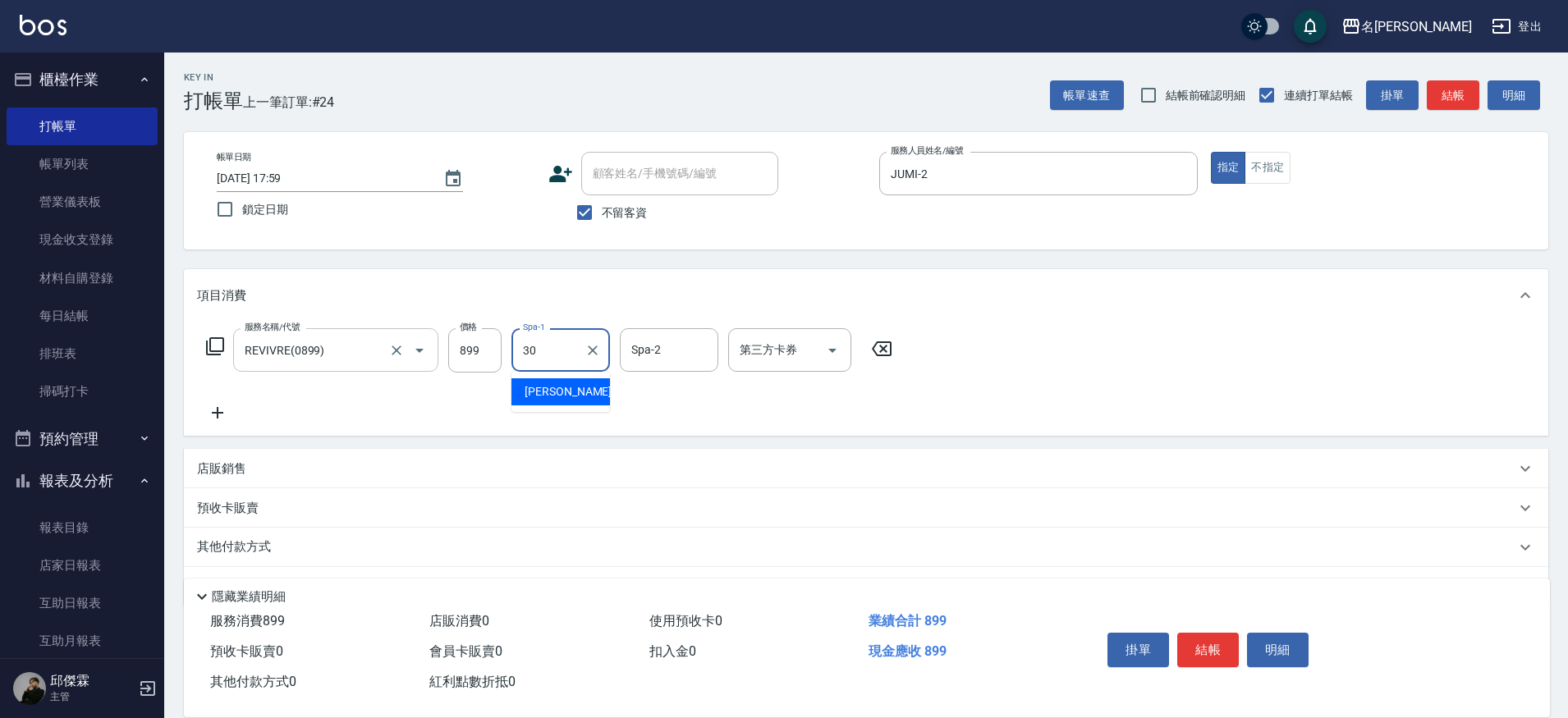
type input "[PERSON_NAME]-30"
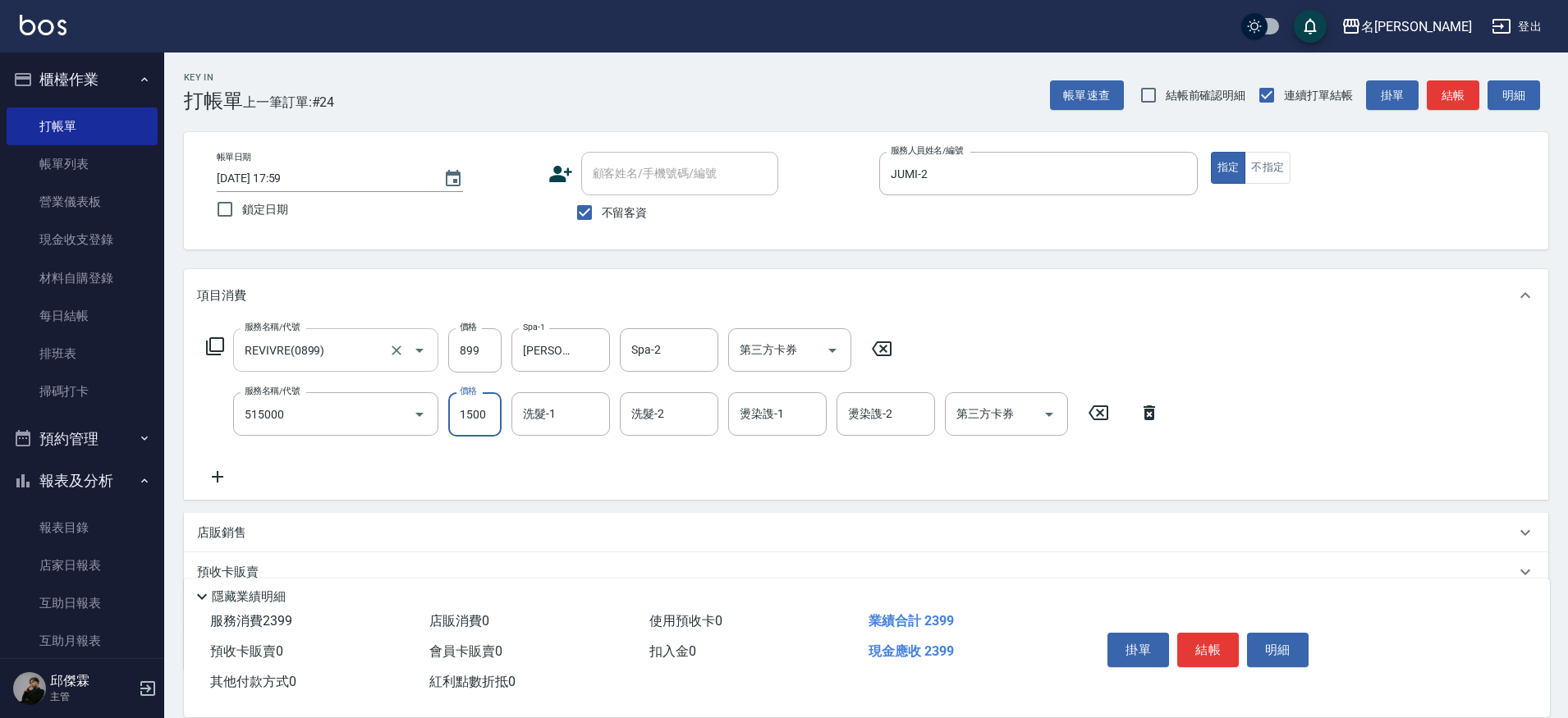
type input "極光結構護髮(515000)"
type input "2000"
type input "[PERSON_NAME]-30"
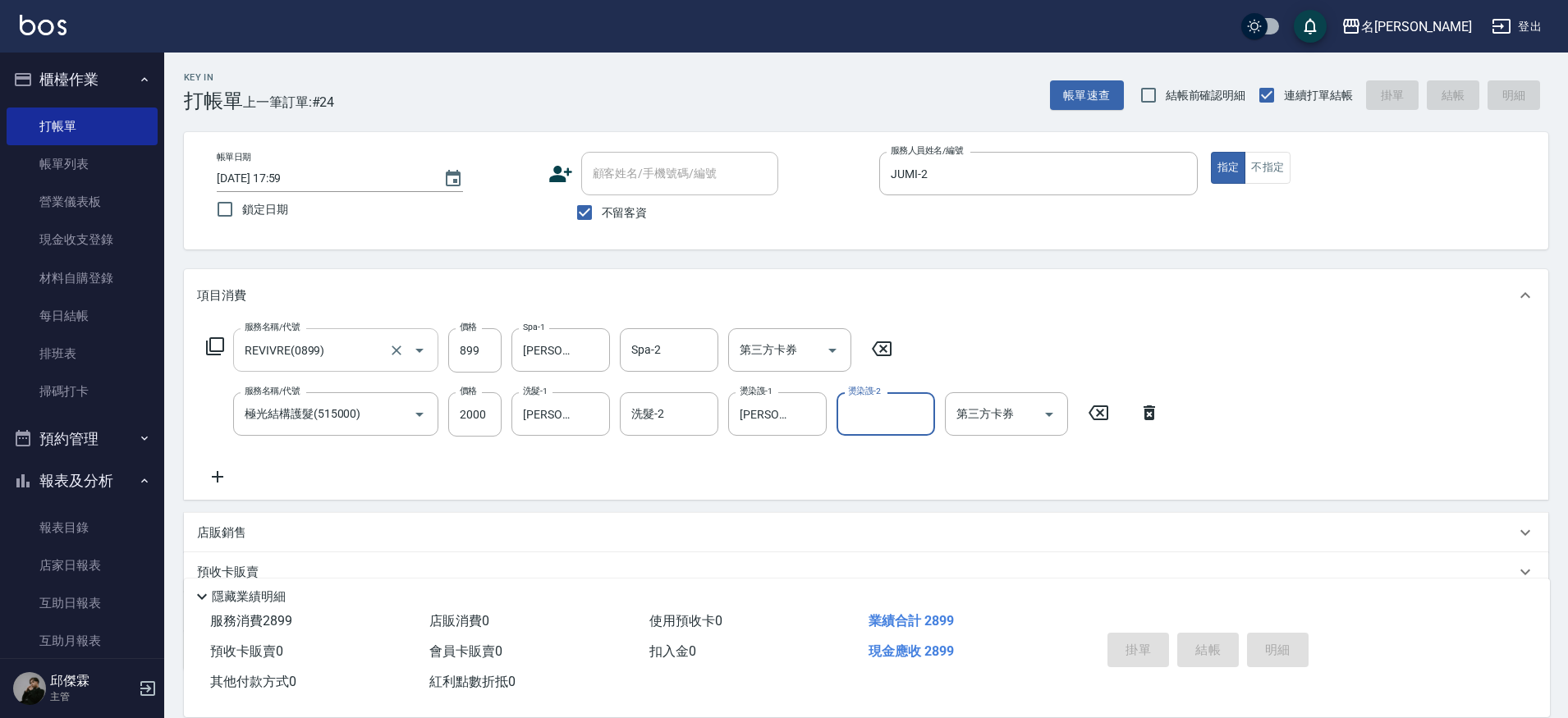
type input "[DATE] 18:00"
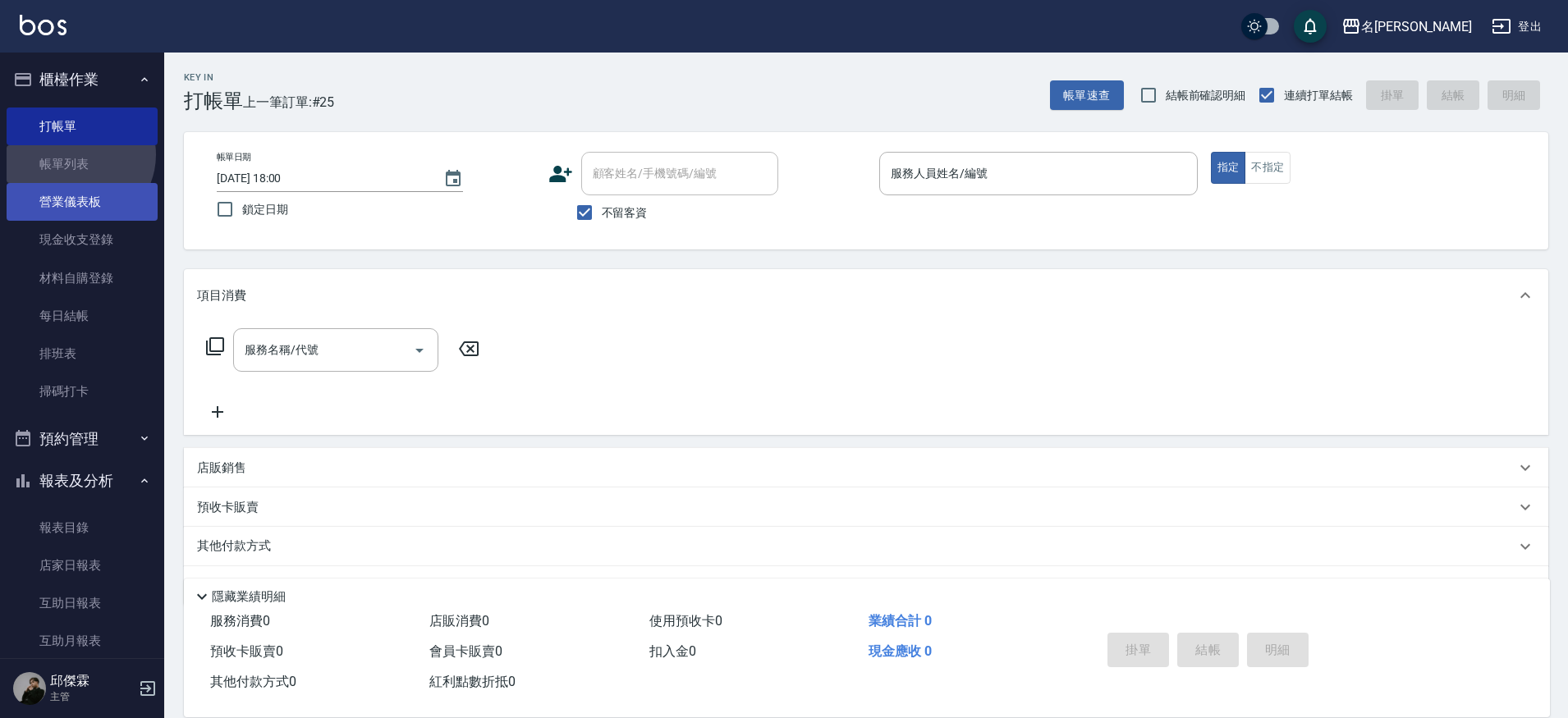
drag, startPoint x: 77, startPoint y: 155, endPoint x: 93, endPoint y: 189, distance: 37.6
click at [77, 155] on link "帳單列表" at bounding box center [82, 164] width 151 height 37
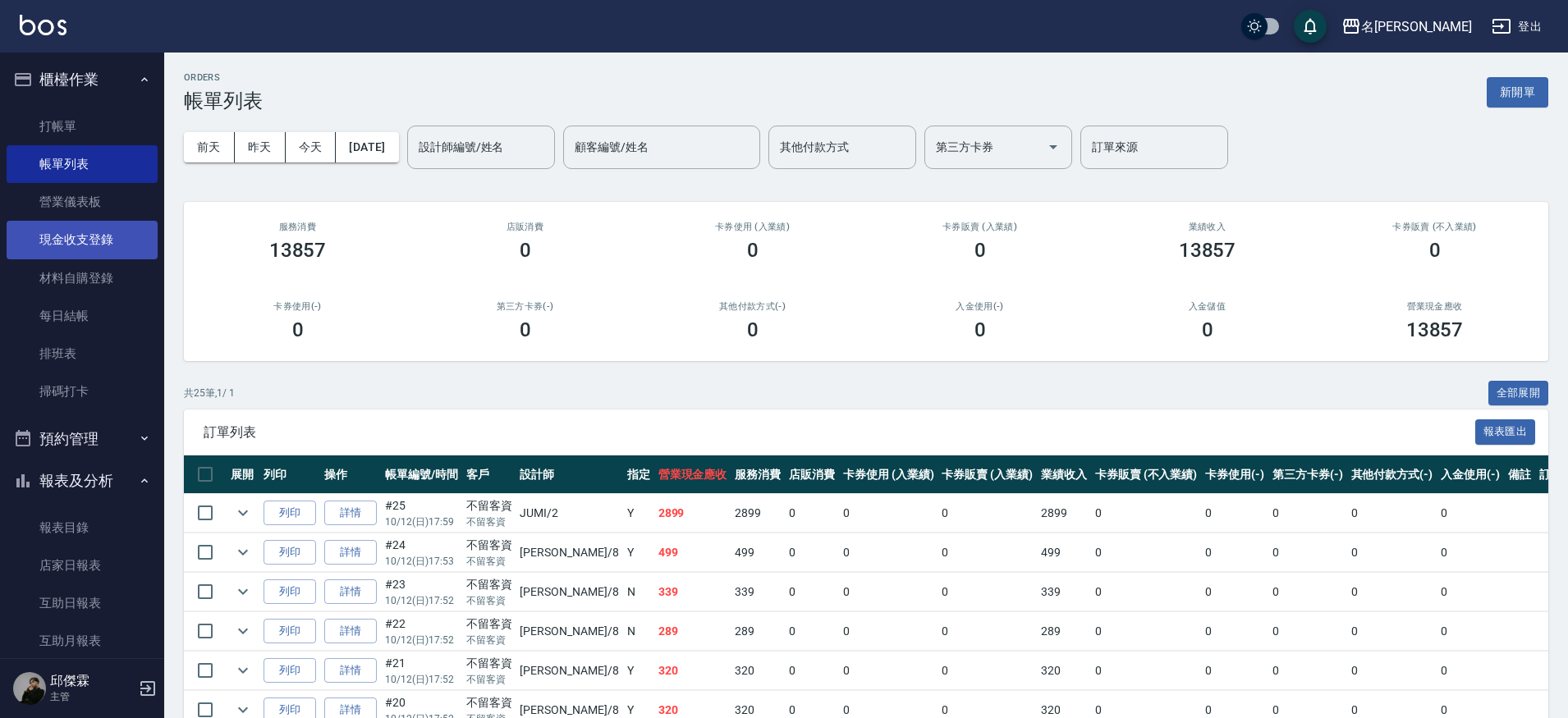
click at [82, 244] on link "現金收支登錄" at bounding box center [82, 239] width 151 height 37
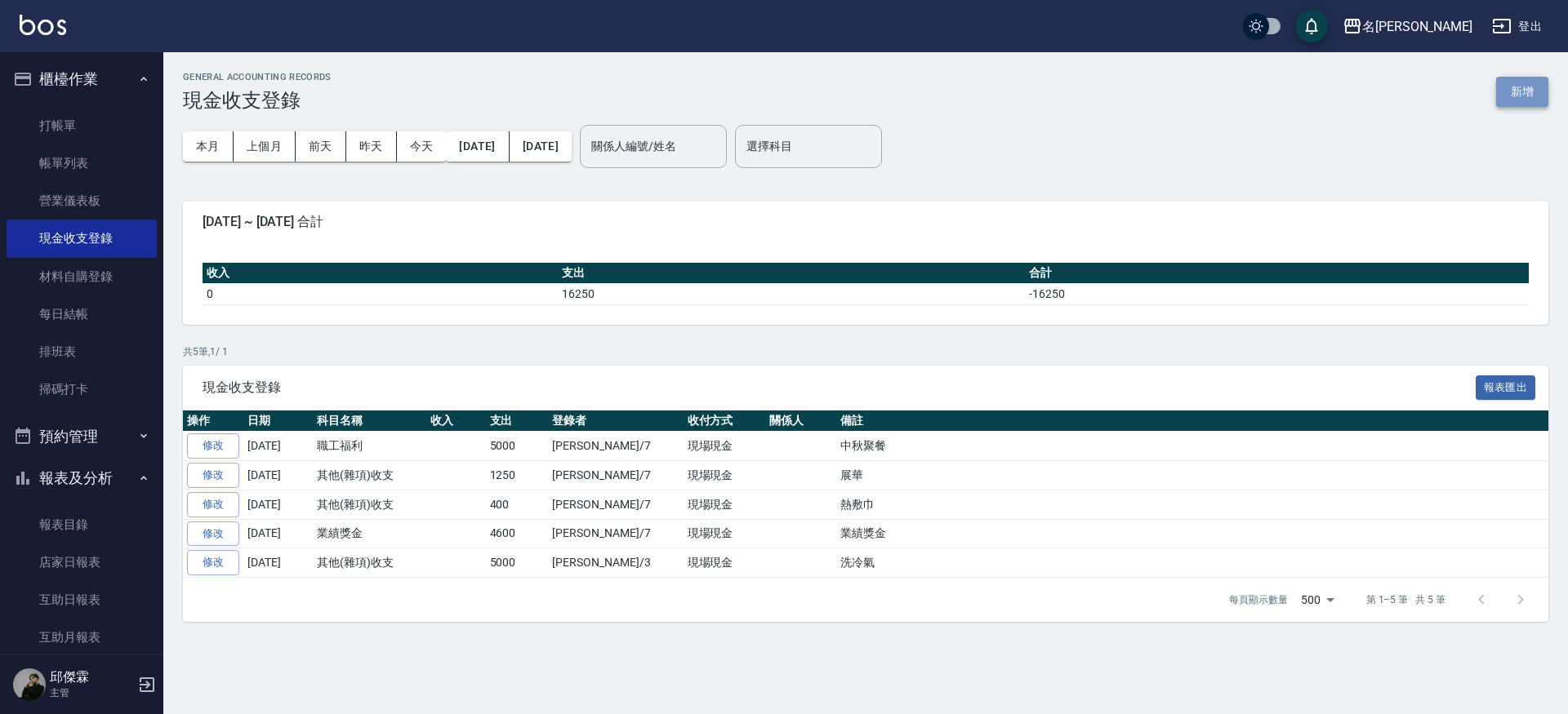
click at [1512, 103] on button "新增" at bounding box center [1521, 91] width 52 height 30
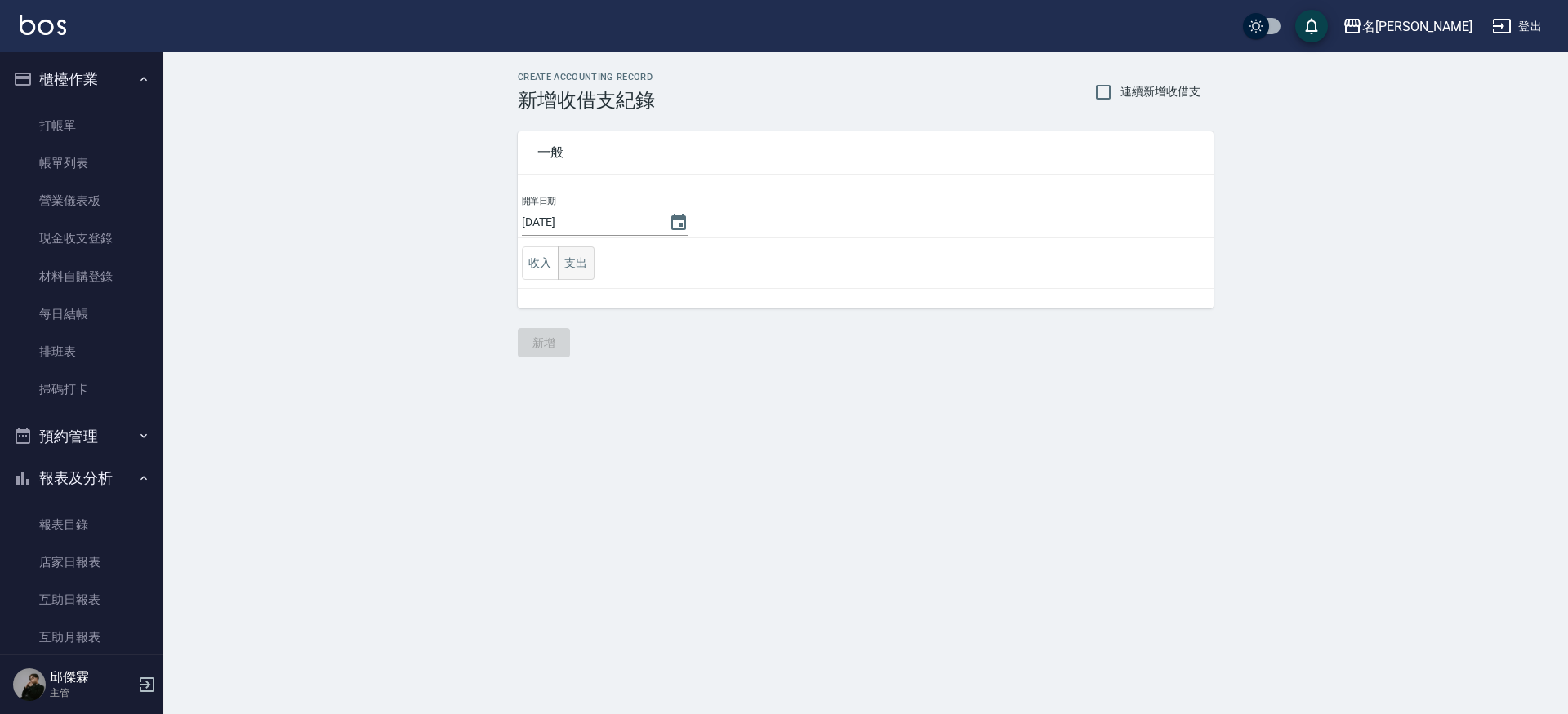
click at [585, 268] on button "支出" at bounding box center [576, 263] width 37 height 33
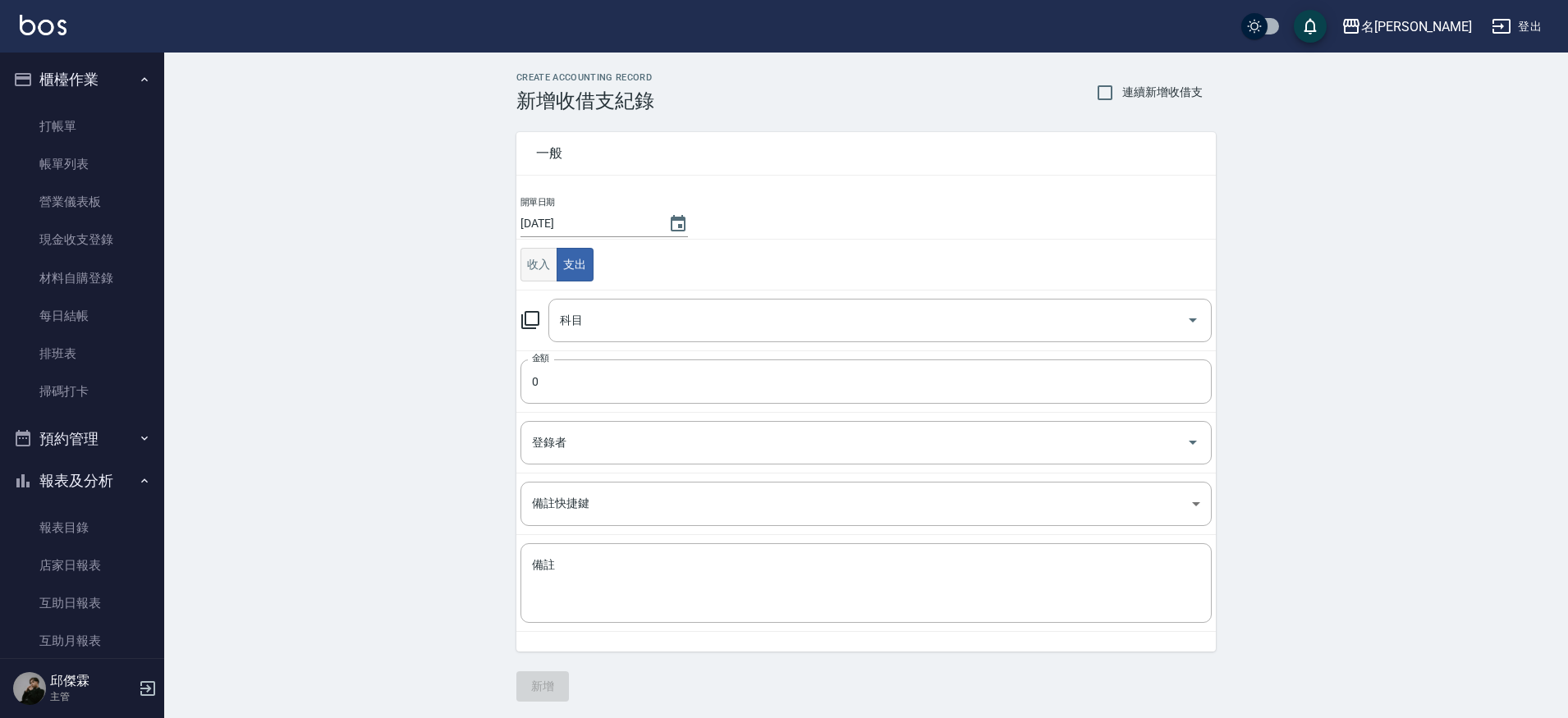
click at [539, 271] on button "收入" at bounding box center [540, 265] width 37 height 33
click at [661, 331] on input "科目" at bounding box center [868, 320] width 624 height 29
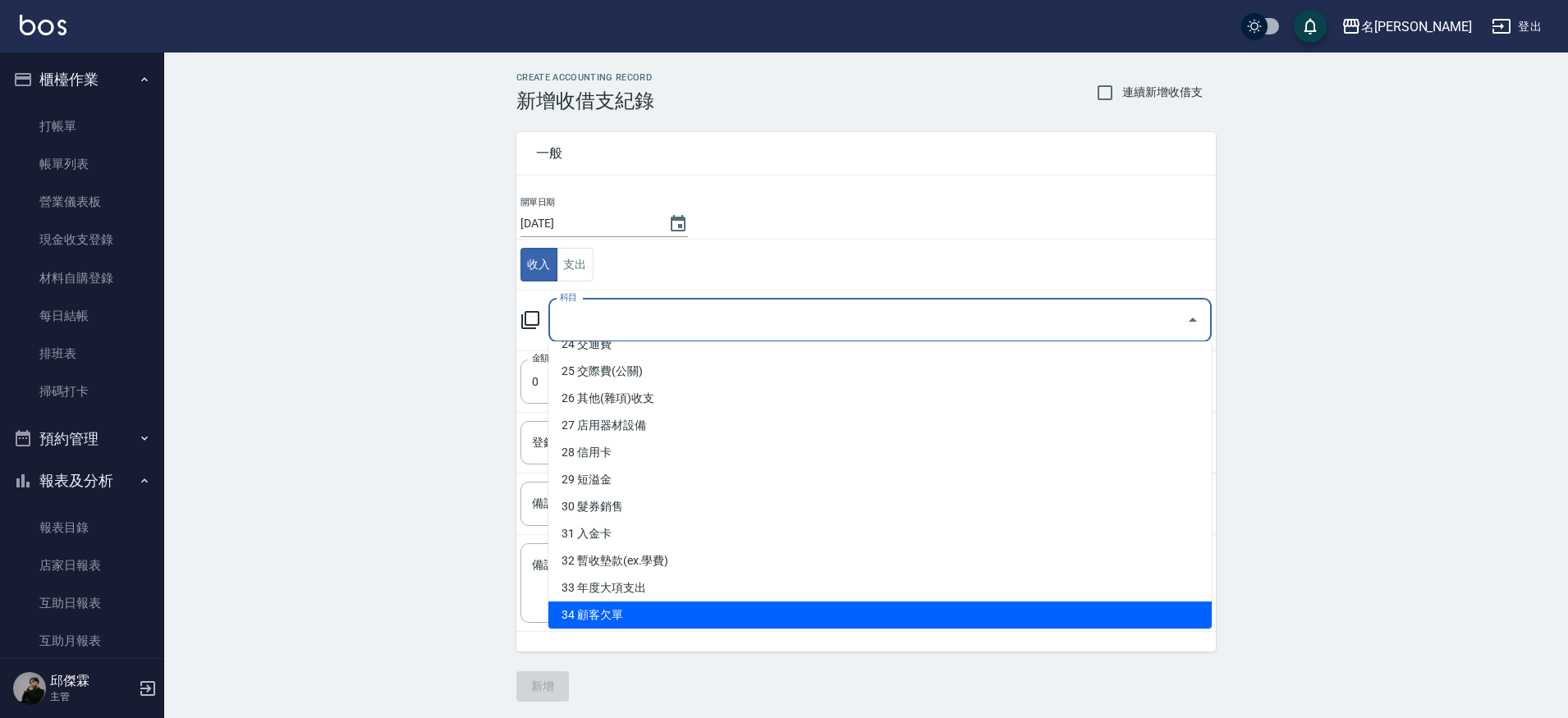
scroll to position [7, 0]
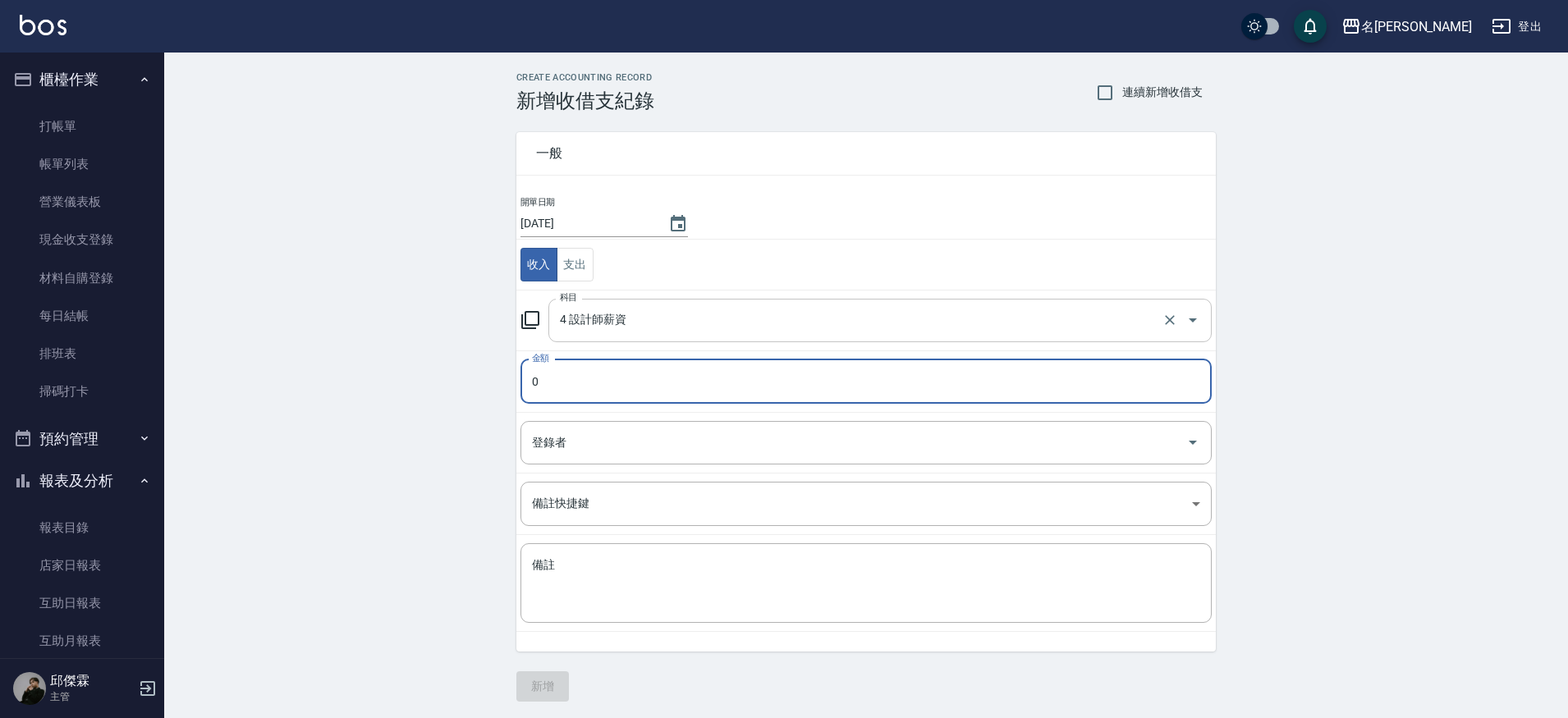
click at [708, 326] on input "4 設計師薪資" at bounding box center [857, 320] width 603 height 29
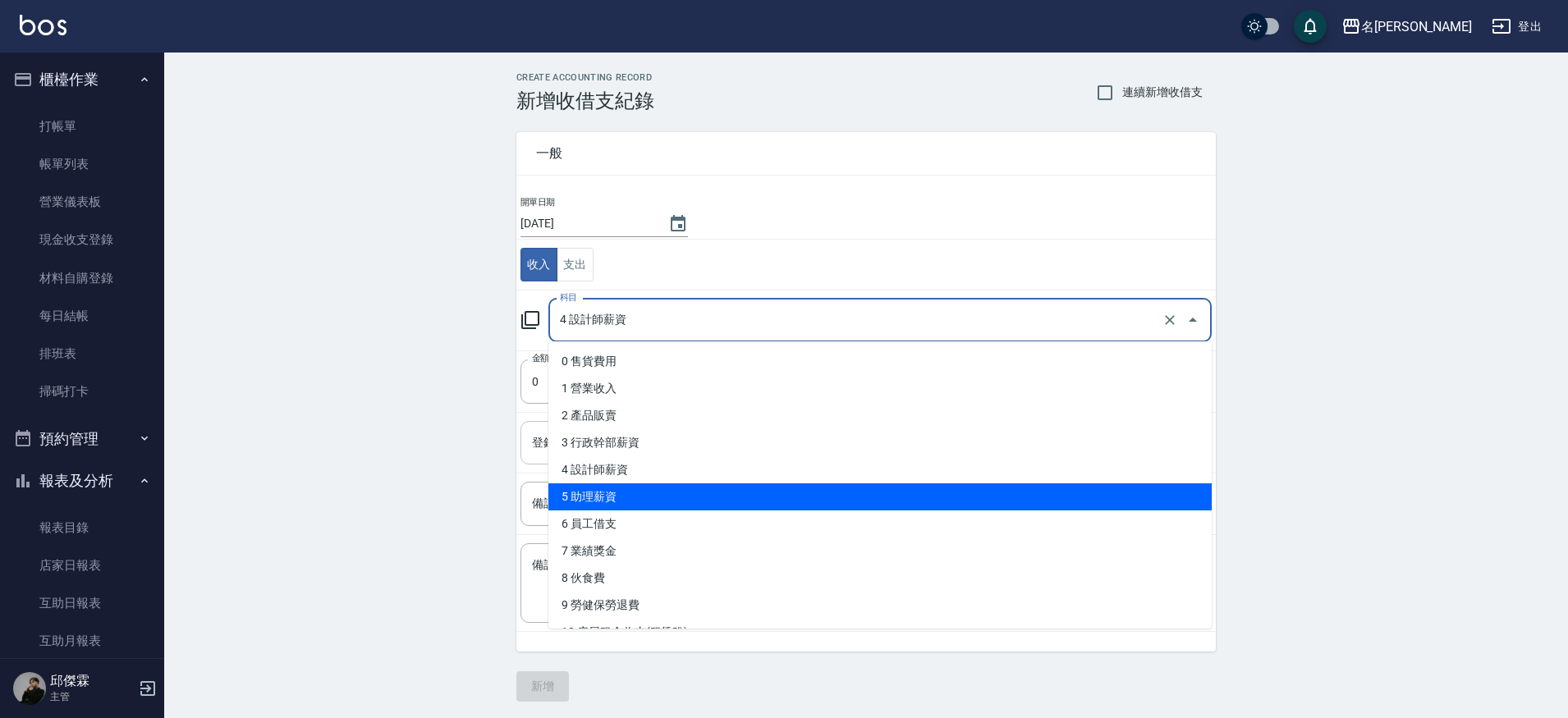
drag, startPoint x: 589, startPoint y: 496, endPoint x: 615, endPoint y: 459, distance: 45.2
click at [589, 496] on li "5 助理薪資" at bounding box center [881, 497] width 664 height 28
type input "5 助理薪資"
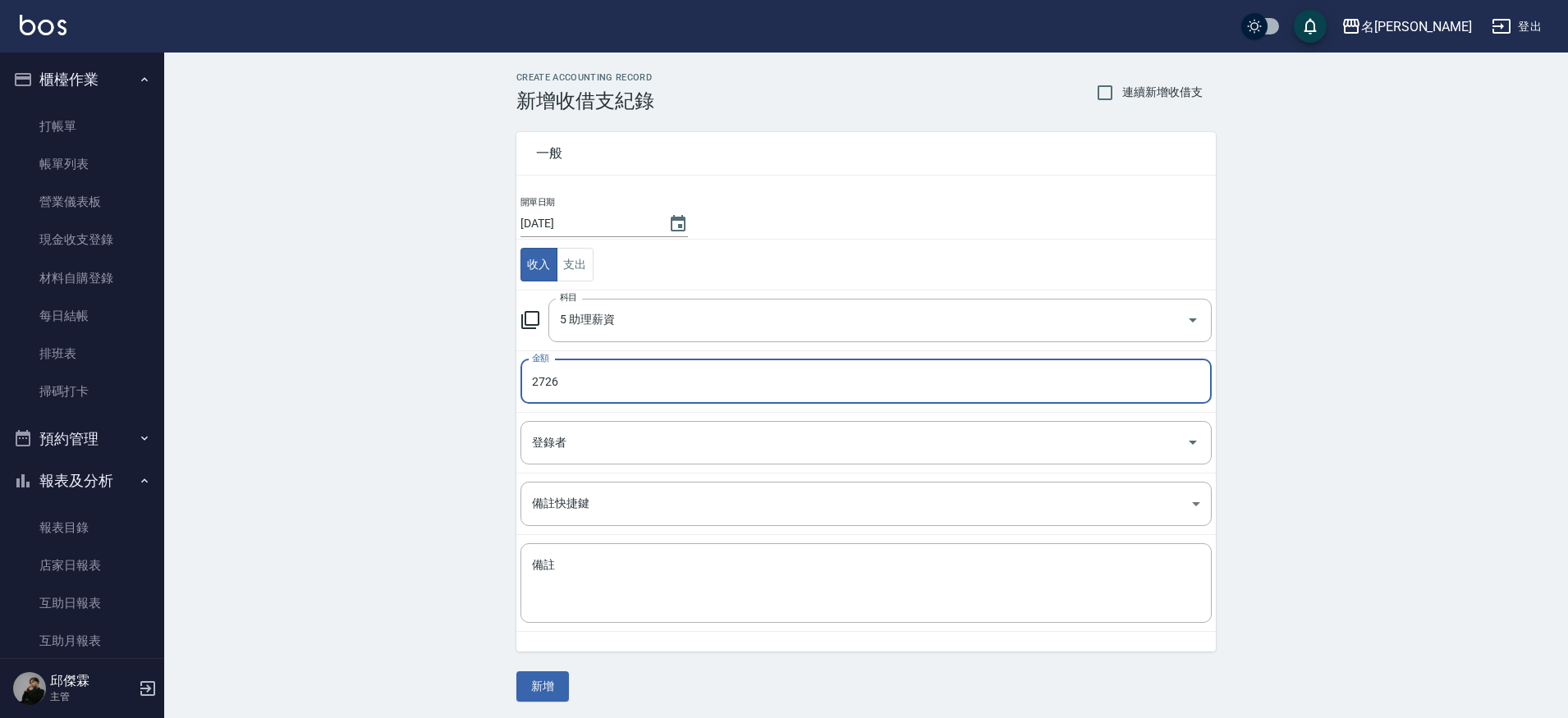
type input "2726"
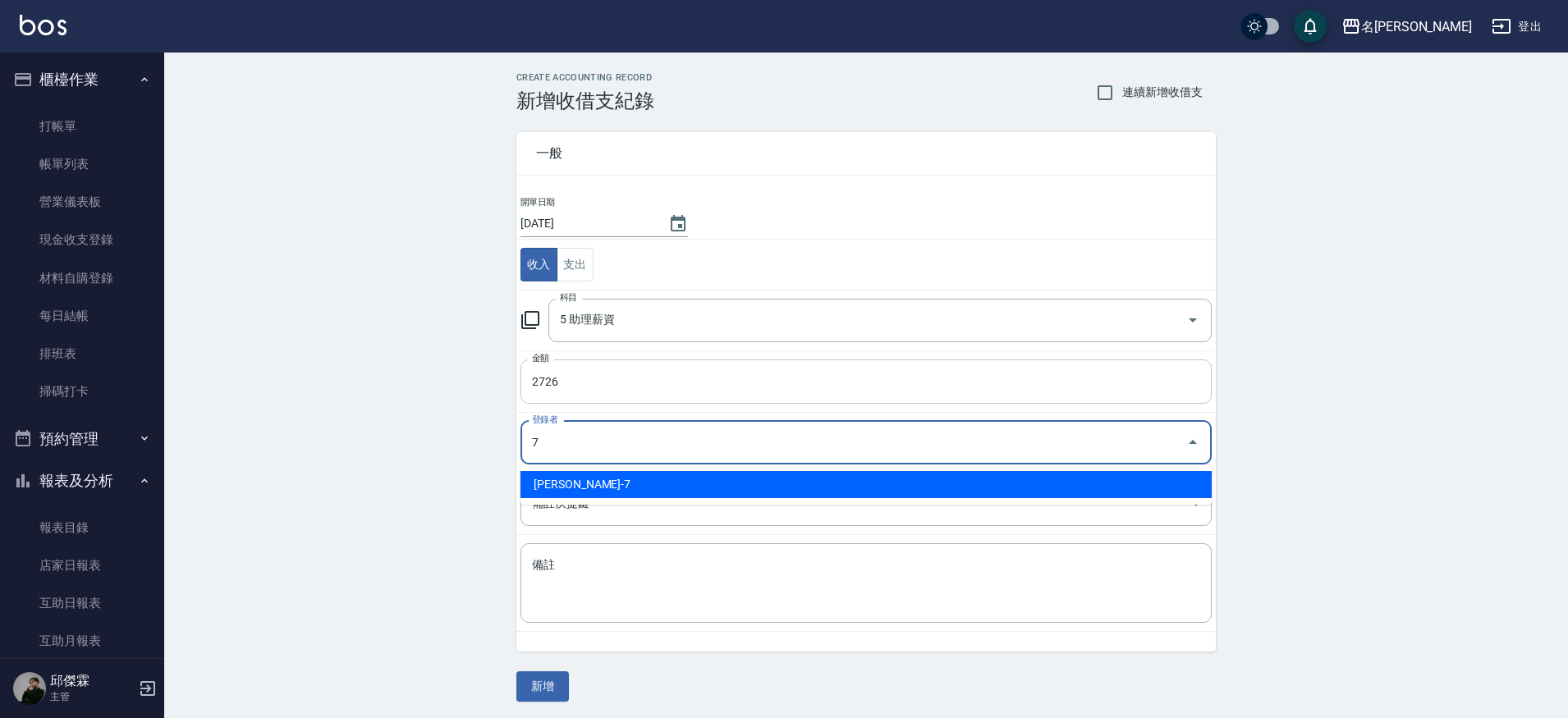
type input "[PERSON_NAME]-7"
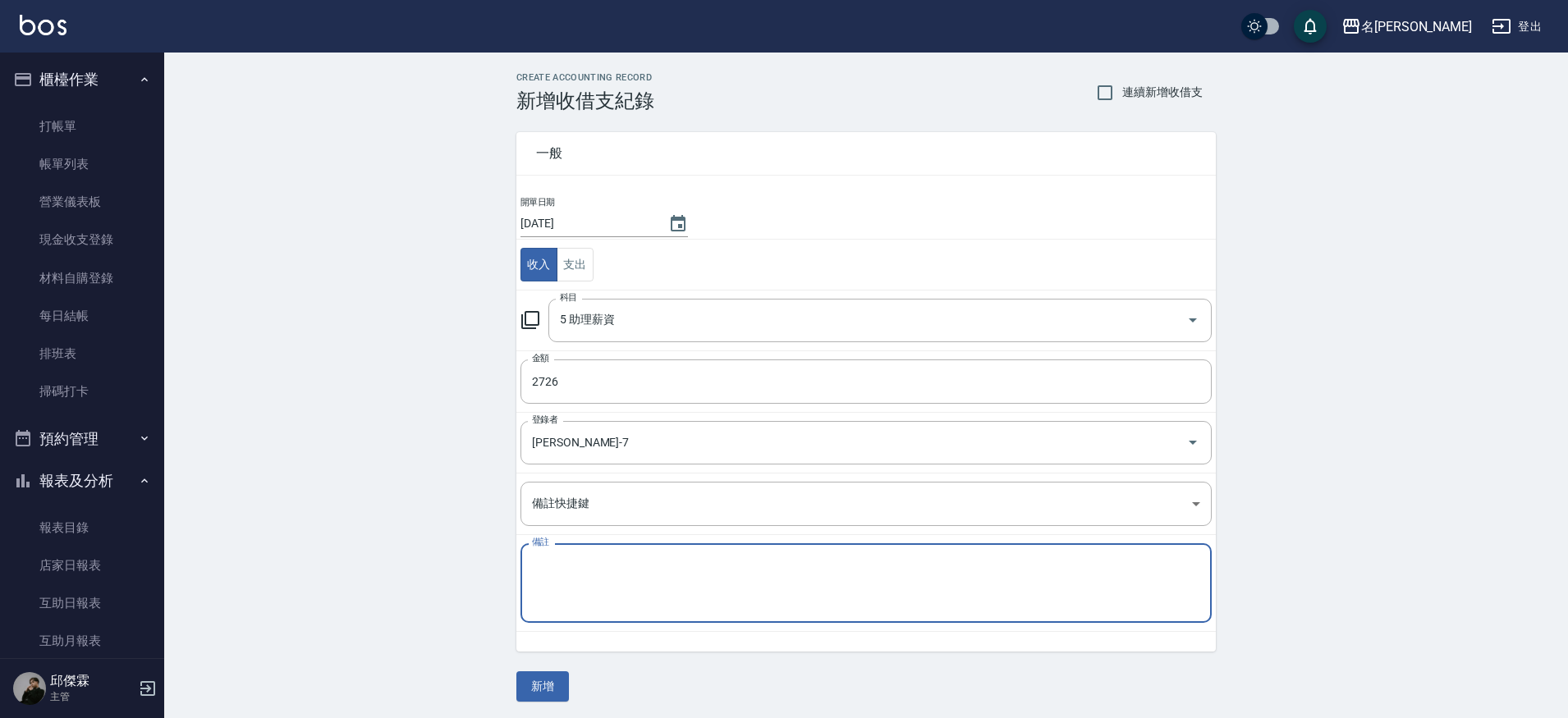
click at [639, 572] on textarea "備註" at bounding box center [866, 583] width 669 height 52
type textarea "1"
click at [547, 568] on textarea "補助理薪資" at bounding box center [866, 583] width 669 height 52
type textarea "補早班助理薪資"
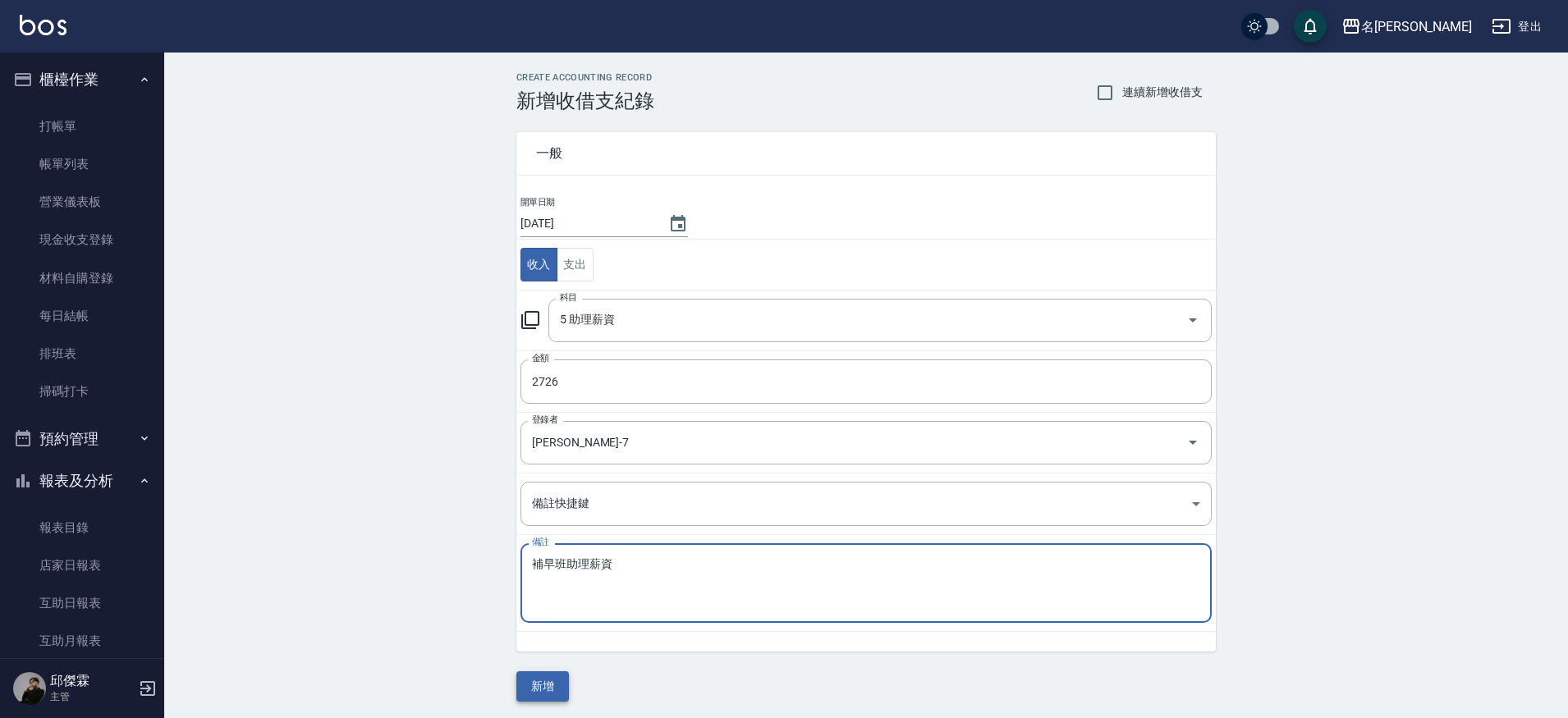
click at [542, 692] on button "新增" at bounding box center [542, 686] width 52 height 31
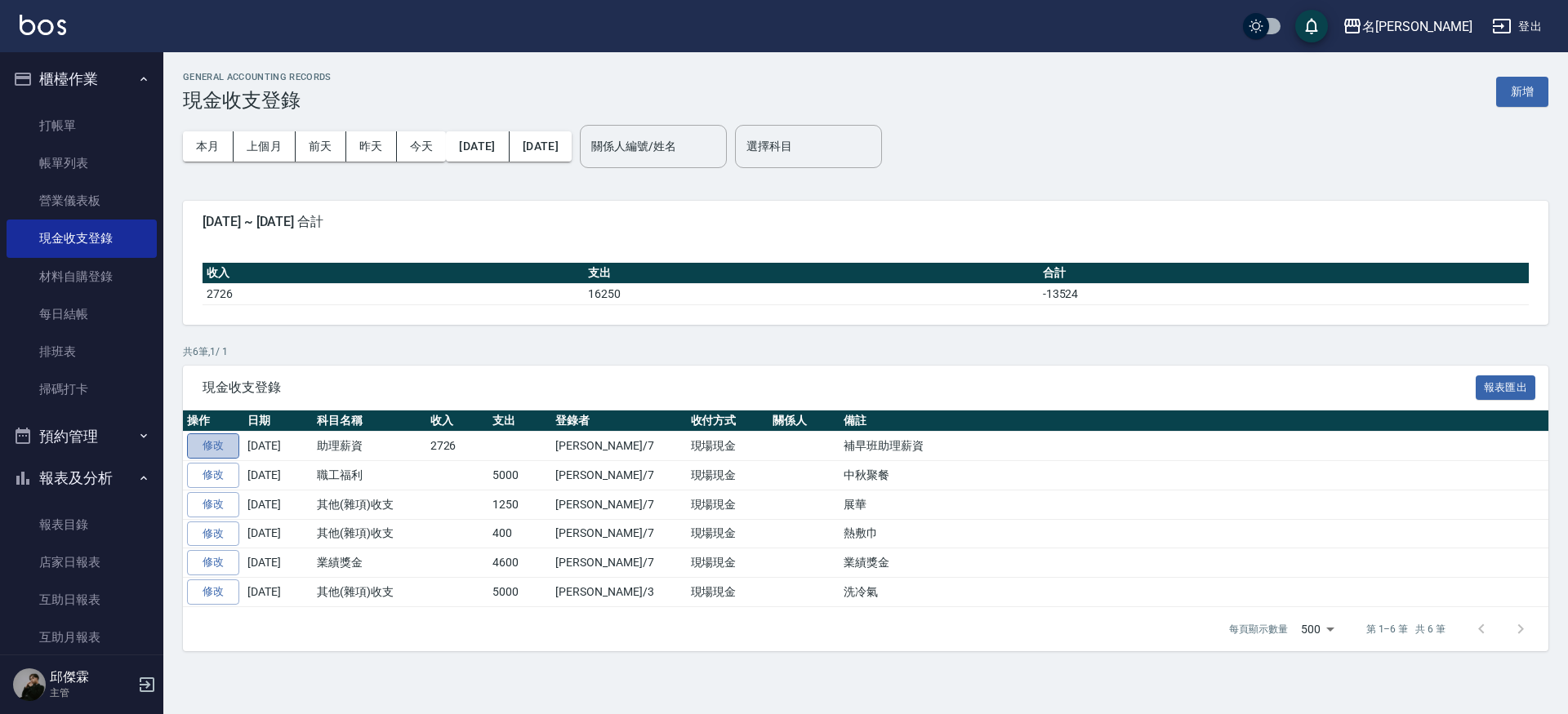
click at [205, 445] on link "修改" at bounding box center [213, 447] width 52 height 25
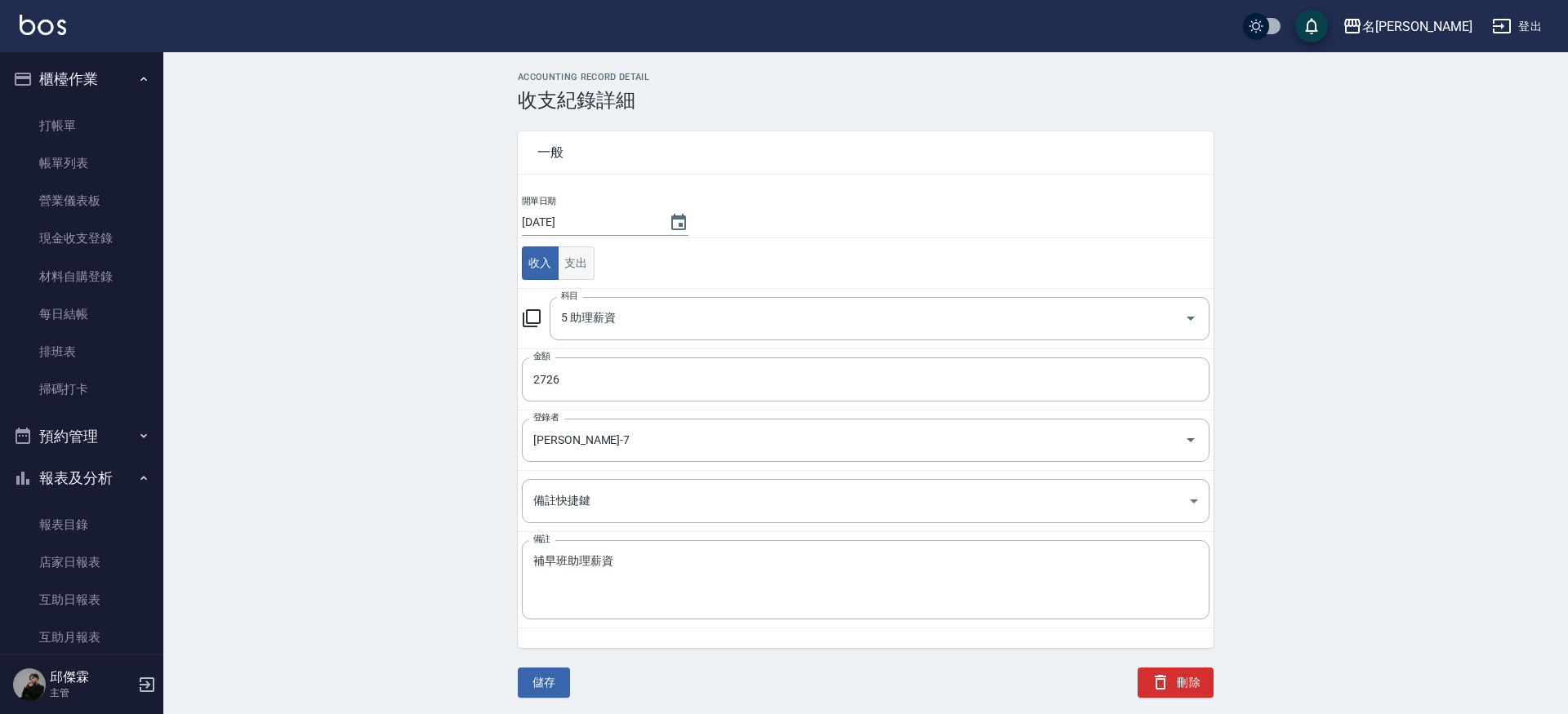
click at [568, 274] on button "支出" at bounding box center [576, 263] width 37 height 33
click at [661, 299] on div "科目" at bounding box center [879, 318] width 660 height 43
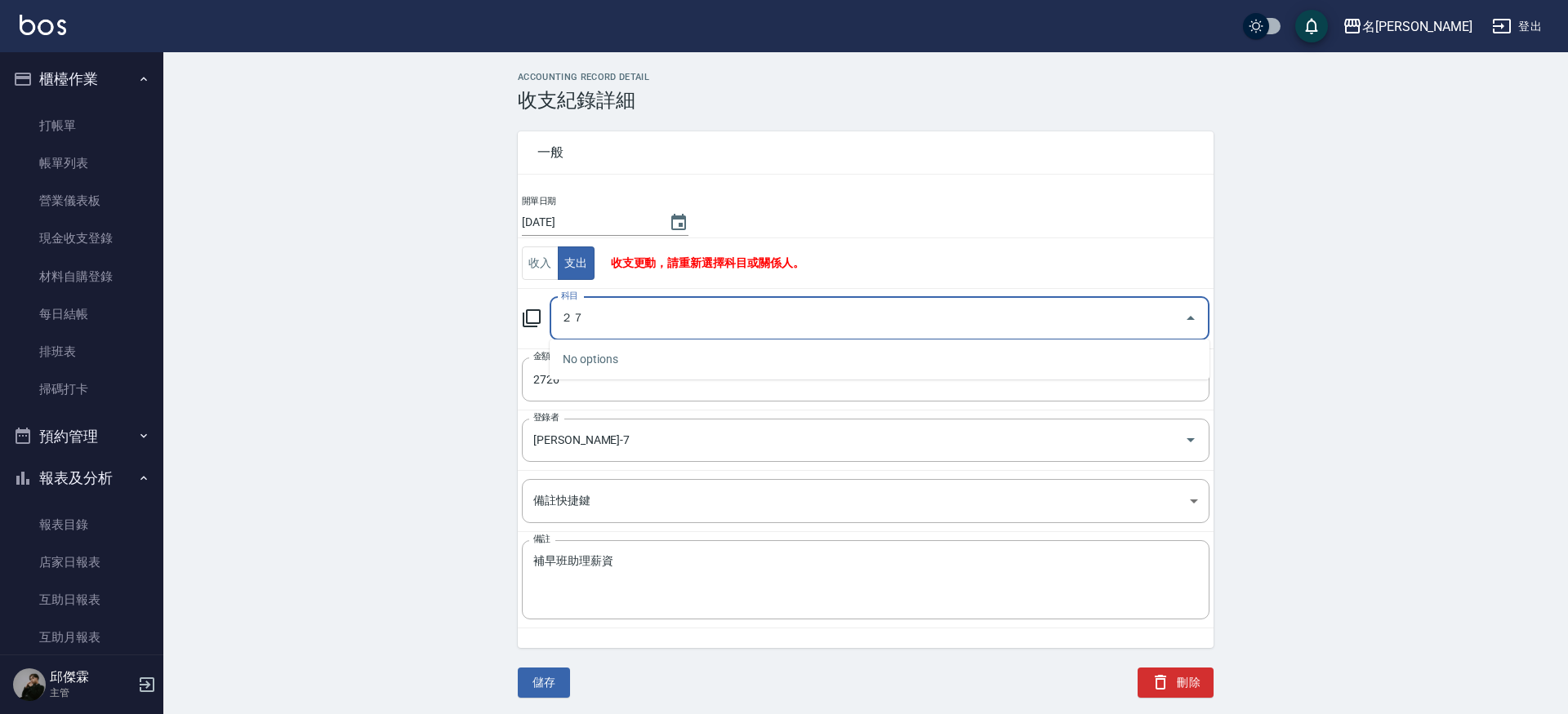
type input "２"
type input "2"
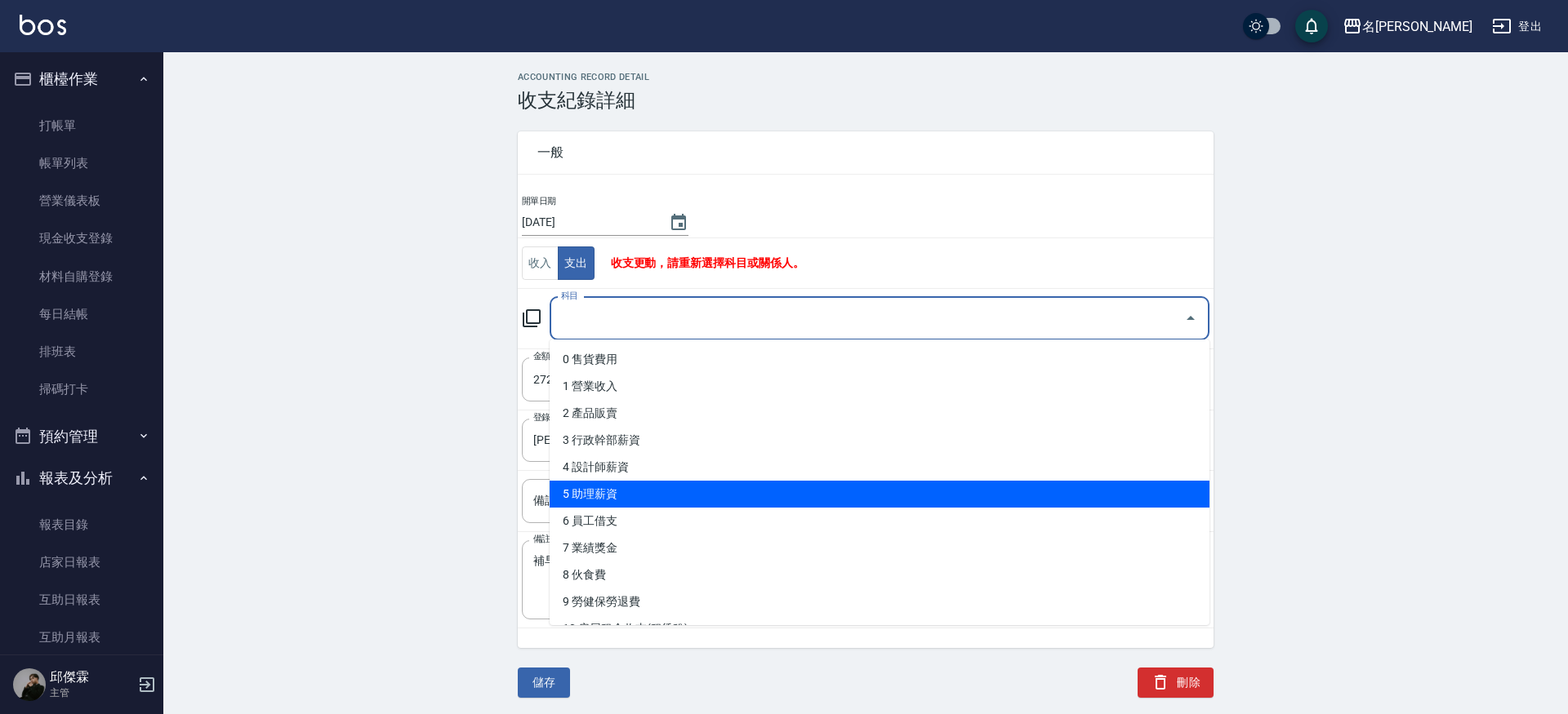
type input "5 助理薪資"
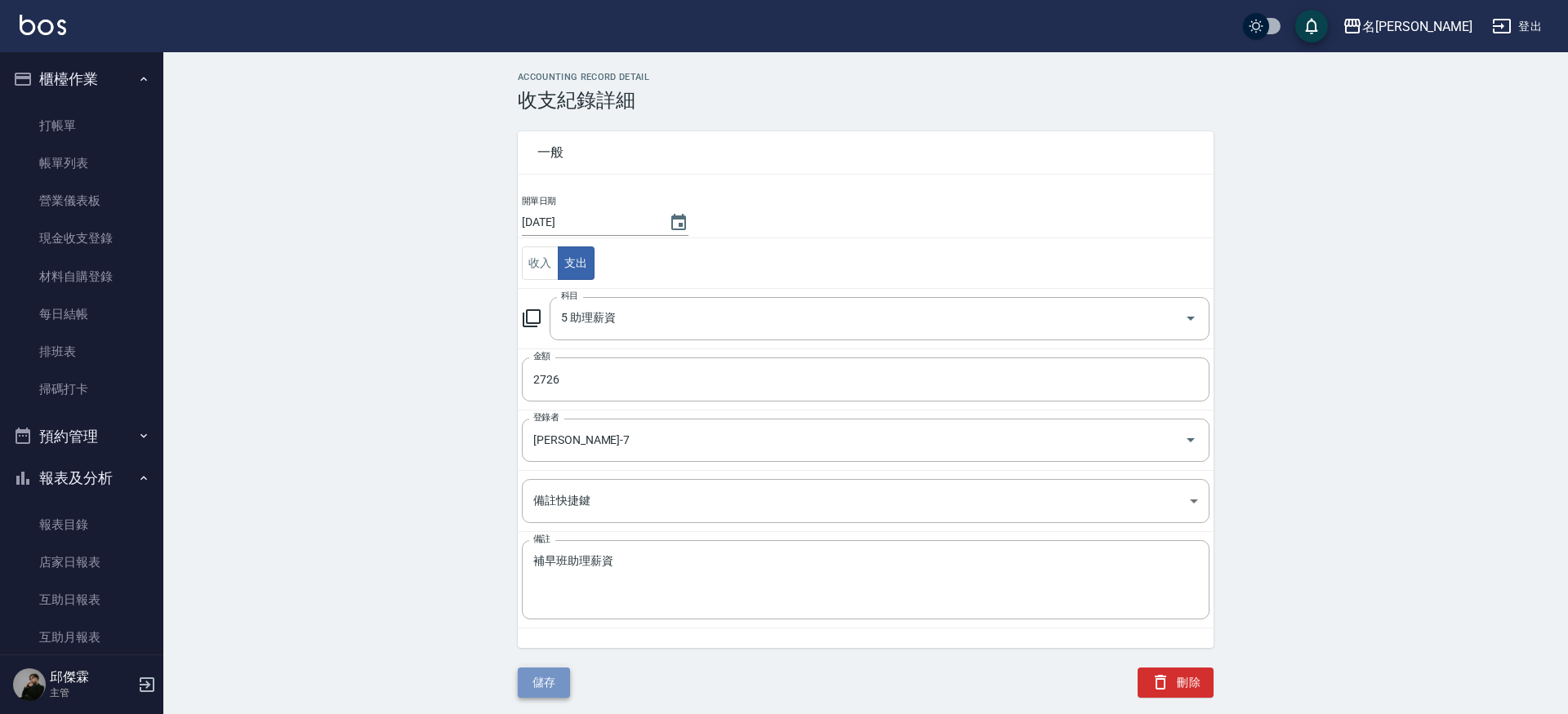
click at [539, 684] on button "儲存" at bounding box center [544, 683] width 52 height 30
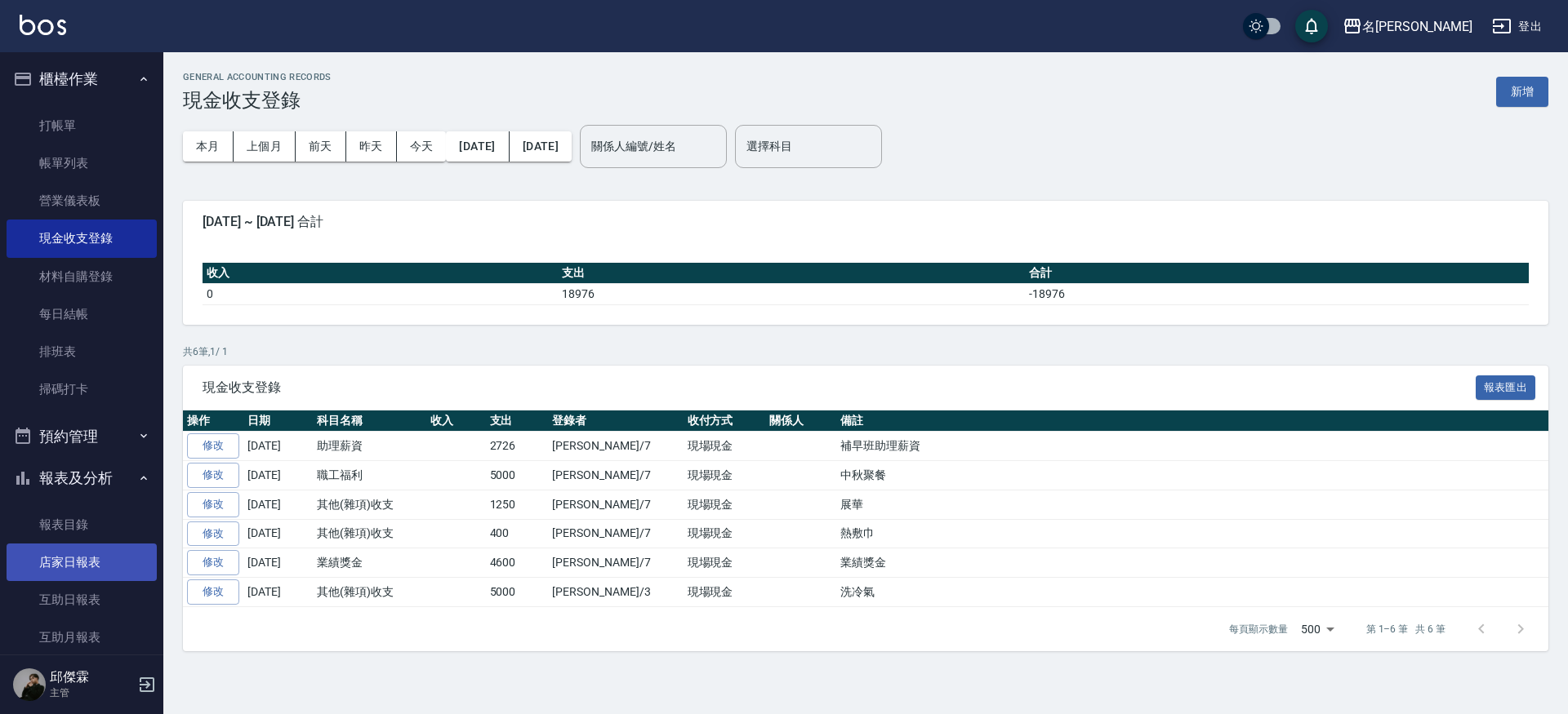
click at [75, 554] on link "店家日報表" at bounding box center [81, 562] width 150 height 37
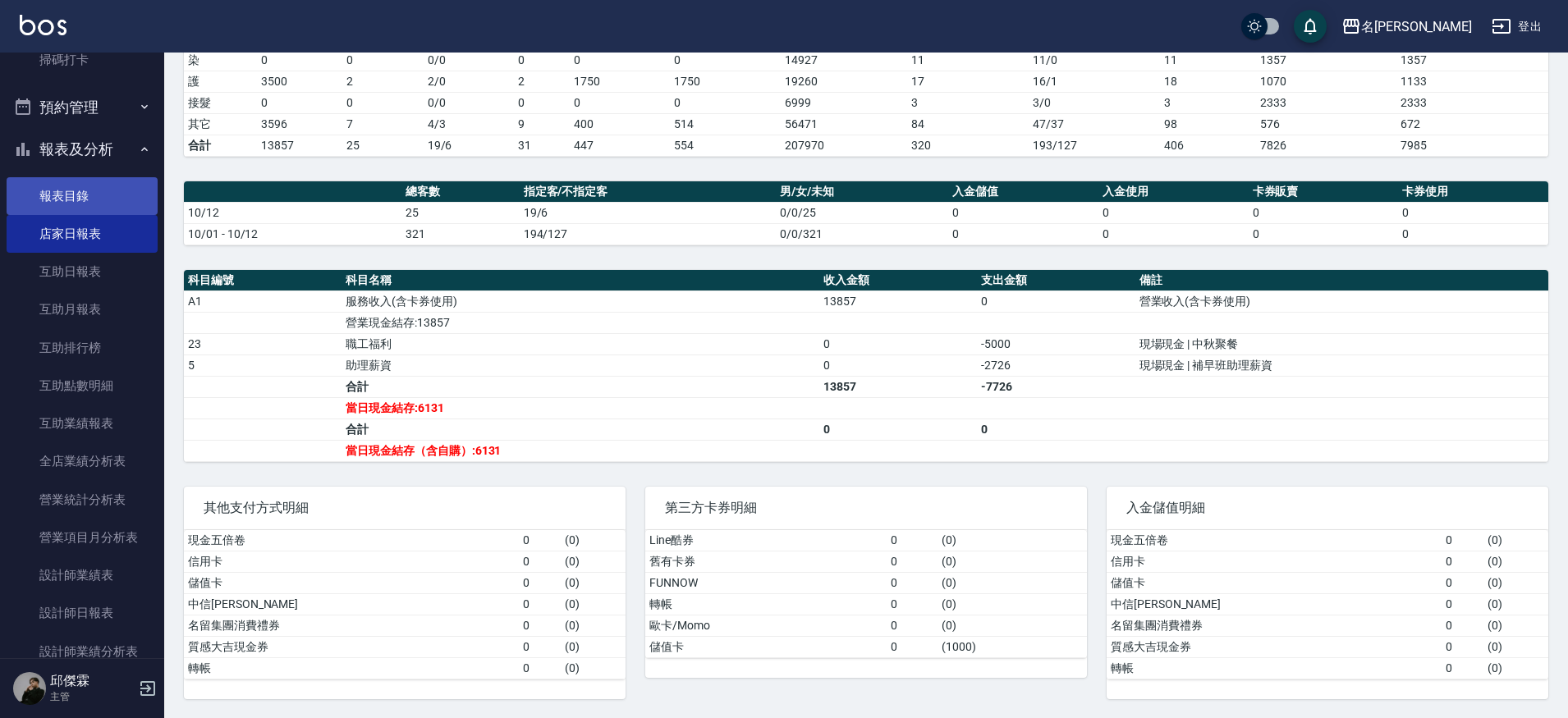
scroll to position [320, 0]
